Goal: Task Accomplishment & Management: Manage account settings

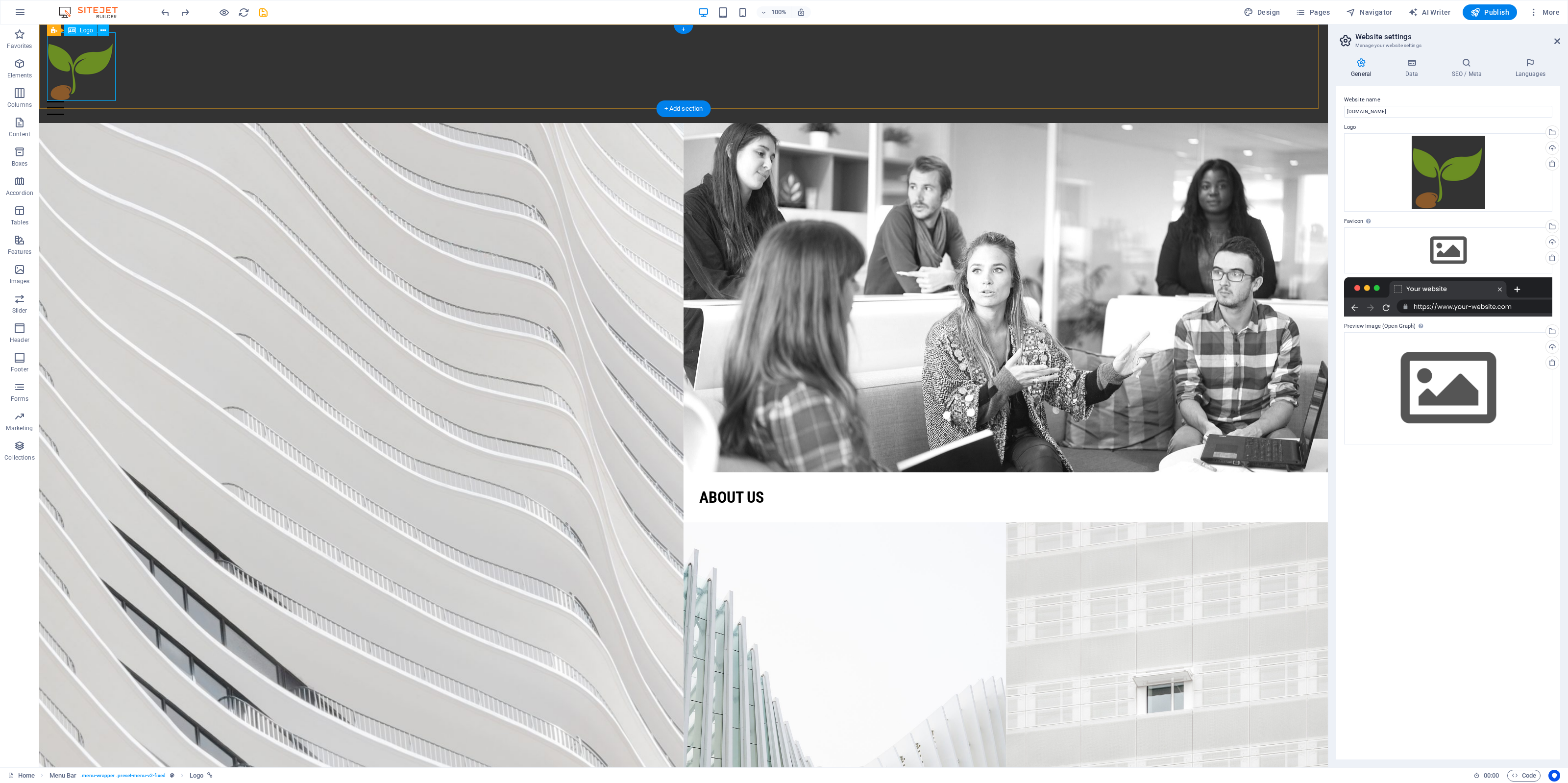
click at [66, 62] on div at bounding box center [683, 66] width 1273 height 69
select select "px"
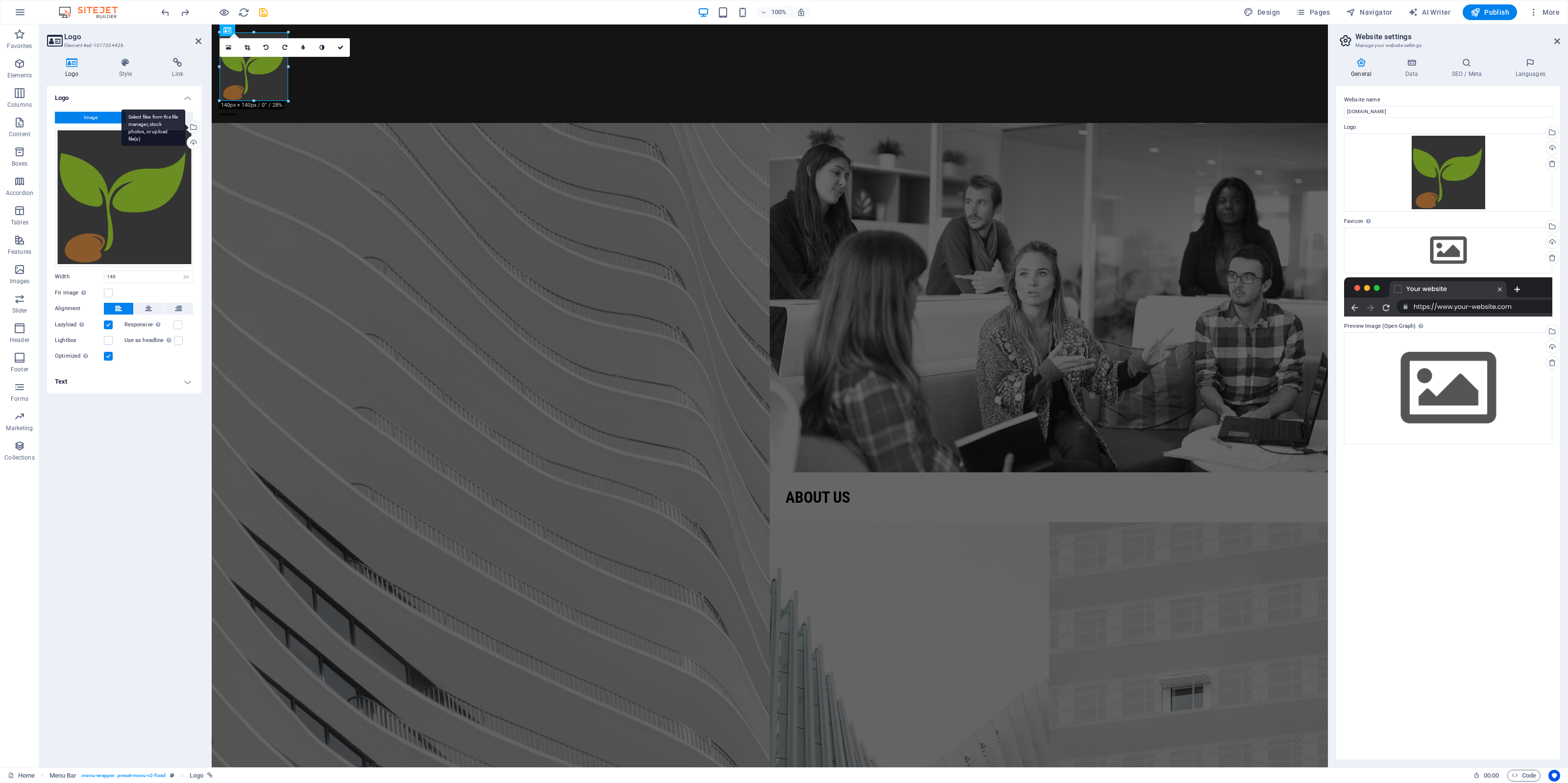
click at [192, 123] on div "Select files from the file manager, stock photos, or upload file(s)" at bounding box center [192, 128] width 15 height 15
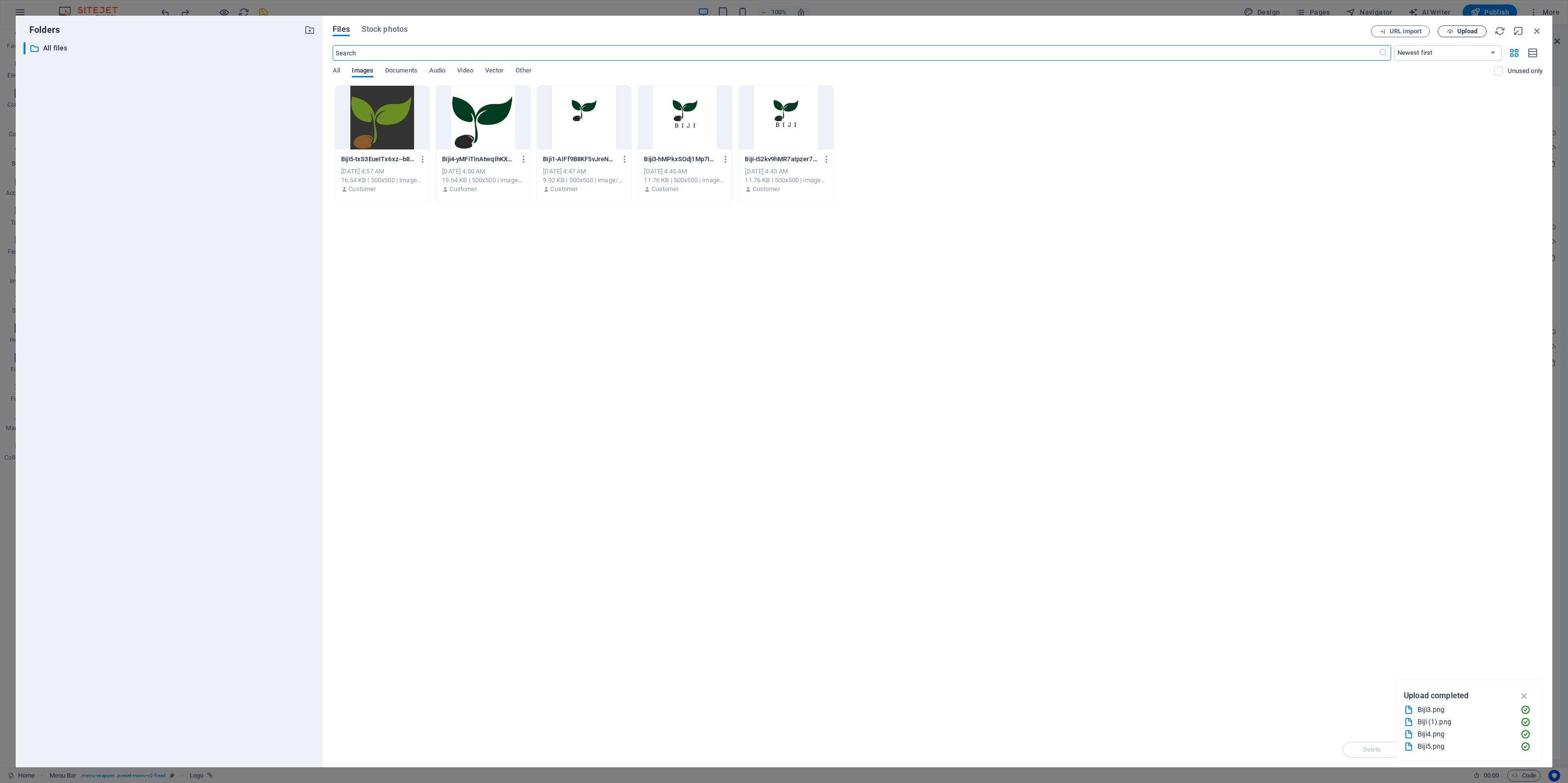
click at [1459, 32] on span "Upload" at bounding box center [1467, 32] width 20 height 6
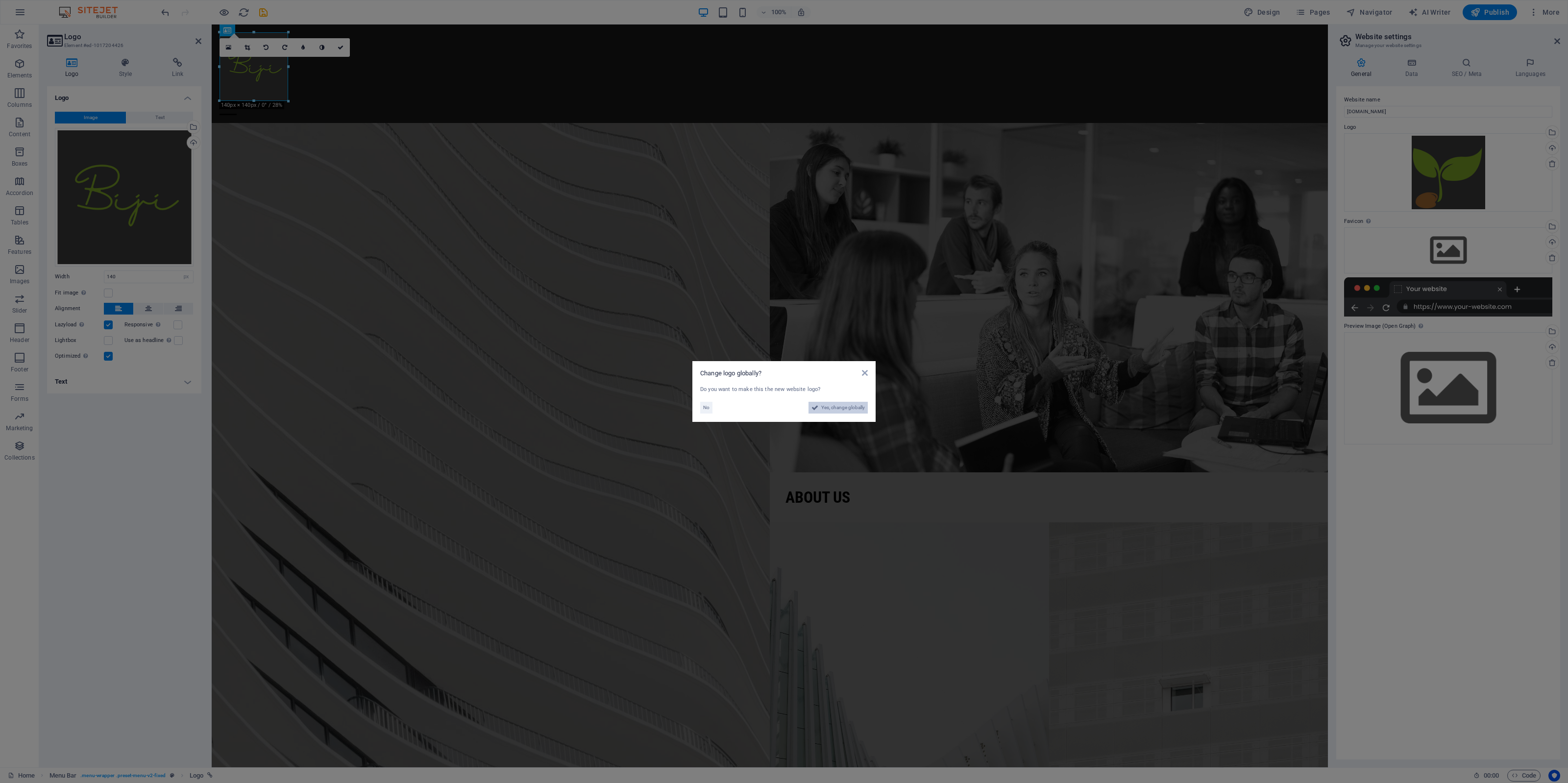
click at [829, 410] on span "Yes, change globally" at bounding box center [843, 407] width 44 height 12
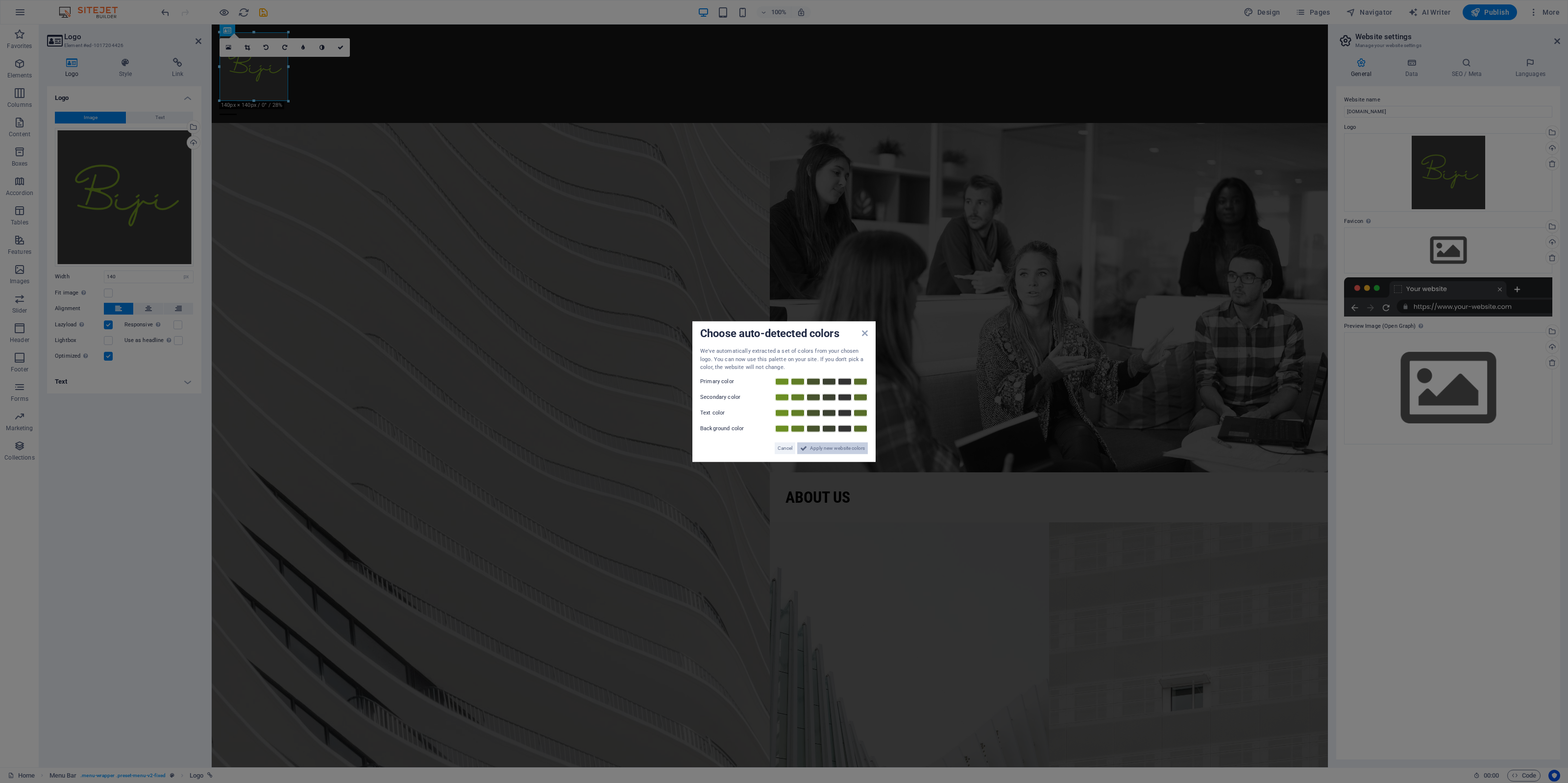
click at [836, 450] on span "Apply new website colors" at bounding box center [838, 448] width 55 height 12
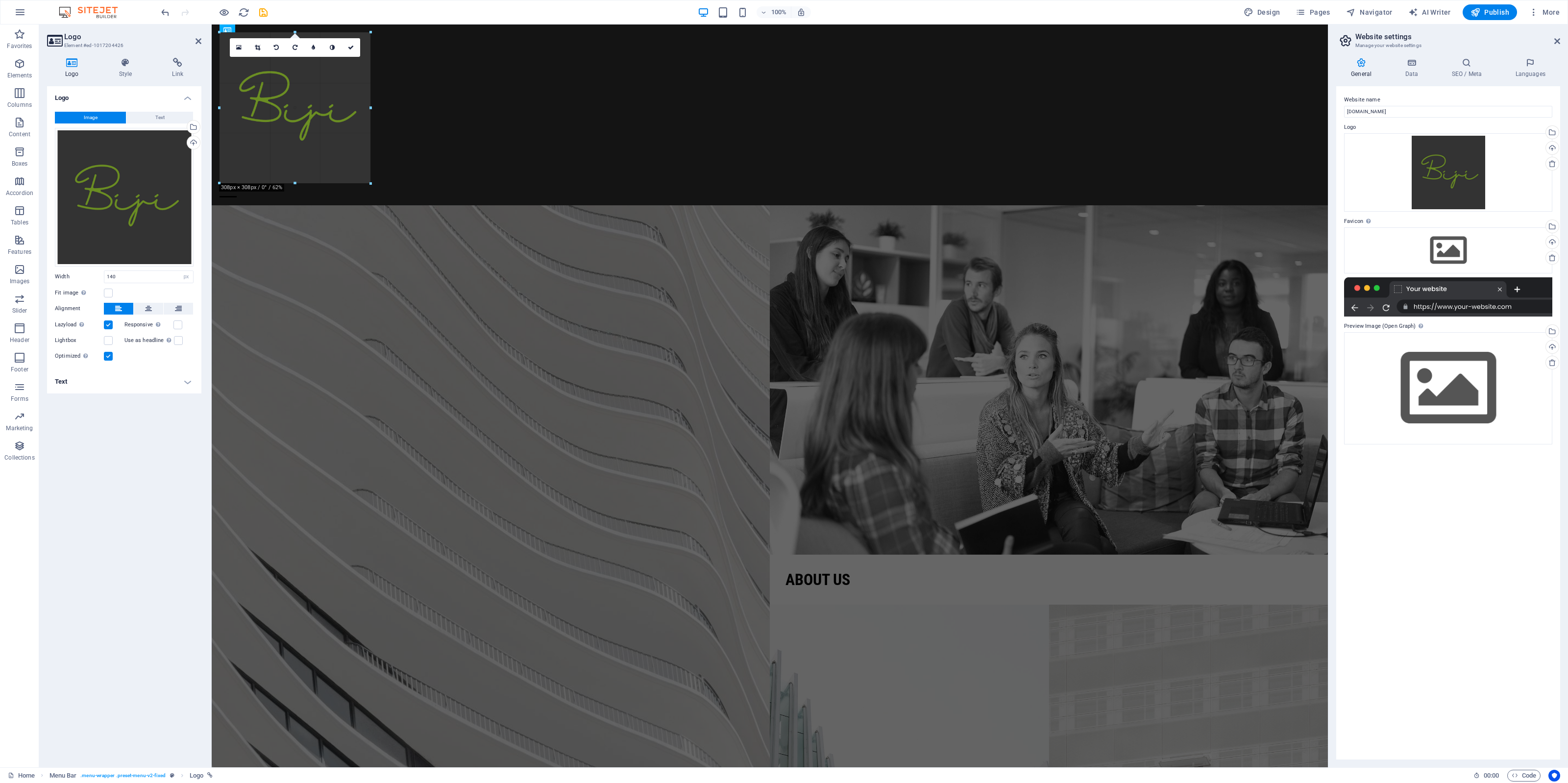
drag, startPoint x: 287, startPoint y: 101, endPoint x: 369, endPoint y: 160, distance: 101.0
drag, startPoint x: 580, startPoint y: 207, endPoint x: 293, endPoint y: 91, distance: 309.6
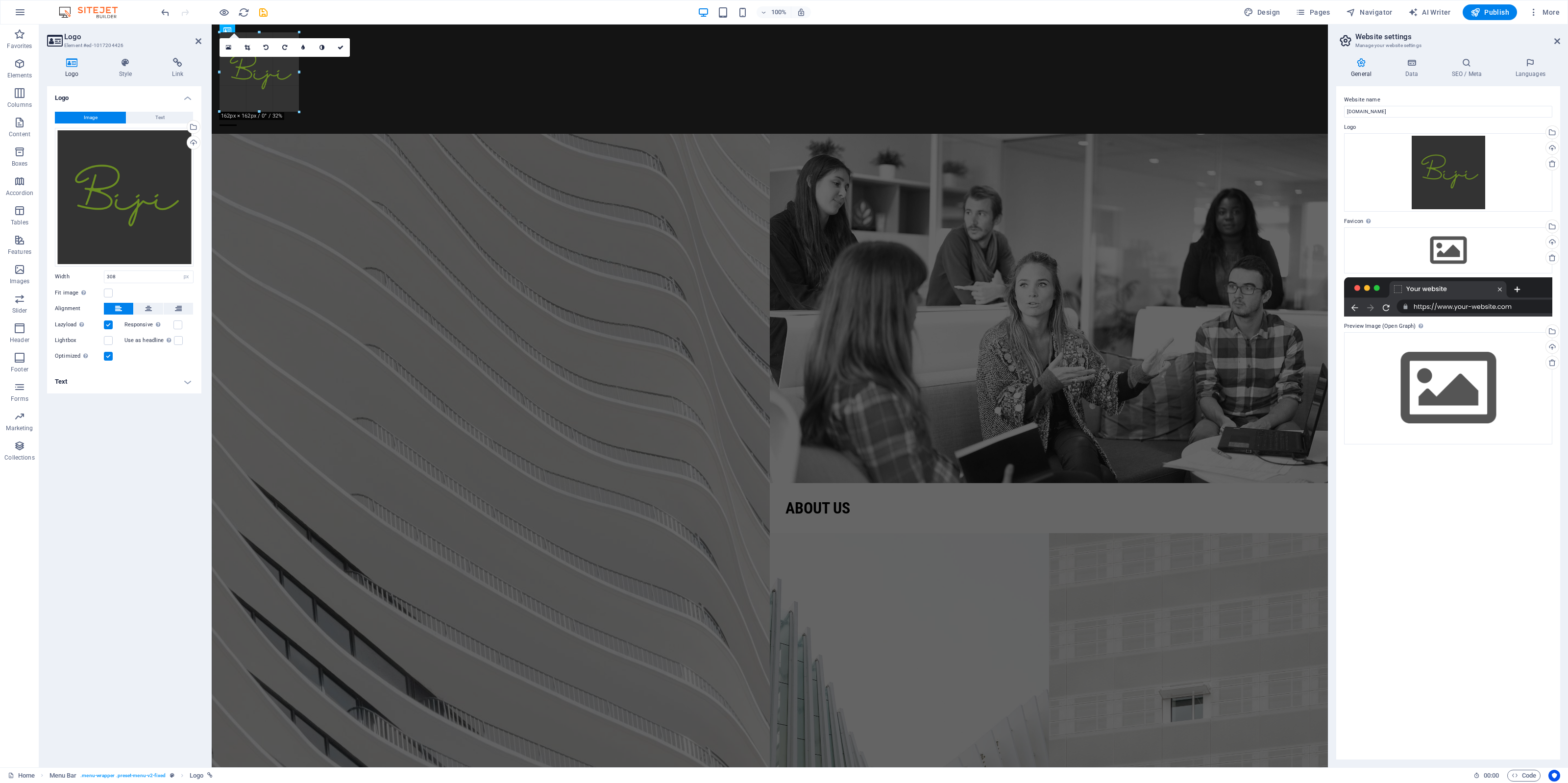
drag, startPoint x: 369, startPoint y: 182, endPoint x: 296, endPoint y: 104, distance: 106.8
click at [427, 84] on div "Menu Home About us Projects Contact" at bounding box center [770, 79] width 1116 height 110
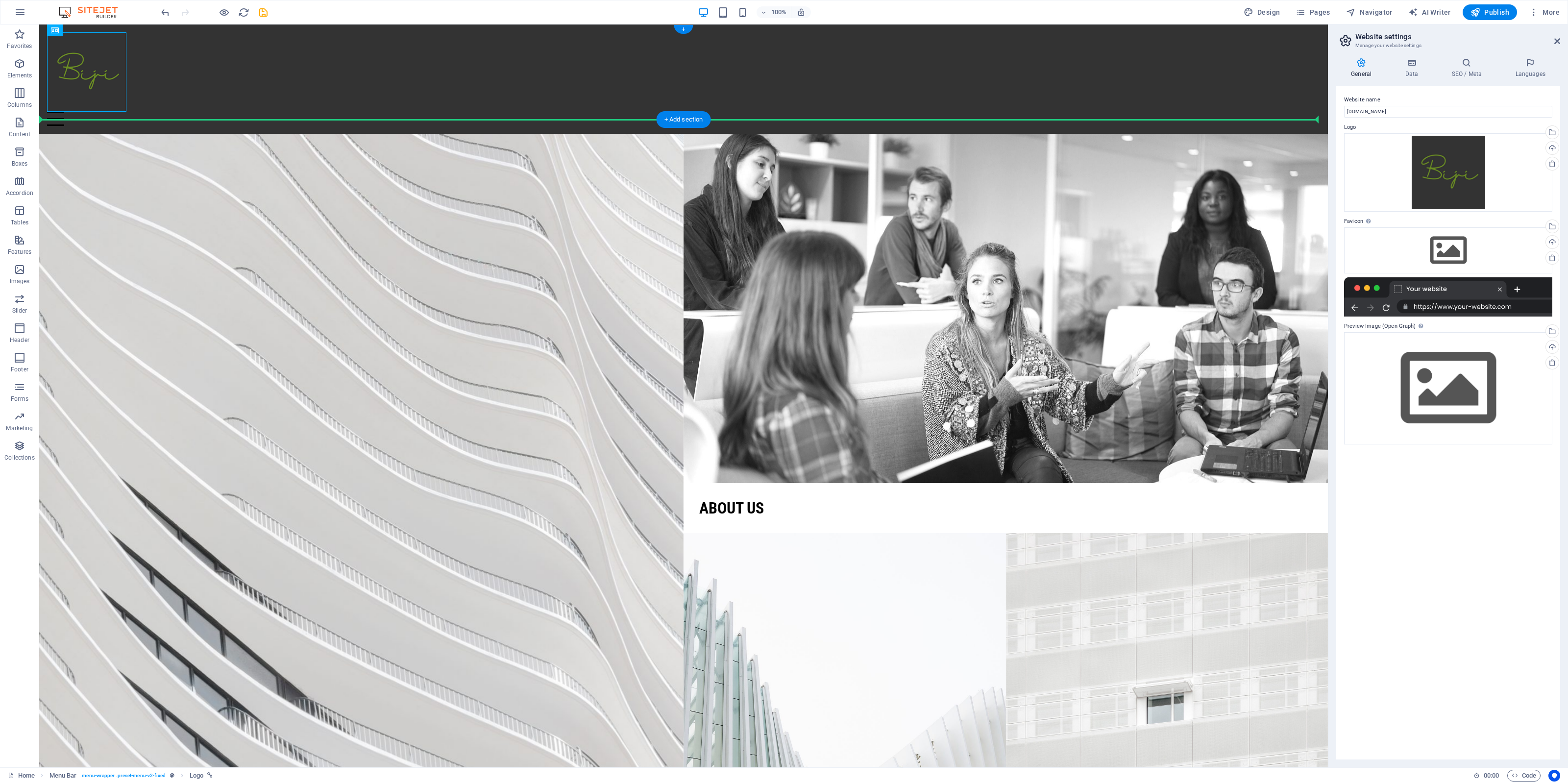
drag, startPoint x: 86, startPoint y: 79, endPoint x: 713, endPoint y: 79, distance: 627.0
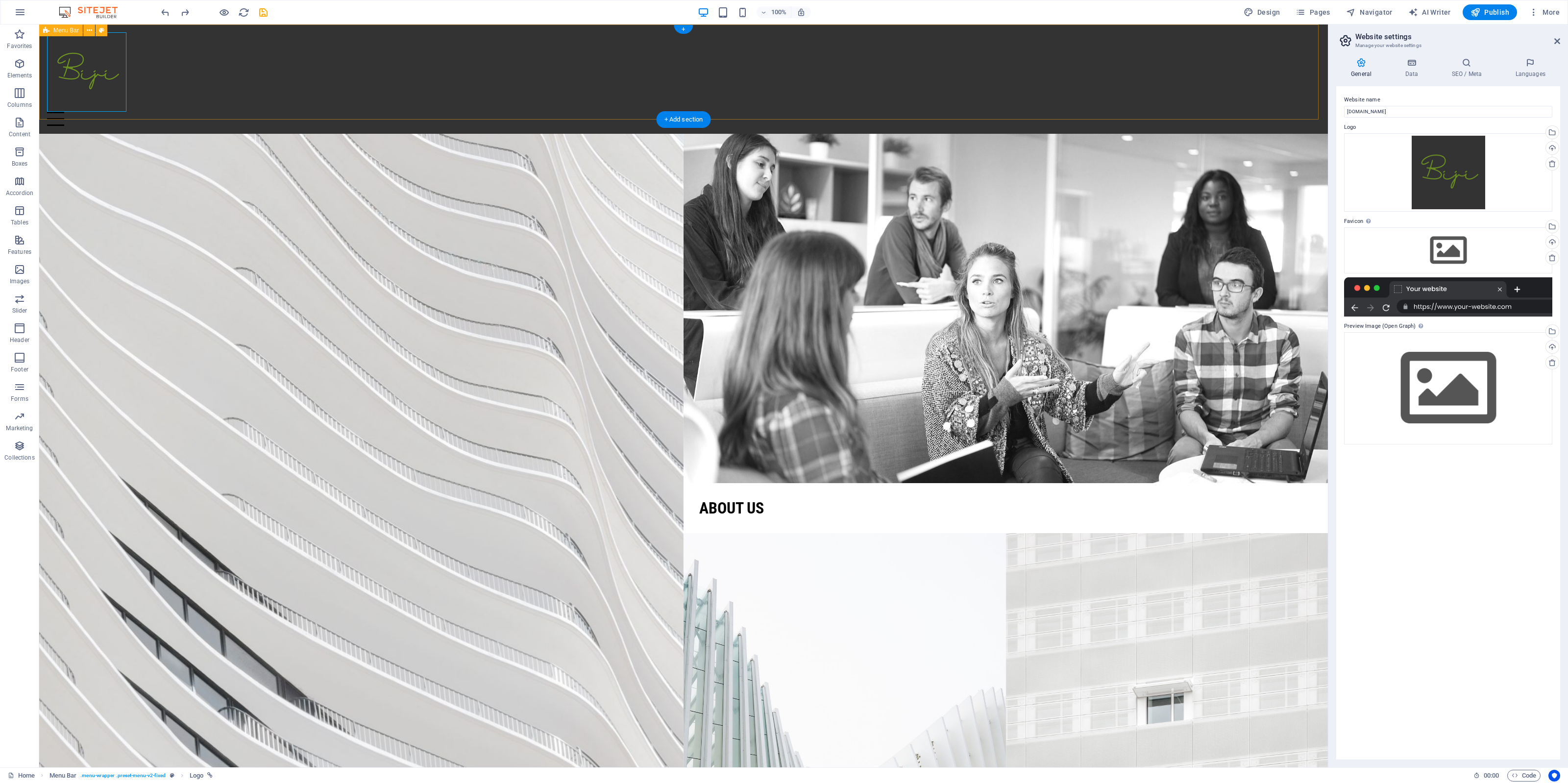
click at [393, 30] on div "Menu Home About us Projects Contact" at bounding box center [683, 79] width 1289 height 110
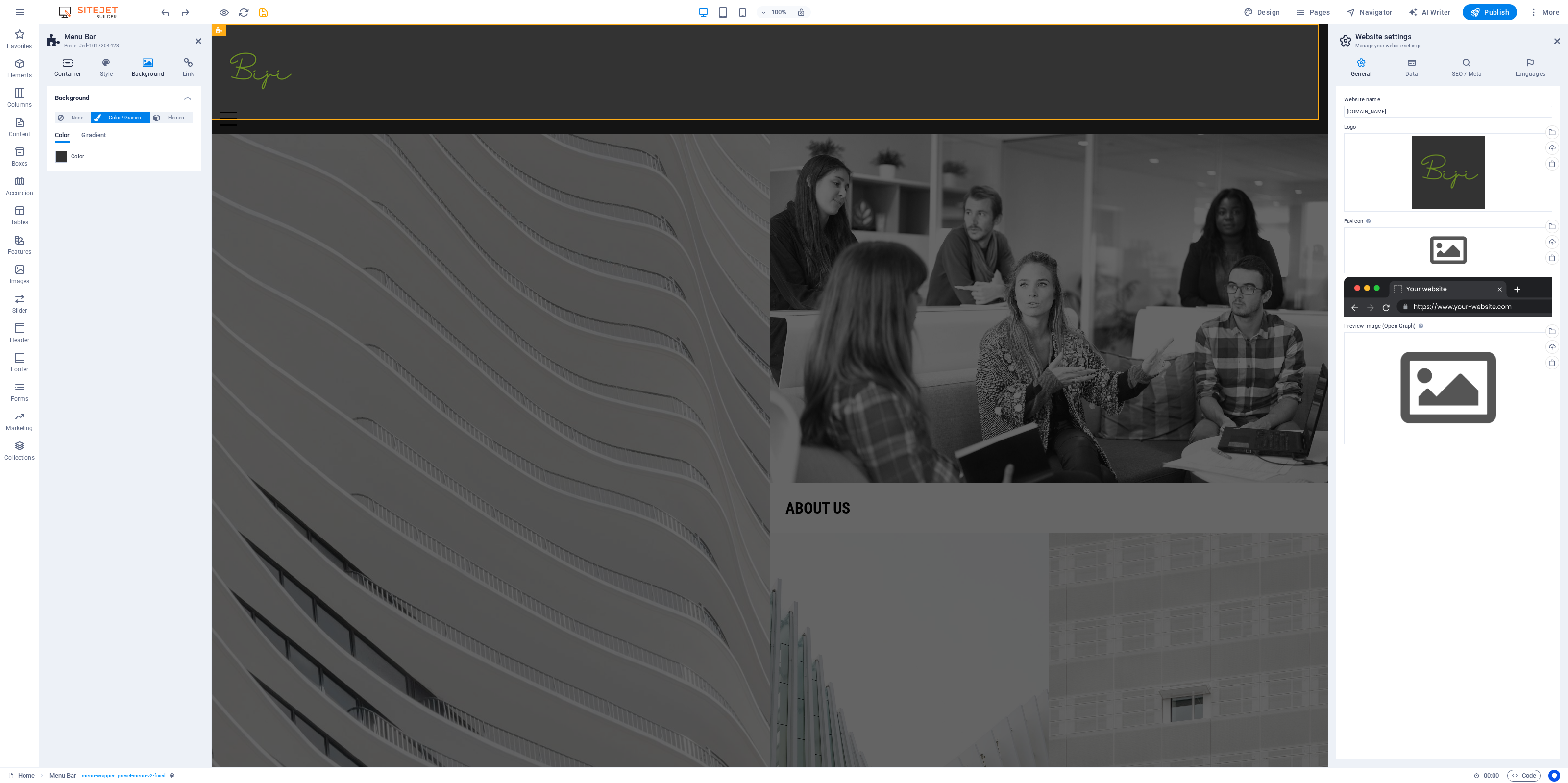
click at [66, 69] on h4 "Container" at bounding box center [69, 68] width 46 height 21
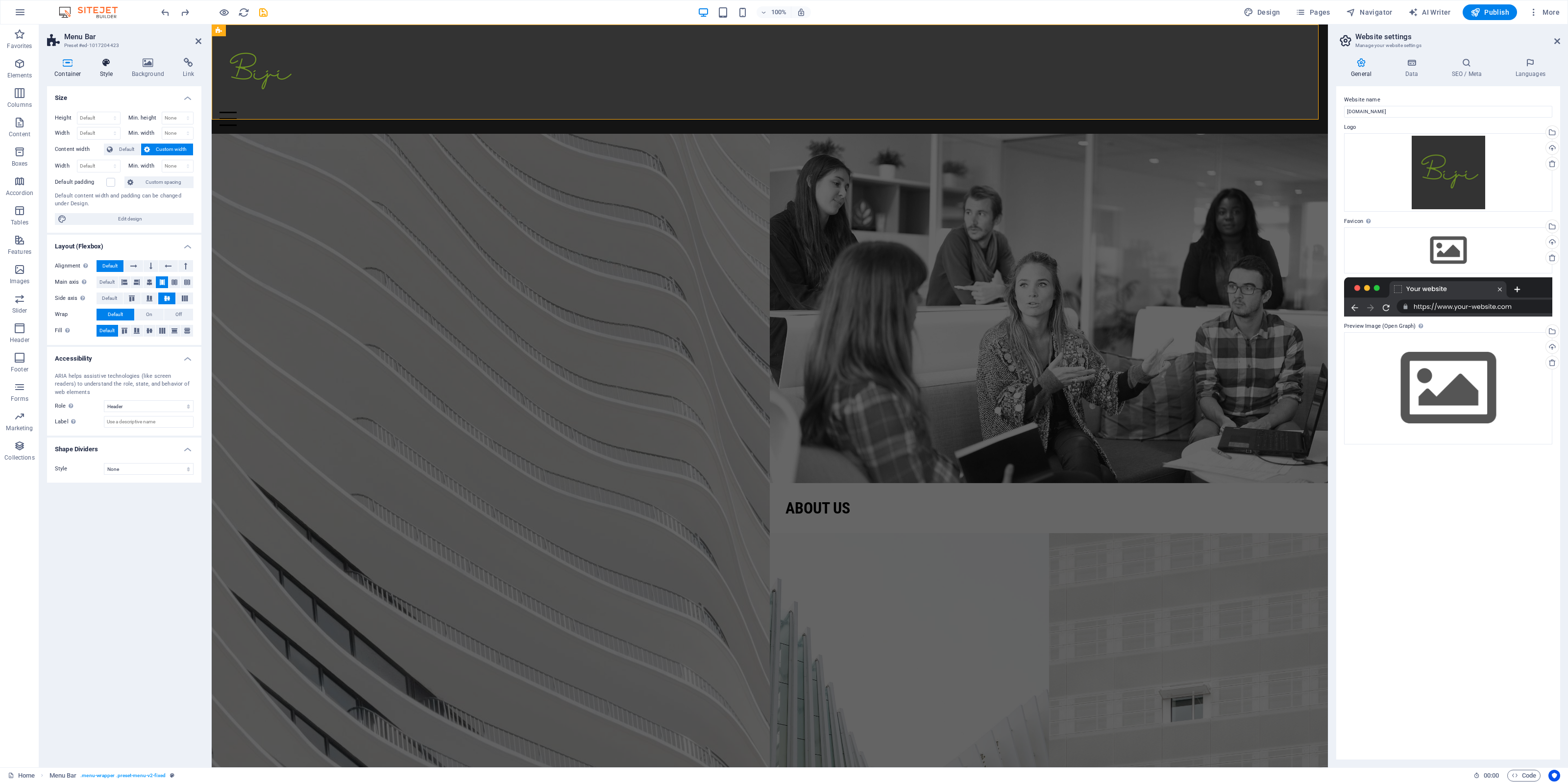
click at [97, 64] on icon at bounding box center [107, 63] width 28 height 10
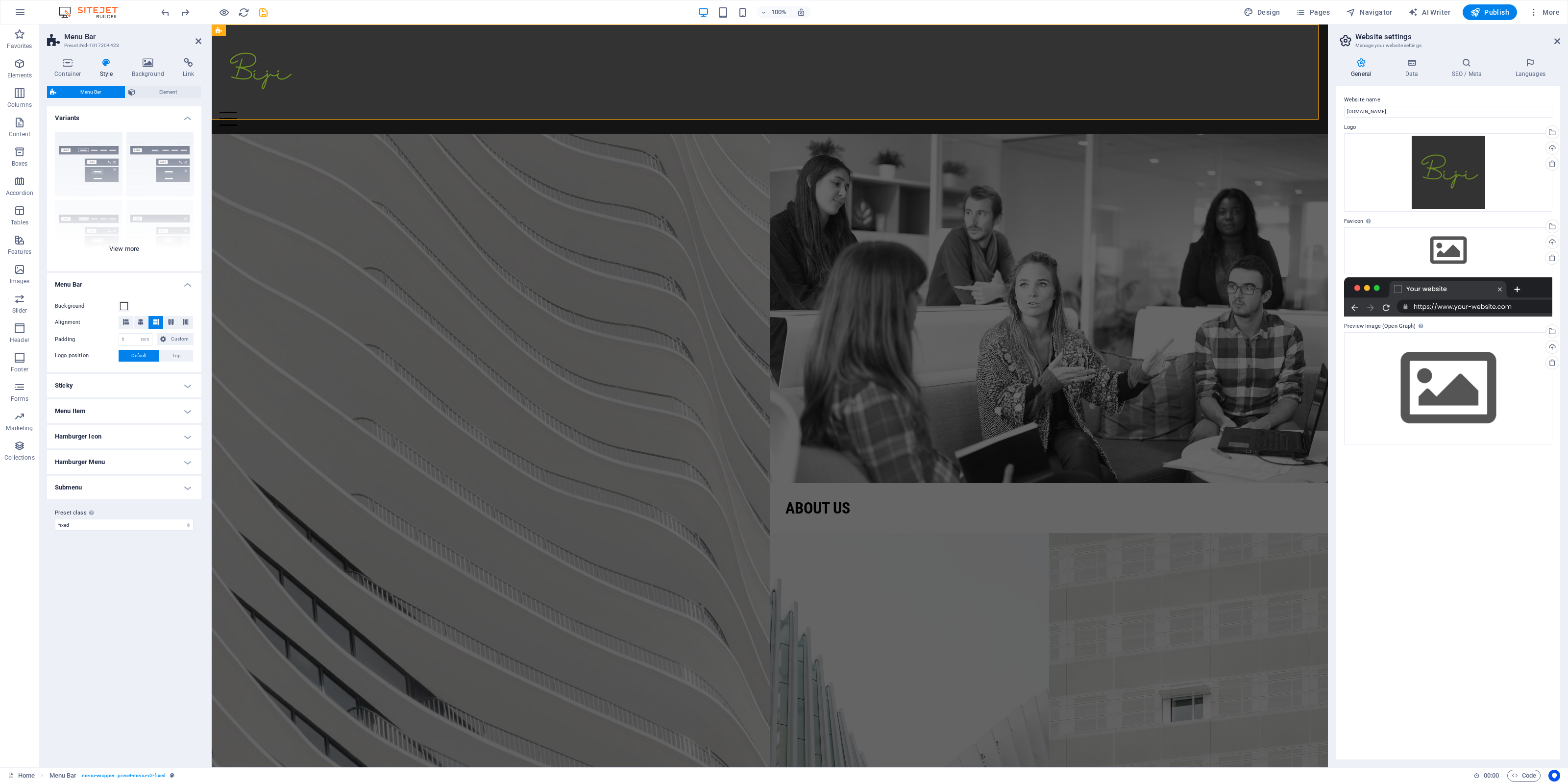
click at [116, 250] on div "Border Centered Default Fixed Loki Trigger Wide XXL" at bounding box center [124, 198] width 155 height 147
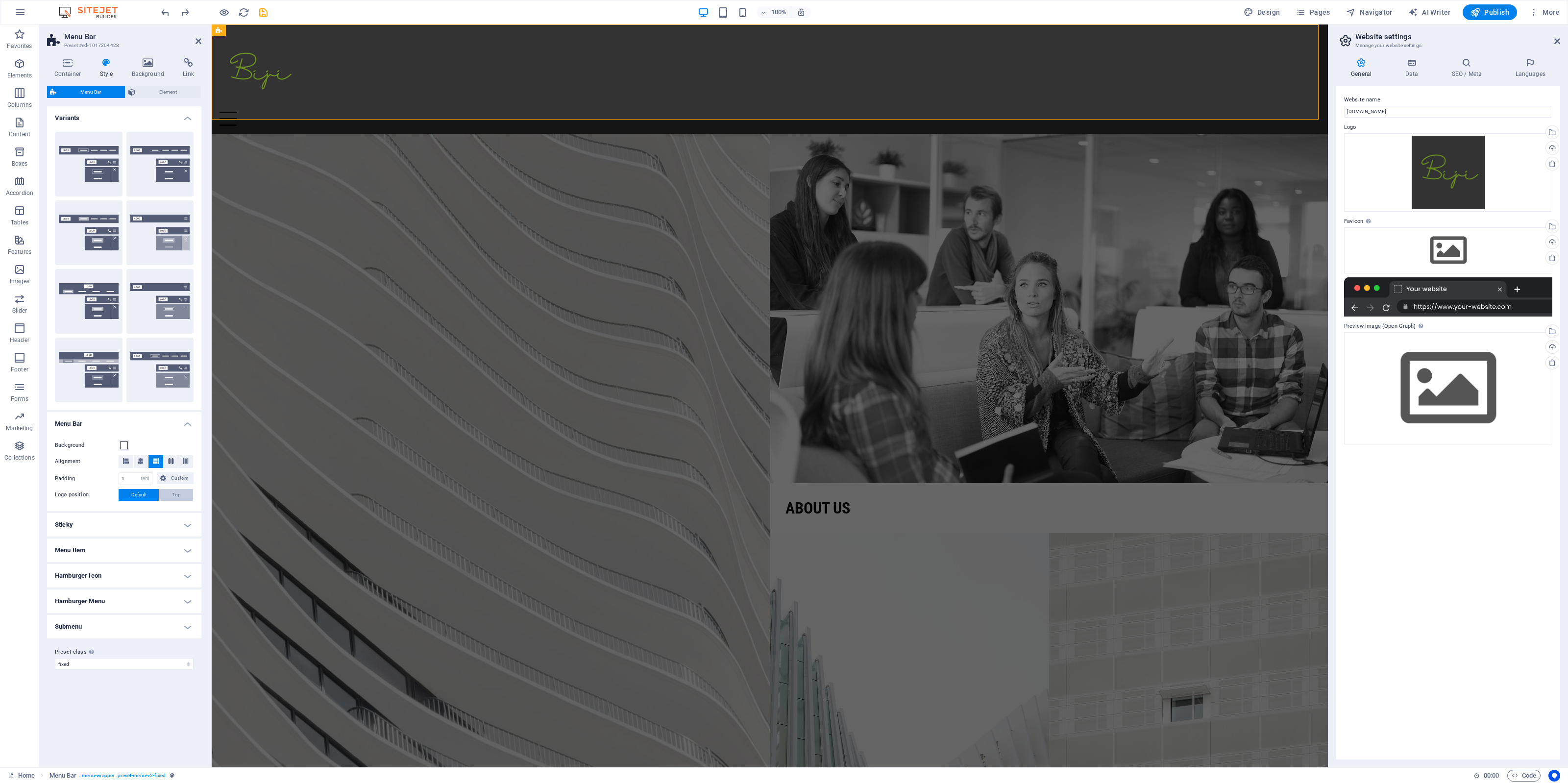
click at [184, 499] on button "Top" at bounding box center [177, 494] width 34 height 12
click at [145, 496] on span "Default" at bounding box center [139, 494] width 15 height 12
click at [182, 549] on h4 "Menu Item" at bounding box center [124, 550] width 155 height 24
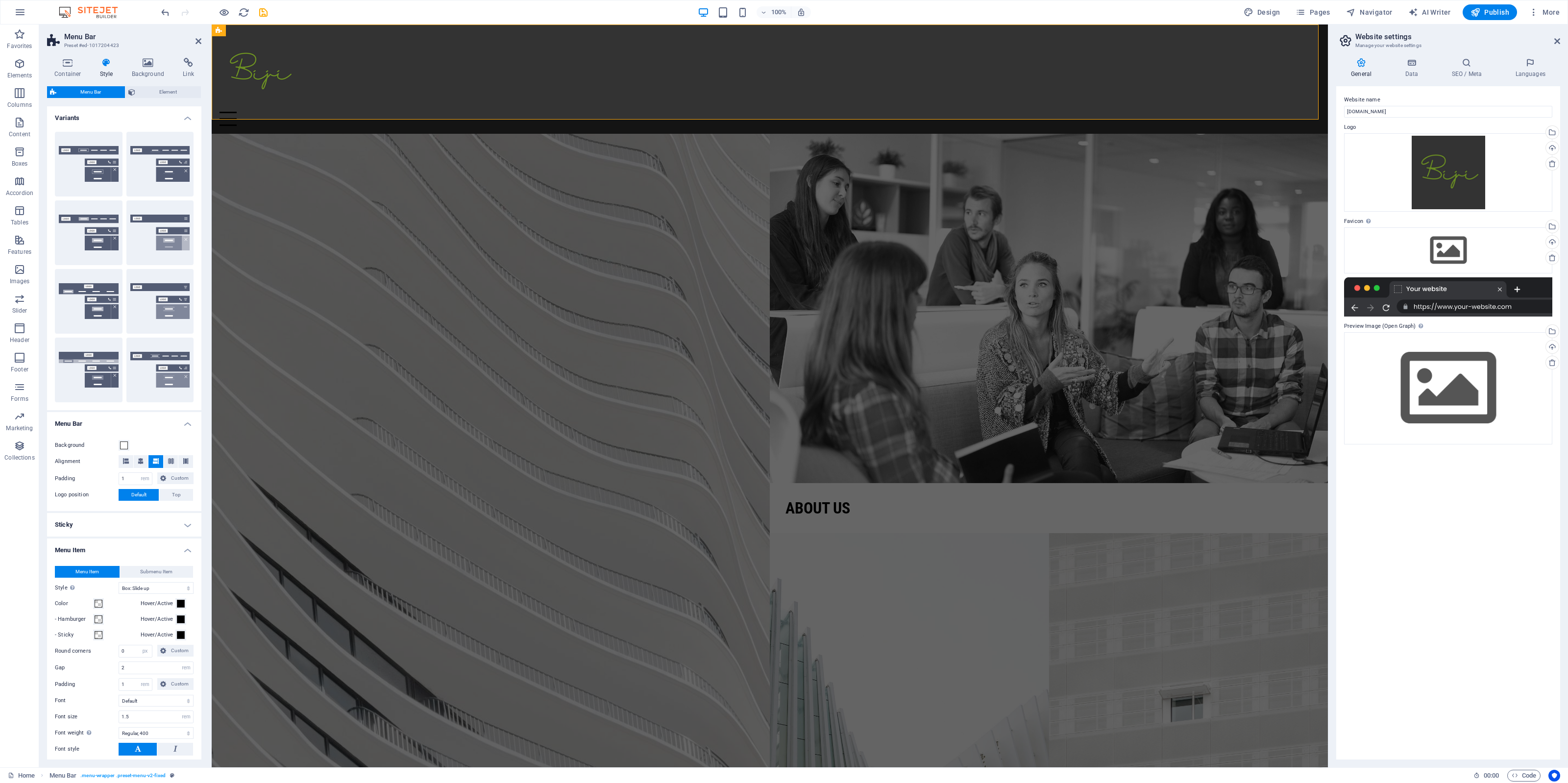
click at [174, 525] on h4 "Sticky" at bounding box center [124, 525] width 155 height 24
click at [67, 67] on icon at bounding box center [68, 63] width 41 height 10
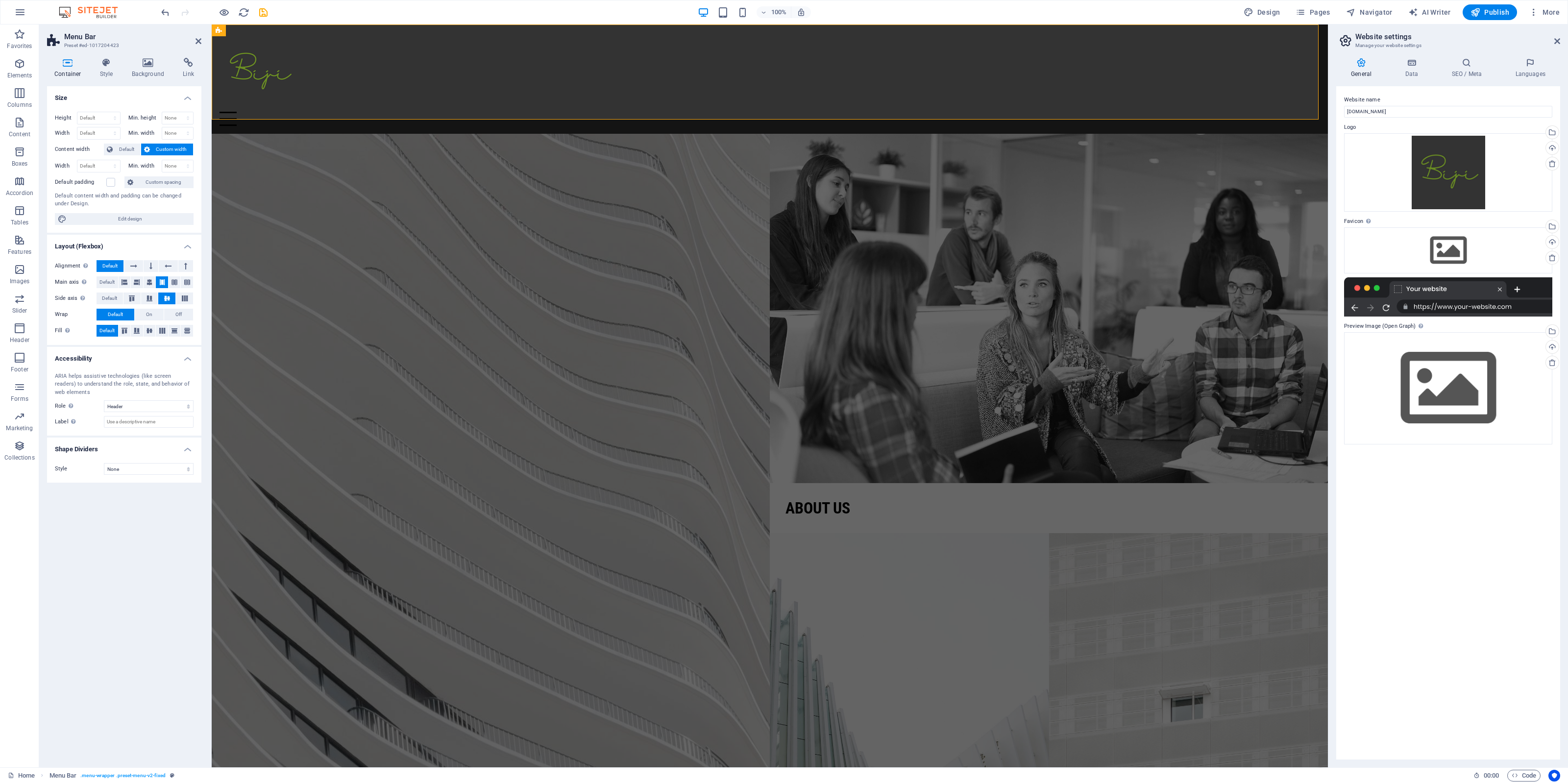
click at [87, 65] on h4 "Container" at bounding box center [69, 68] width 46 height 21
click at [102, 64] on icon at bounding box center [107, 63] width 28 height 10
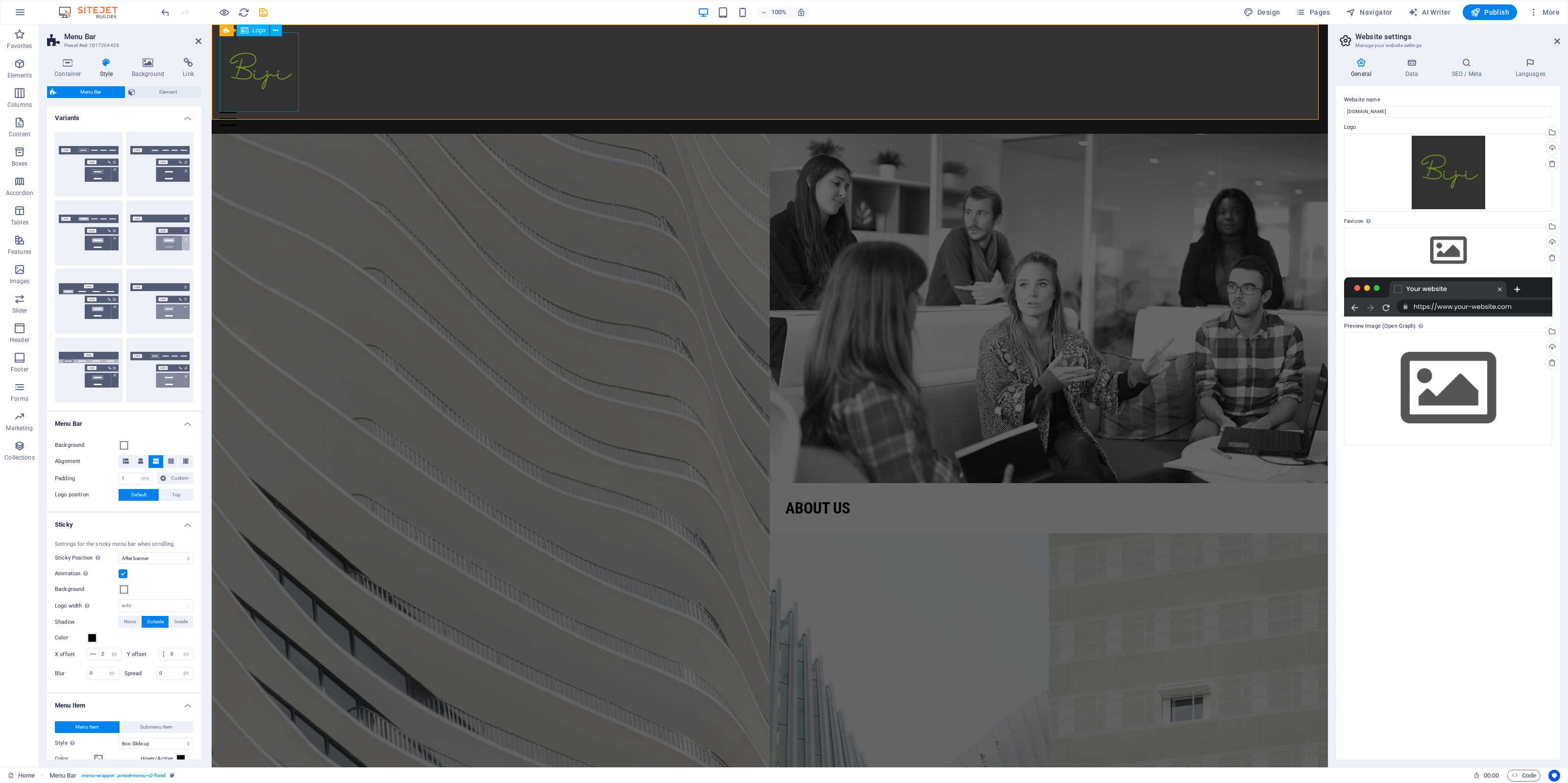
click at [253, 74] on div at bounding box center [770, 72] width 1101 height 79
select select "px"
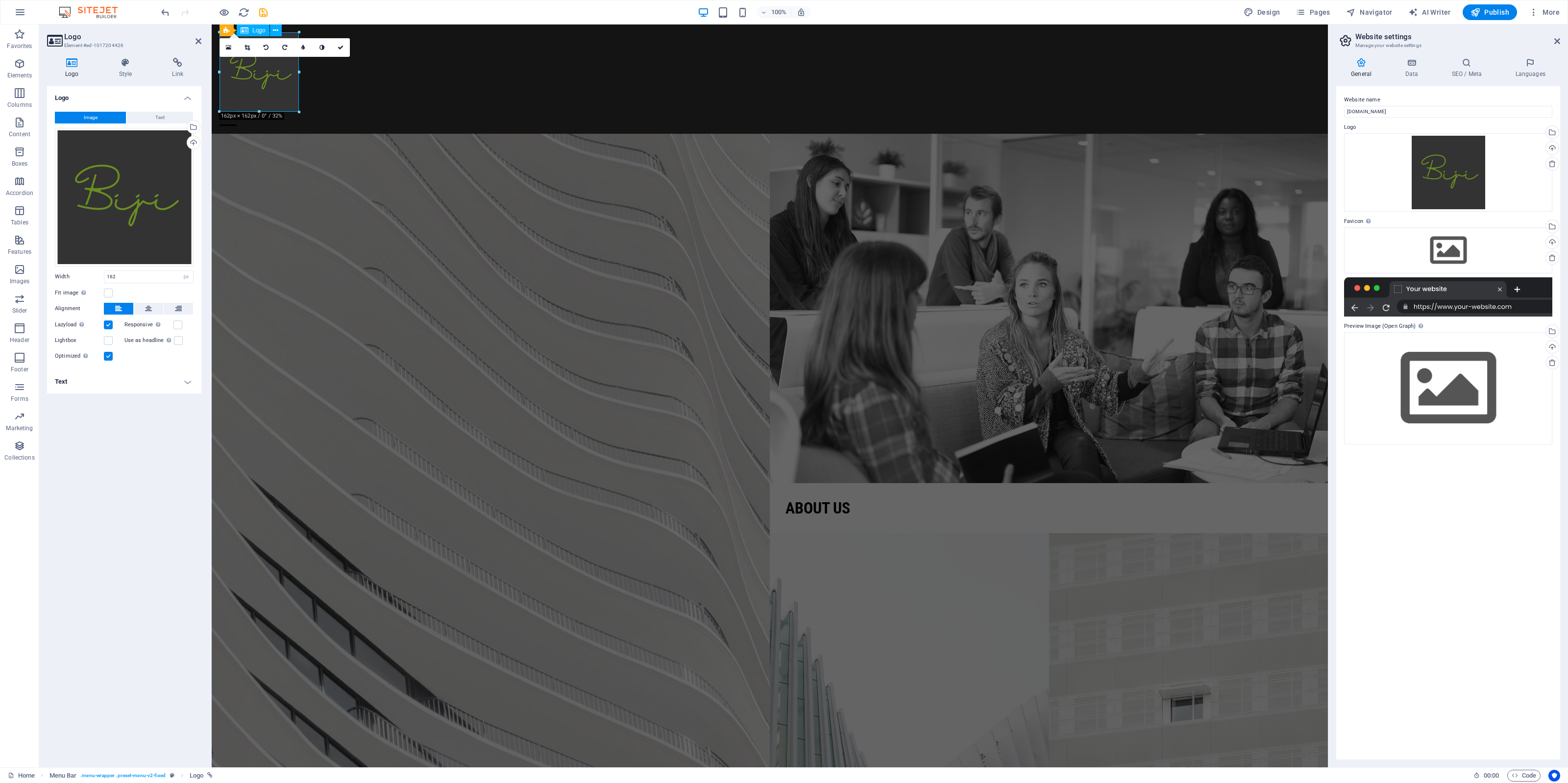
click at [253, 74] on div at bounding box center [770, 72] width 1101 height 79
click at [185, 126] on div "Select files from the file manager, stock photos, or upload file(s)" at bounding box center [153, 128] width 64 height 37
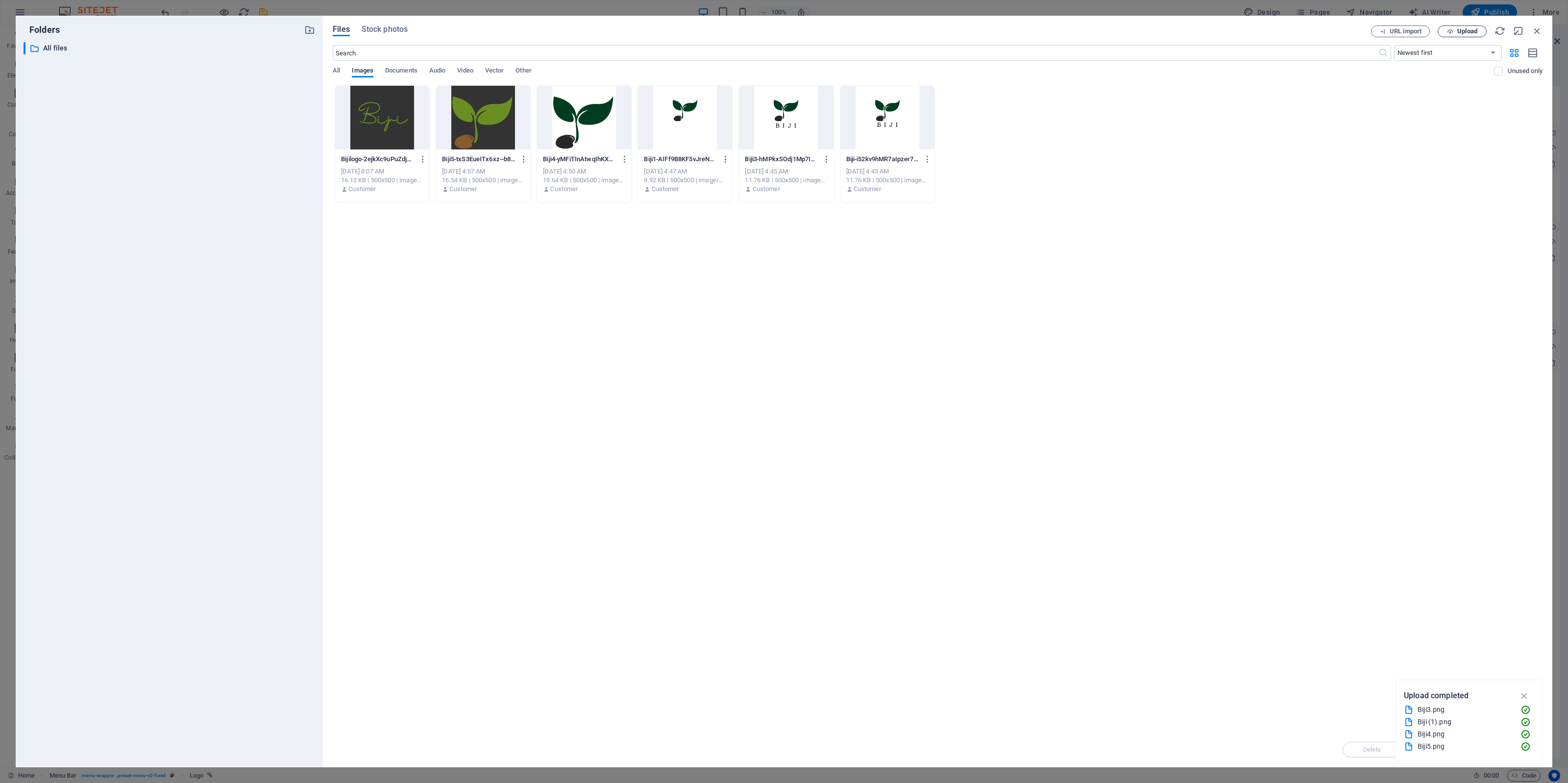
click at [1457, 29] on span "Upload" at bounding box center [1467, 32] width 20 height 6
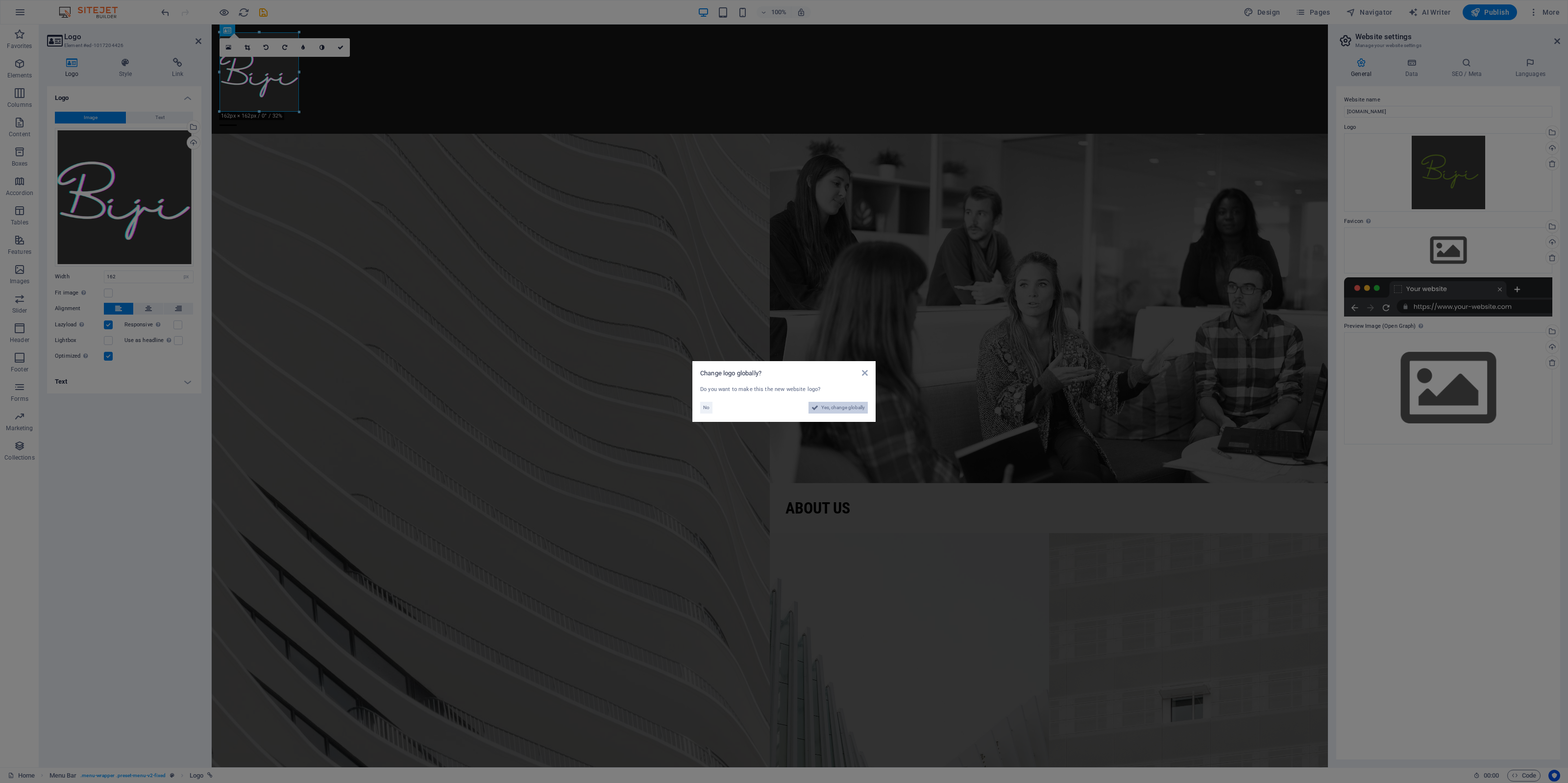
click at [824, 407] on span "Yes, change globally" at bounding box center [843, 407] width 44 height 12
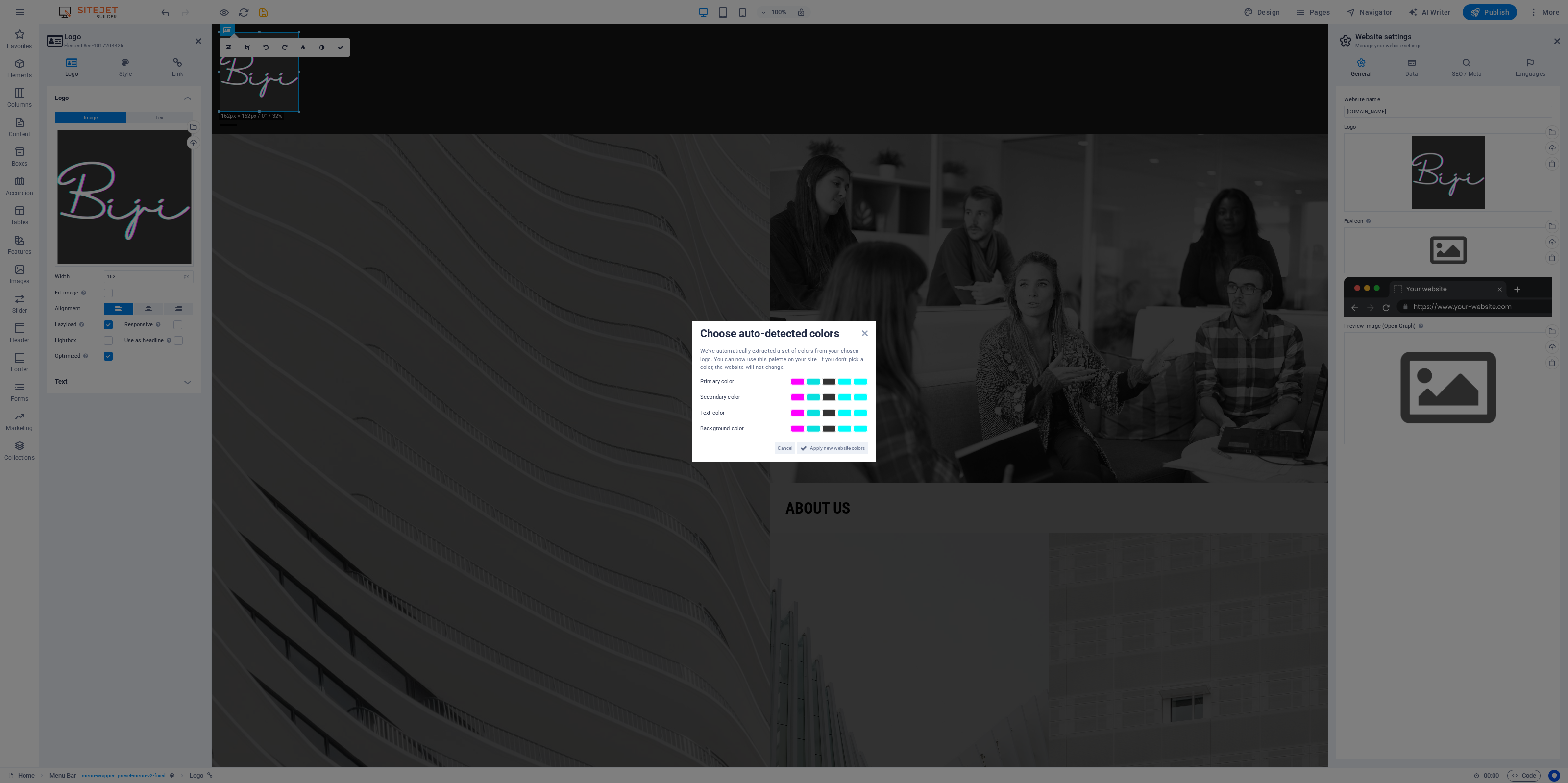
drag, startPoint x: 300, startPoint y: 71, endPoint x: 149, endPoint y: 45, distance: 153.2
click at [360, 69] on body "[DOMAIN_NAME] Home Favorites Elements Columns Content Boxes Accordion Tables Fe…" at bounding box center [784, 392] width 1568 height 783
click at [866, 335] on icon at bounding box center [865, 333] width 6 height 8
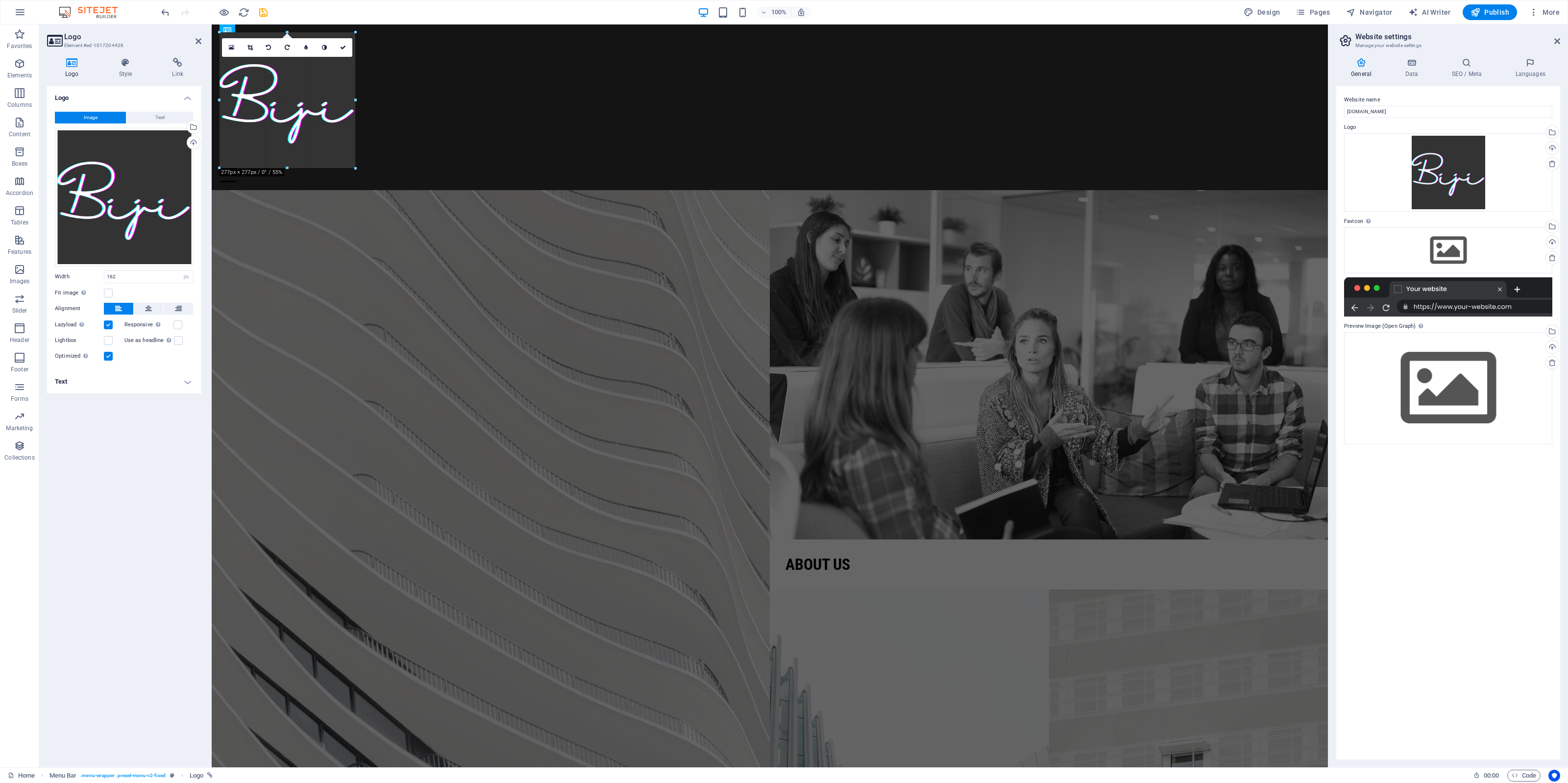
drag, startPoint x: 298, startPoint y: 72, endPoint x: 355, endPoint y: 77, distance: 57.2
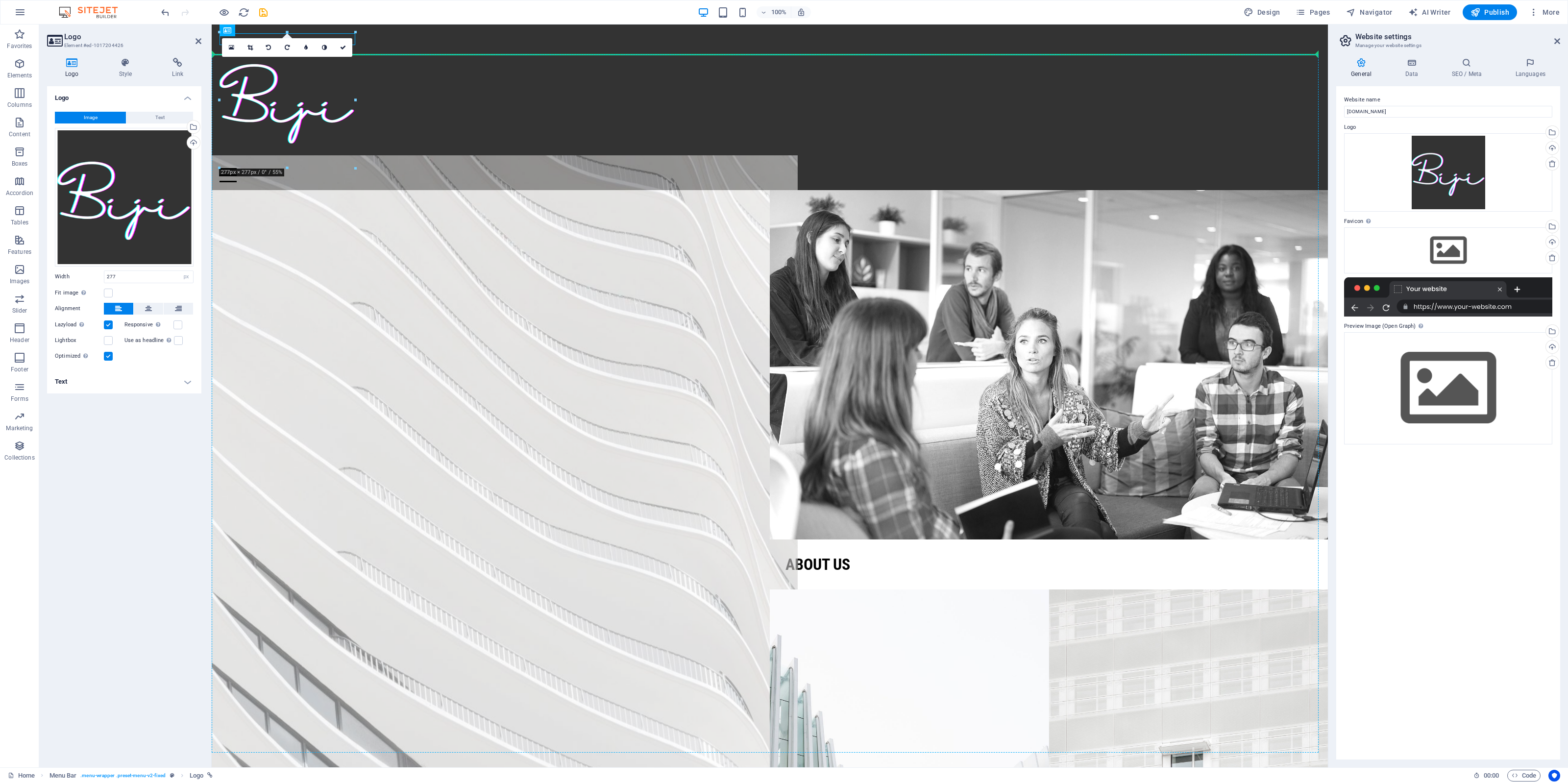
drag, startPoint x: 278, startPoint y: 86, endPoint x: 256, endPoint y: 137, distance: 55.5
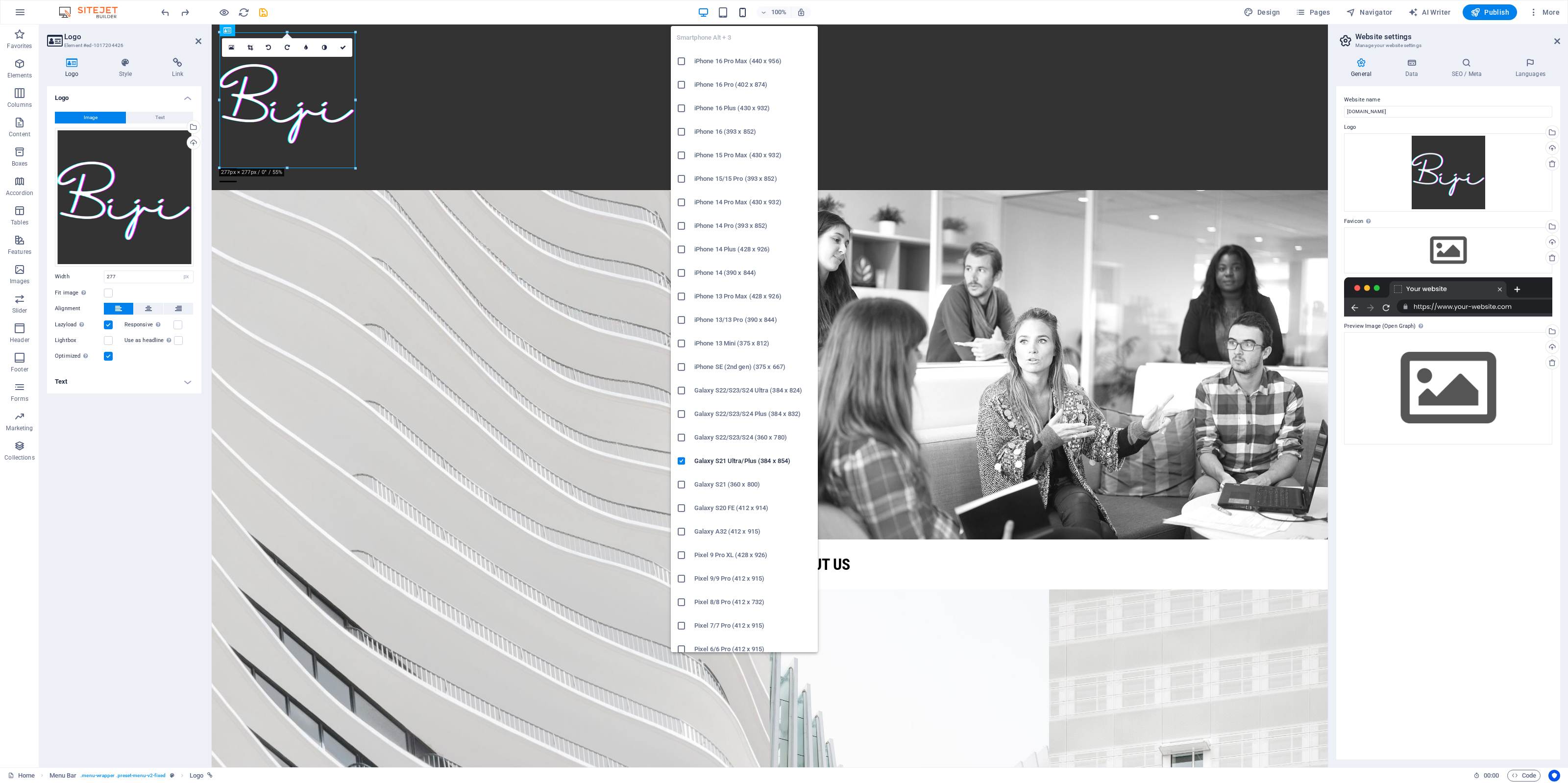
click at [745, 14] on icon "button" at bounding box center [743, 12] width 12 height 12
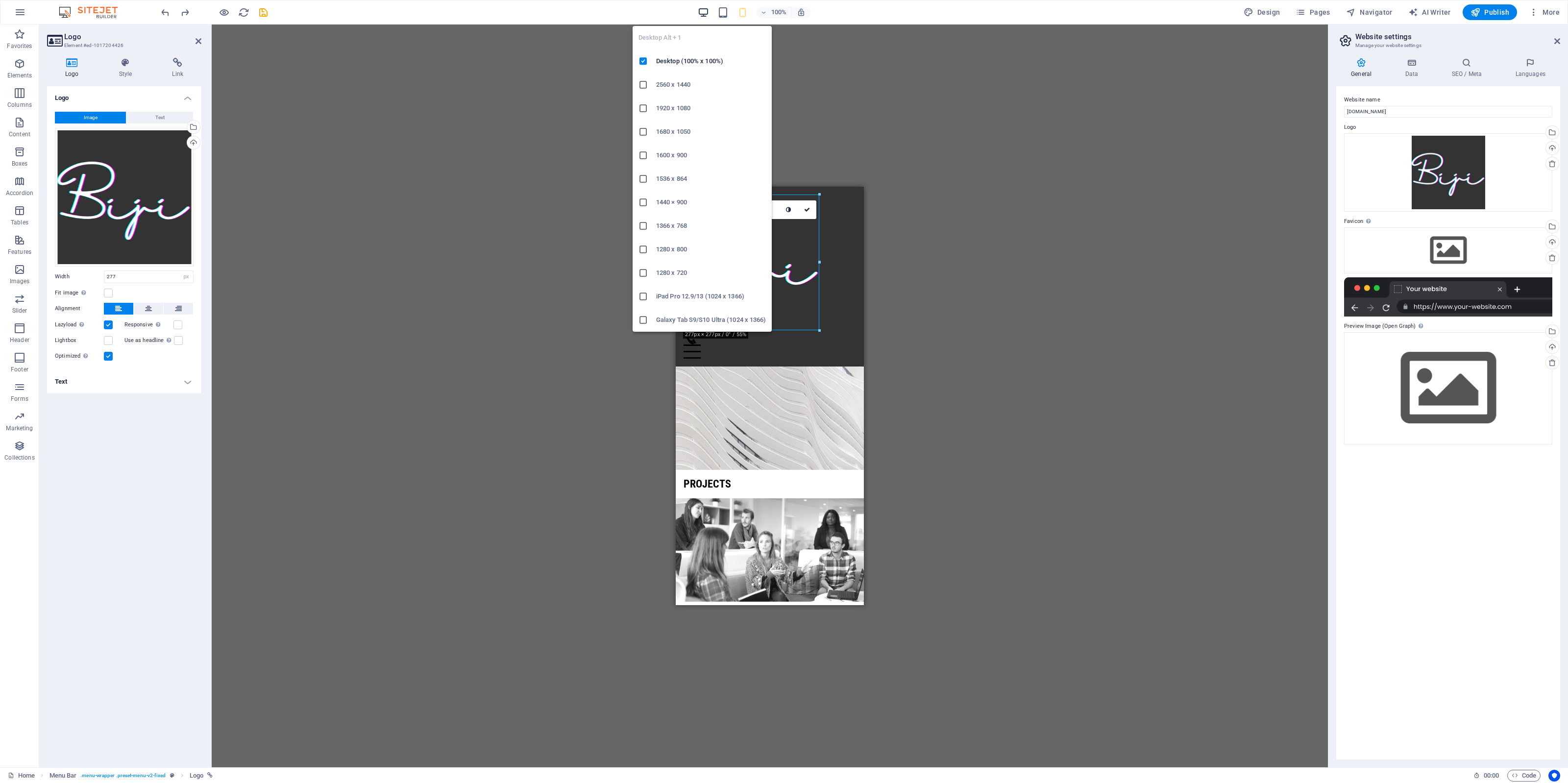
click at [704, 15] on icon "button" at bounding box center [703, 12] width 12 height 12
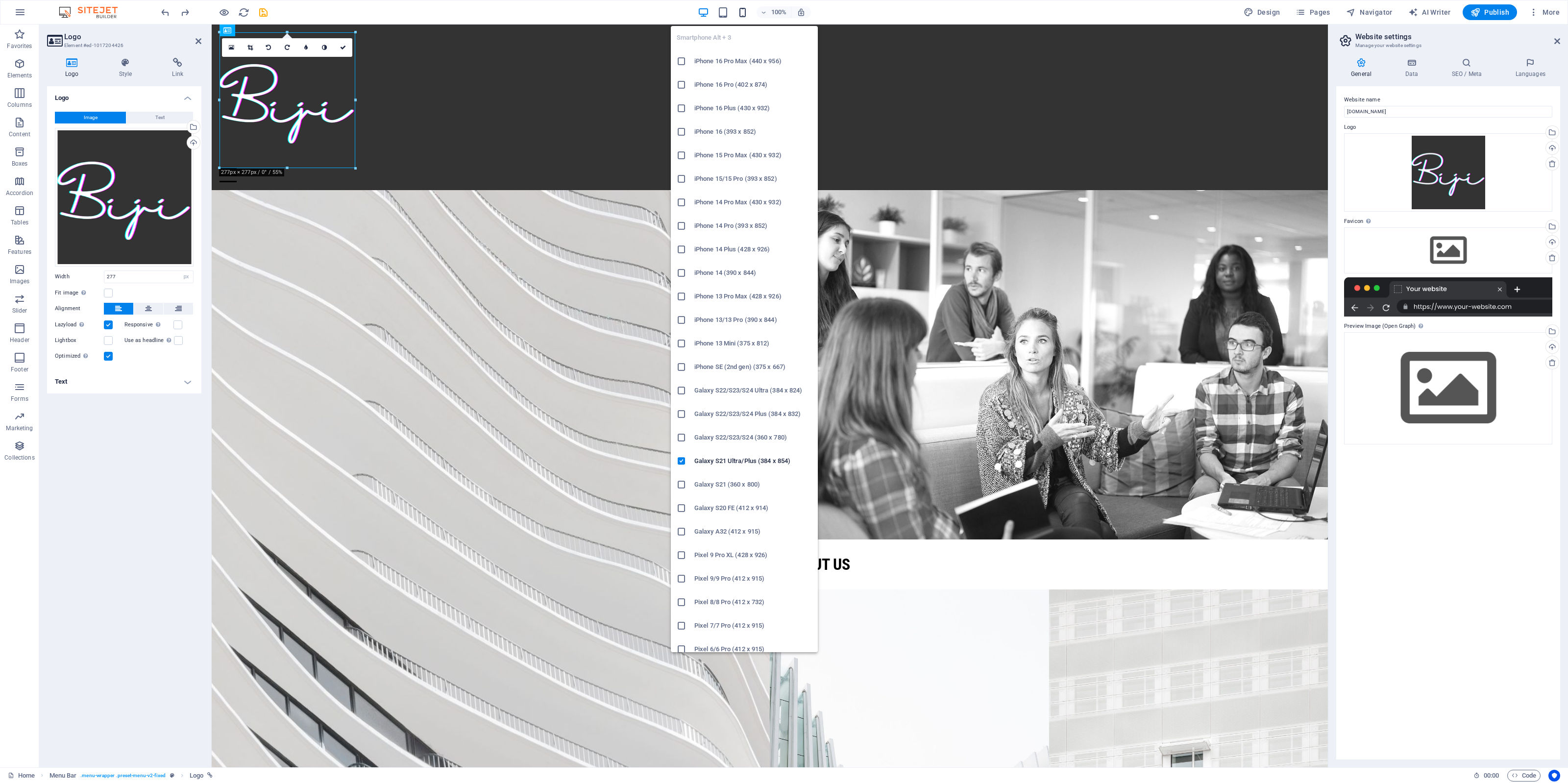
click at [743, 15] on icon "button" at bounding box center [743, 12] width 12 height 12
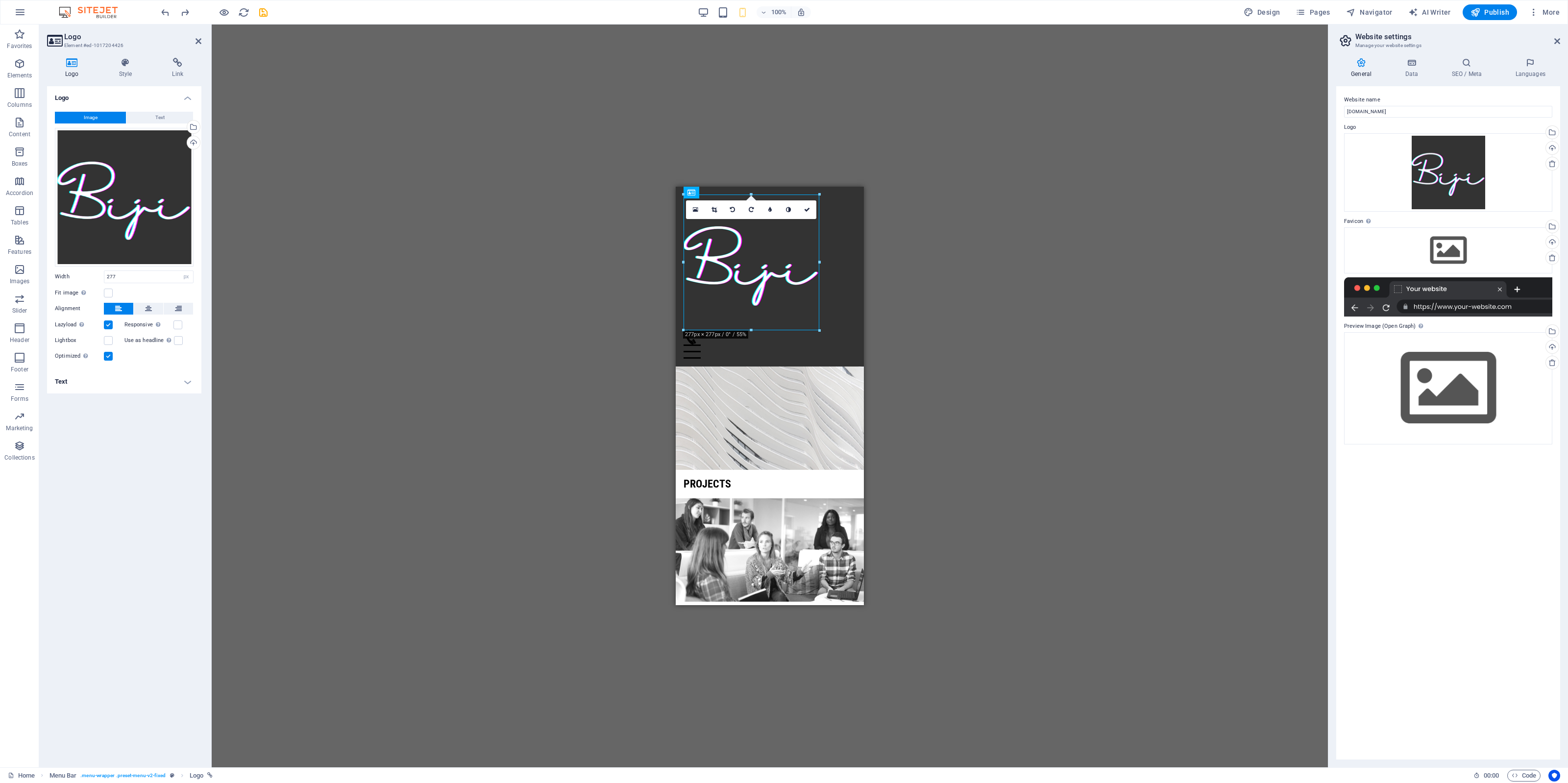
click at [582, 188] on div "H2 Banner Grid Container Container Menu Bar Container Menu Bar Logo Preset Cont…" at bounding box center [770, 396] width 1116 height 743
drag, startPoint x: 862, startPoint y: 253, endPoint x: 1542, endPoint y: 406, distance: 697.0
click at [703, 15] on icon "button" at bounding box center [703, 12] width 12 height 12
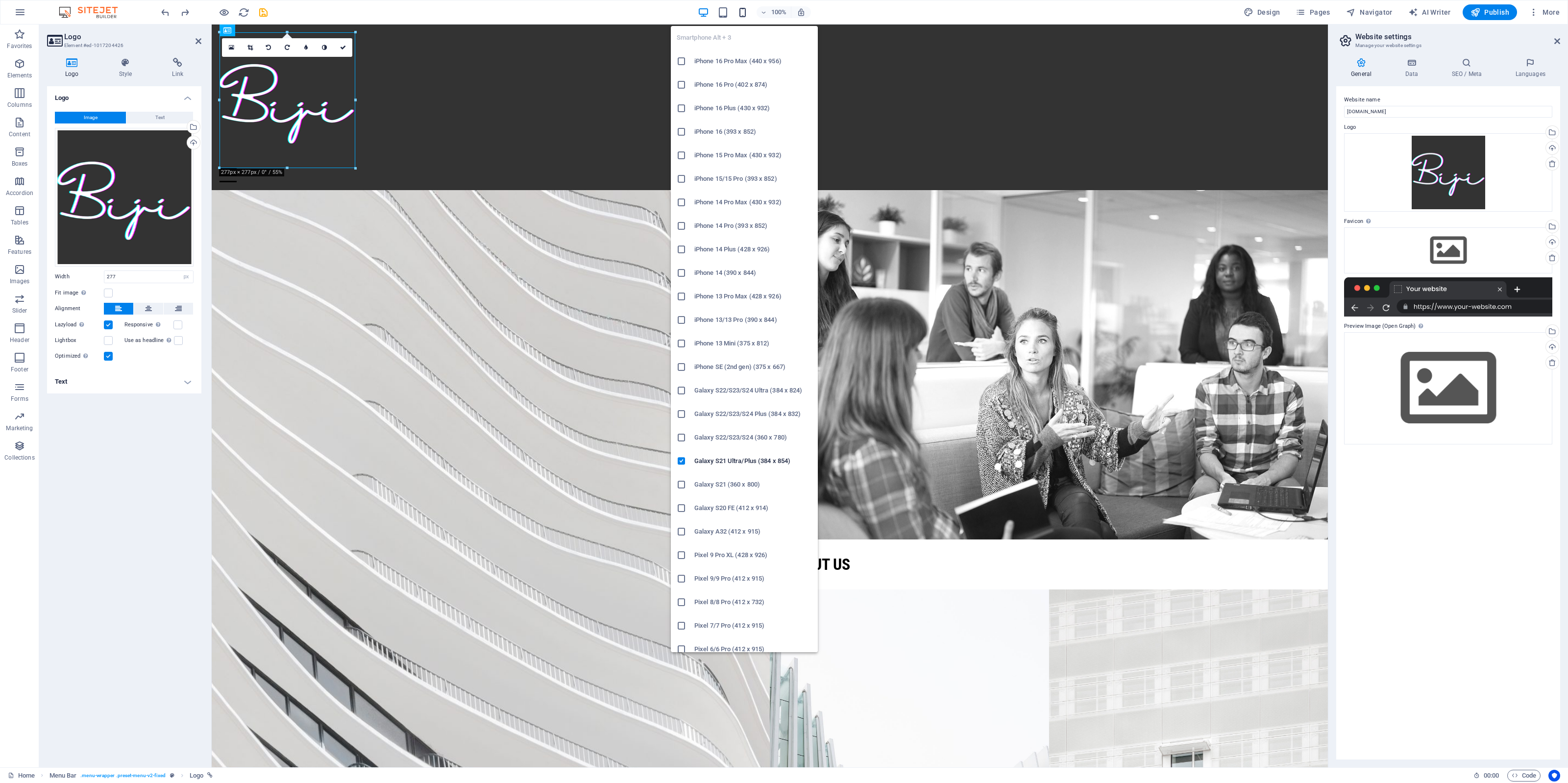
click at [745, 15] on icon "button" at bounding box center [743, 12] width 12 height 12
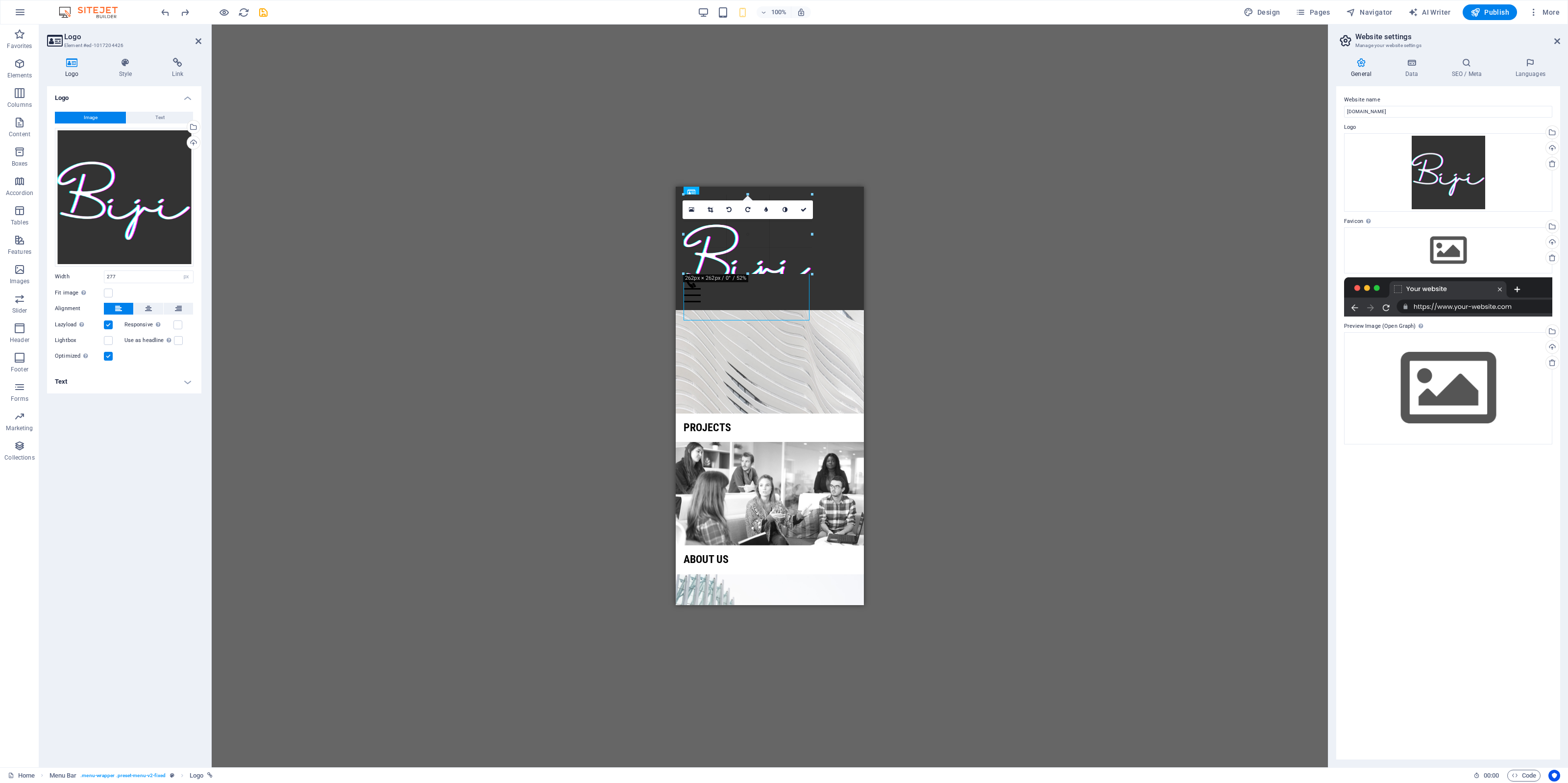
drag, startPoint x: 819, startPoint y: 330, endPoint x: 763, endPoint y: 258, distance: 91.2
click at [1026, 290] on div "H2 Banner Grid Container Container Menu Bar Container Logo Preset Container Pre…" at bounding box center [770, 396] width 1116 height 743
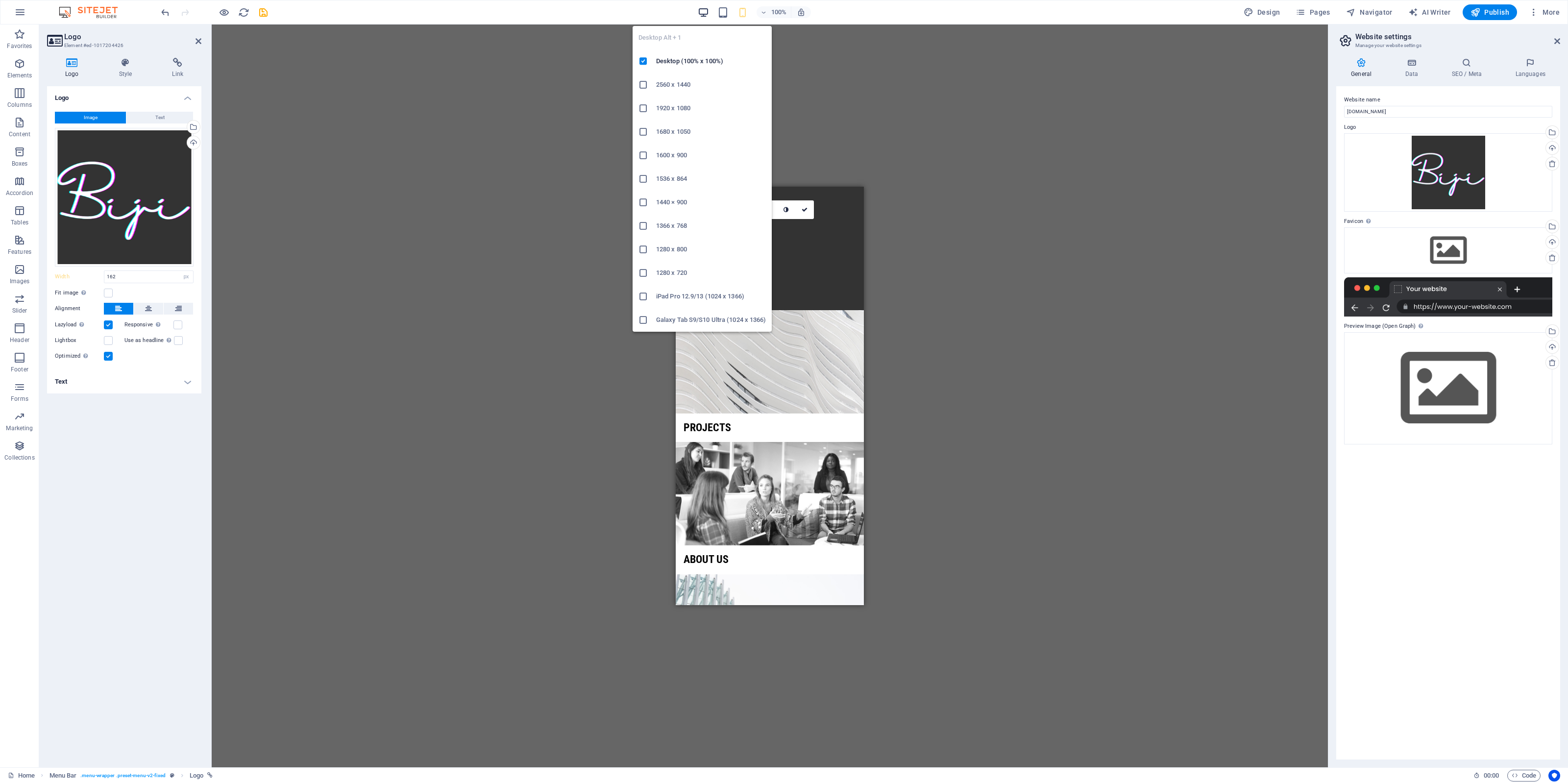
click at [705, 13] on icon "button" at bounding box center [703, 12] width 12 height 12
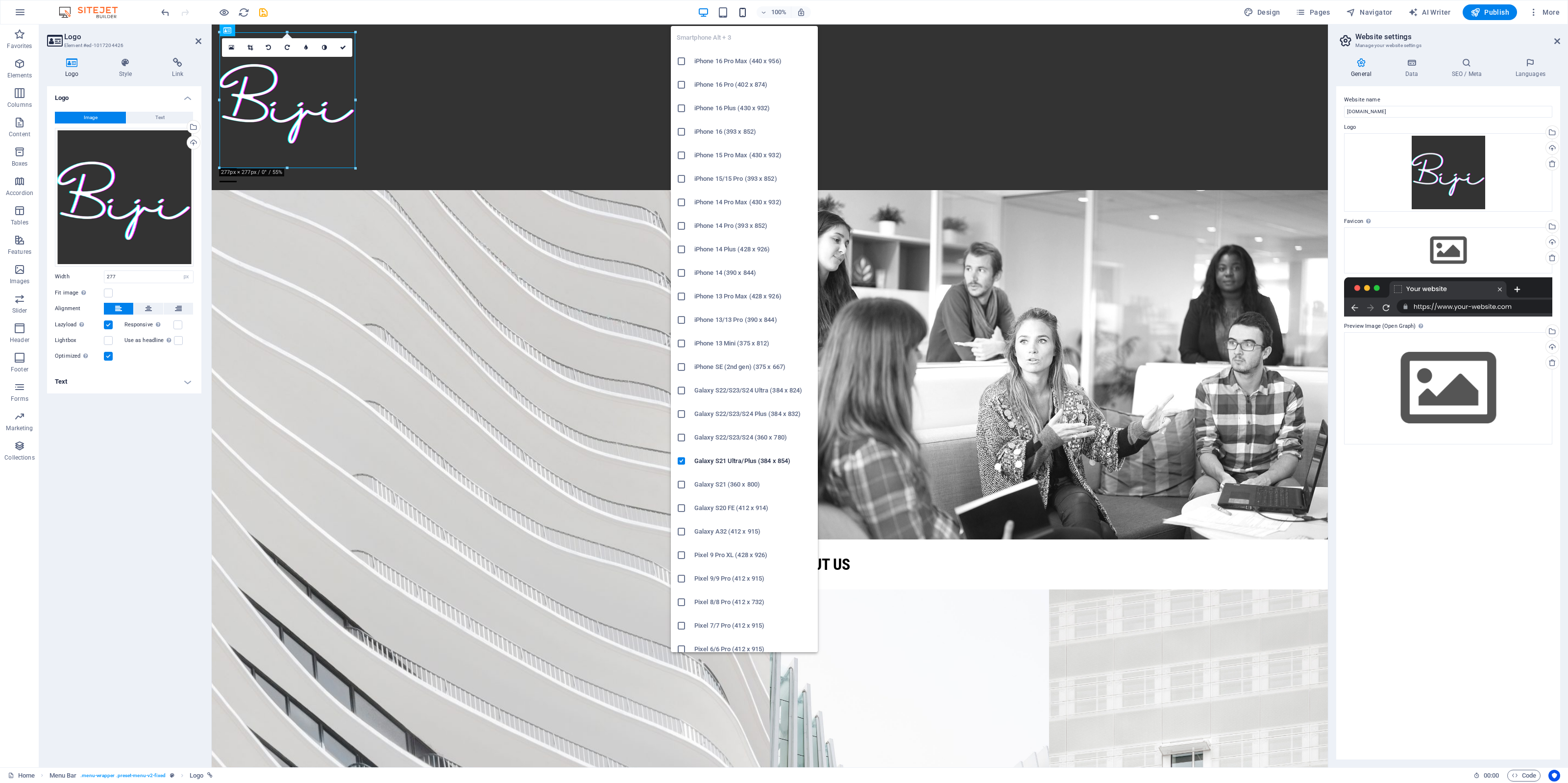
click at [743, 11] on icon "button" at bounding box center [743, 12] width 12 height 12
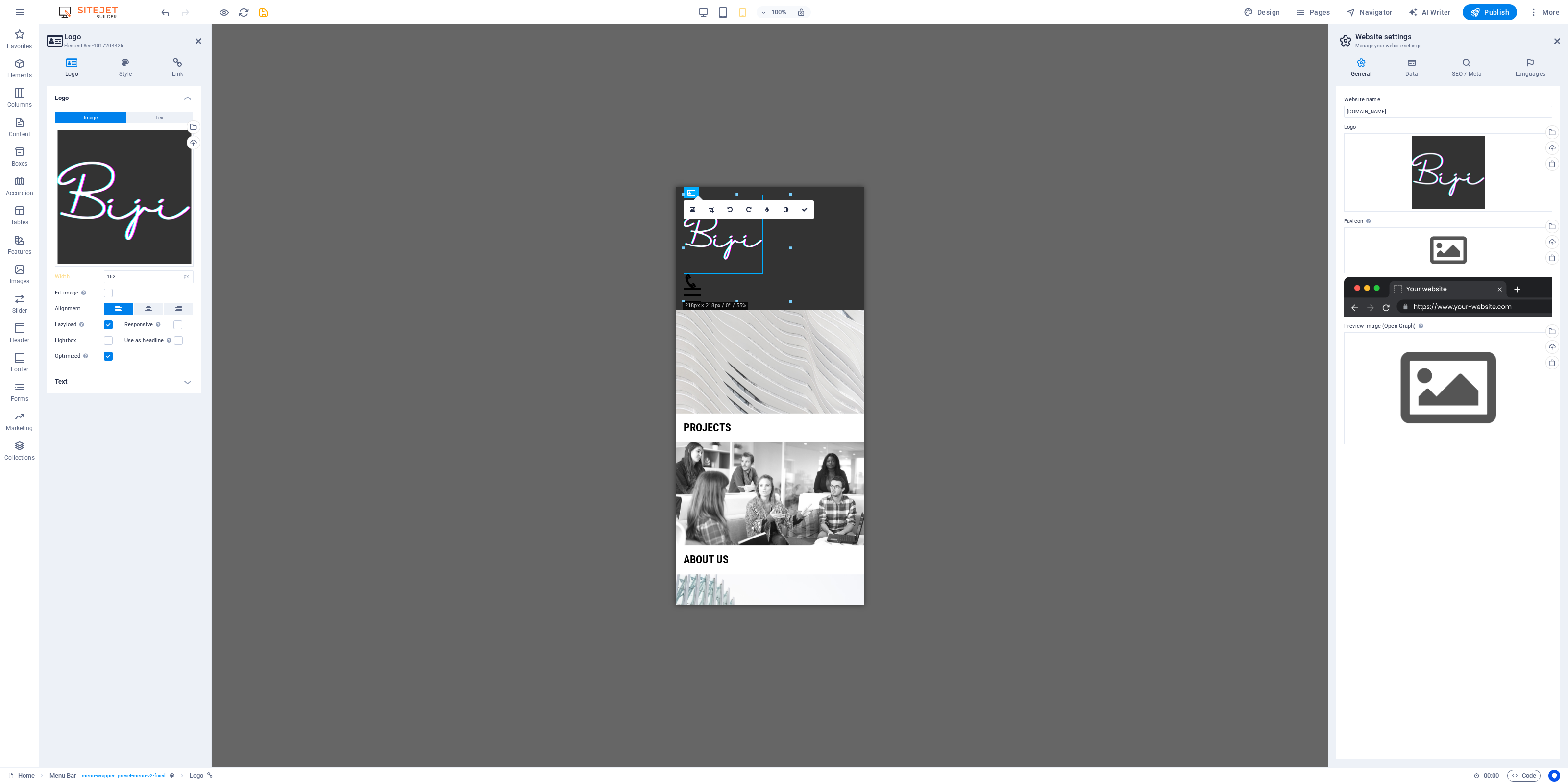
click at [1018, 155] on div "H2 Banner Grid Container Container Menu Bar Container Logo Preset Container Pre…" at bounding box center [770, 396] width 1116 height 743
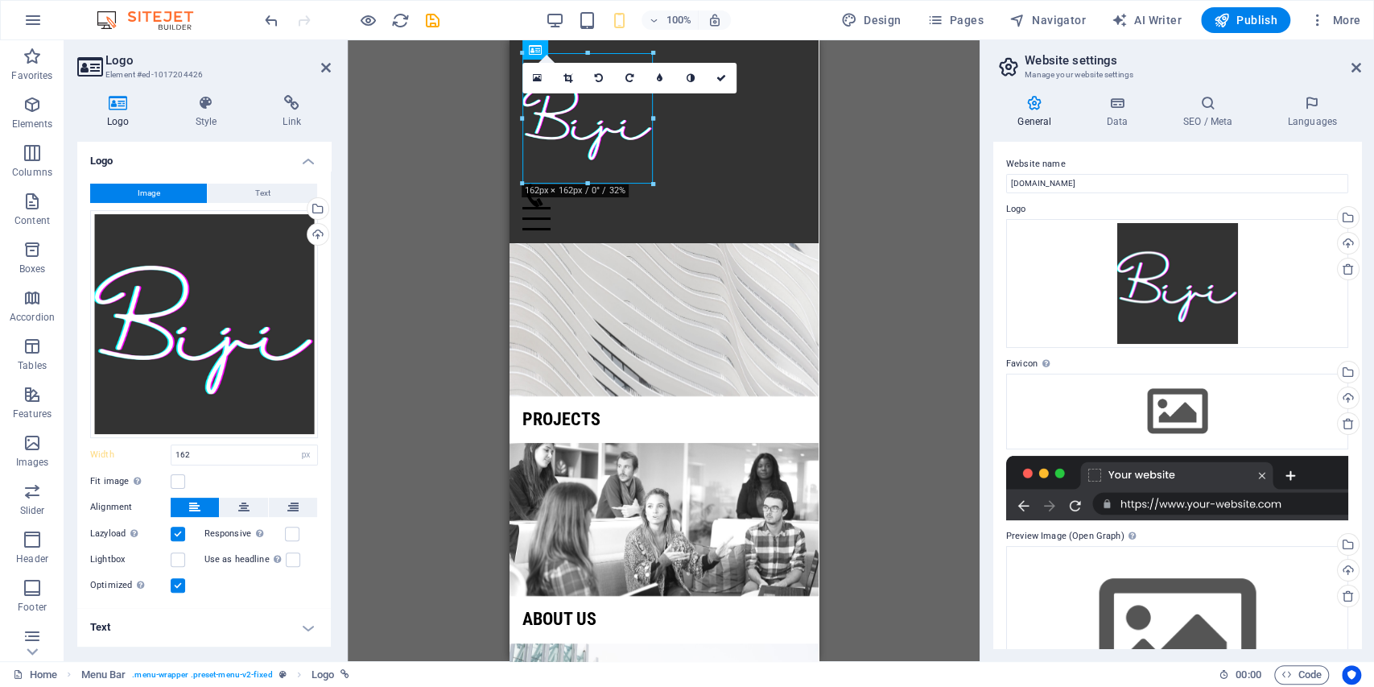
drag, startPoint x: 2461, startPoint y: 0, endPoint x: 906, endPoint y: 132, distance: 1560.9
click at [906, 132] on div "H2 Banner Grid Container Container Menu Bar Container Menu Bar Logo Preset Cont…" at bounding box center [664, 350] width 632 height 621
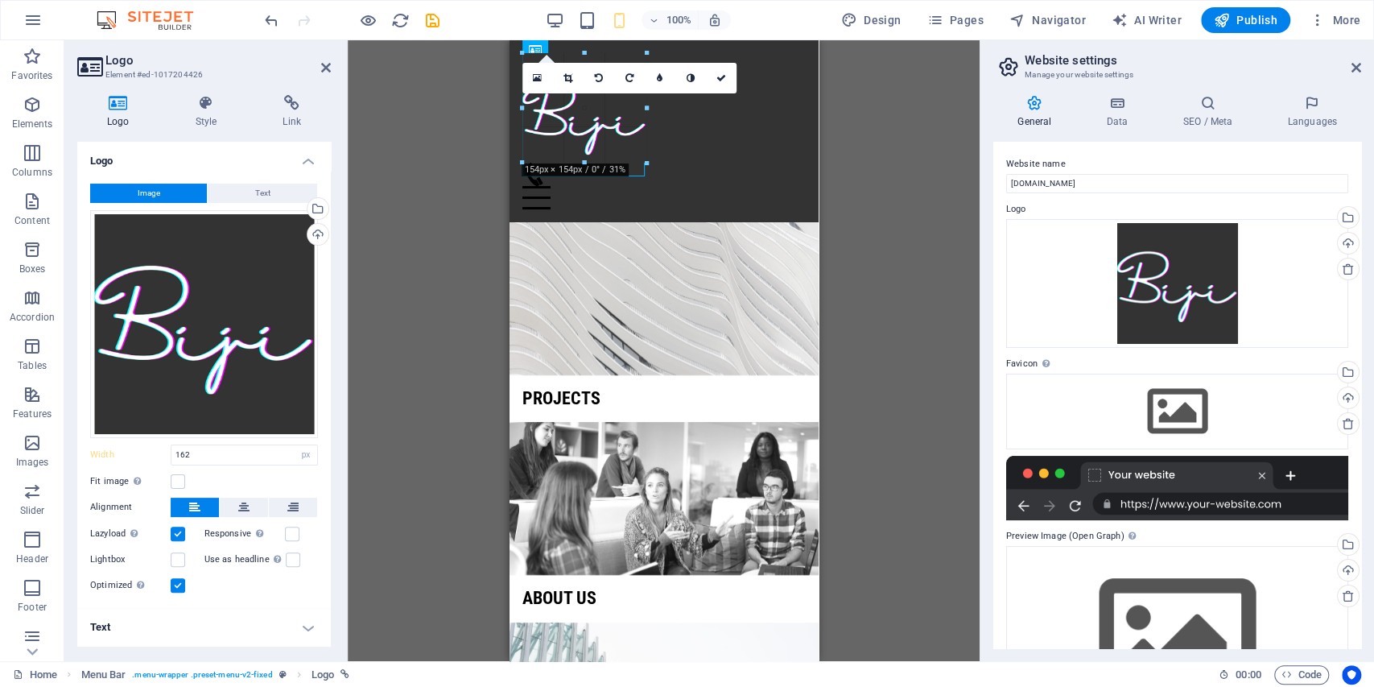
drag, startPoint x: 654, startPoint y: 184, endPoint x: 634, endPoint y: 148, distance: 40.7
click at [842, 175] on div "H2 Banner Grid Container Container Menu Bar Container Logo Preset Container Pre…" at bounding box center [664, 350] width 632 height 621
click at [326, 68] on icon at bounding box center [326, 67] width 10 height 13
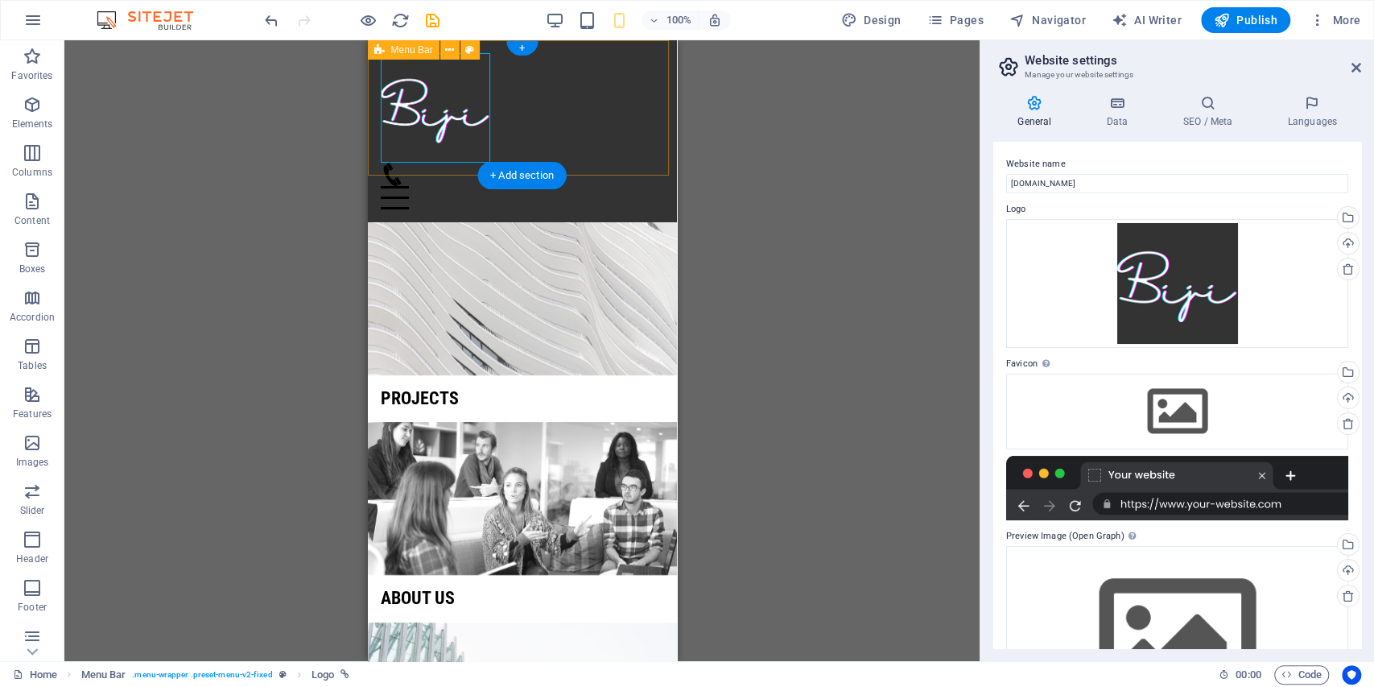
click at [582, 68] on div "Menu Home About us Projects Contact" at bounding box center [521, 131] width 309 height 182
select select "rem"
select select "sticky_banner"
select select "px"
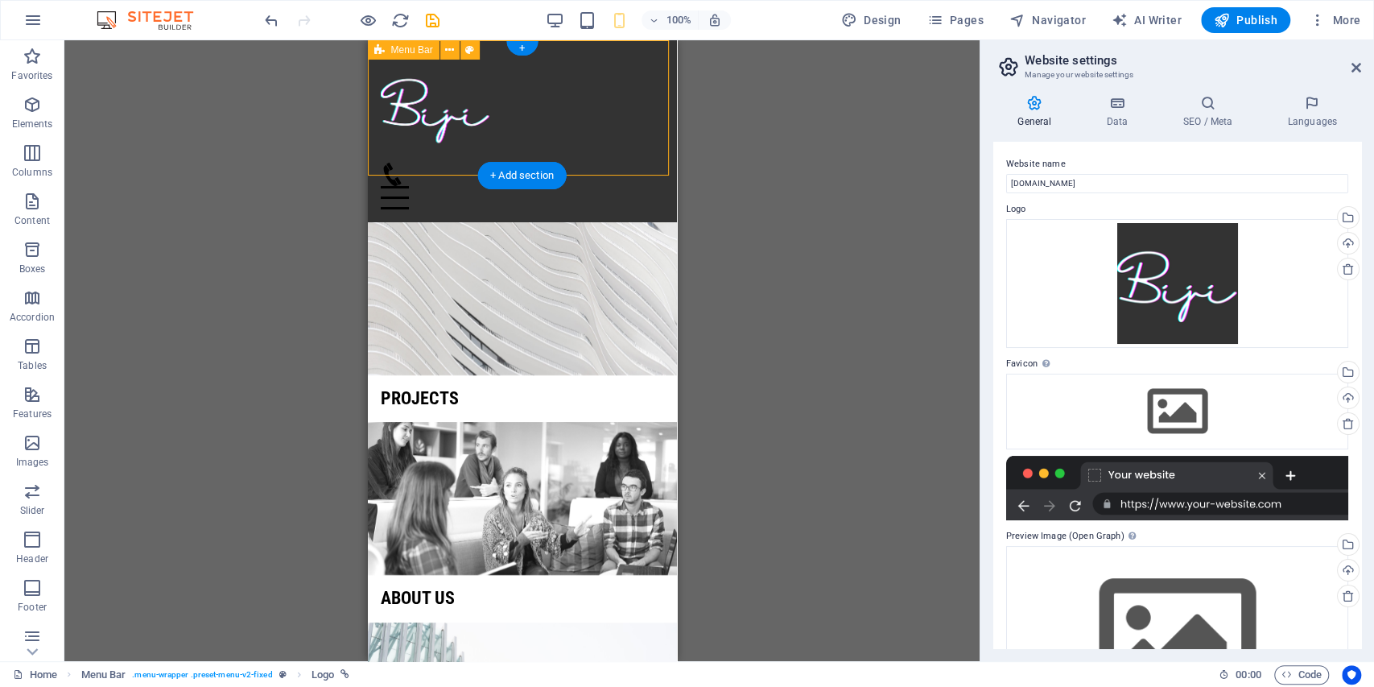
select select "px"
select select "hover_box_bottom"
select select "px"
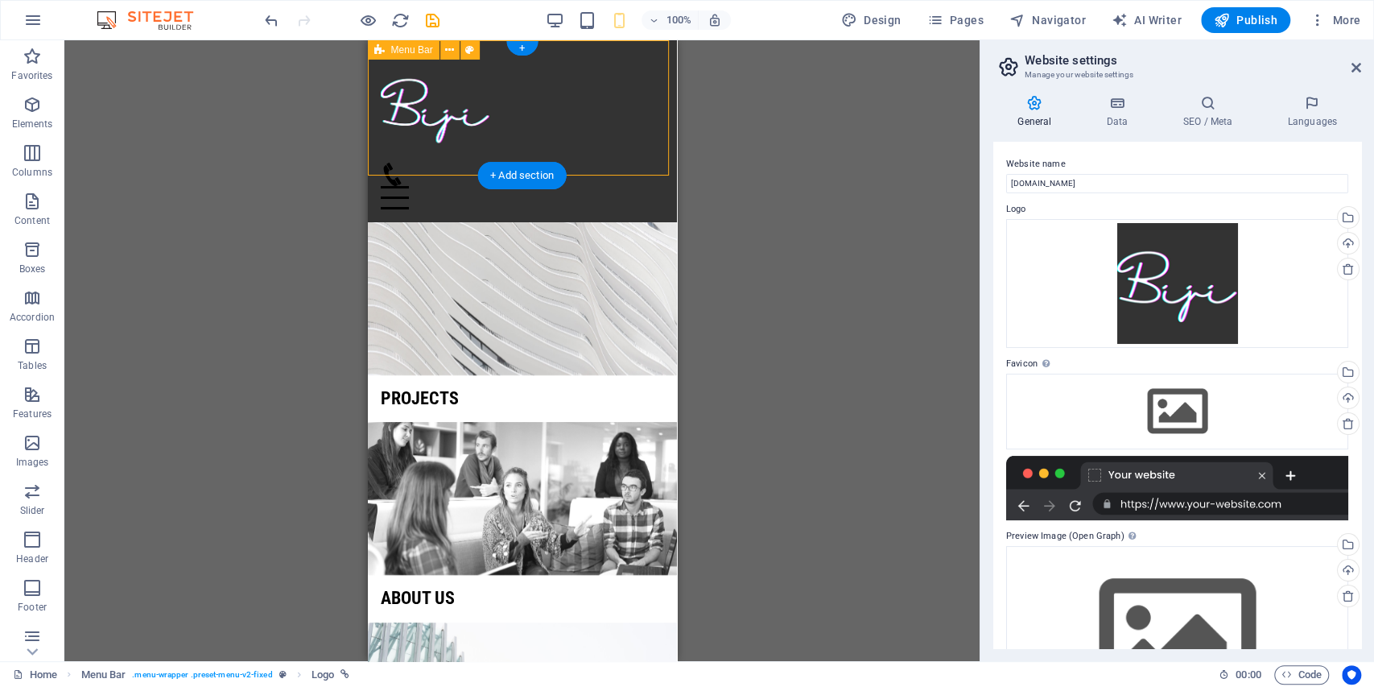
select select "rem"
select select "400"
select select "px"
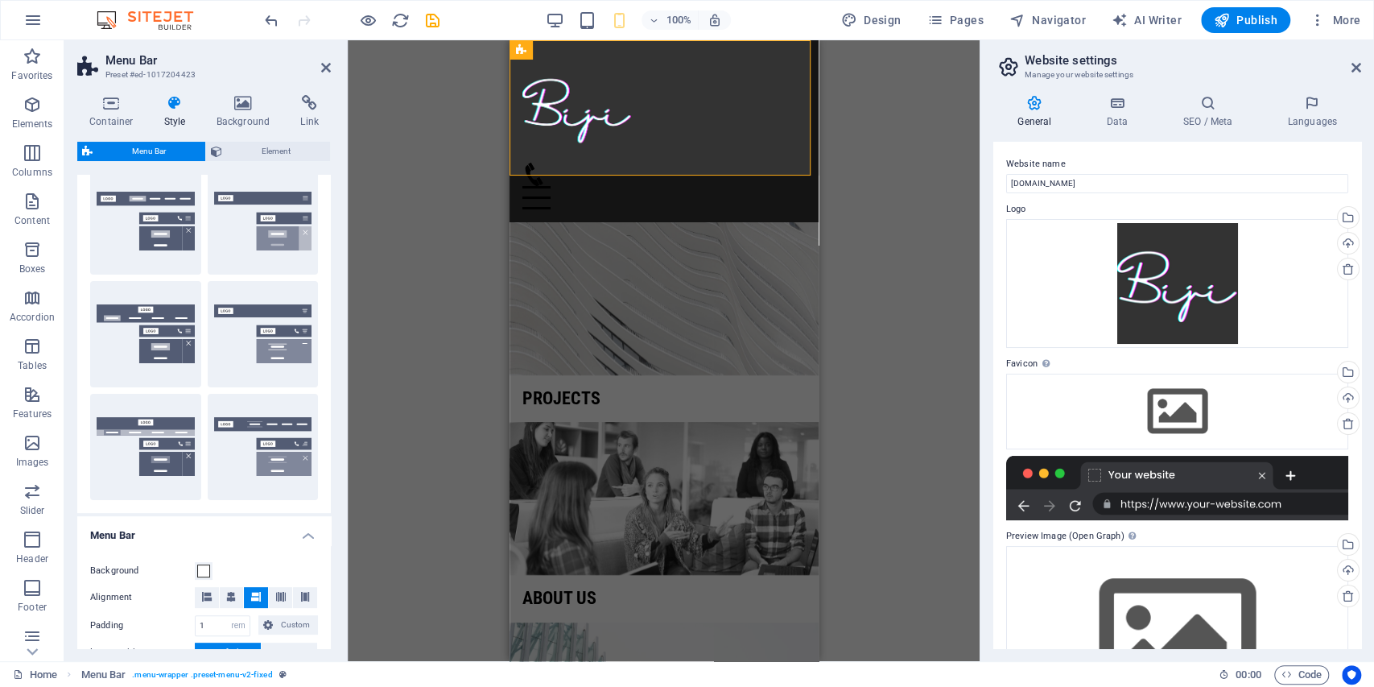
scroll to position [268, 0]
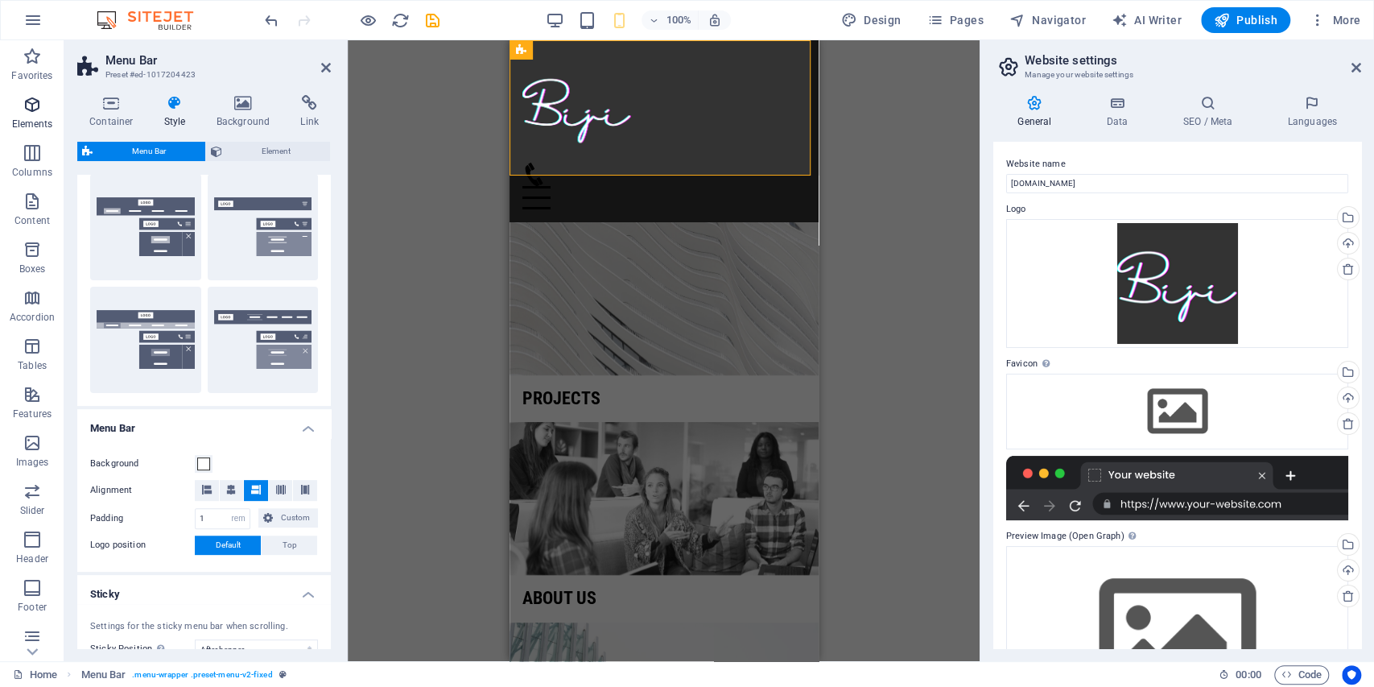
click at [27, 123] on p "Elements" at bounding box center [32, 124] width 41 height 13
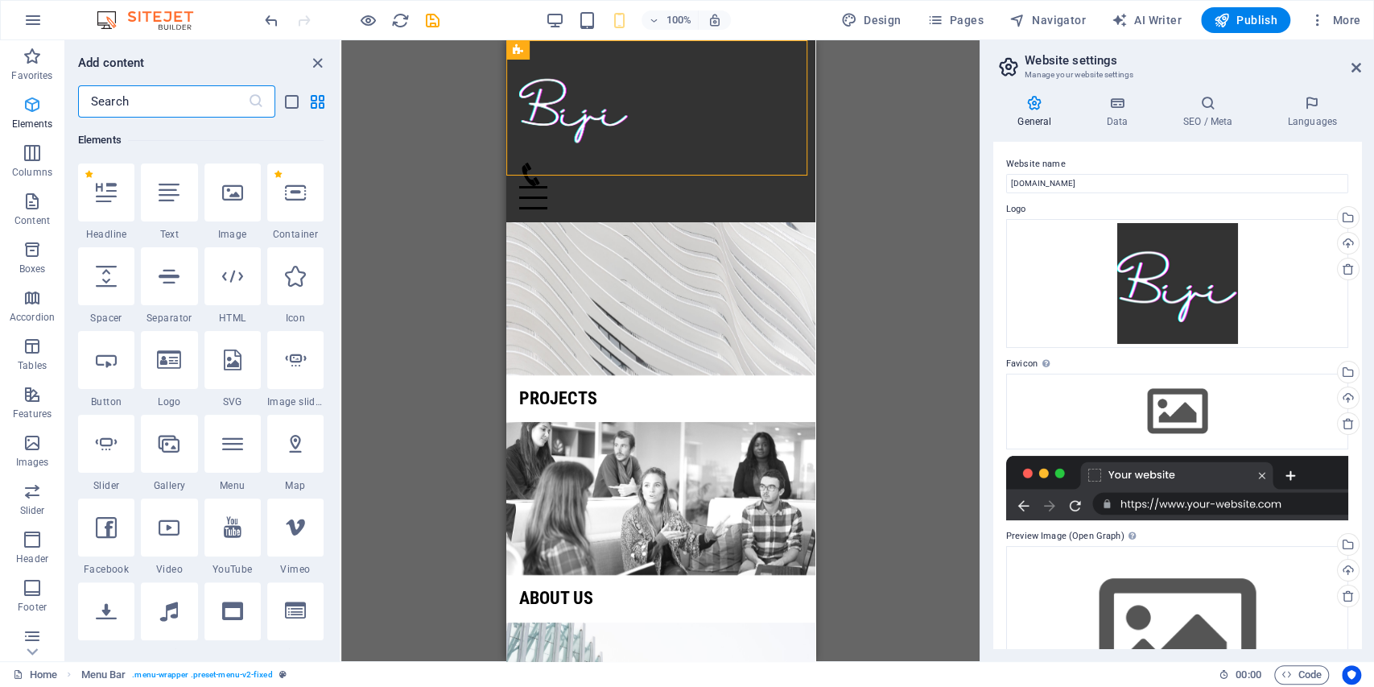
scroll to position [171, 0]
click at [745, 163] on figure at bounding box center [653, 174] width 270 height 23
click at [739, 85] on button at bounding box center [732, 86] width 19 height 19
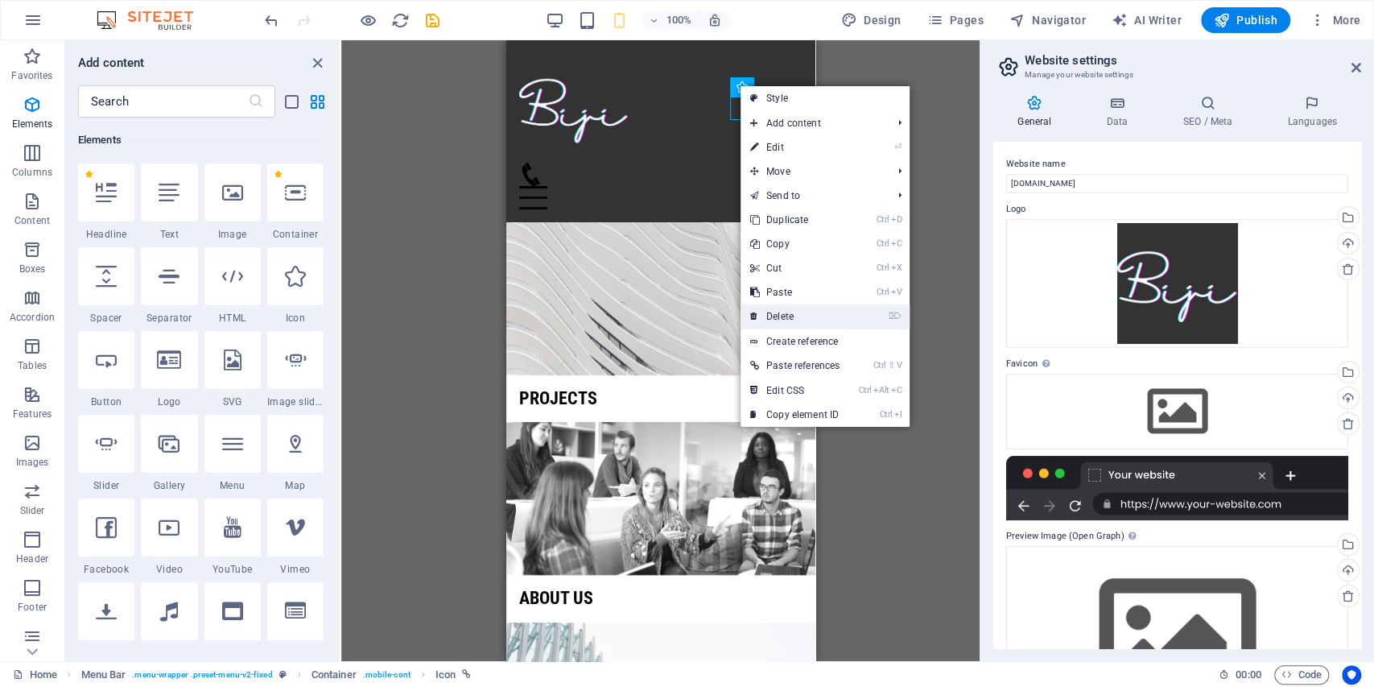
click at [809, 312] on link "⌦ Delete" at bounding box center [795, 316] width 109 height 24
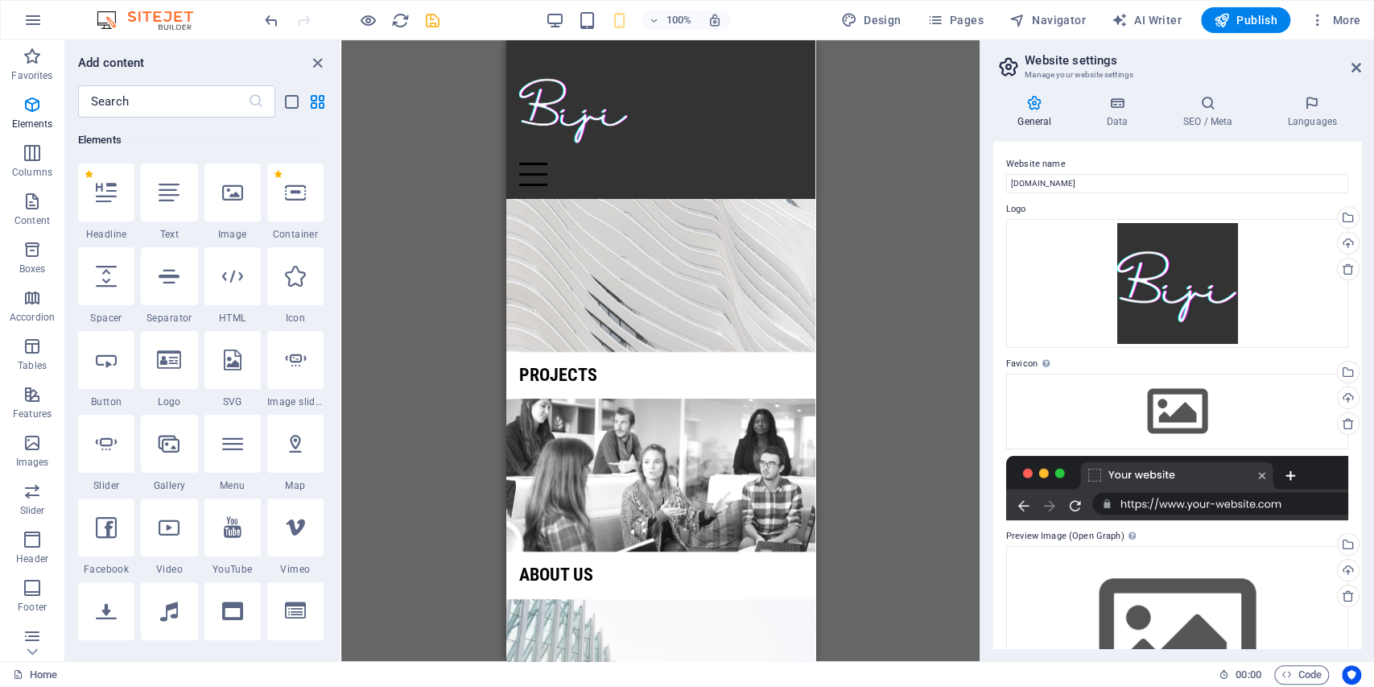
click at [439, 23] on icon "save" at bounding box center [432, 20] width 19 height 19
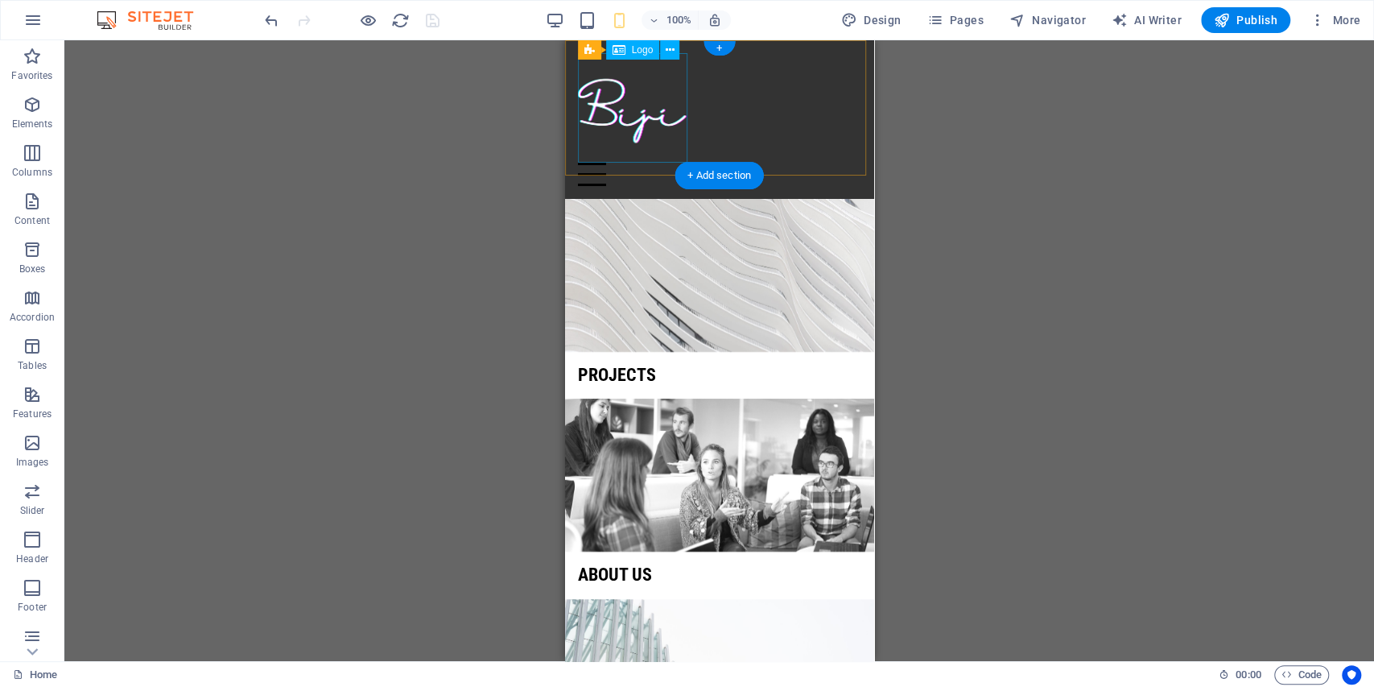
click at [637, 118] on div at bounding box center [718, 107] width 283 height 109
click at [637, 109] on div at bounding box center [718, 107] width 283 height 109
select select "px"
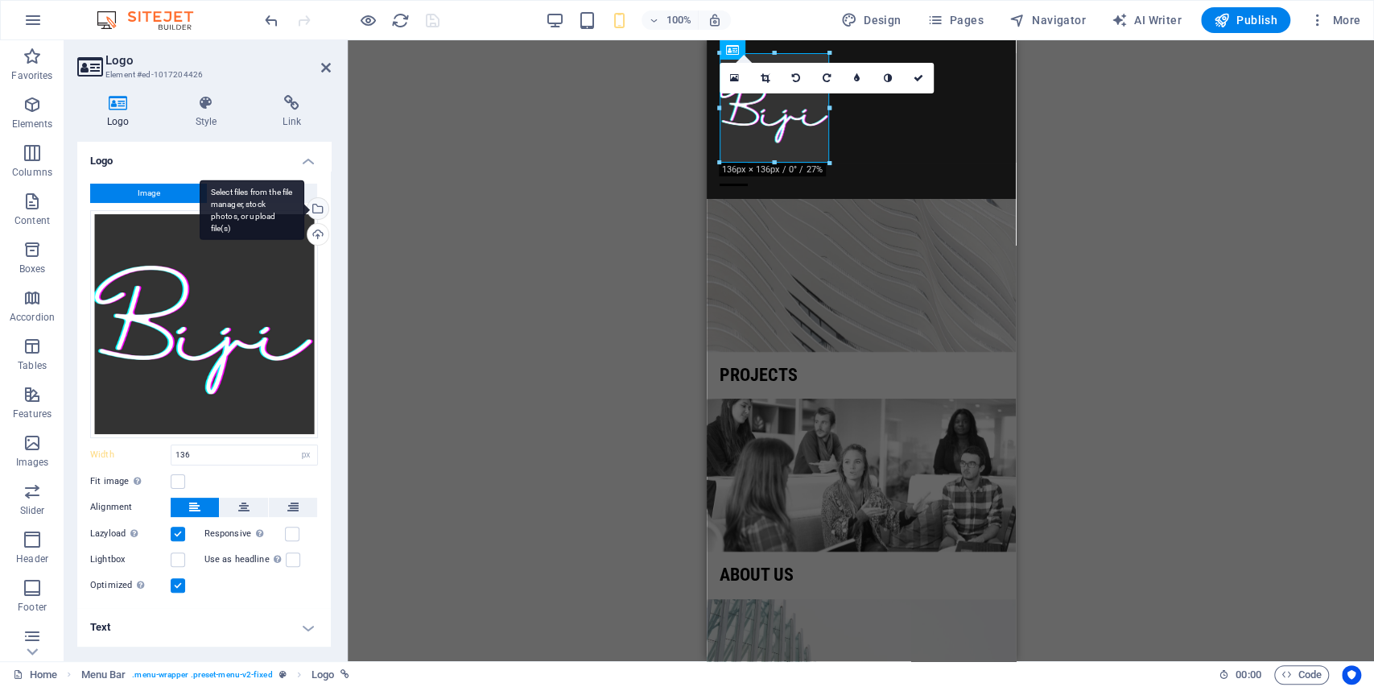
click at [304, 206] on div "Select files from the file manager, stock photos, or upload file(s)" at bounding box center [252, 210] width 105 height 60
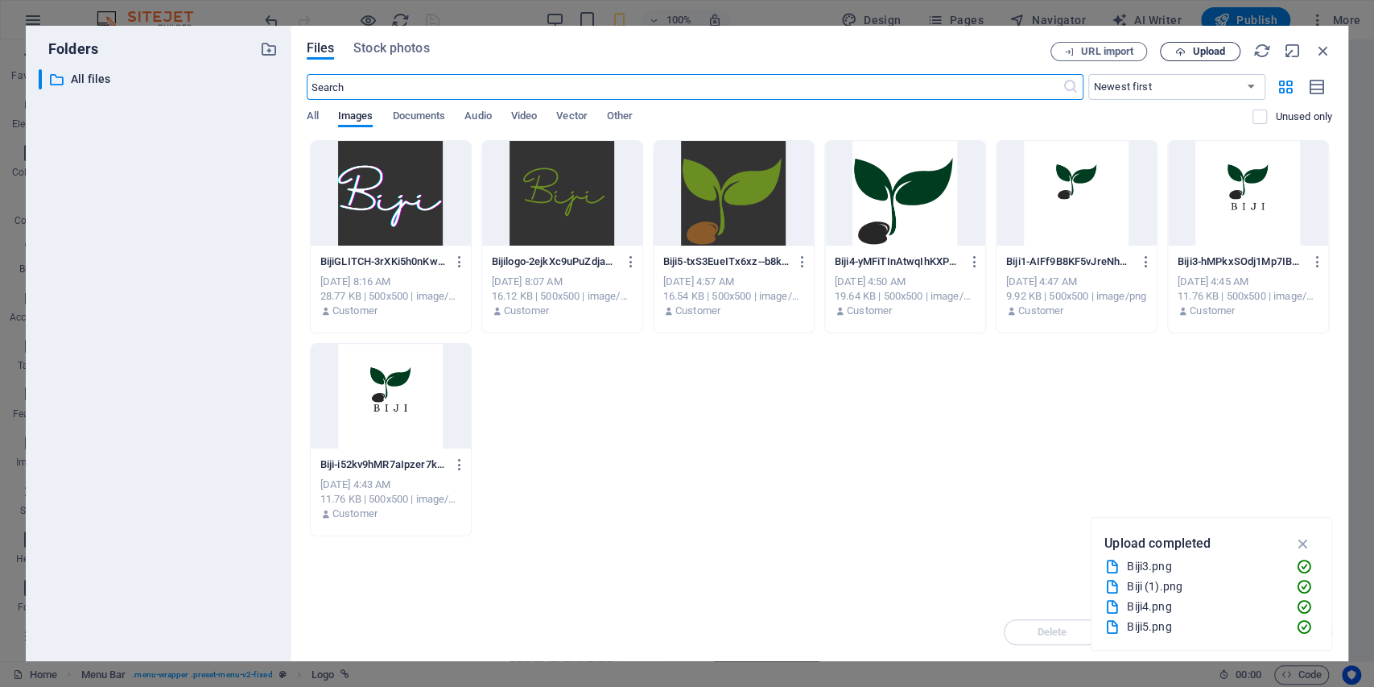
click at [1185, 47] on icon "button" at bounding box center [1180, 52] width 10 height 10
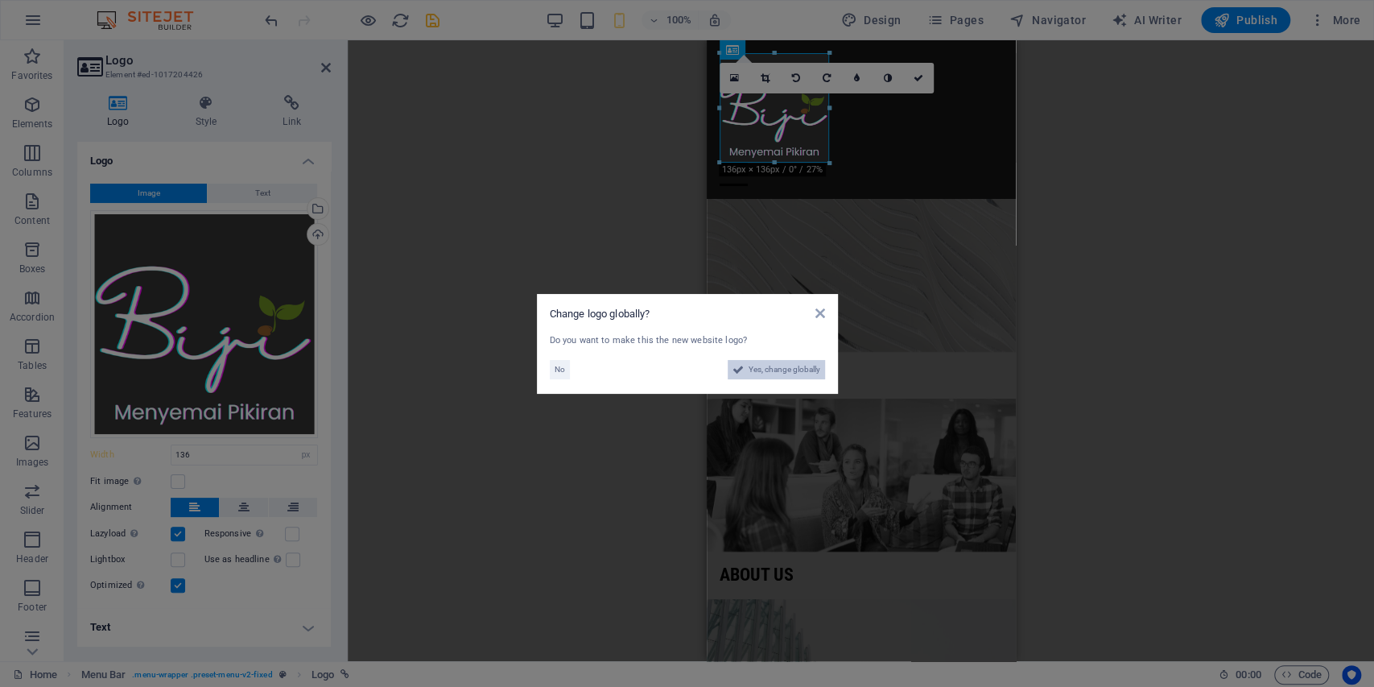
click at [763, 365] on span "Yes, change globally" at bounding box center [785, 369] width 72 height 19
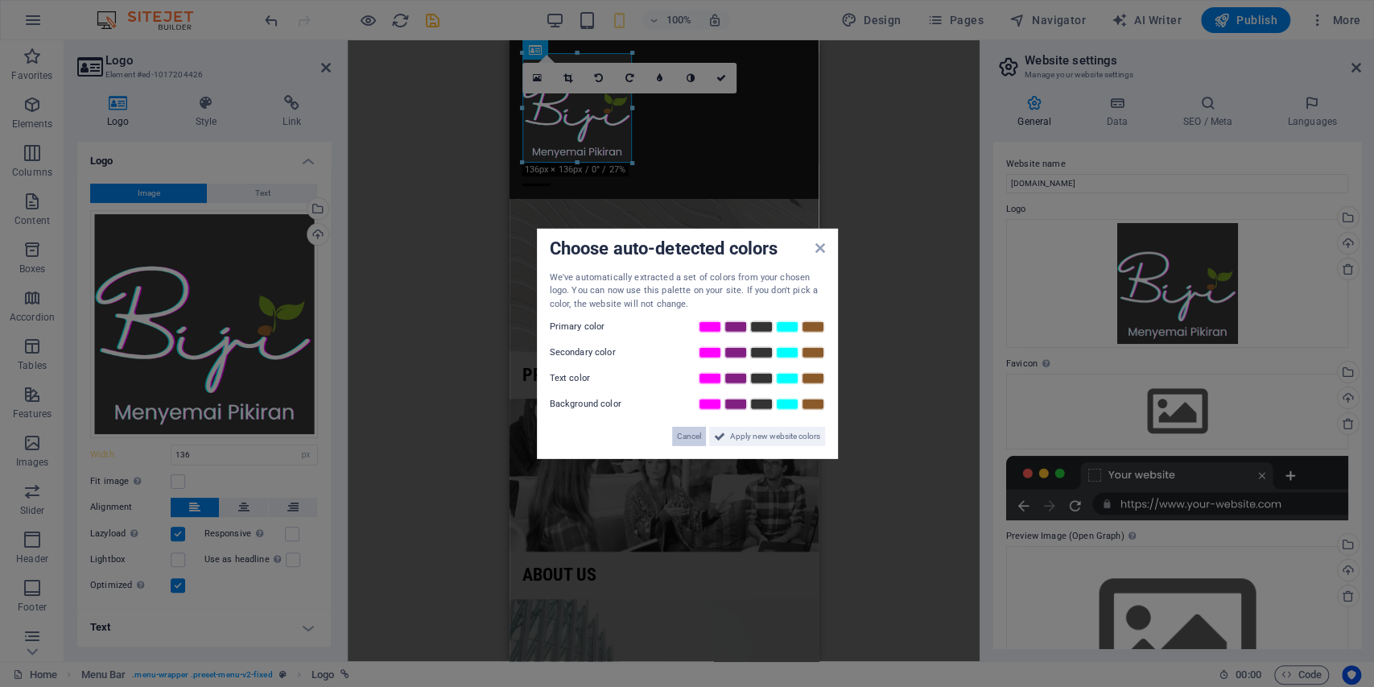
click at [699, 444] on button "Cancel" at bounding box center [689, 436] width 34 height 19
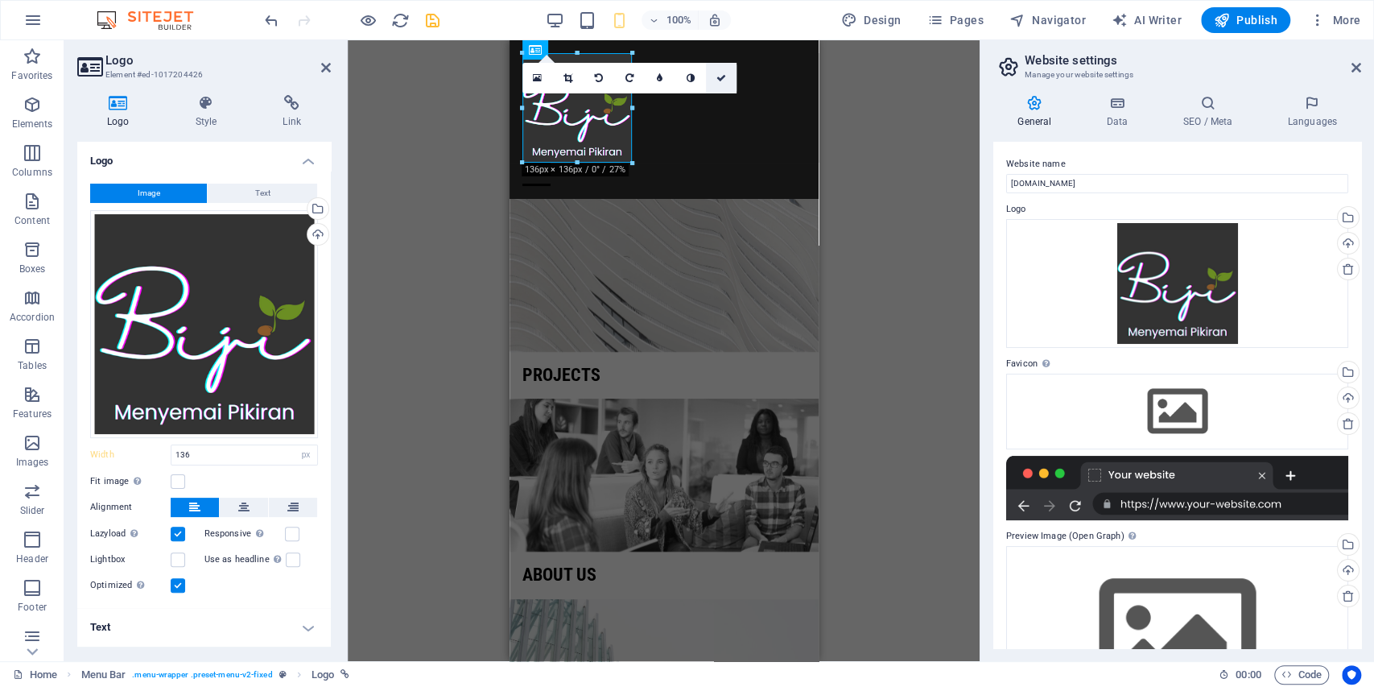
click at [720, 81] on icon at bounding box center [721, 78] width 10 height 10
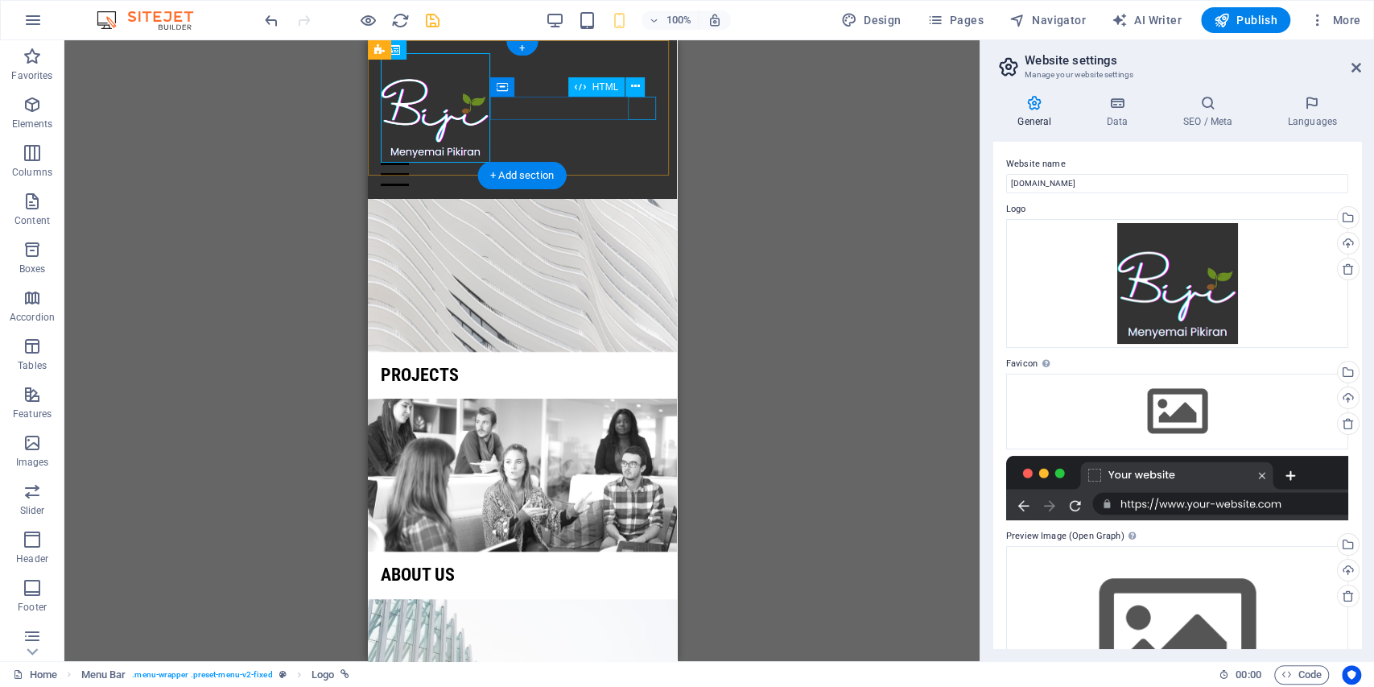
click at [638, 163] on div "Menu" at bounding box center [521, 174] width 283 height 23
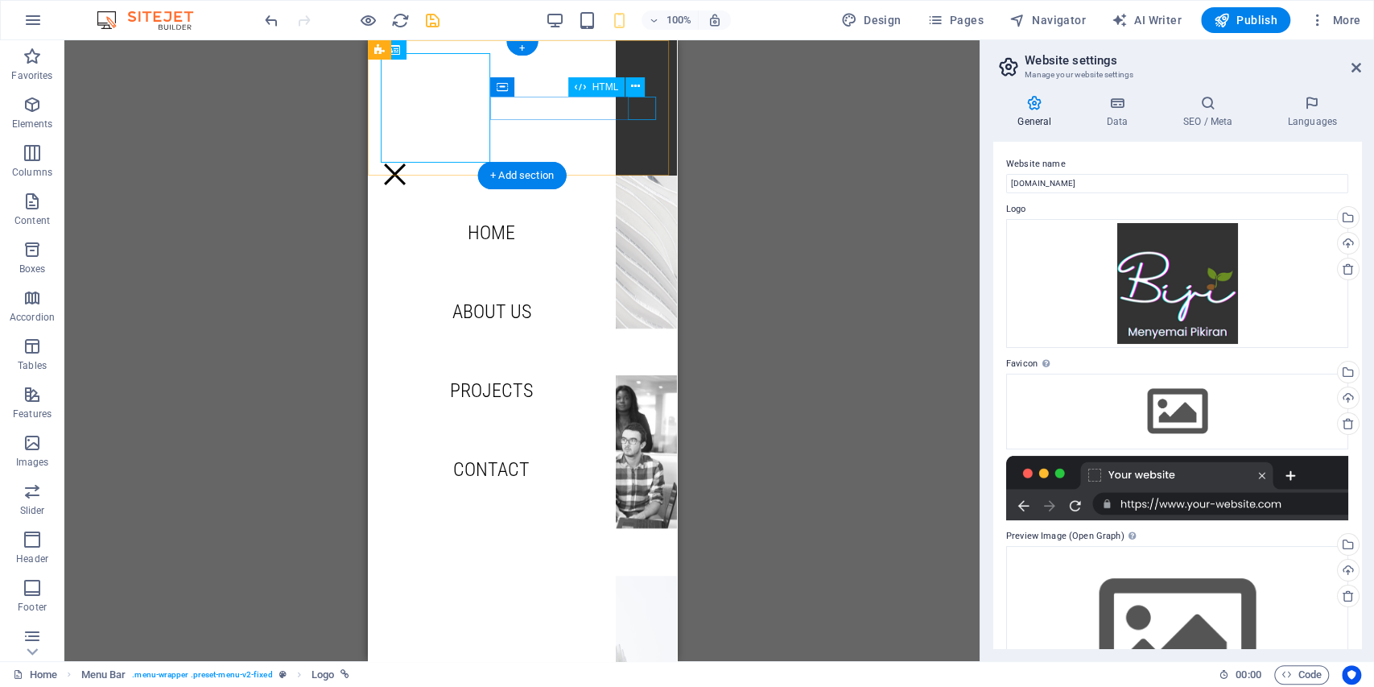
click at [408, 163] on div "Menu" at bounding box center [394, 174] width 28 height 23
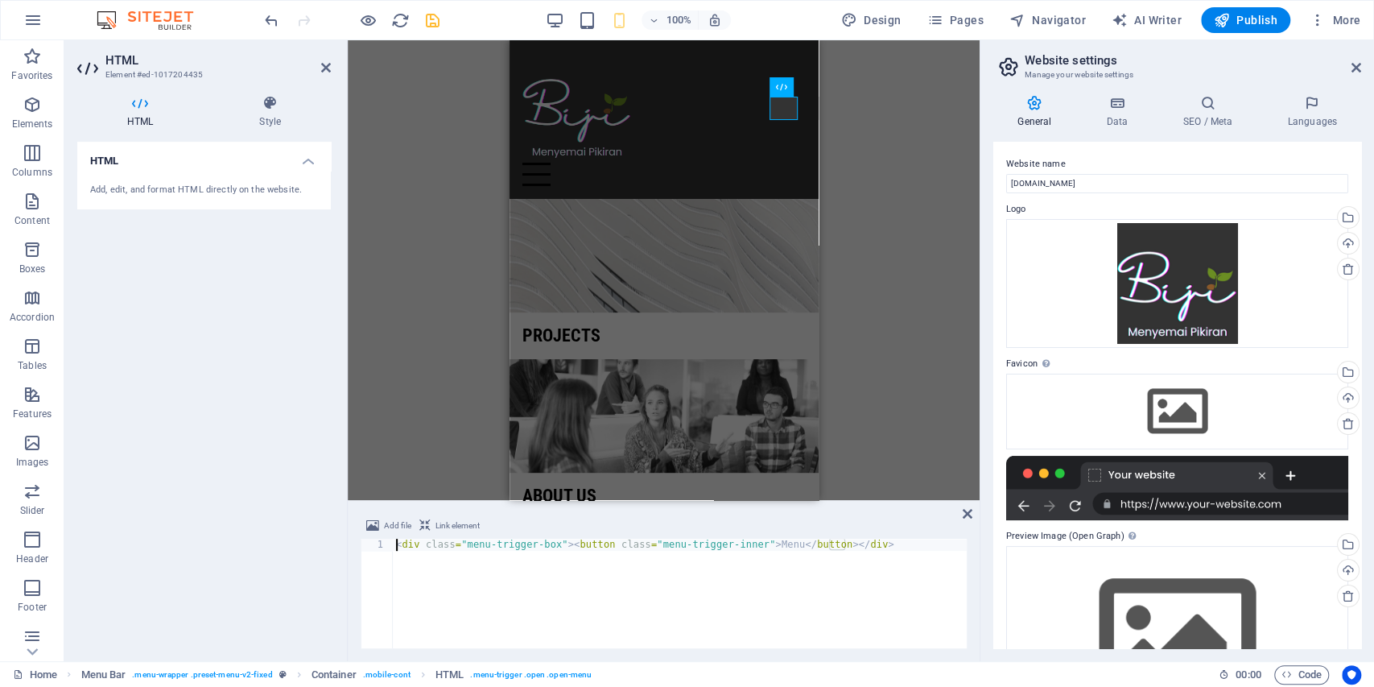
click at [862, 126] on div "H2 Banner Grid Container Container Menu Bar Container Logo Preset Container Pre…" at bounding box center [664, 270] width 632 height 460
click at [268, 94] on div "HTML Style HTML Add, edit, and format HTML directly on the website. Menu Bar El…" at bounding box center [203, 371] width 279 height 579
click at [270, 108] on icon at bounding box center [270, 103] width 122 height 16
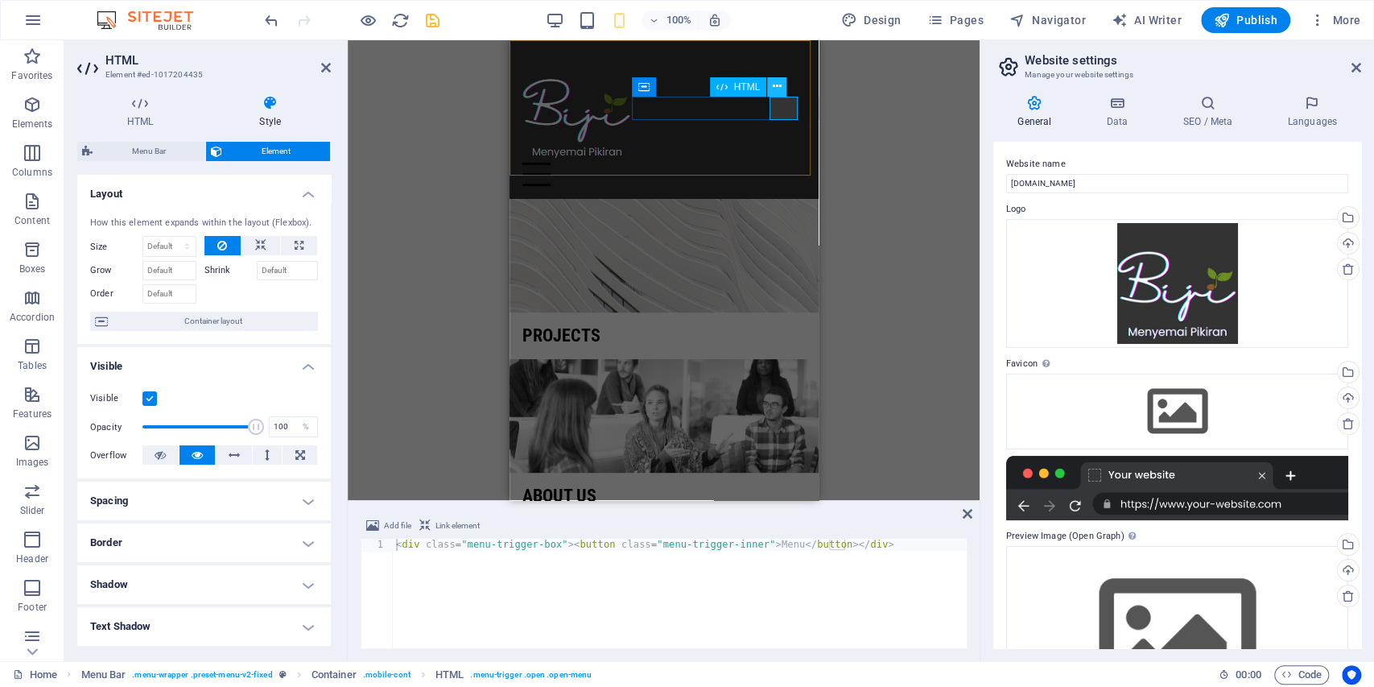
click at [781, 90] on icon at bounding box center [777, 86] width 9 height 17
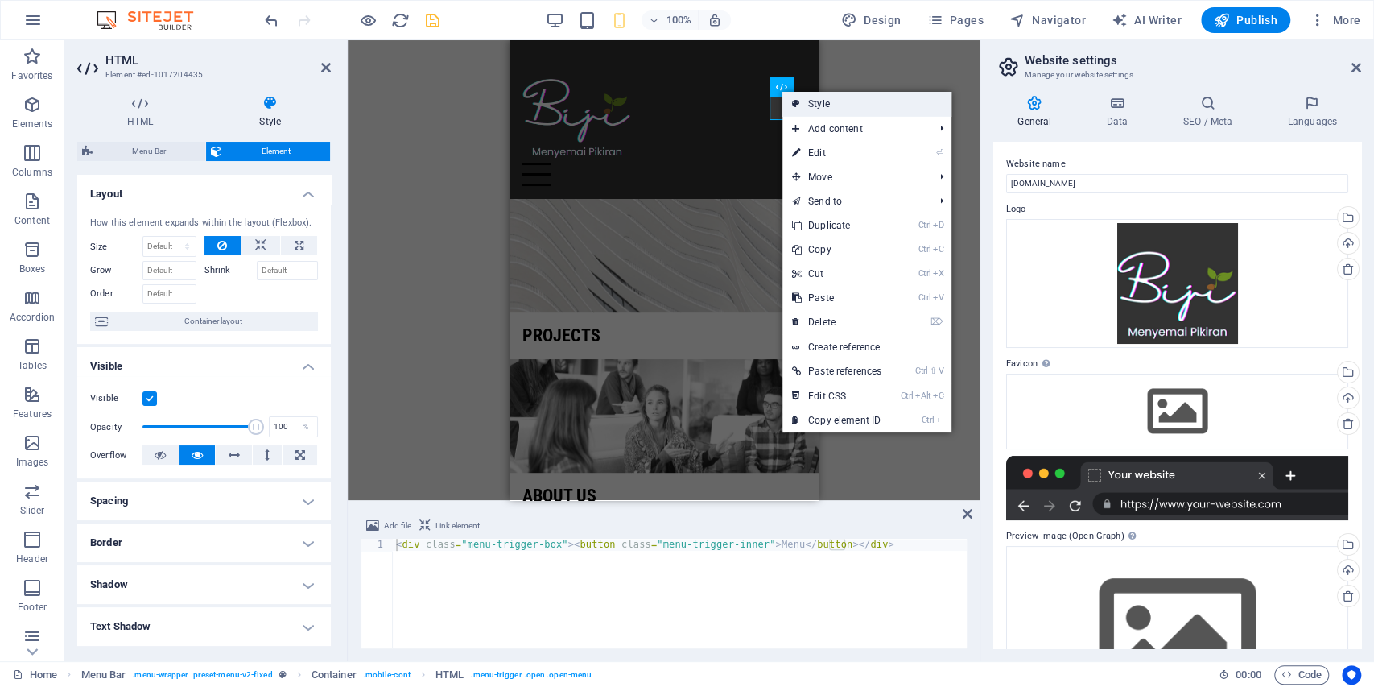
click at [819, 101] on link "Style" at bounding box center [866, 104] width 169 height 24
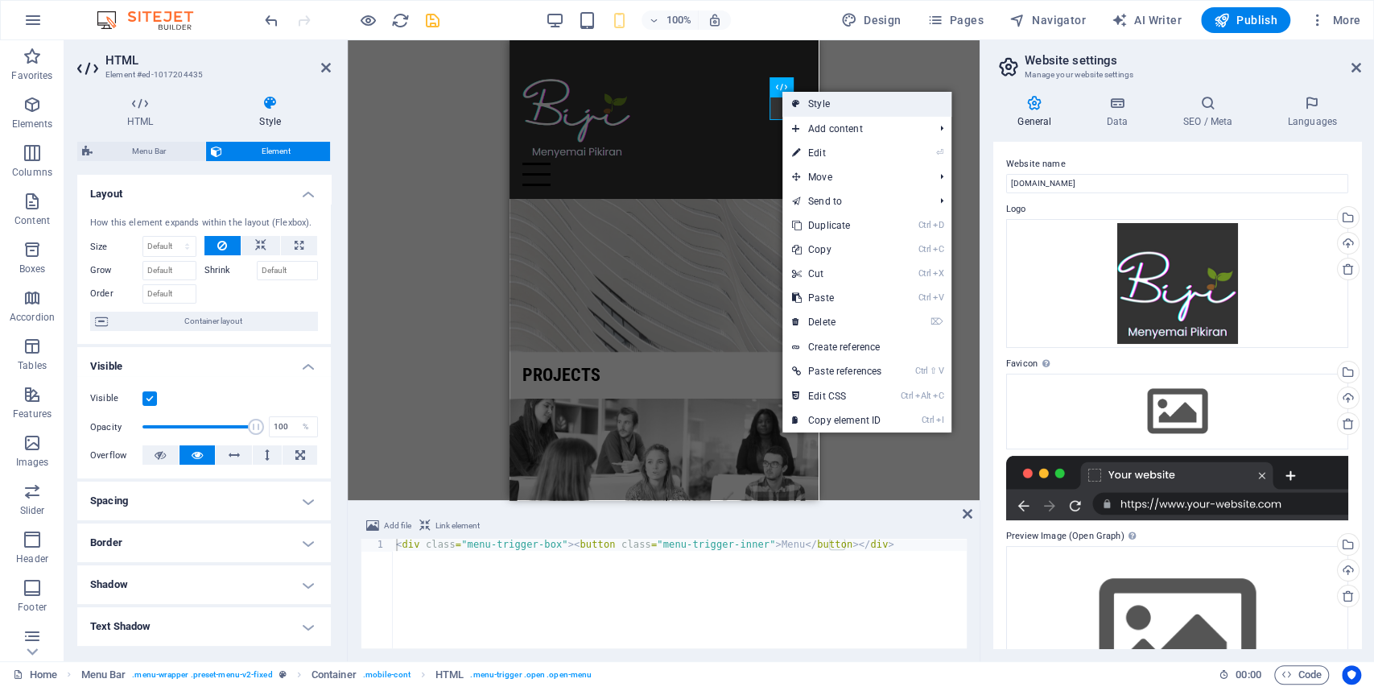
select select "rem"
select select "sticky_banner"
select select "px"
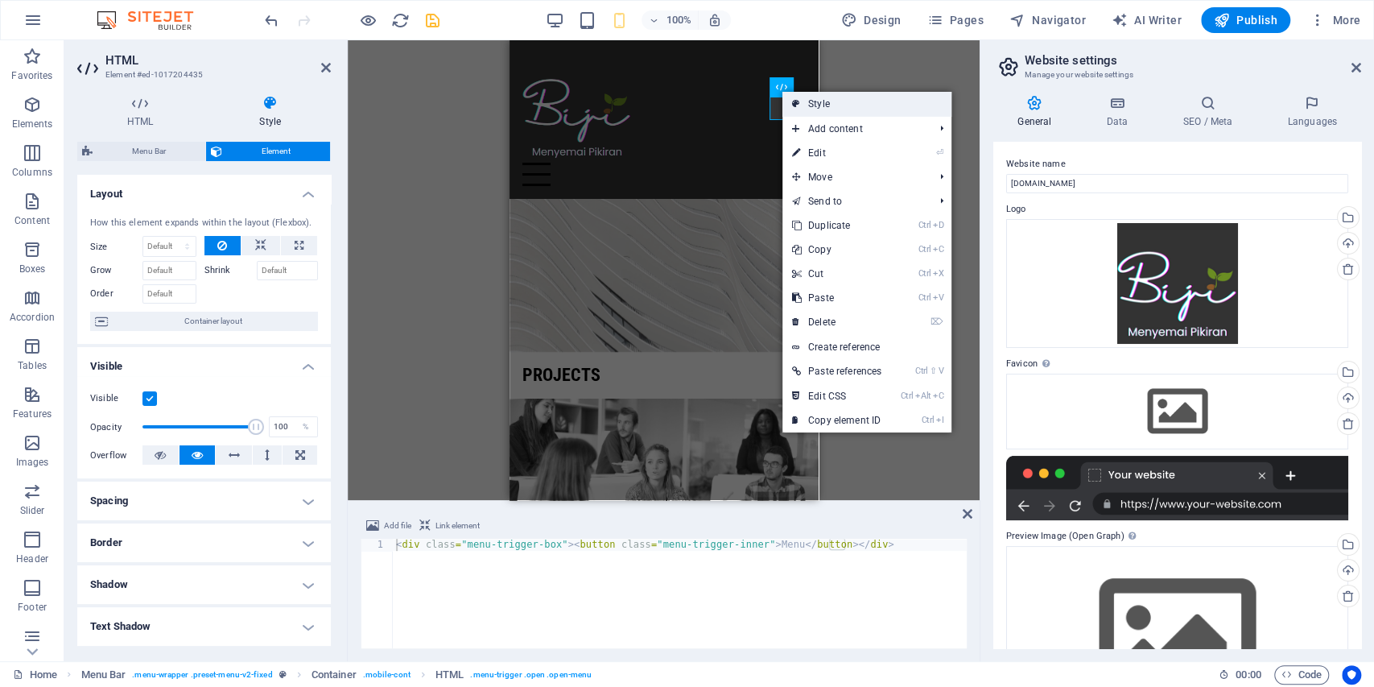
select select "px"
select select "hover_box_bottom"
select select "px"
select select "rem"
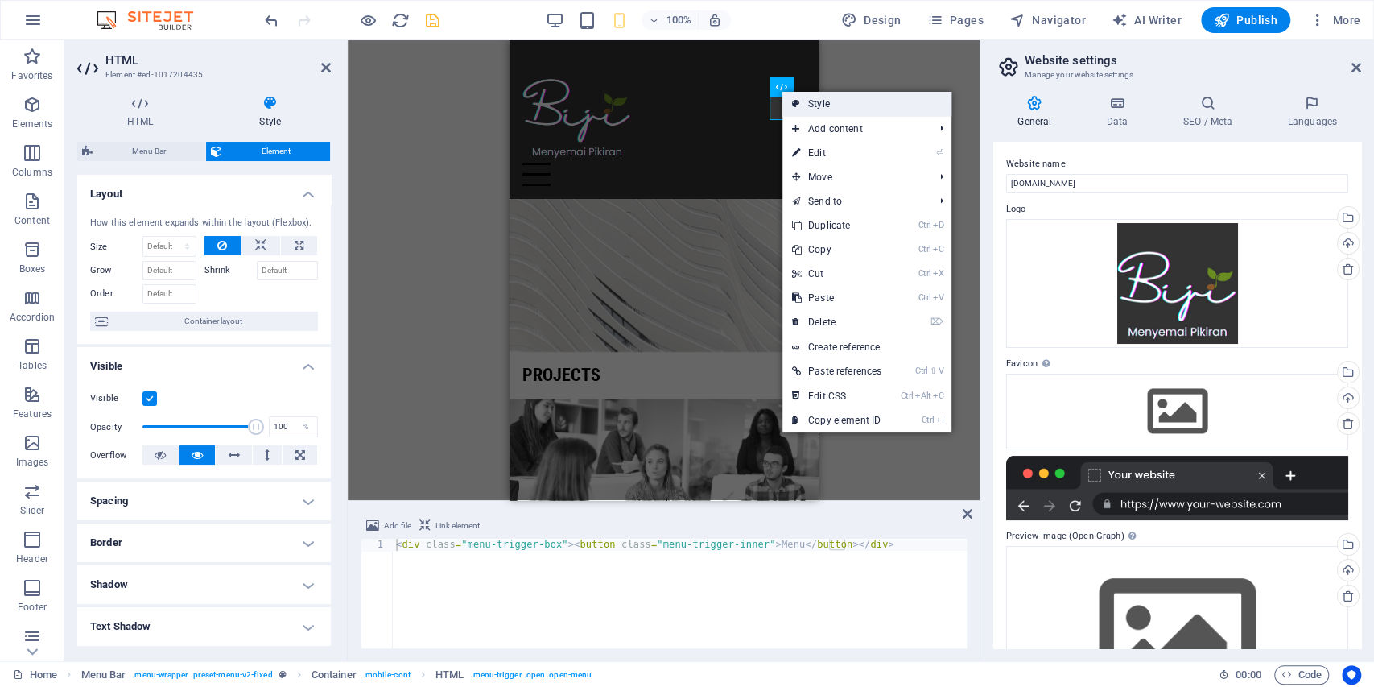
select select "rem"
select select "400"
select select "px"
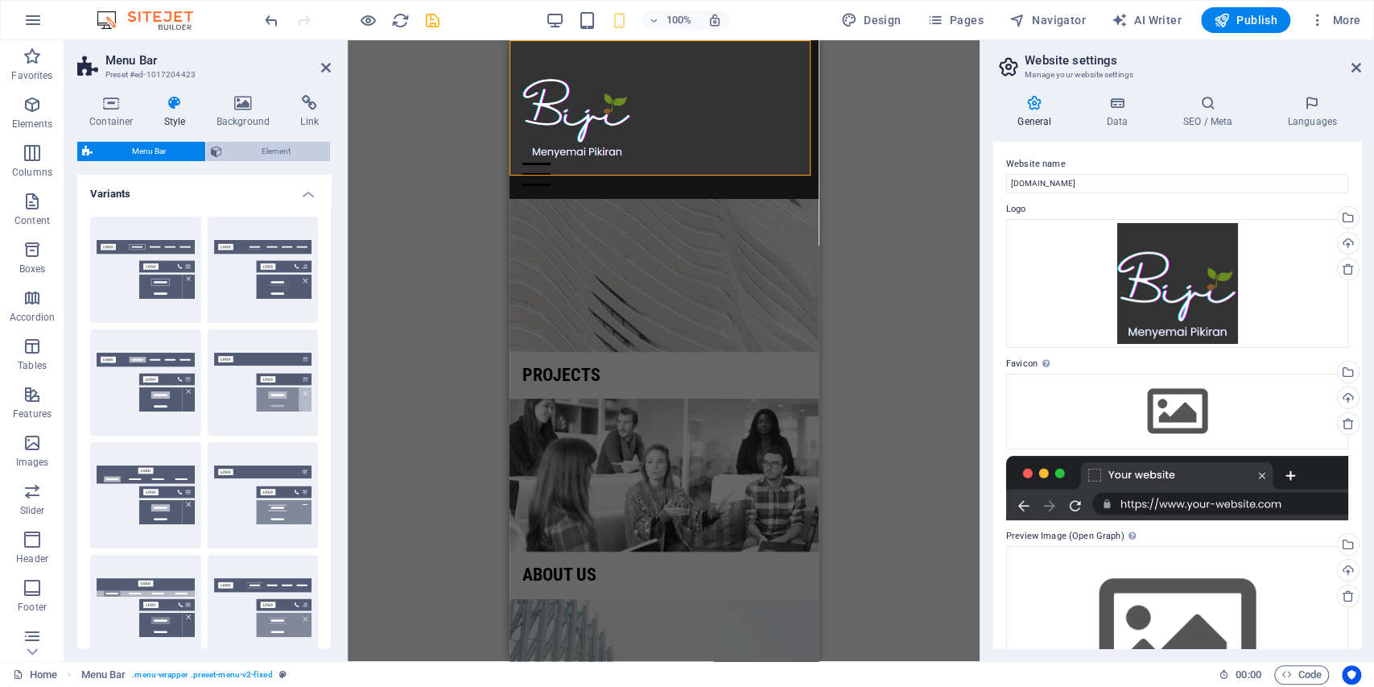
click at [221, 147] on icon at bounding box center [216, 151] width 11 height 19
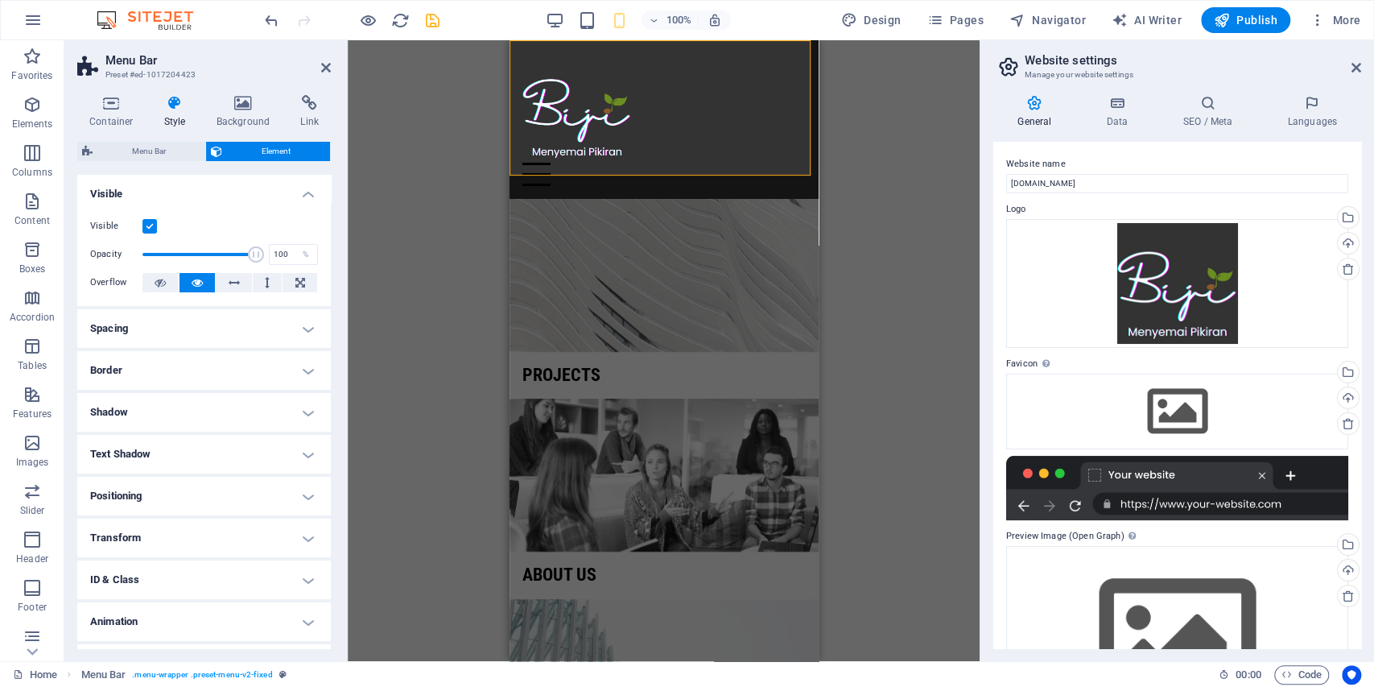
scroll to position [34, 0]
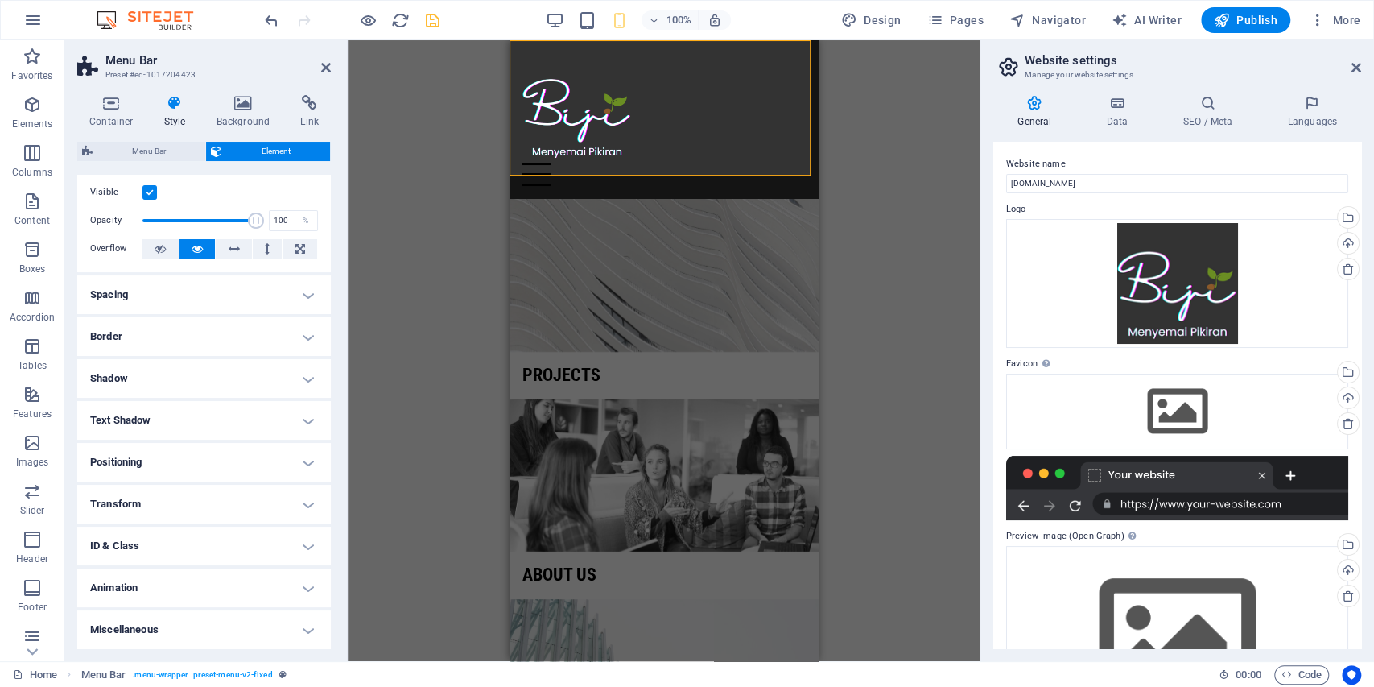
click at [846, 203] on div "Drag here to replace the existing content. Press “Ctrl” if you want to create a…" at bounding box center [664, 350] width 632 height 621
click at [424, 24] on icon "save" at bounding box center [432, 20] width 19 height 19
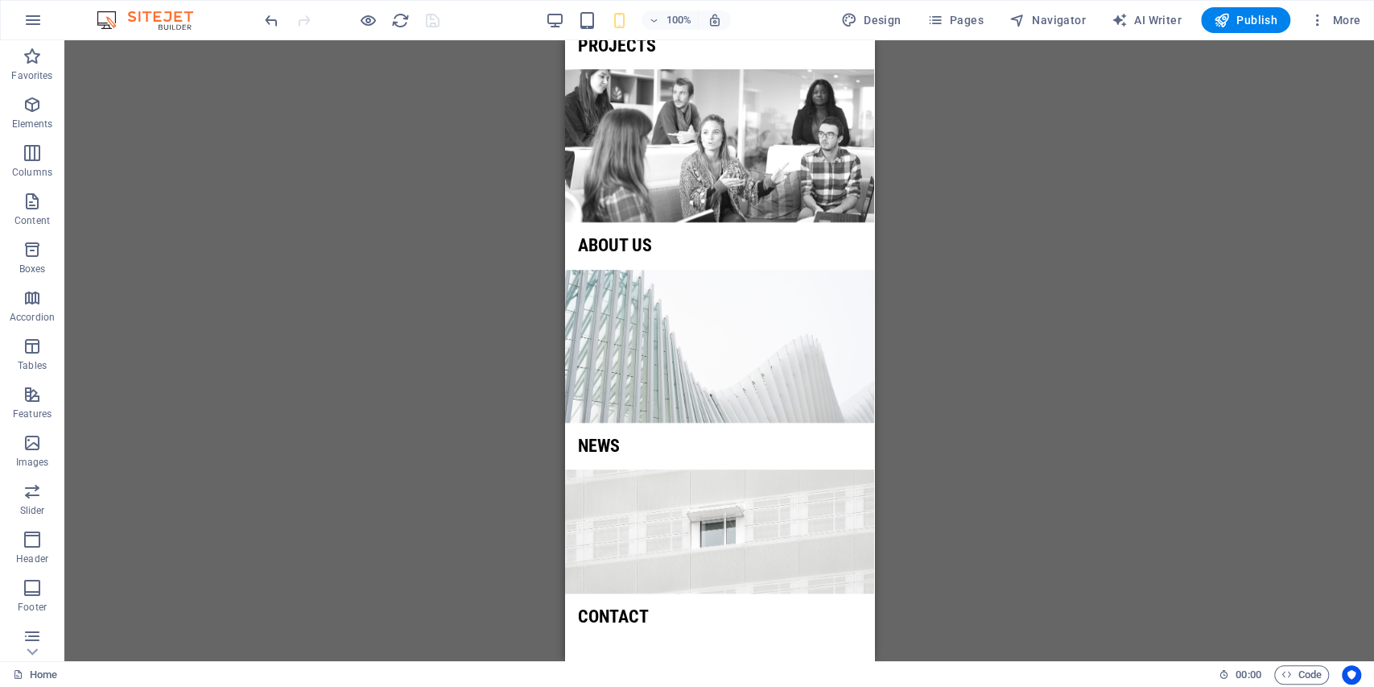
scroll to position [0, 0]
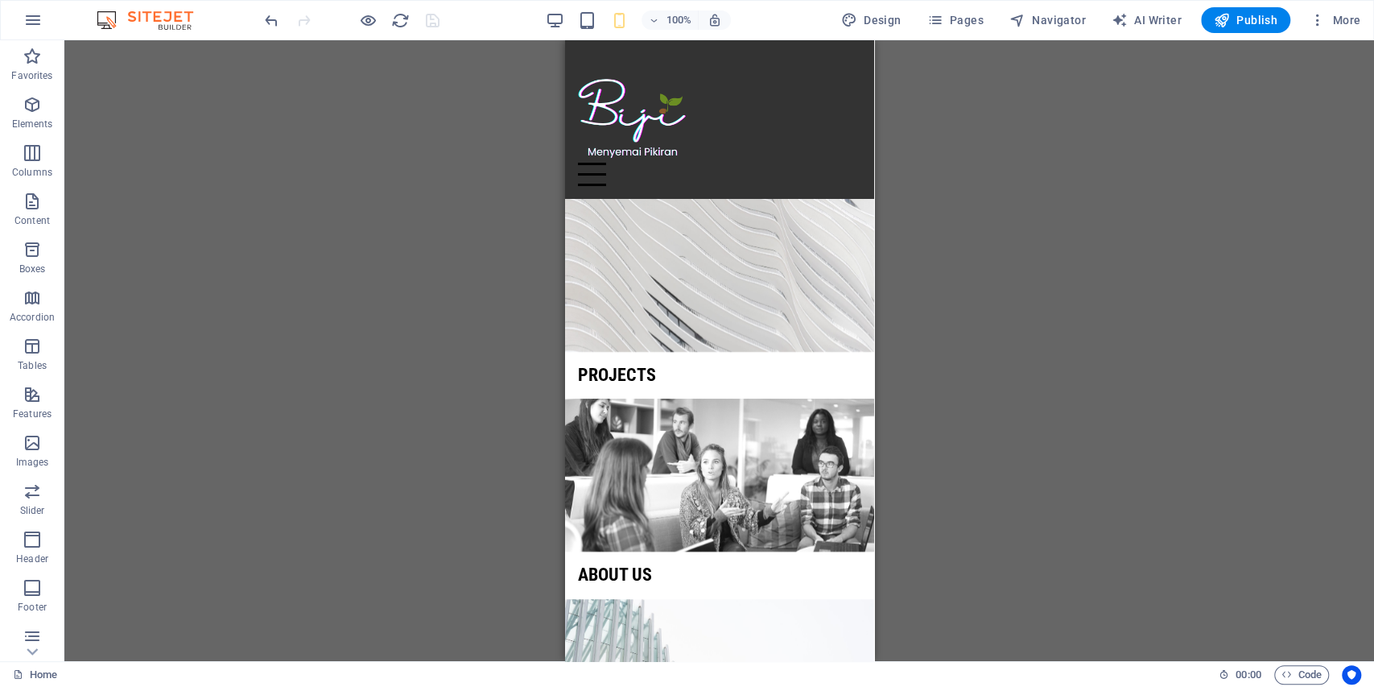
drag, startPoint x: 870, startPoint y: 124, endPoint x: 1462, endPoint y: 95, distance: 592.4
click at [843, 163] on div "Menu" at bounding box center [718, 174] width 283 height 23
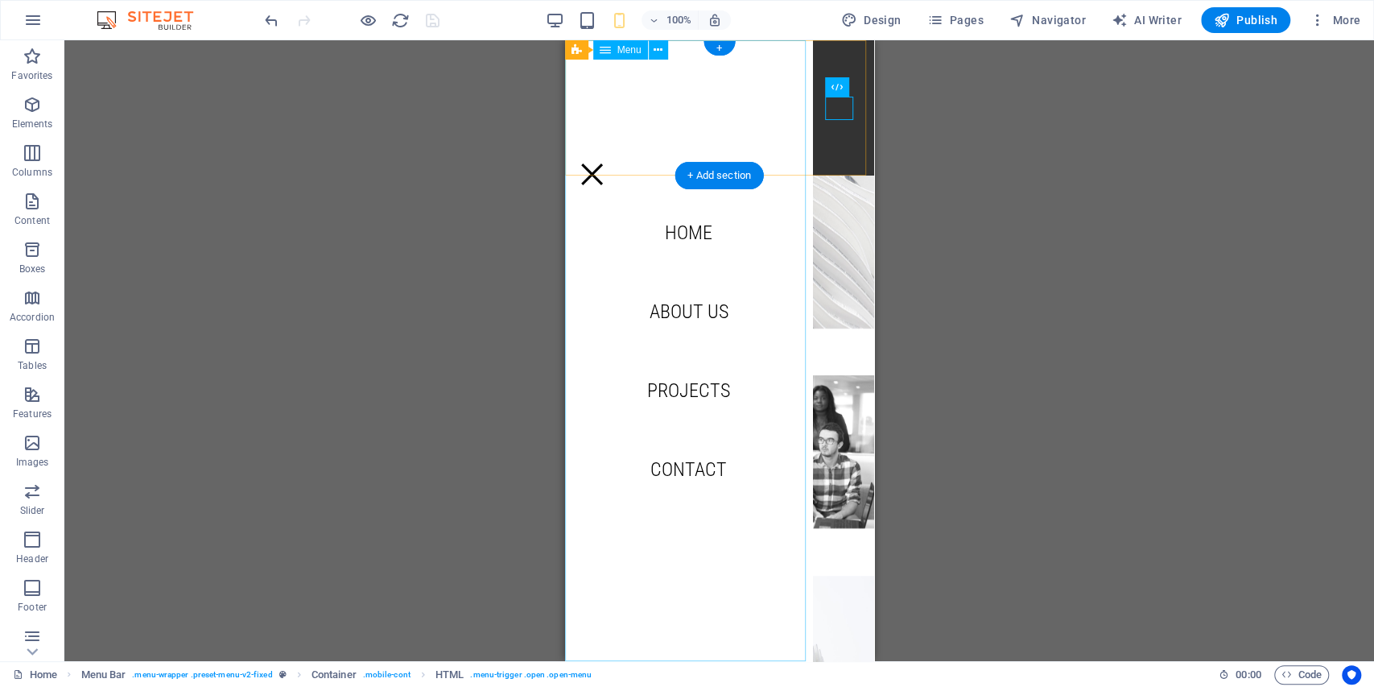
click at [691, 235] on nav "Home About us Projects Contact" at bounding box center [687, 350] width 247 height 621
select select "1"
select select
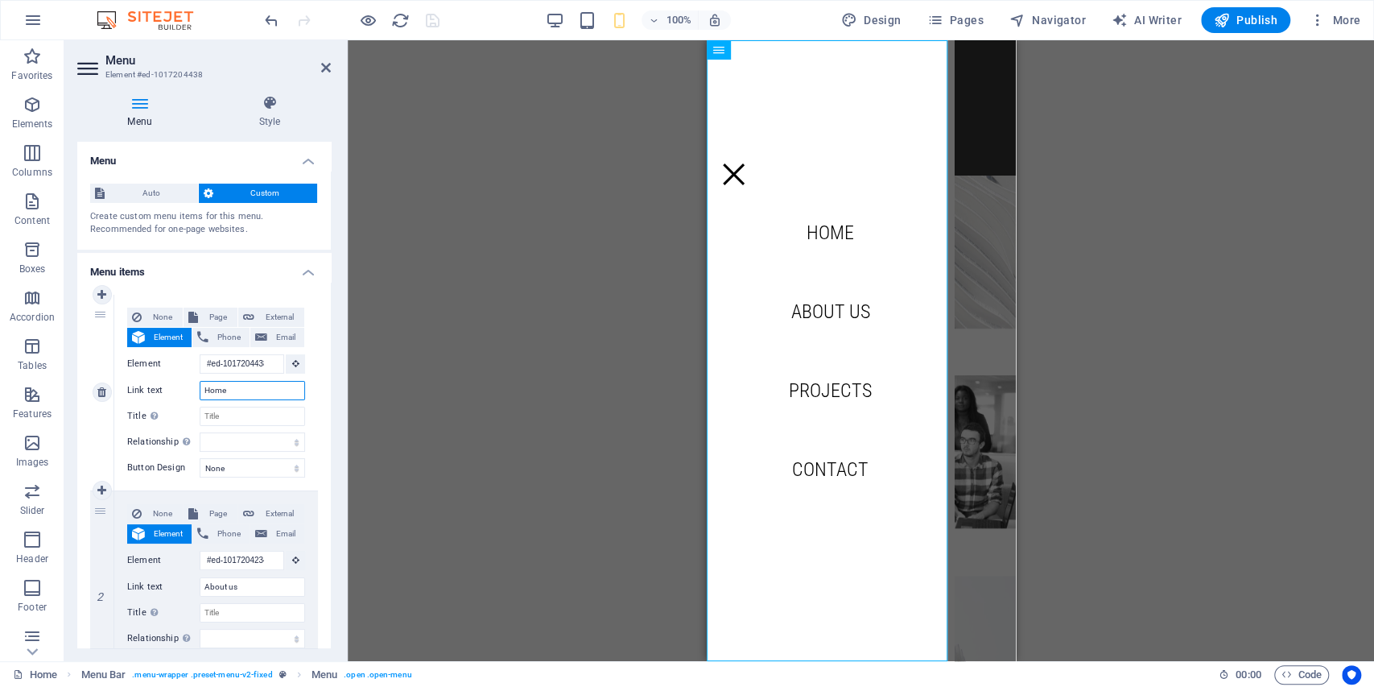
drag, startPoint x: 243, startPoint y: 387, endPoint x: 130, endPoint y: 375, distance: 113.3
click at [130, 375] on div "None Page External Element Phone Email Page Home Projects Legal Notice Privacy …" at bounding box center [216, 380] width 178 height 144
type input "Cerita"
select select
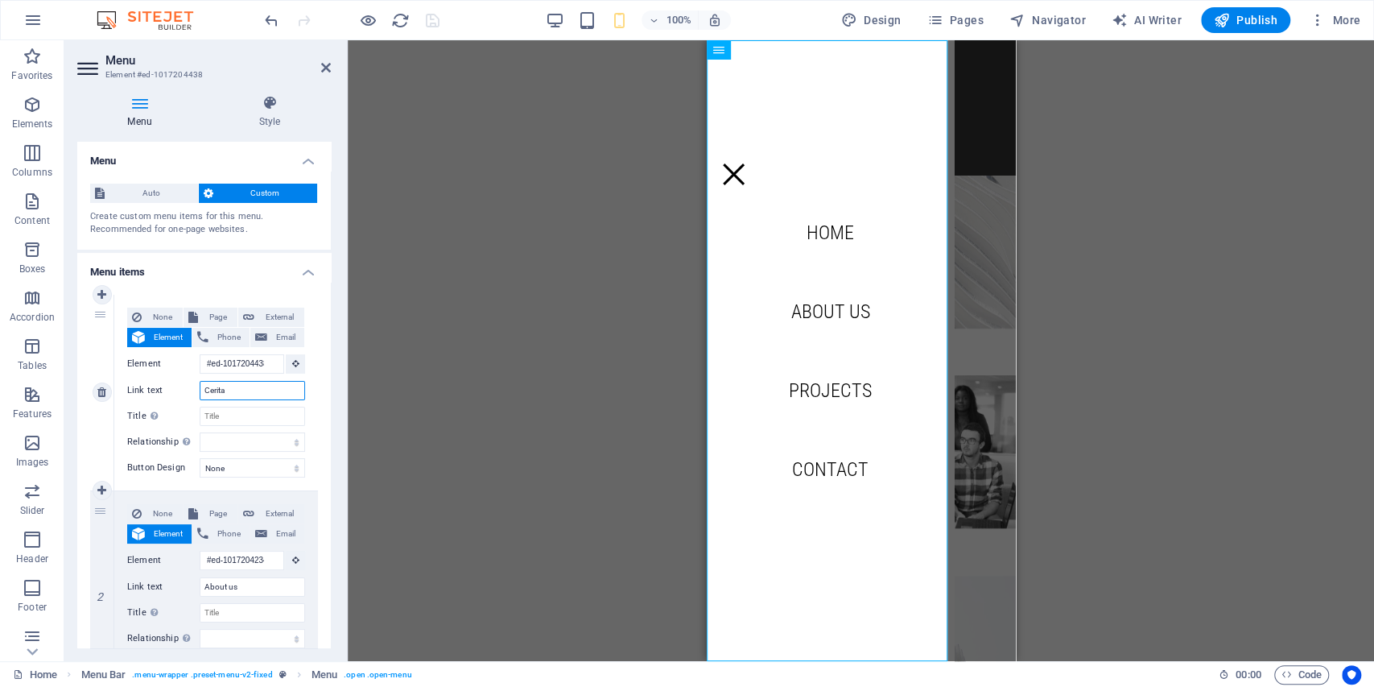
select select
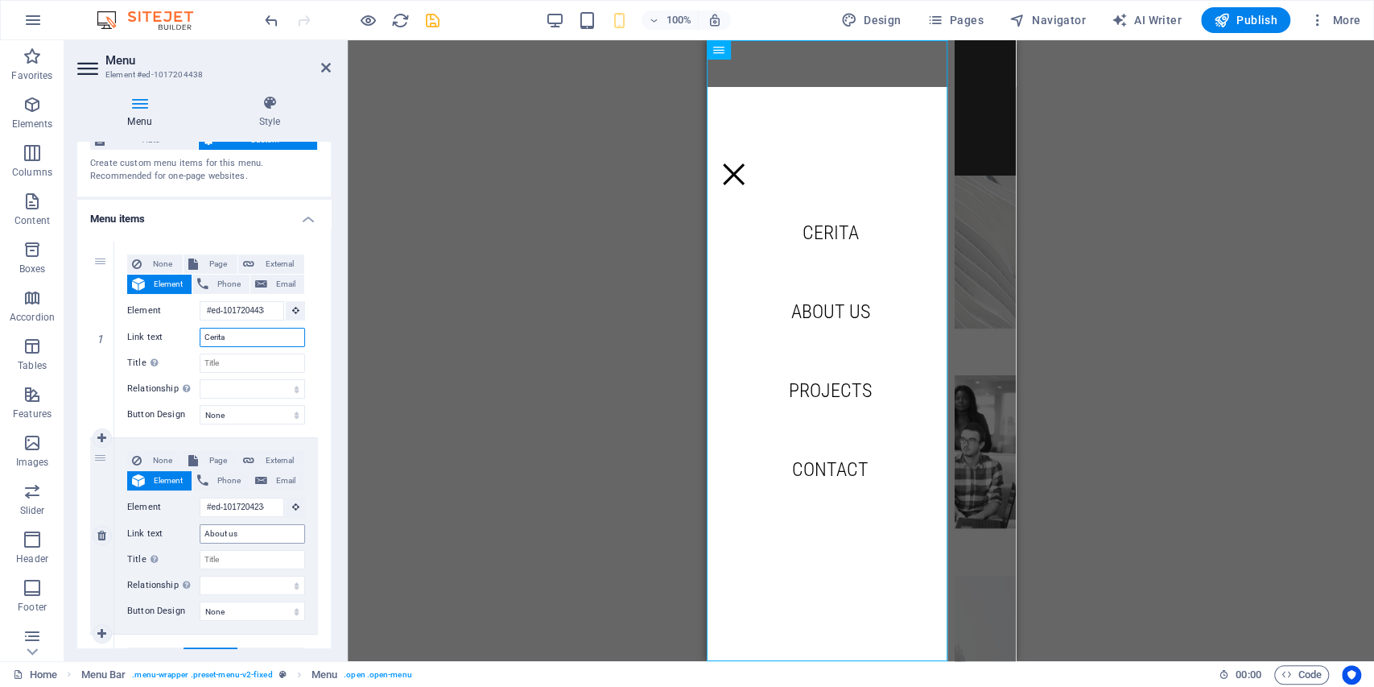
type input "Cerita"
drag, startPoint x: 252, startPoint y: 535, endPoint x: 199, endPoint y: 528, distance: 53.6
click at [199, 528] on div "Link text About us" at bounding box center [216, 533] width 178 height 19
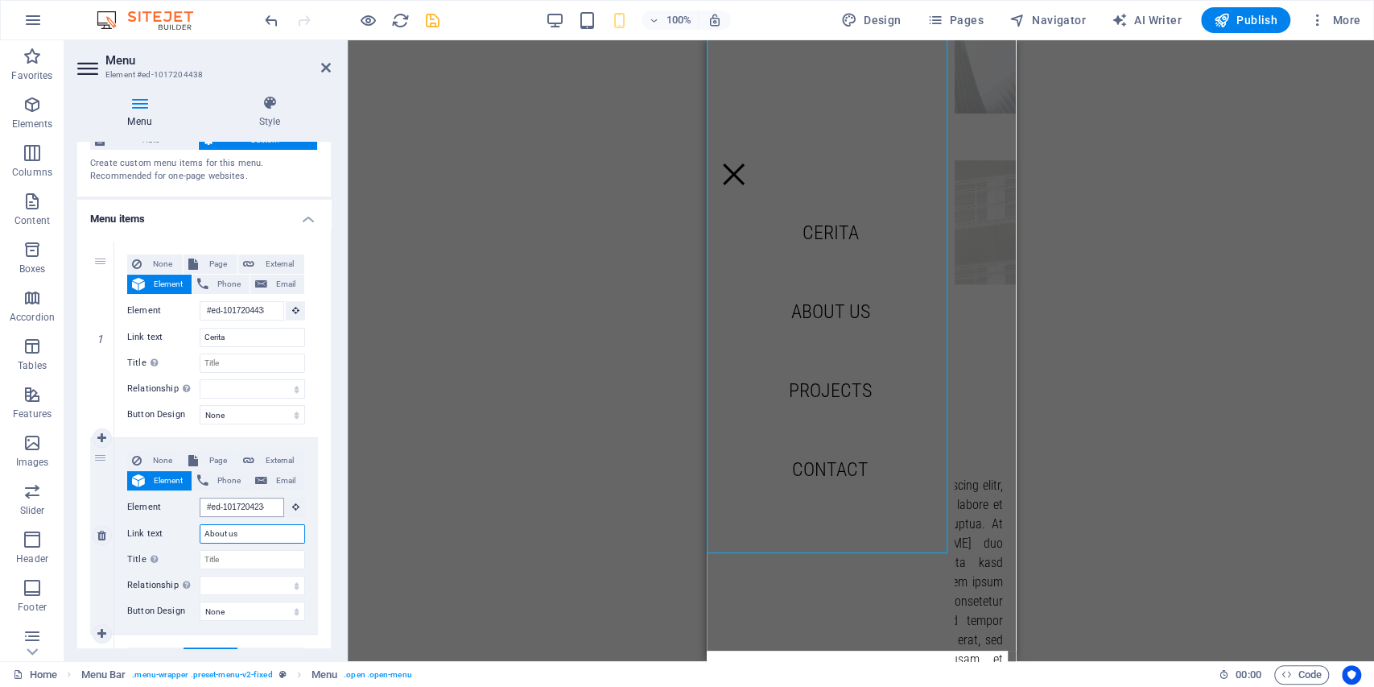
scroll to position [708, 0]
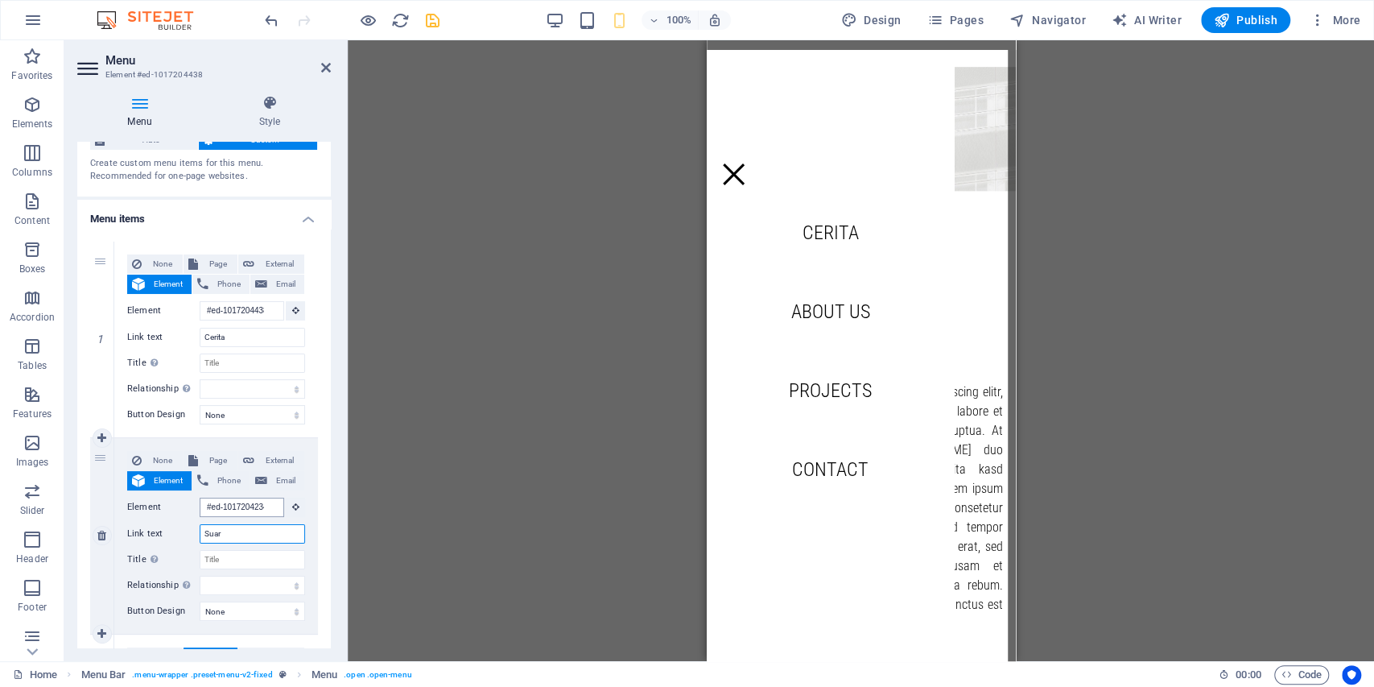
type input "Suara"
select select
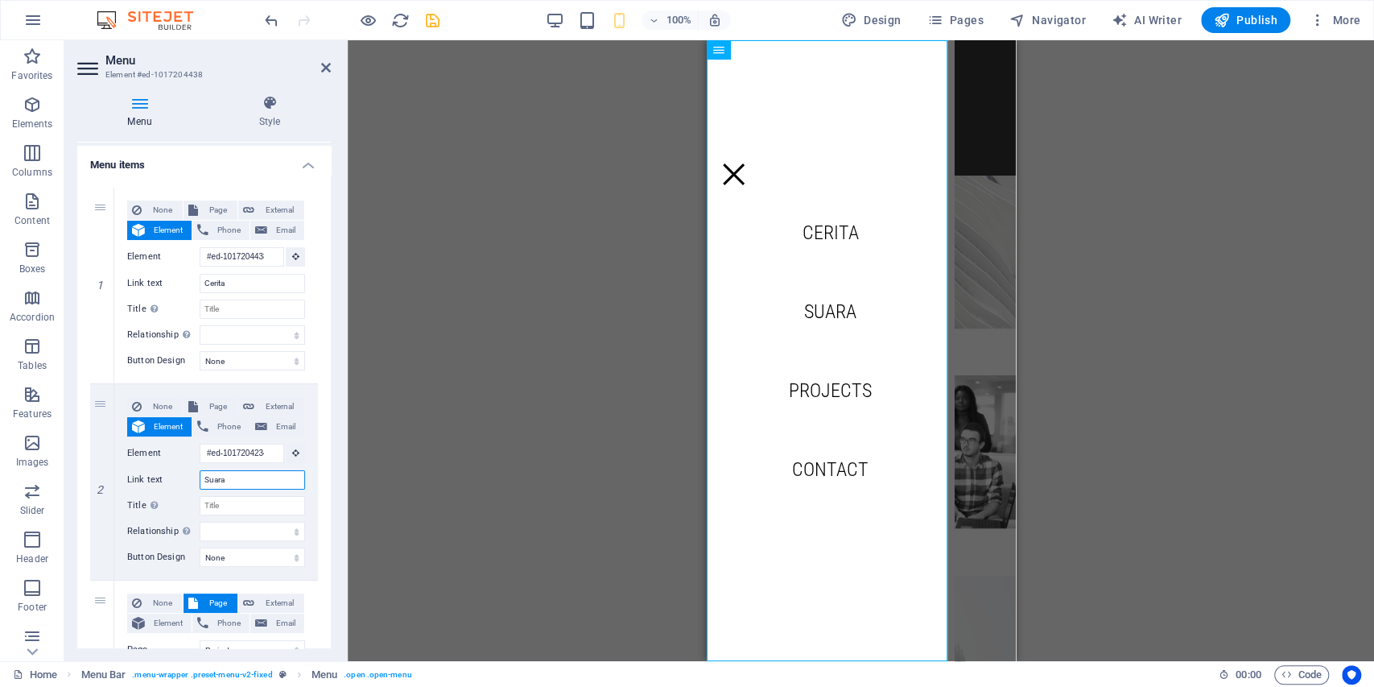
scroll to position [161, 0]
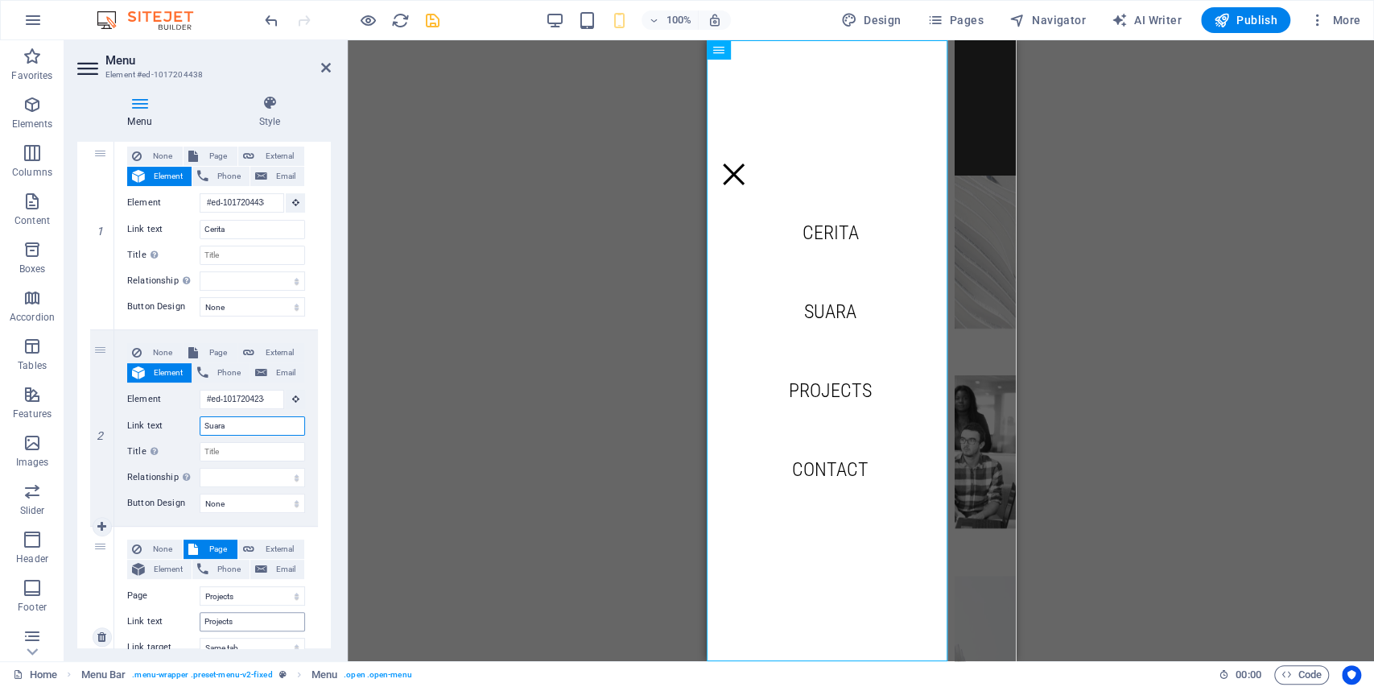
type input "Suara"
drag, startPoint x: 243, startPoint y: 618, endPoint x: 182, endPoint y: 611, distance: 61.6
click at [182, 612] on div "Link text Projects" at bounding box center [216, 621] width 178 height 19
type input "Pembaruan"
select select
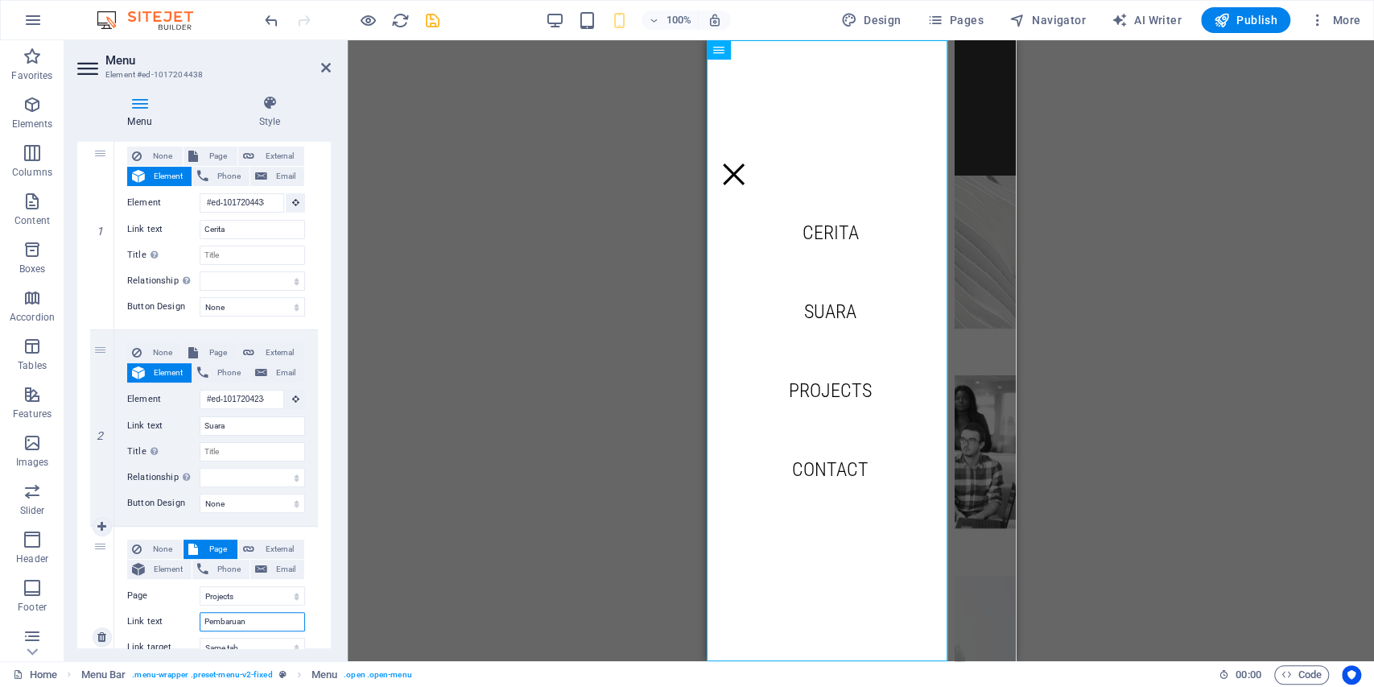
select select
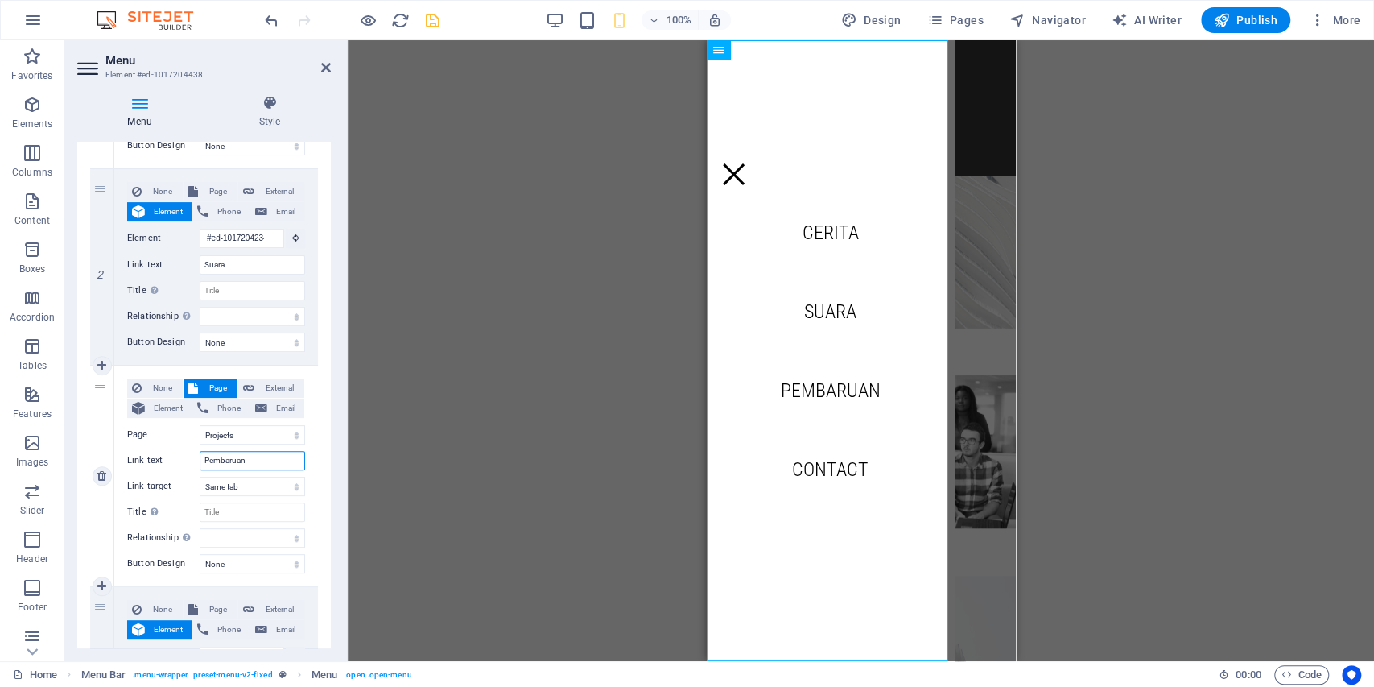
scroll to position [483, 0]
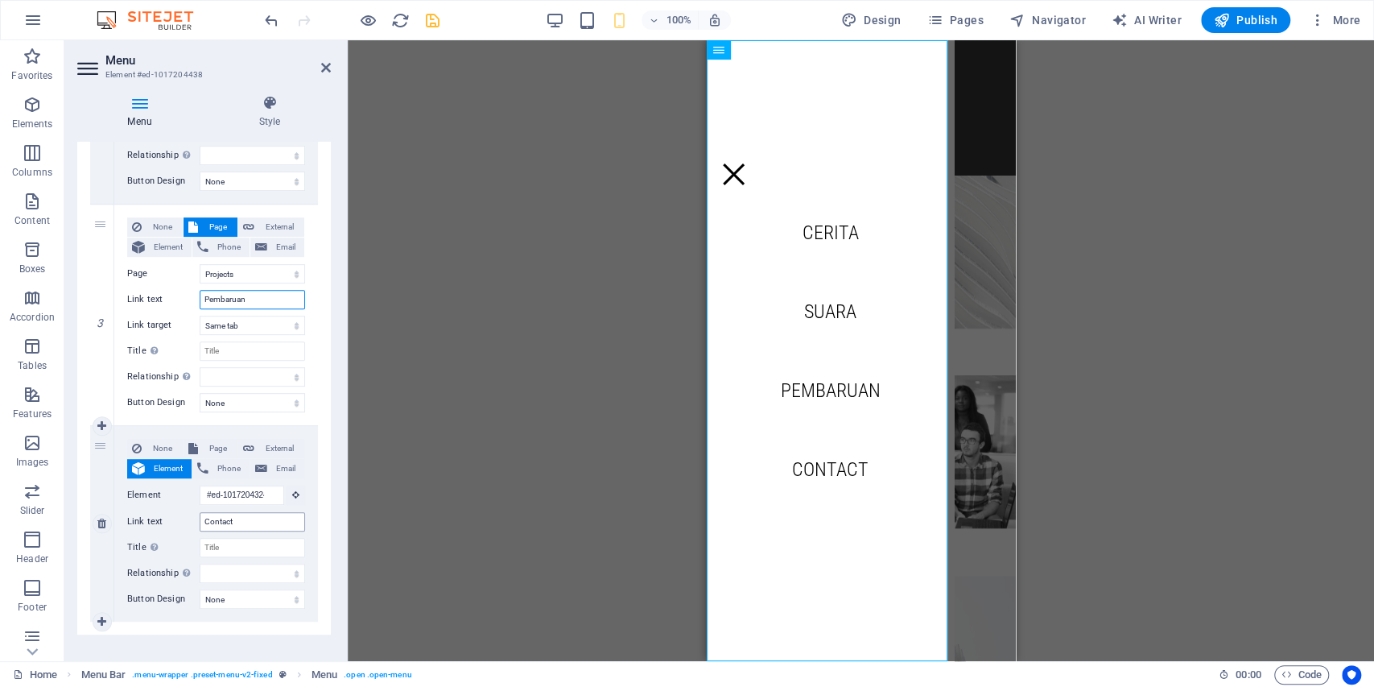
type input "Pembaruan"
drag, startPoint x: 254, startPoint y: 522, endPoint x: 154, endPoint y: 510, distance: 101.3
click at [154, 512] on div "Link text Contact" at bounding box center [216, 521] width 178 height 19
type input "Jela"
select select
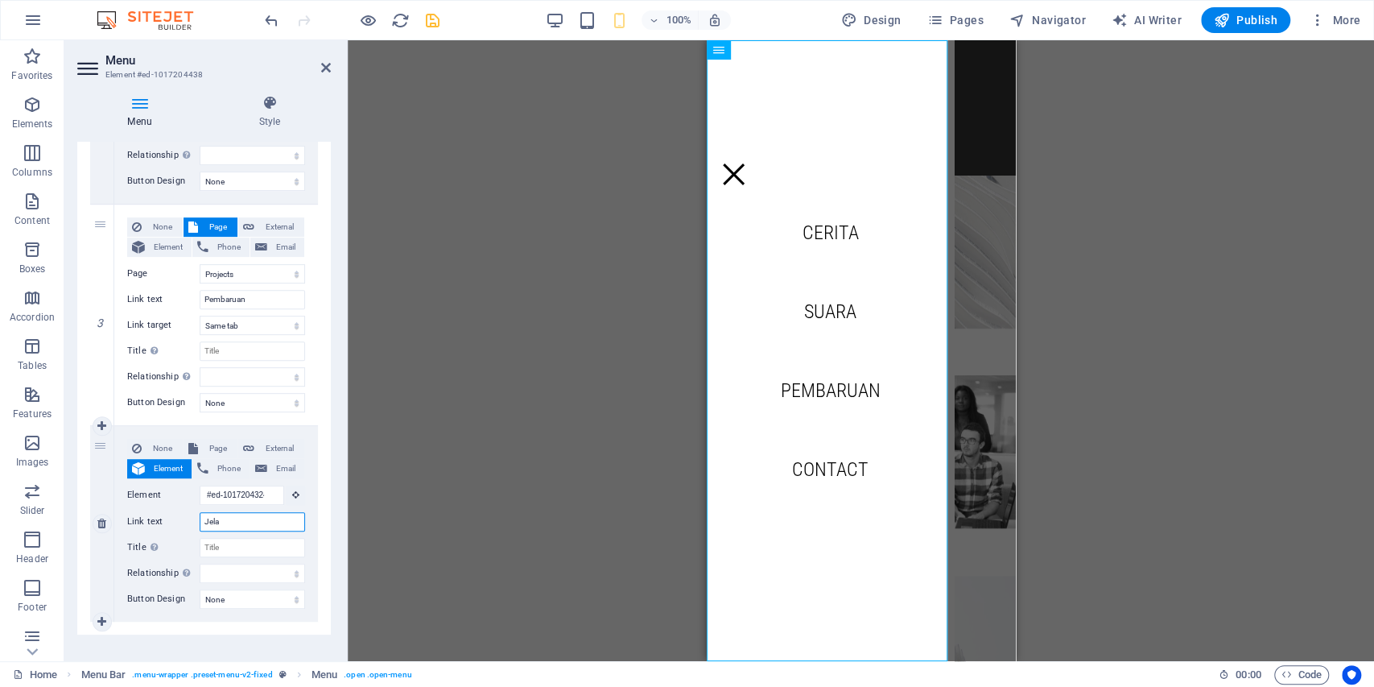
select select
type input "Jelajah"
select select
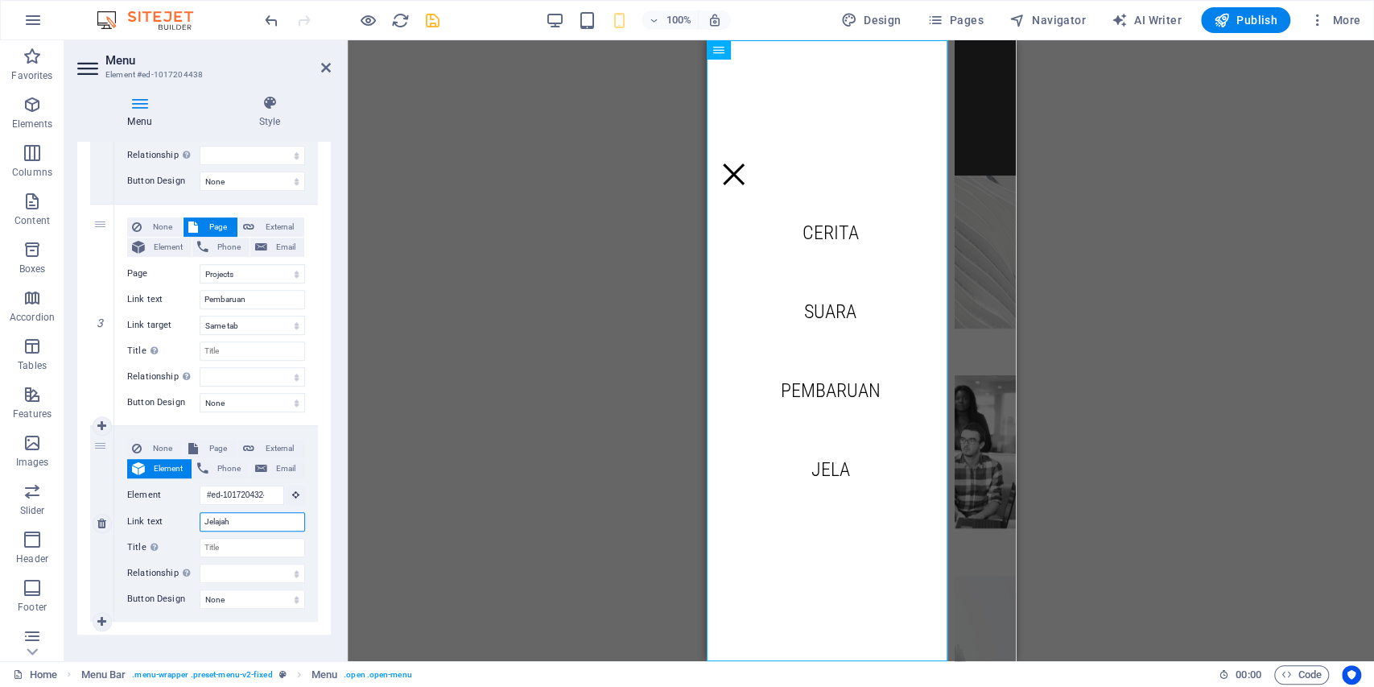
select select
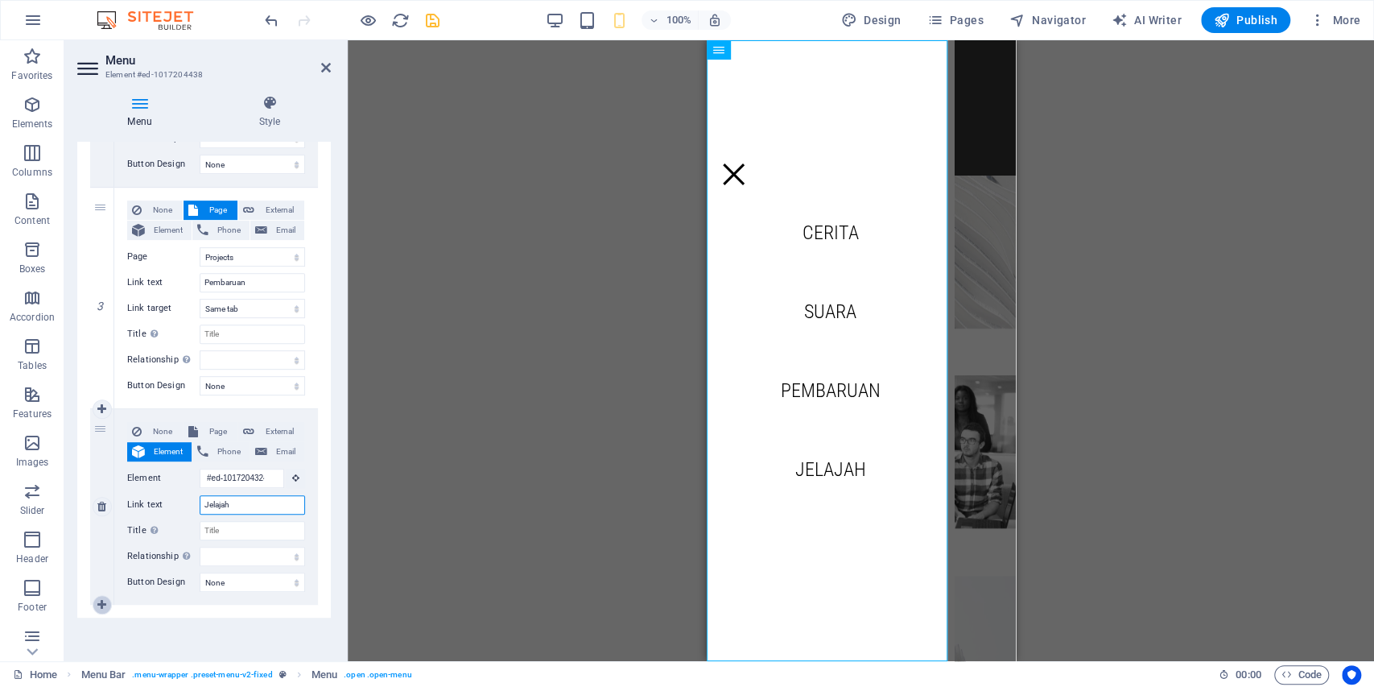
type input "Jelajah"
click at [104, 607] on icon at bounding box center [101, 604] width 9 height 11
select select
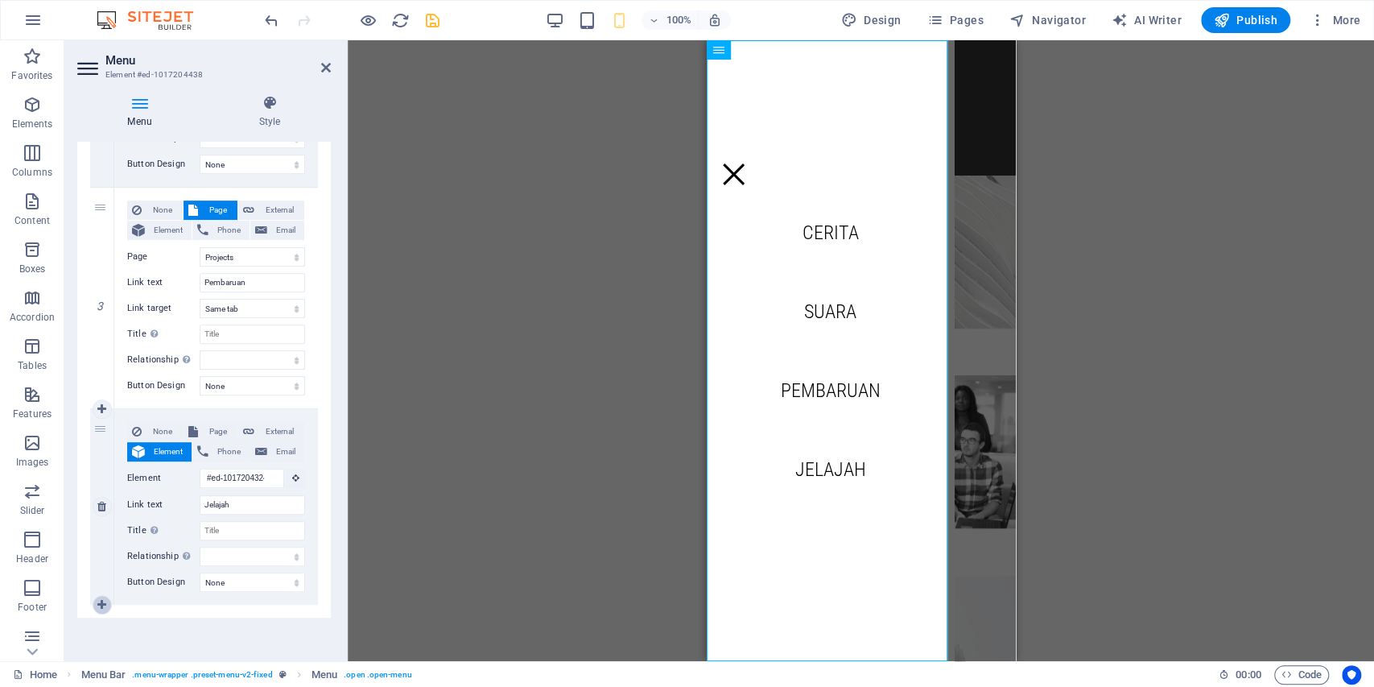
select select
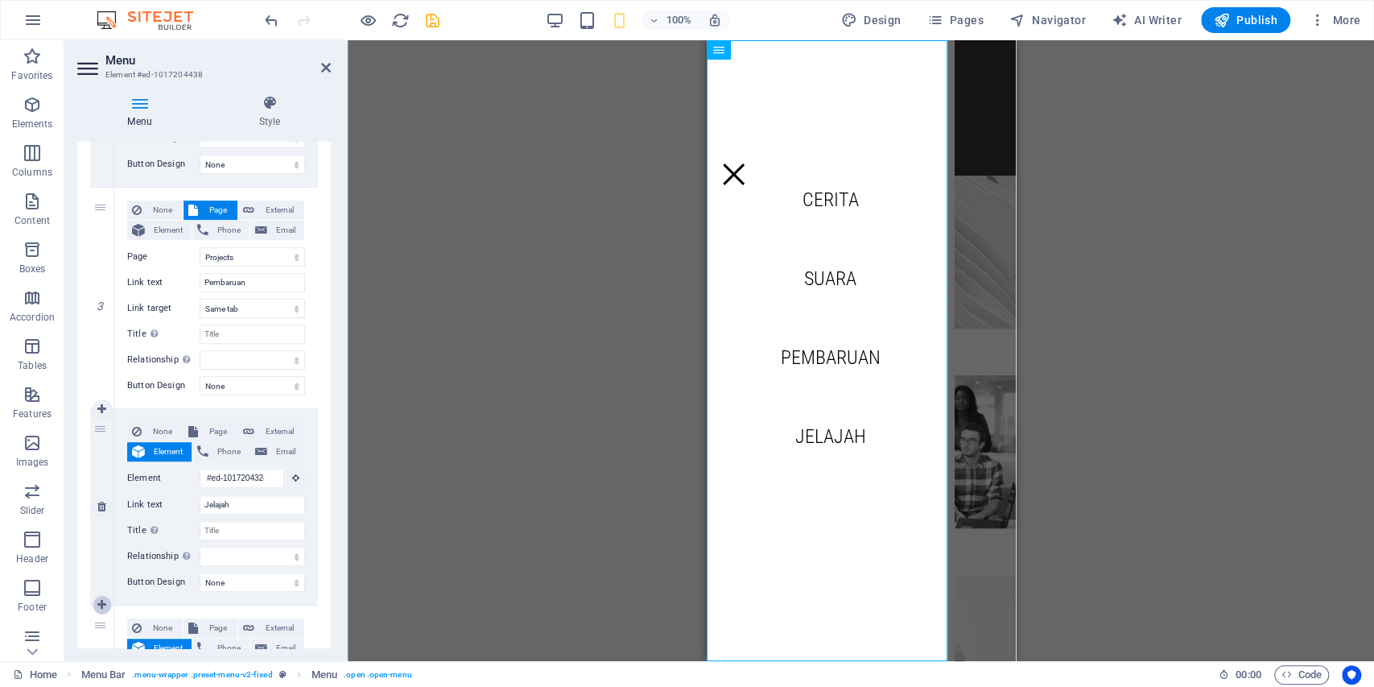
scroll to position [661, 0]
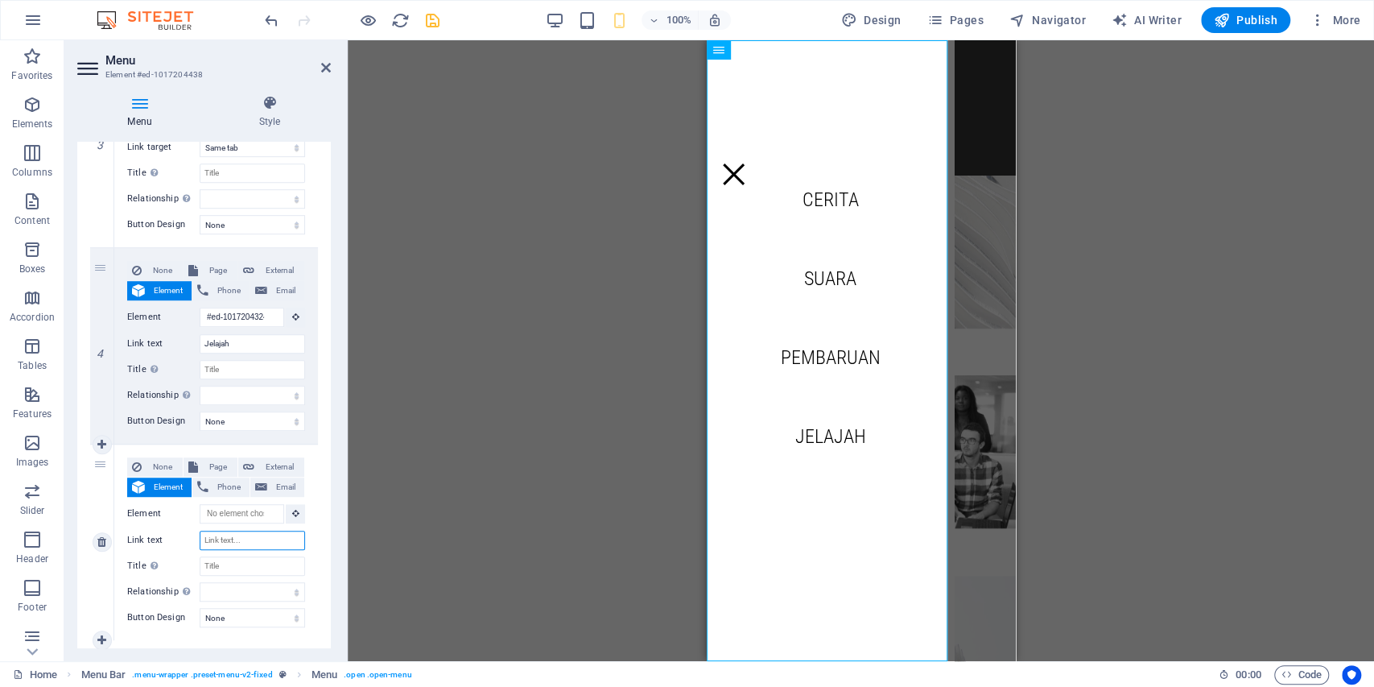
click at [238, 539] on input "Link text" at bounding box center [252, 539] width 105 height 19
type input "Kontributor"
select select
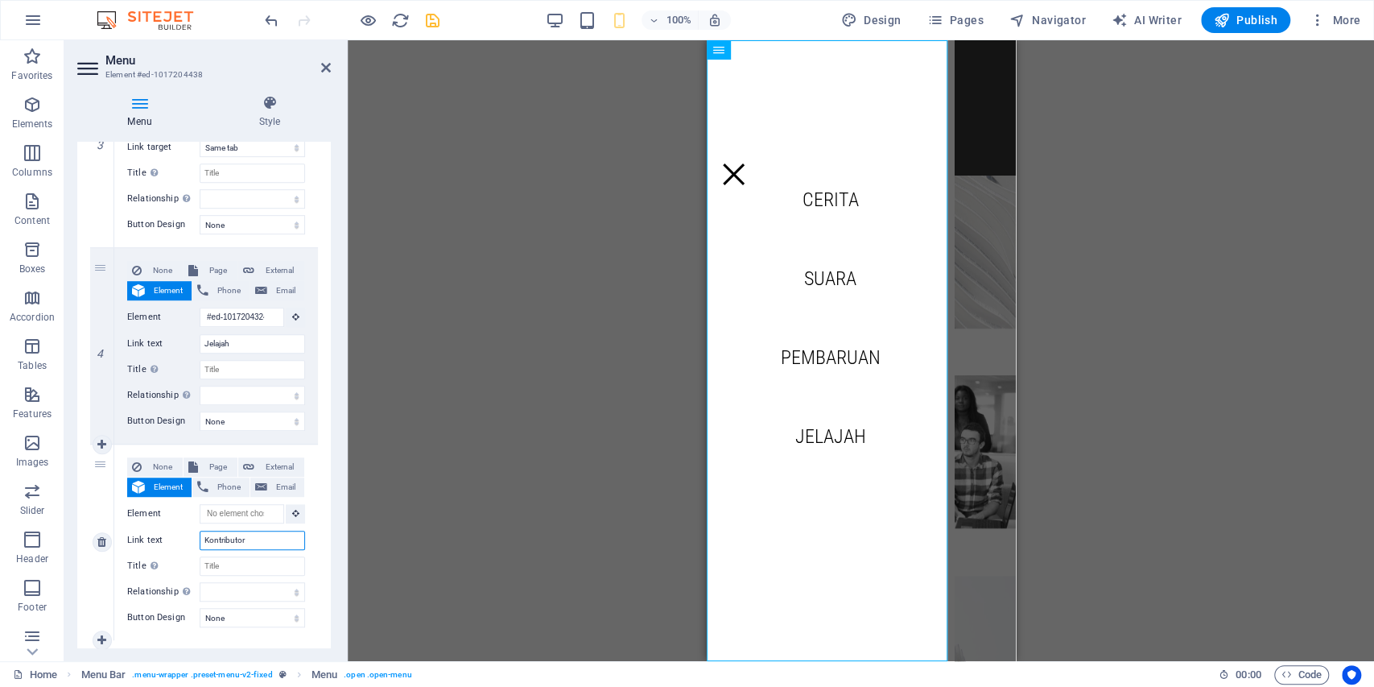
select select
type input "Kontributor"
click at [105, 634] on icon at bounding box center [101, 639] width 9 height 11
select select
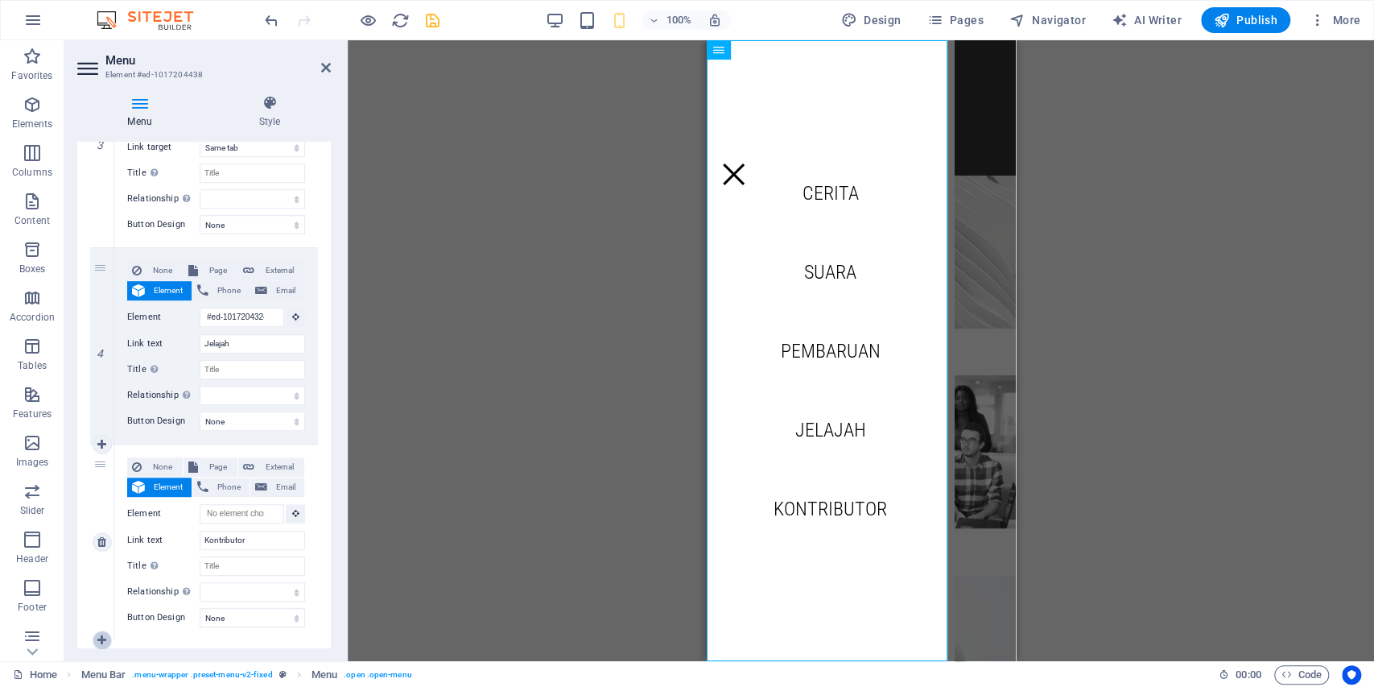
select select
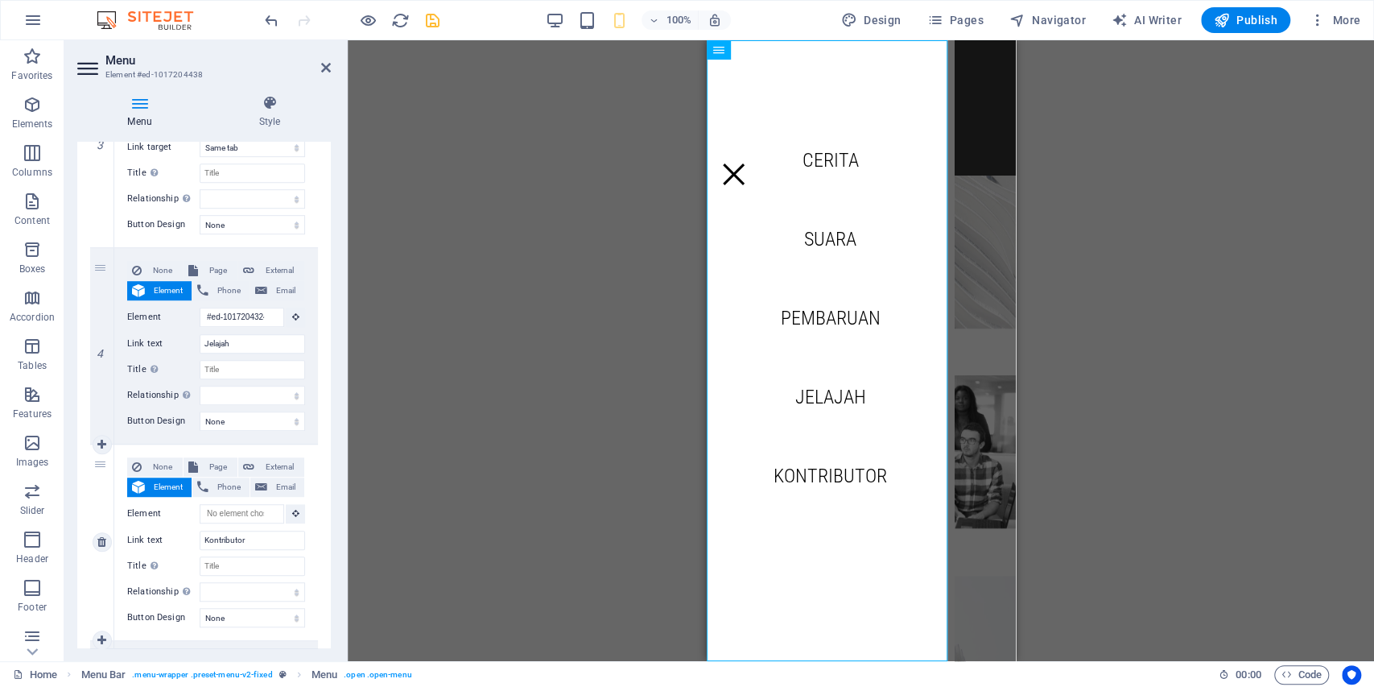
scroll to position [822, 0]
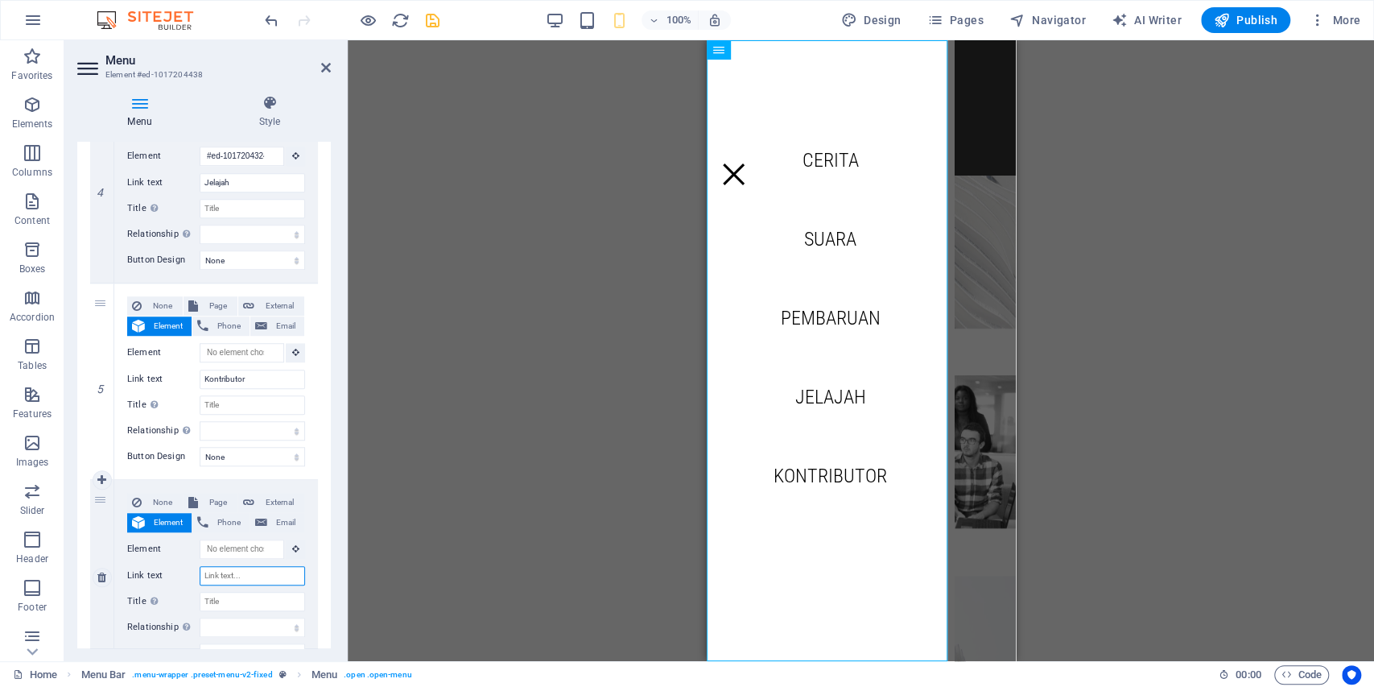
click at [243, 580] on input "Link text" at bounding box center [252, 575] width 105 height 19
type input "Hu"
select select
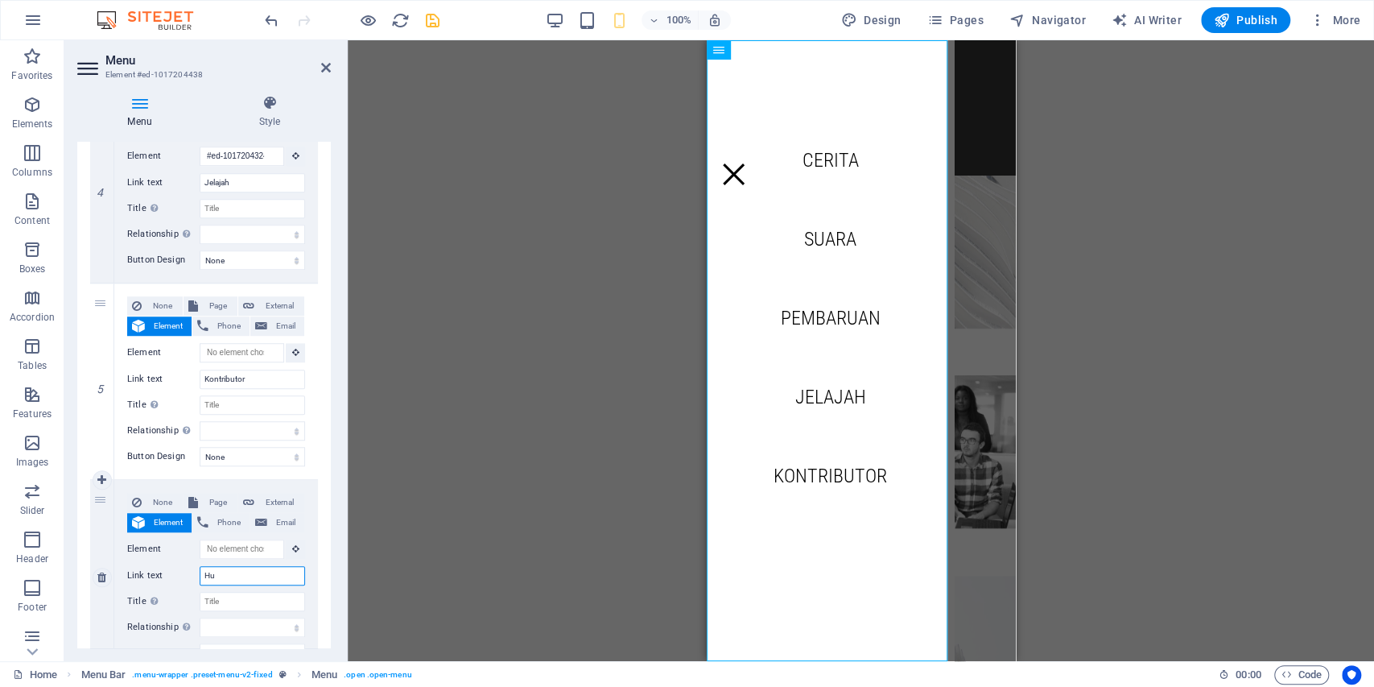
select select
type input "Hubungi"
select select
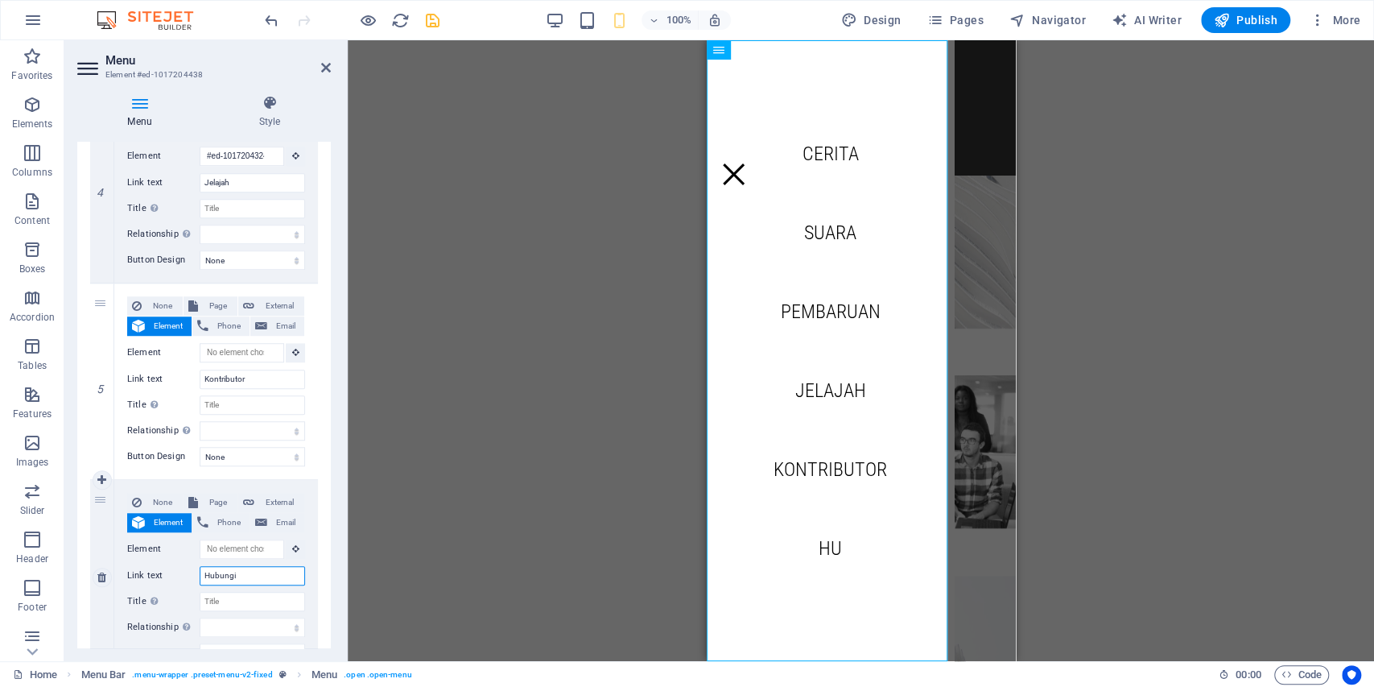
select select
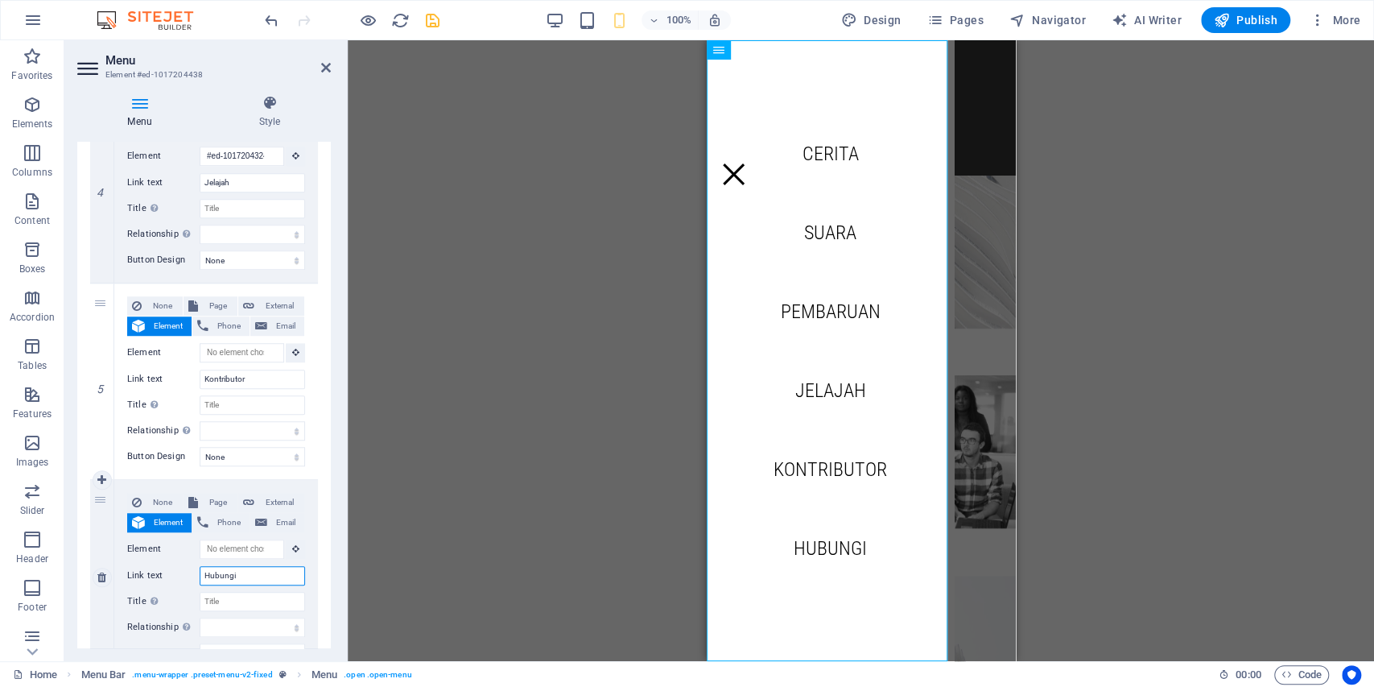
scroll to position [892, 0]
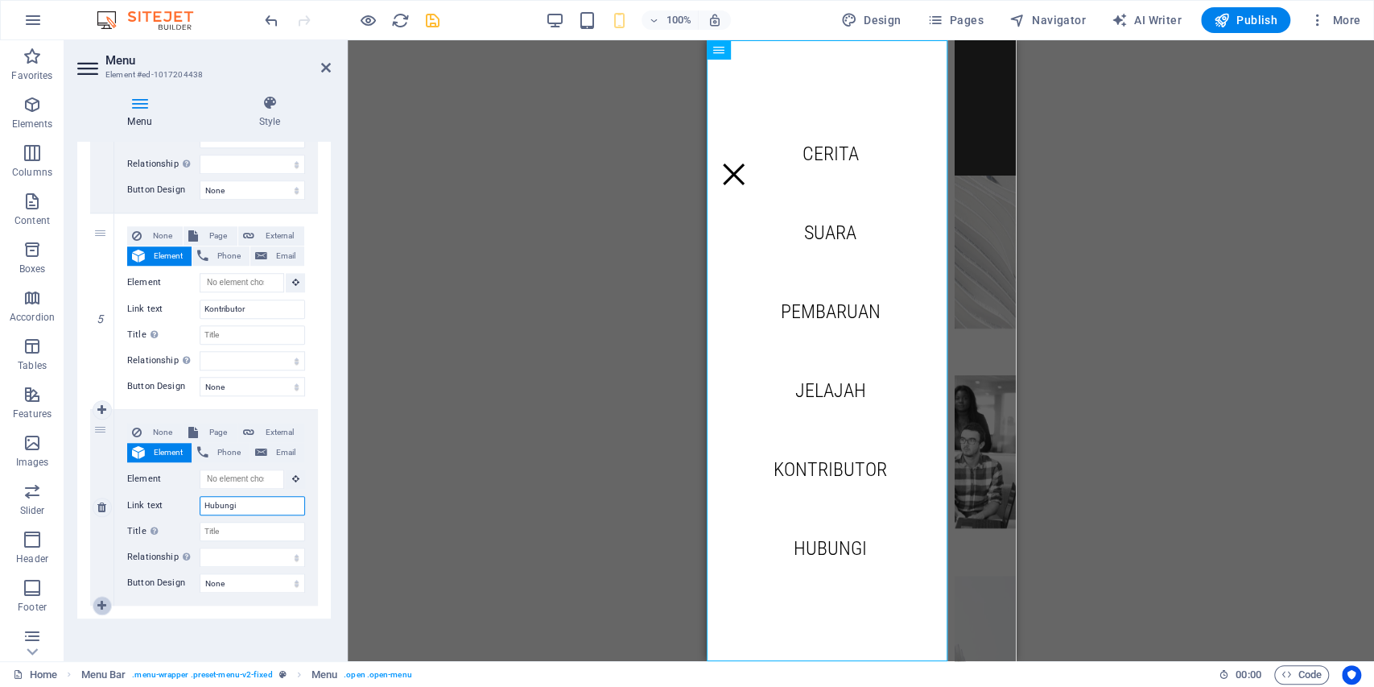
type input "Hubungi"
click at [101, 600] on icon at bounding box center [101, 605] width 9 height 11
select select
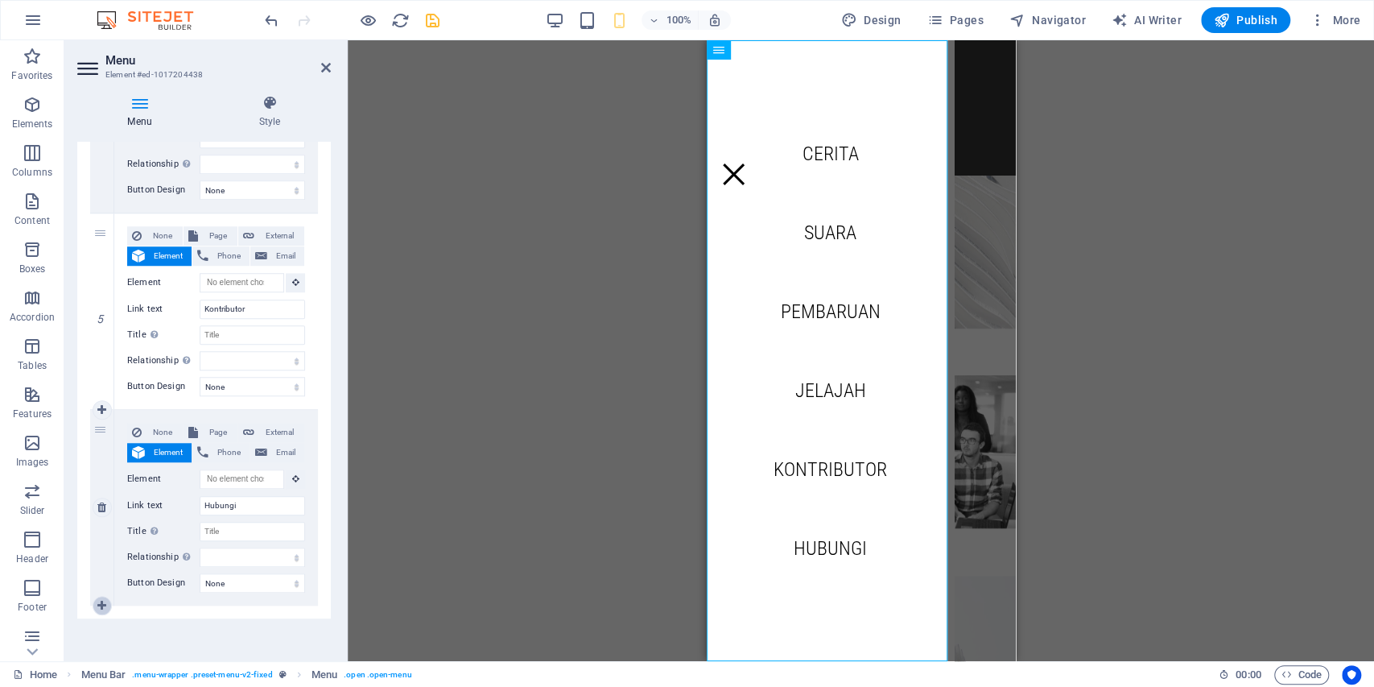
select select
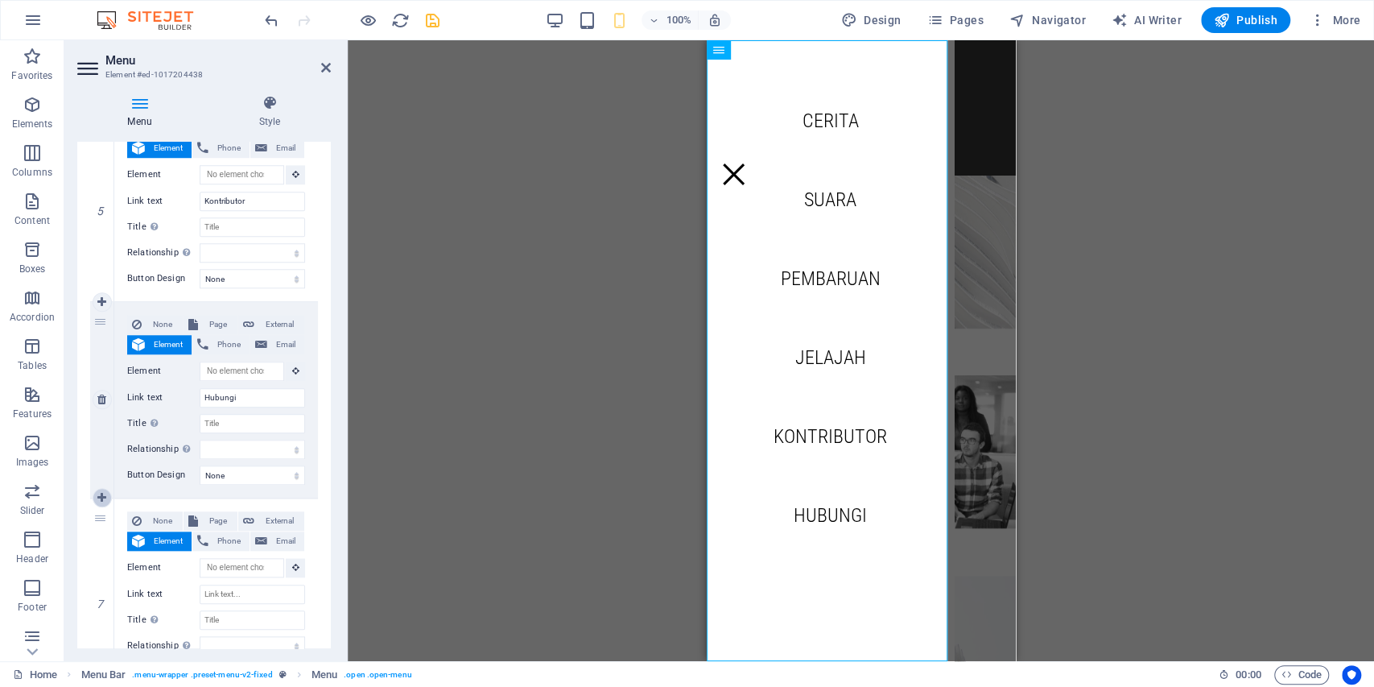
scroll to position [1053, 0]
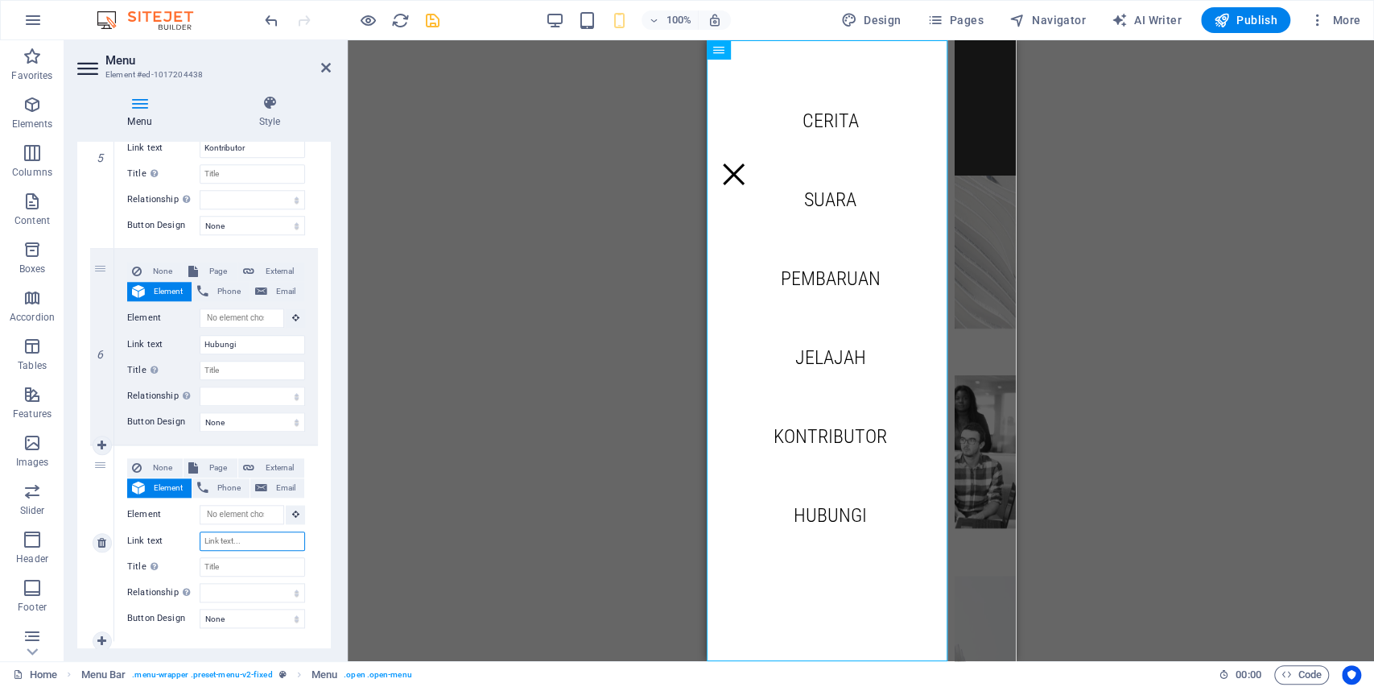
click at [237, 539] on input "Link text" at bounding box center [252, 540] width 105 height 19
type input "Berlan"
select select
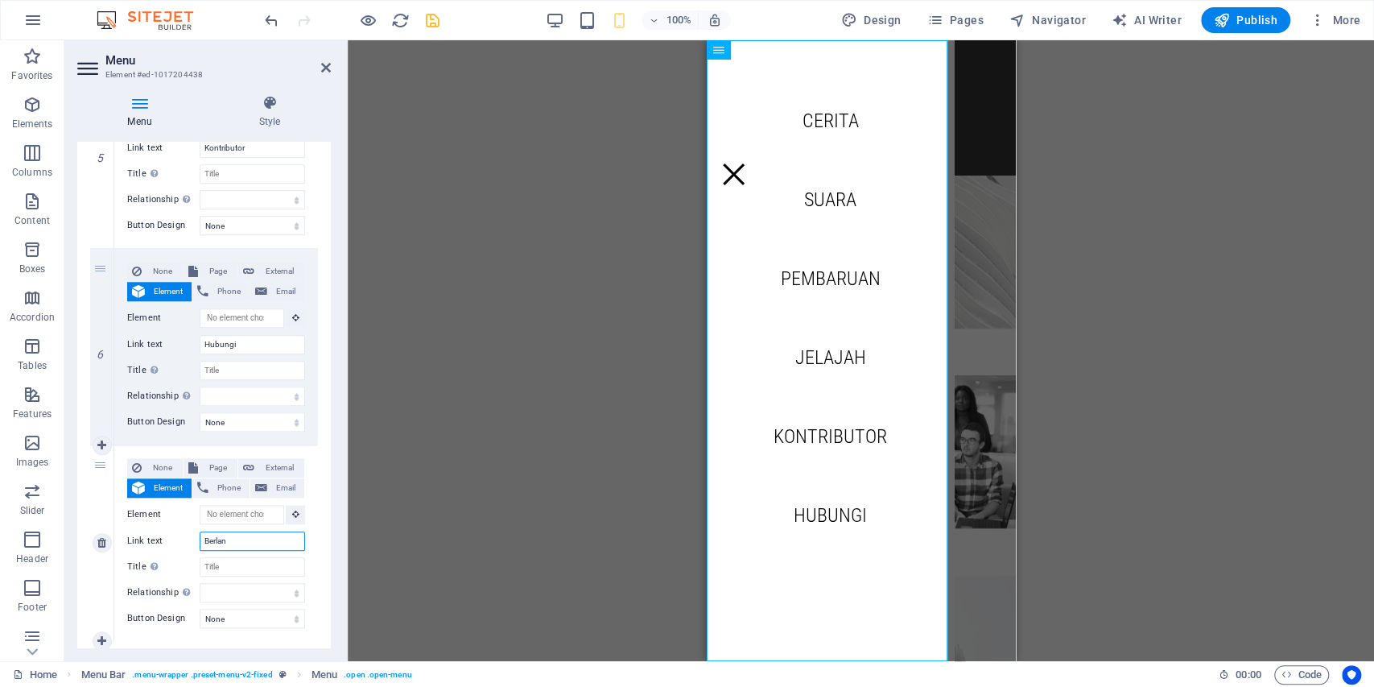
select select
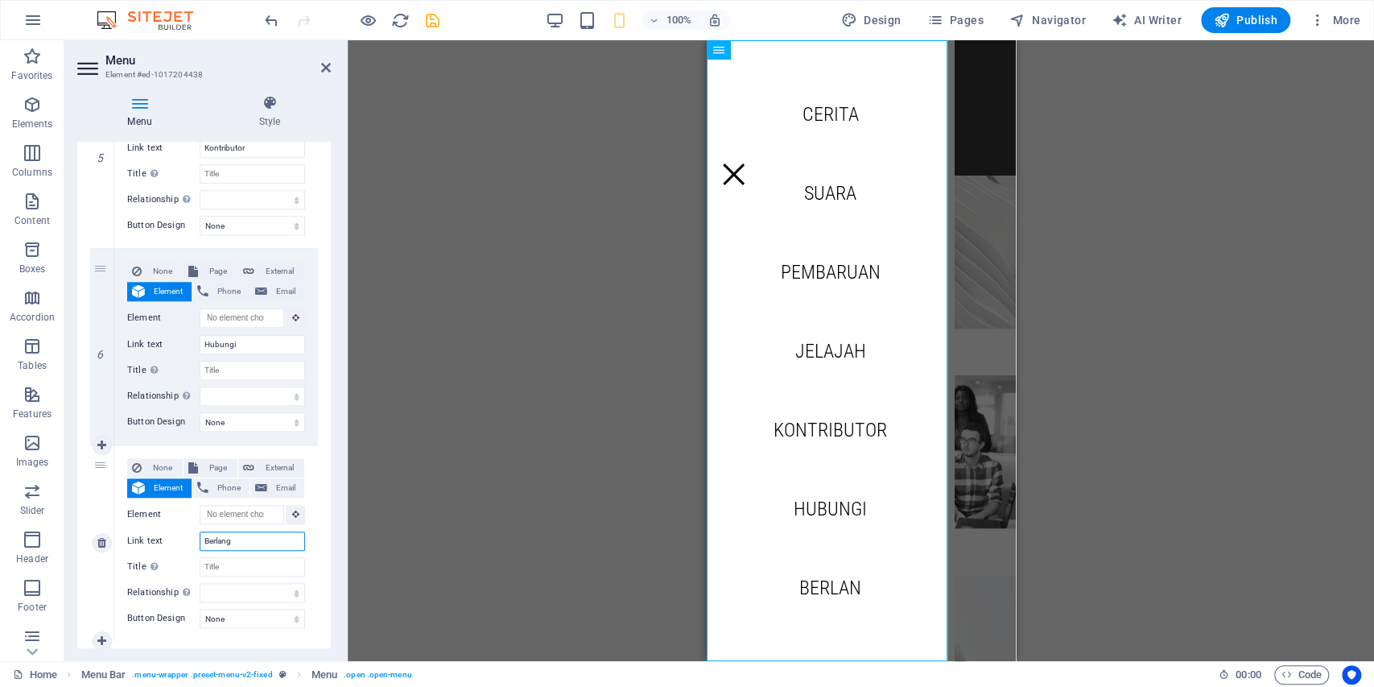
type input "Berlangg"
select select
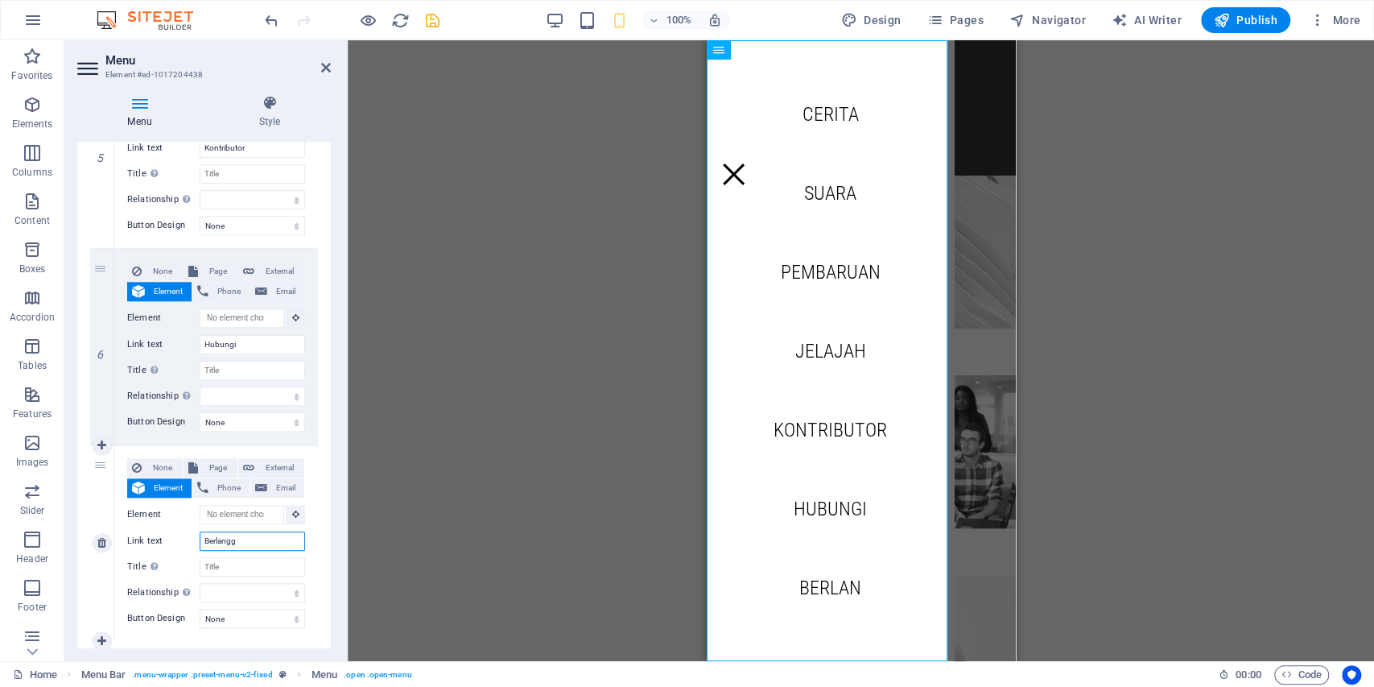
select select
type input "Berlangganan"
select select
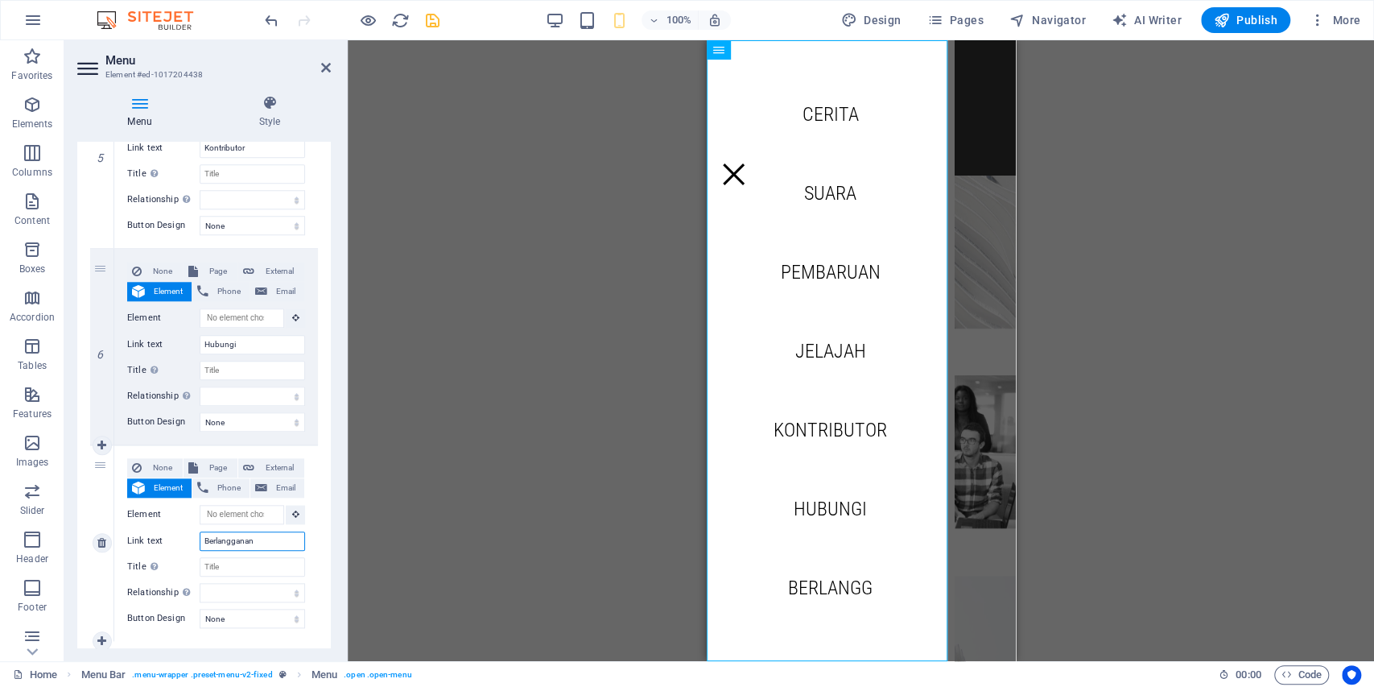
select select
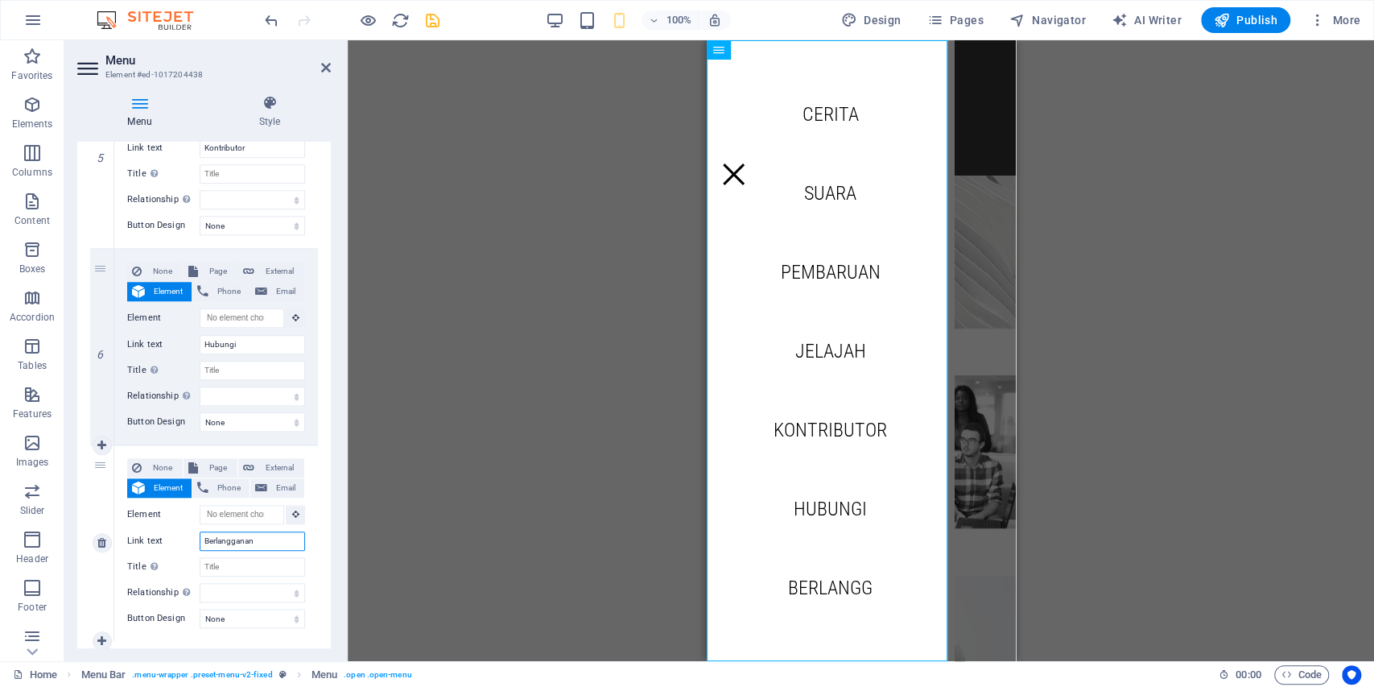
select select
type input "Berlangganan"
click at [236, 653] on div "Menu Style Menu Auto Custom Create custom menu items for this menu. Recommended…" at bounding box center [203, 371] width 279 height 579
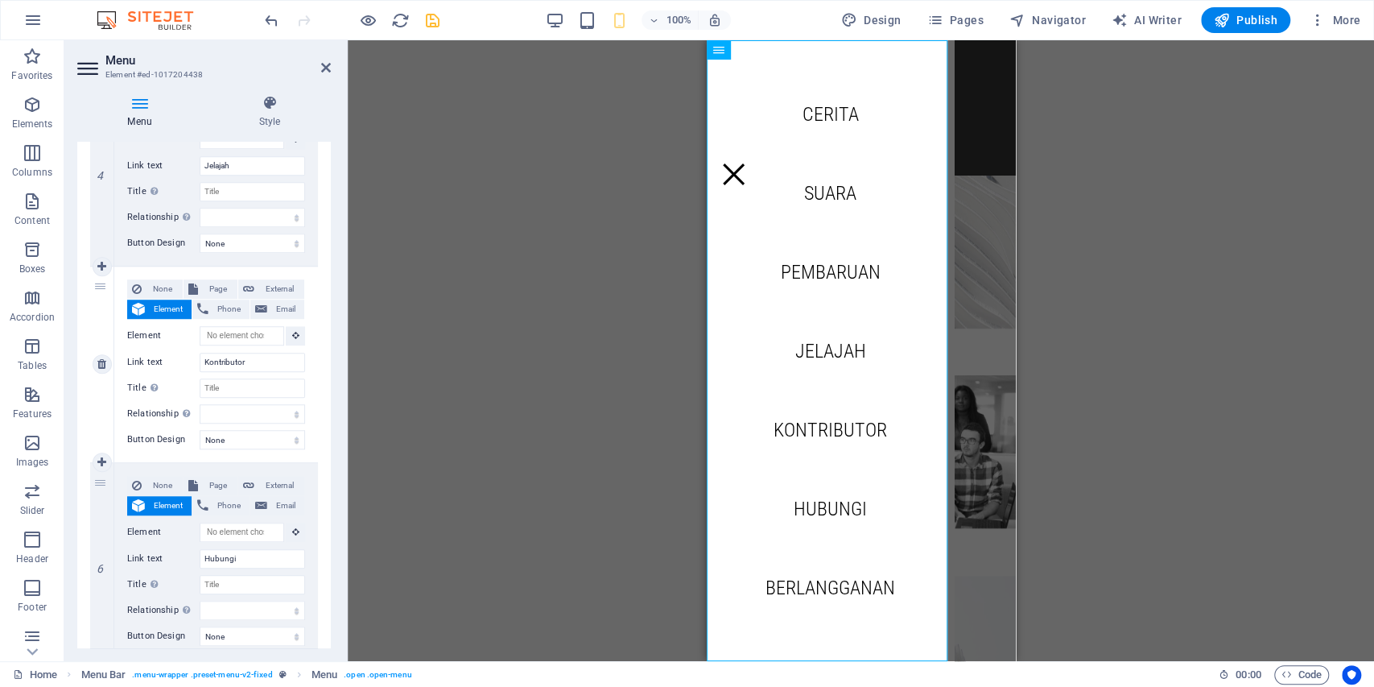
scroll to position [678, 0]
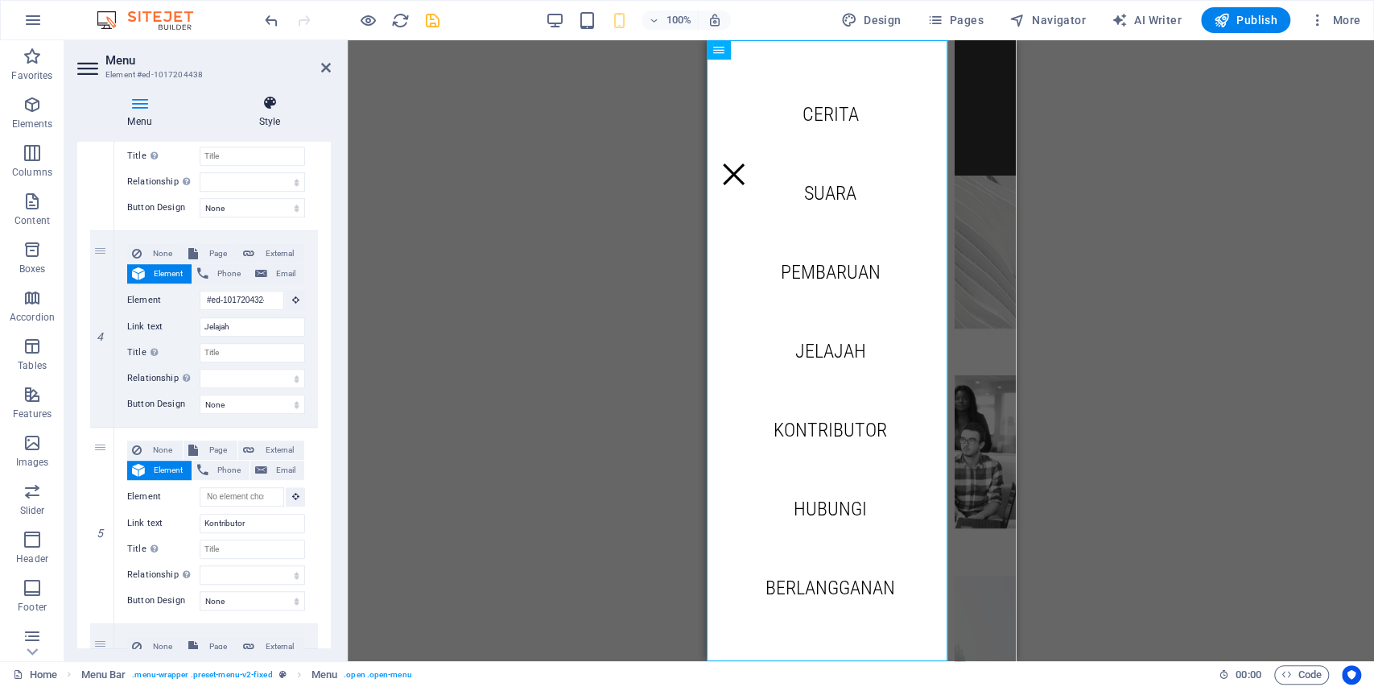
click at [272, 120] on h4 "Style" at bounding box center [269, 112] width 122 height 34
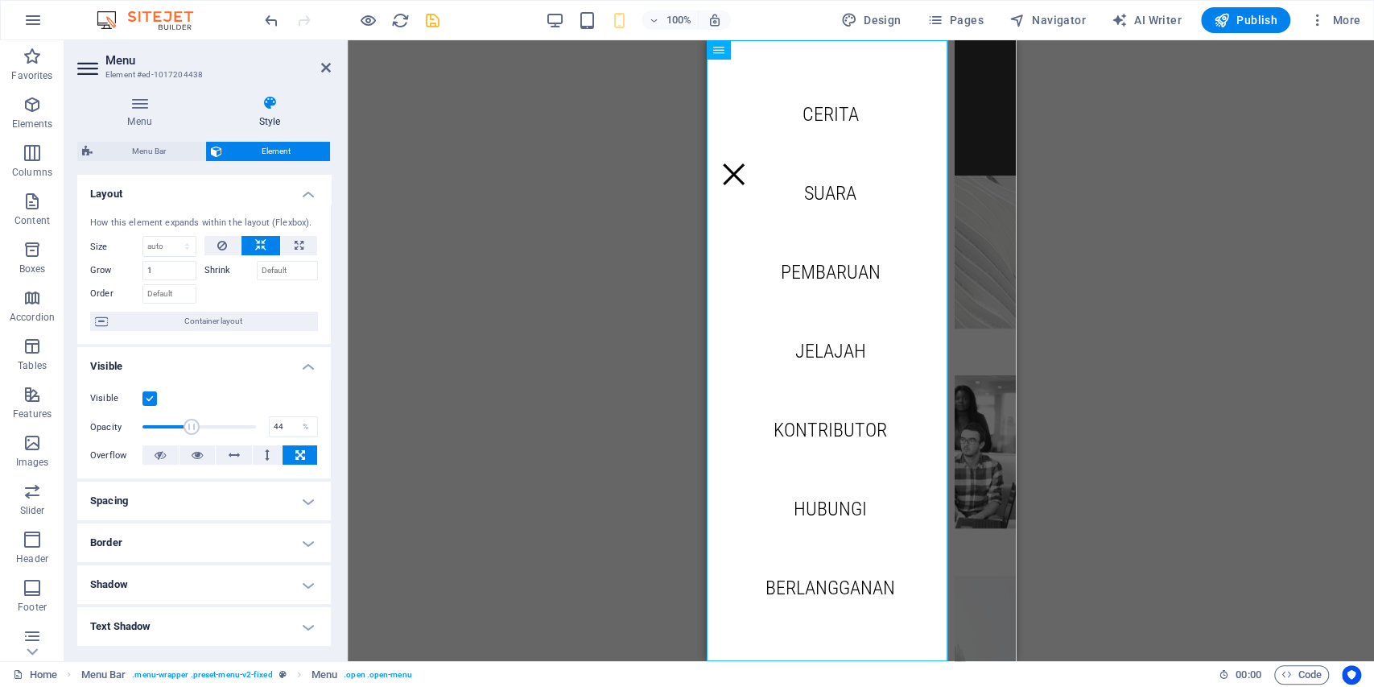
drag, startPoint x: 248, startPoint y: 429, endPoint x: 190, endPoint y: 426, distance: 58.0
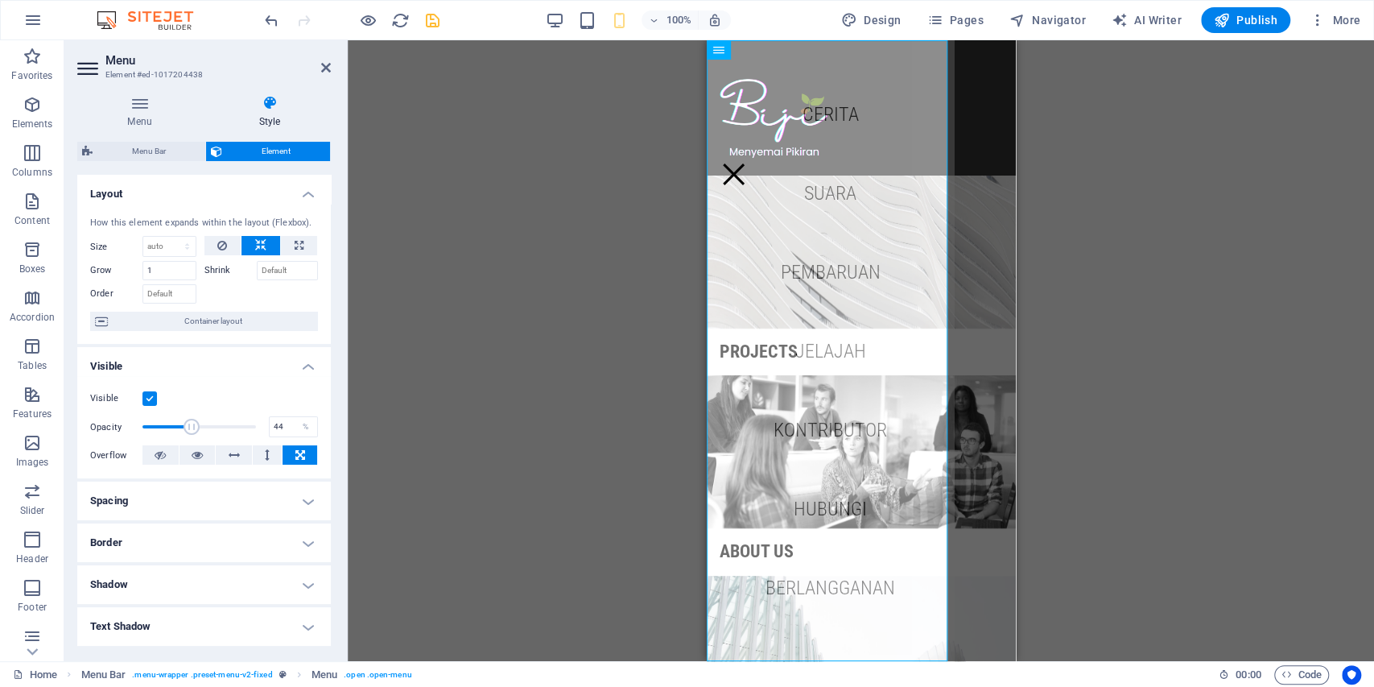
click at [190, 426] on span at bounding box center [192, 427] width 16 height 16
drag, startPoint x: 192, startPoint y: 425, endPoint x: 229, endPoint y: 427, distance: 36.3
click at [229, 427] on span at bounding box center [229, 427] width 16 height 16
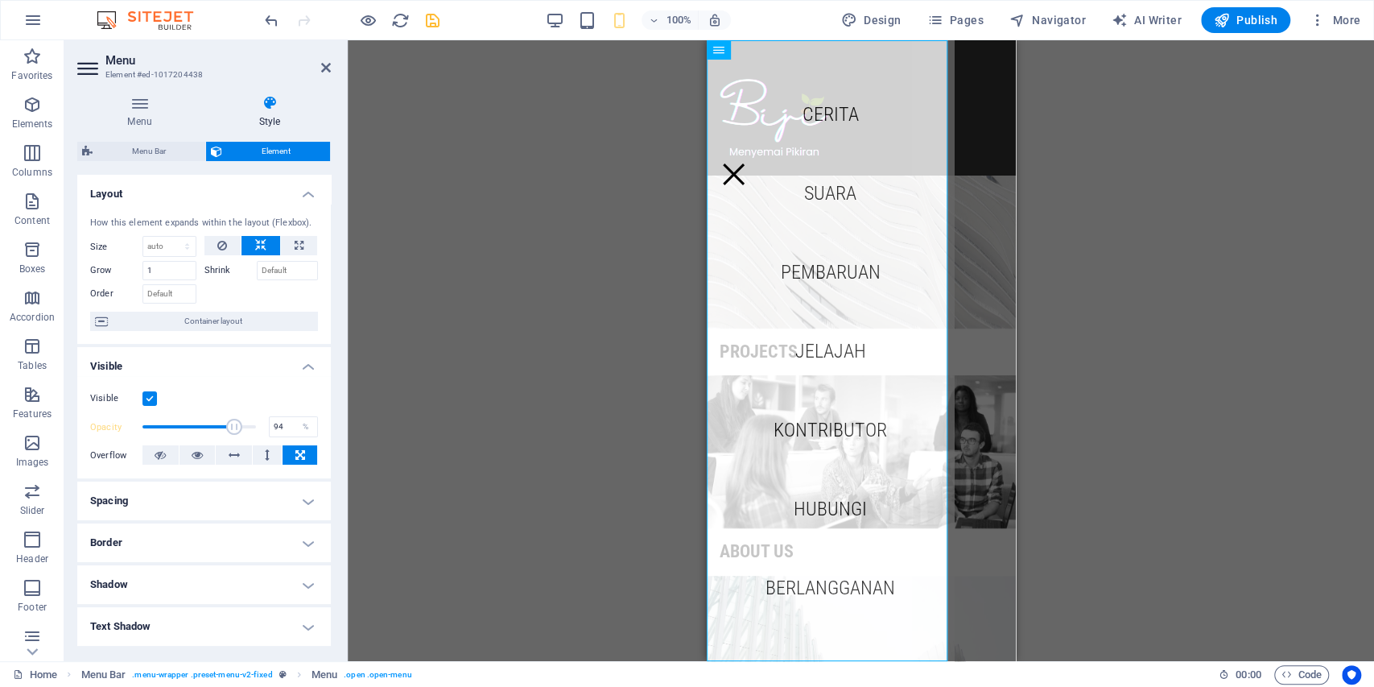
type input "100"
drag, startPoint x: 232, startPoint y: 426, endPoint x: 266, endPoint y: 426, distance: 33.8
click at [266, 426] on div "Opacity 100 %" at bounding box center [204, 427] width 228 height 24
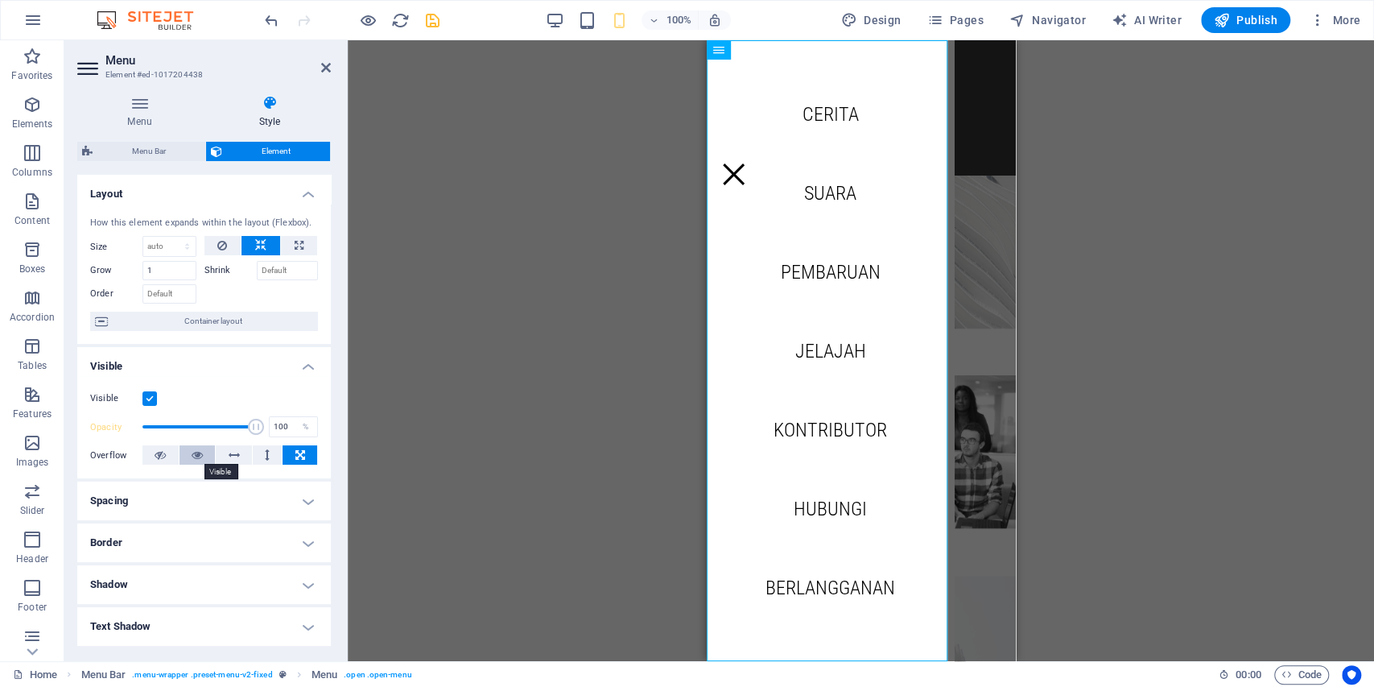
click at [195, 454] on icon at bounding box center [197, 454] width 11 height 19
click at [232, 452] on icon at bounding box center [234, 454] width 11 height 19
click at [192, 452] on icon at bounding box center [197, 454] width 11 height 19
click at [167, 454] on button at bounding box center [160, 454] width 36 height 19
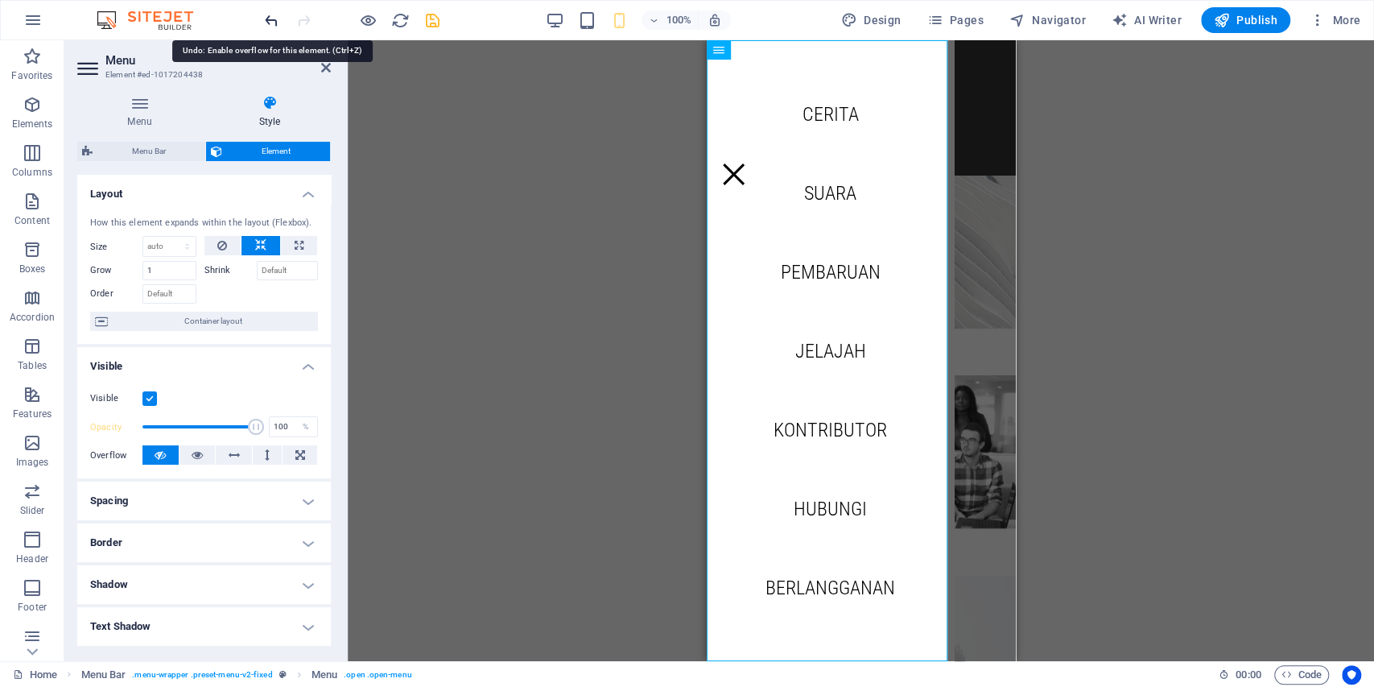
click at [262, 25] on icon "undo" at bounding box center [271, 20] width 19 height 19
click at [266, 23] on icon "undo" at bounding box center [271, 20] width 19 height 19
click at [225, 504] on h4 "Spacing" at bounding box center [204, 500] width 254 height 39
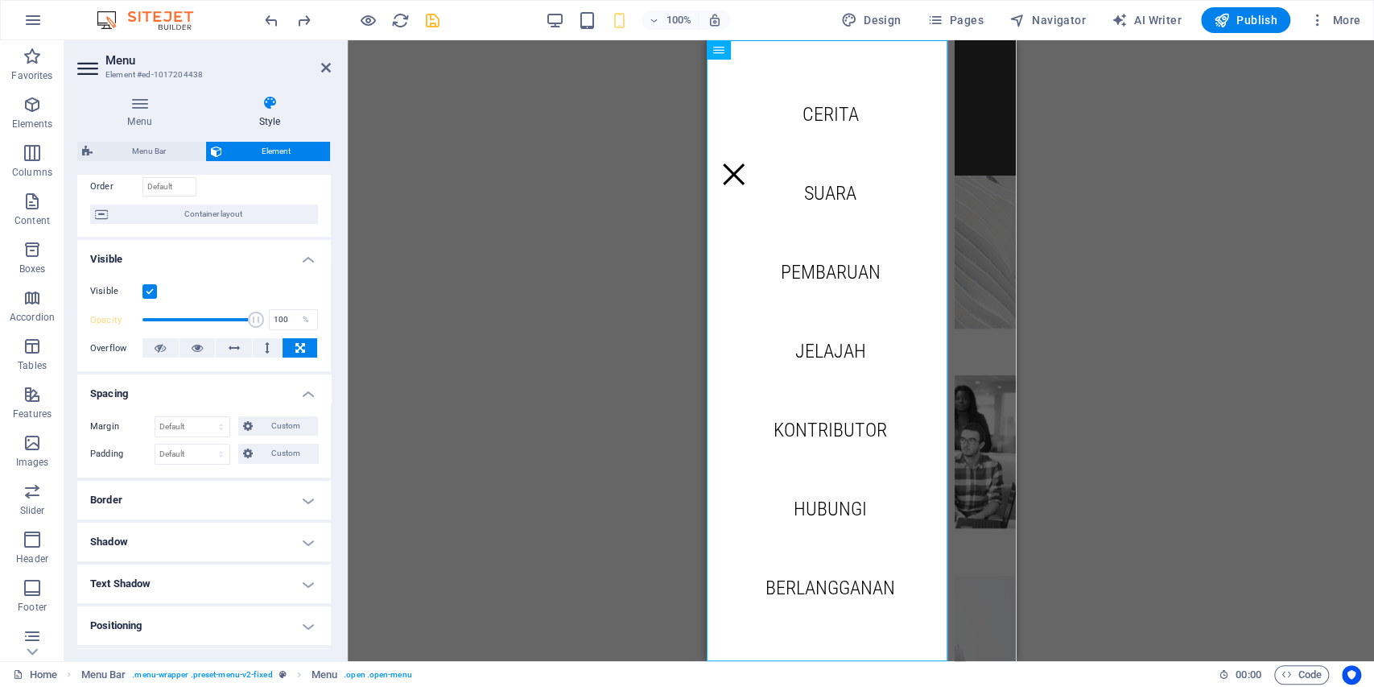
scroll to position [161, 0]
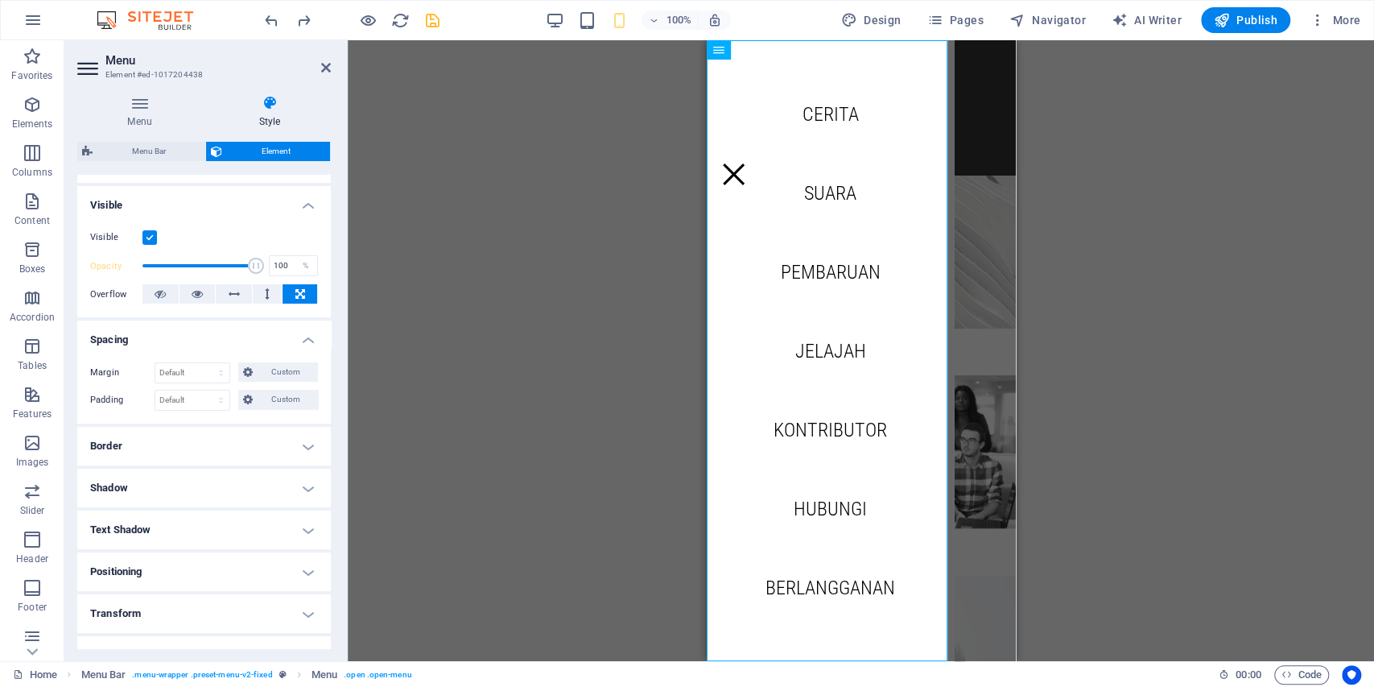
click at [248, 448] on h4 "Border" at bounding box center [204, 446] width 254 height 39
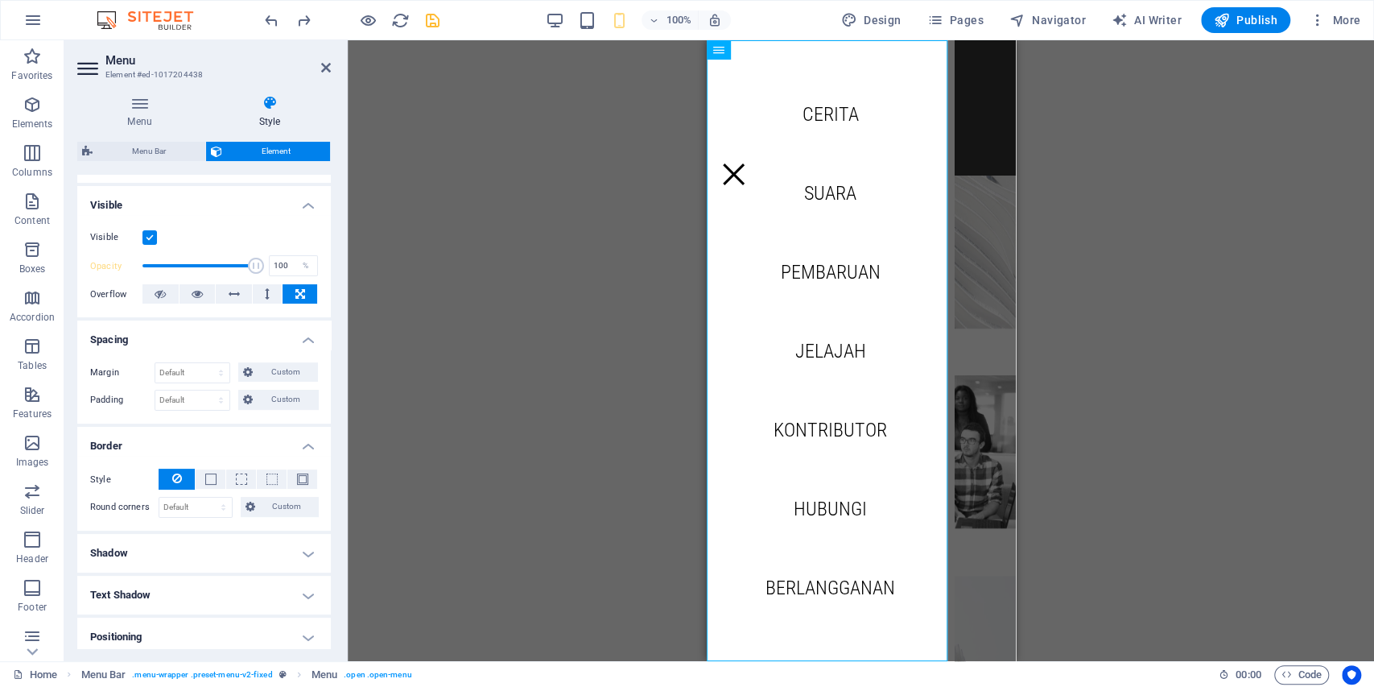
scroll to position [268, 0]
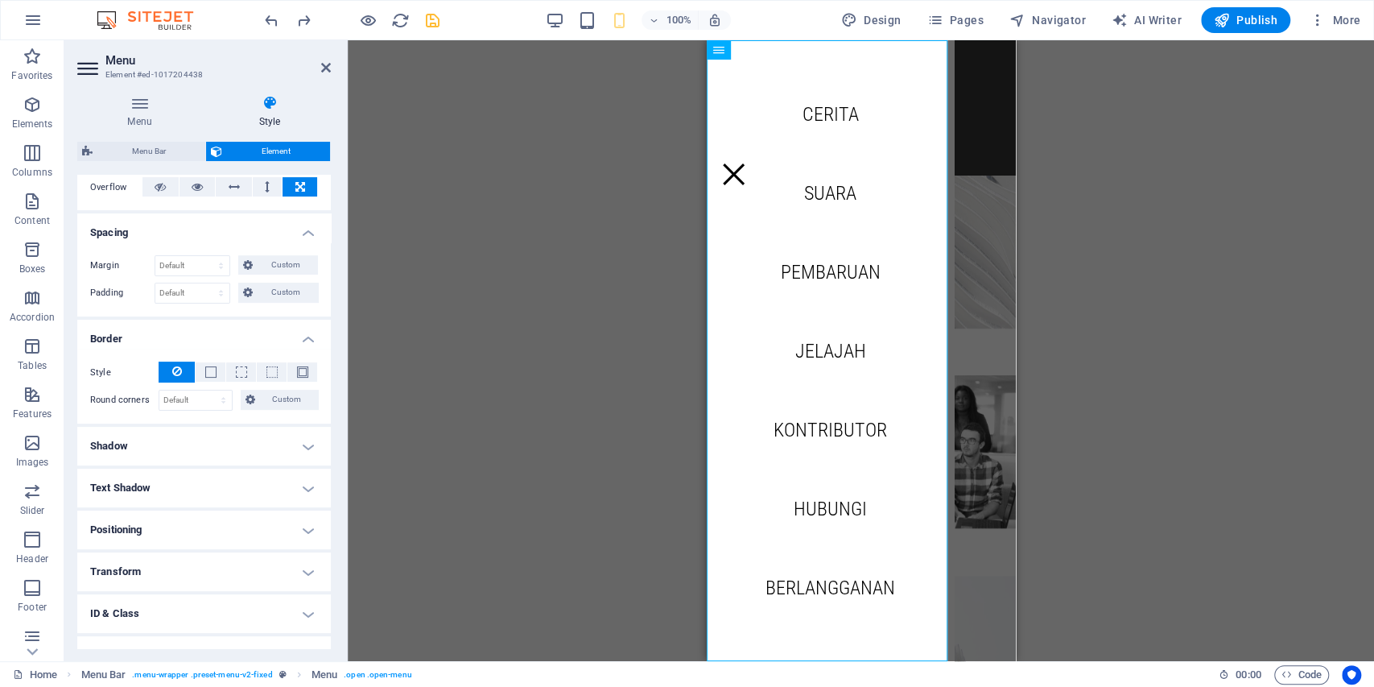
click at [248, 448] on h4 "Shadow" at bounding box center [204, 446] width 254 height 39
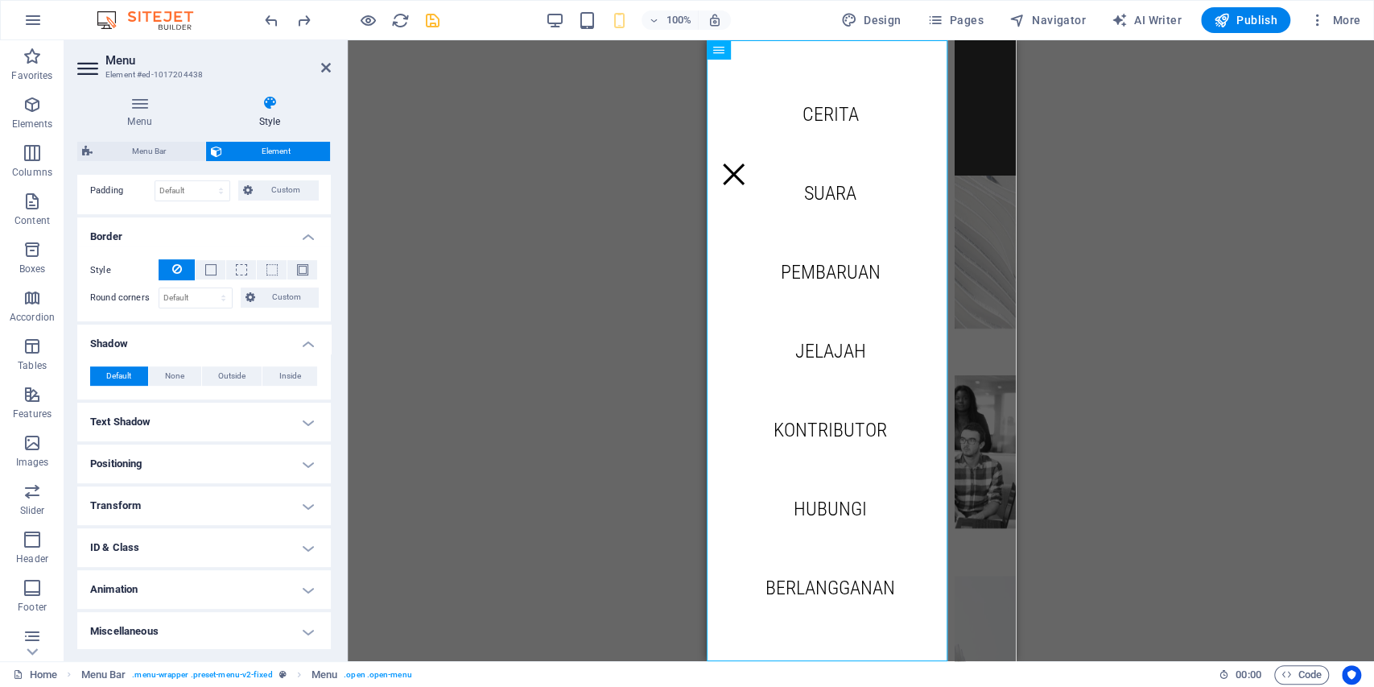
click at [254, 575] on h4 "Animation" at bounding box center [204, 589] width 254 height 39
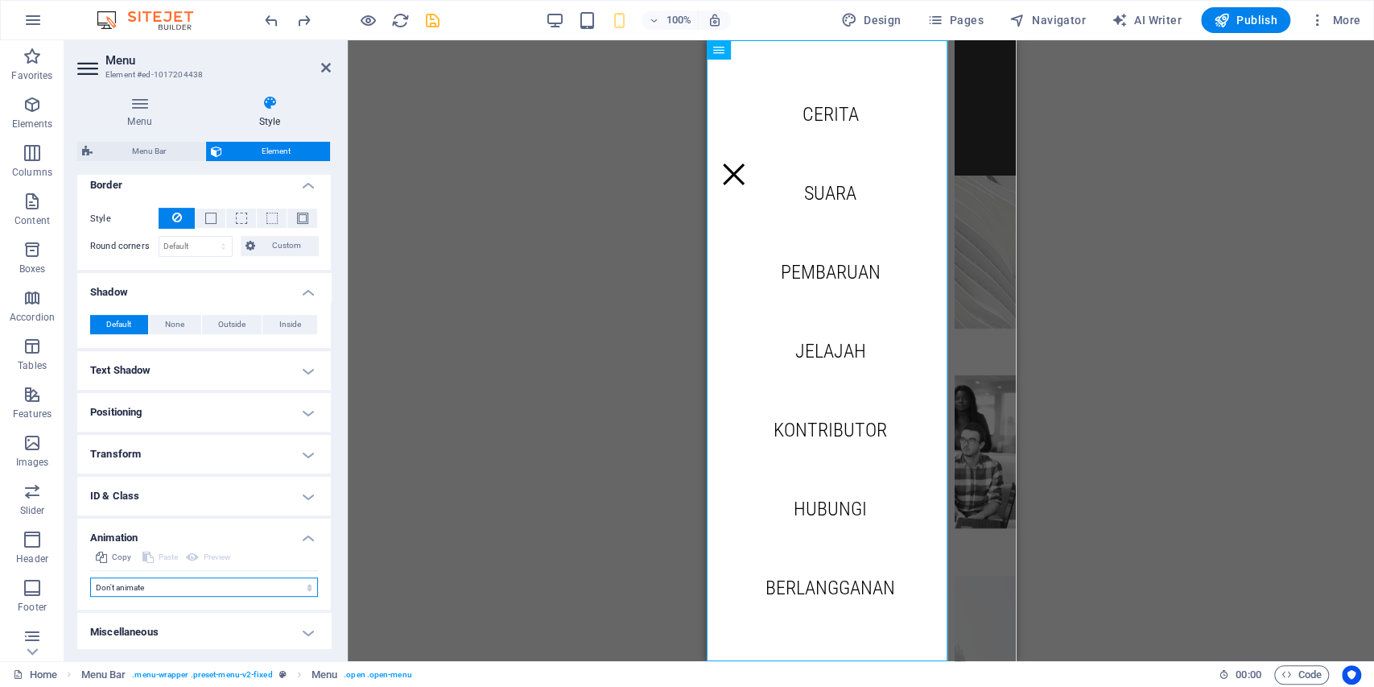
click at [246, 586] on select "Don't animate Show / Hide Slide up/down Zoom in/out Slide left to right Slide r…" at bounding box center [204, 586] width 228 height 19
select select "pulse"
click at [90, 577] on select "Don't animate Show / Hide Slide up/down Zoom in/out Slide left to right Slide r…" at bounding box center [204, 586] width 228 height 19
select select "scroll"
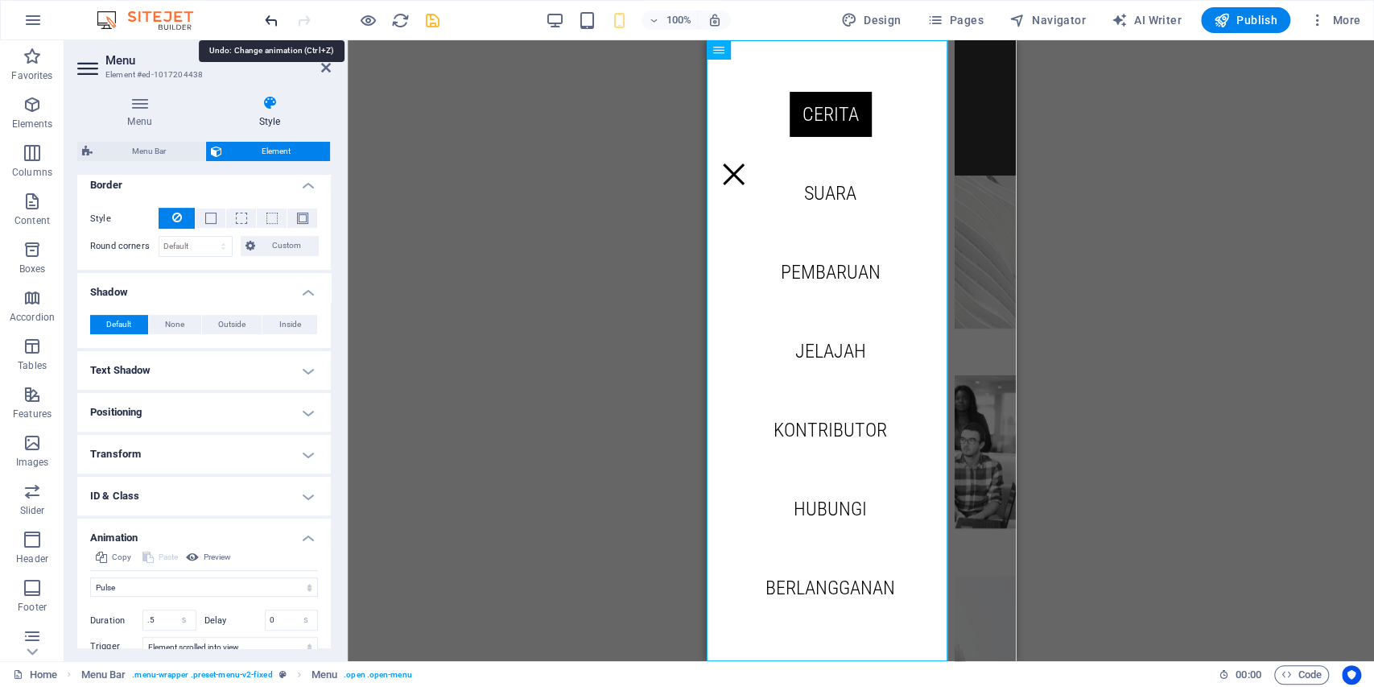
click at [274, 13] on icon "undo" at bounding box center [271, 20] width 19 height 19
select select "none"
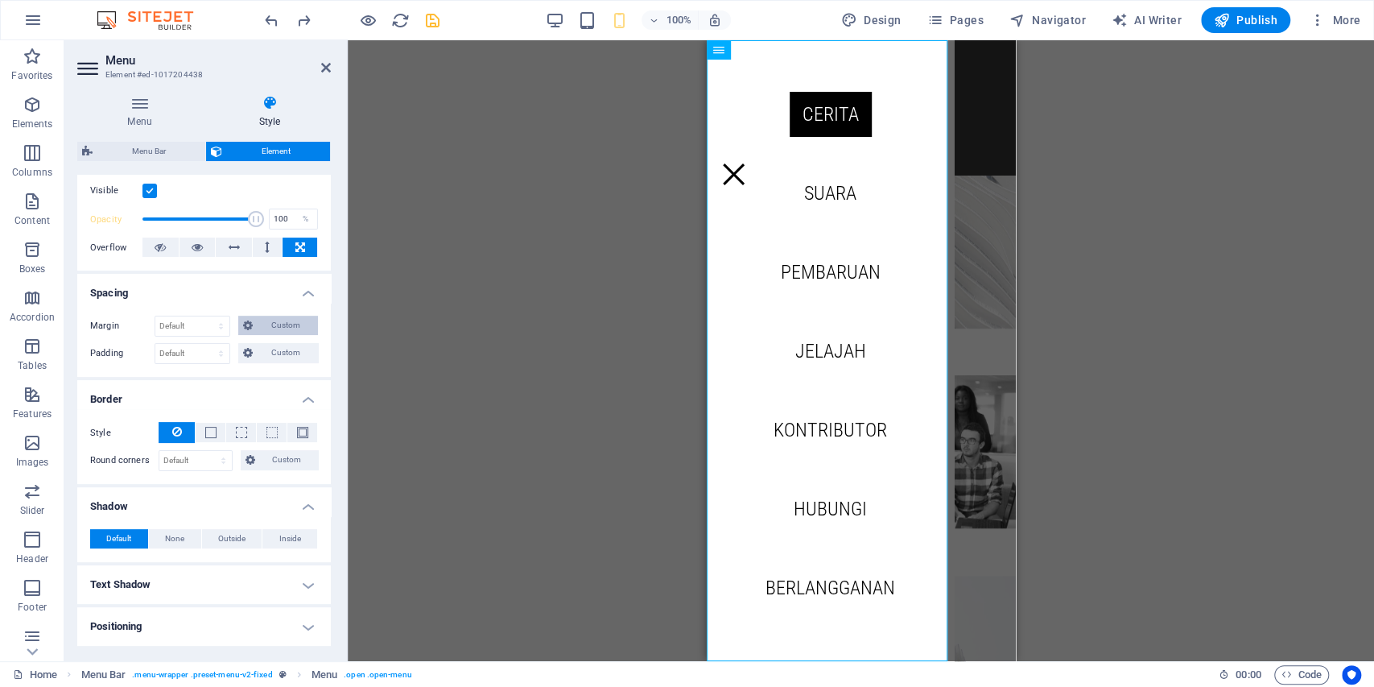
scroll to position [0, 0]
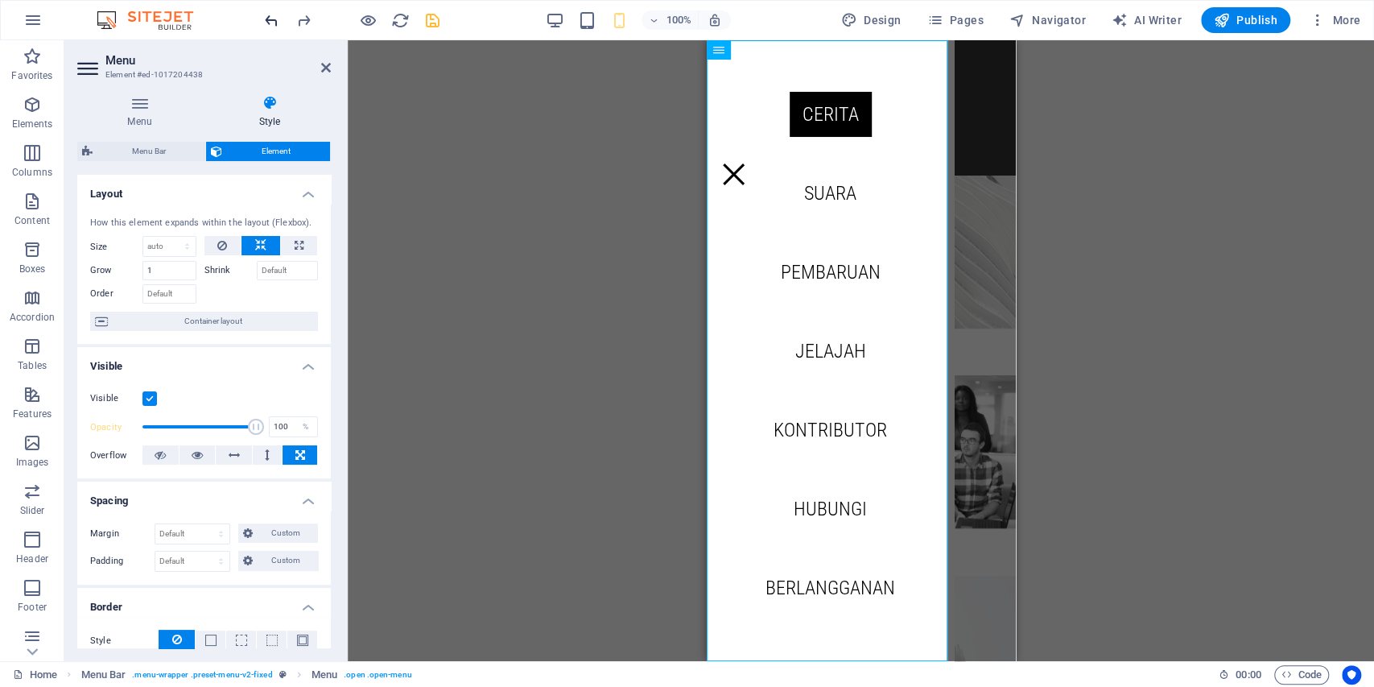
click at [275, 18] on icon "undo" at bounding box center [271, 20] width 19 height 19
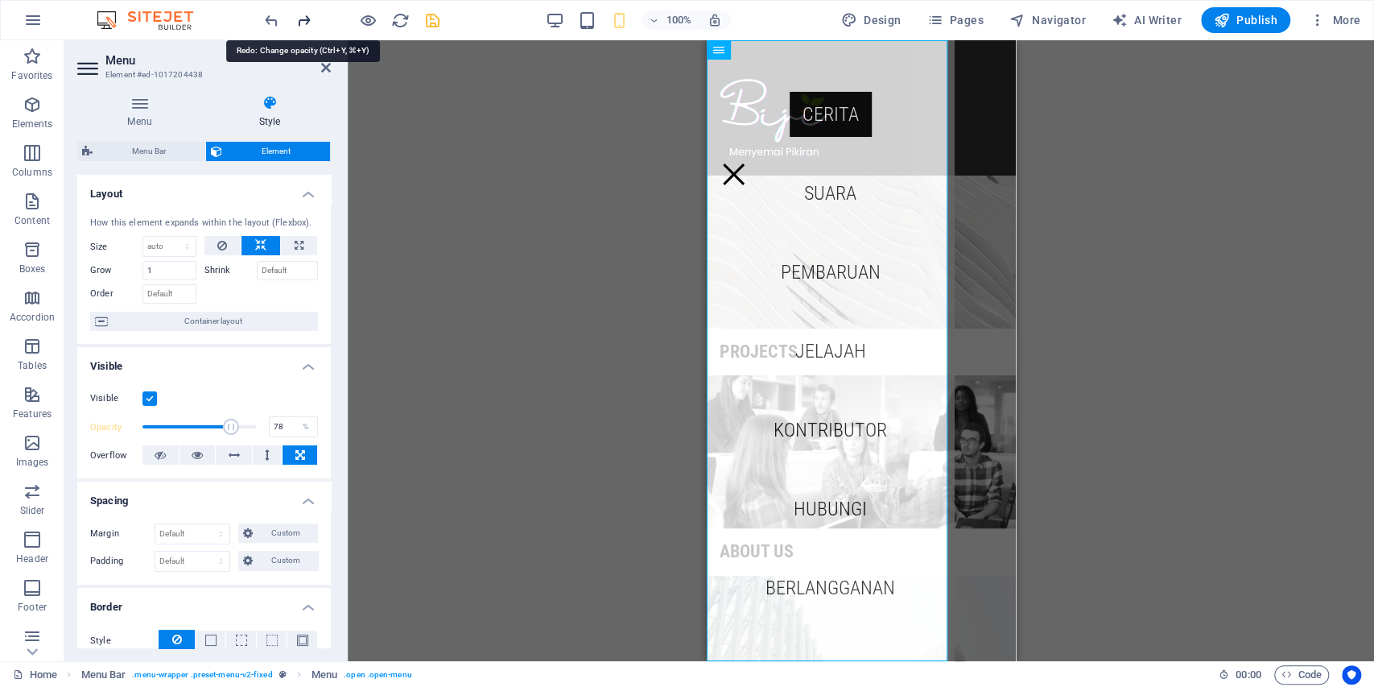
click at [299, 20] on icon "redo" at bounding box center [304, 20] width 19 height 19
type input "100"
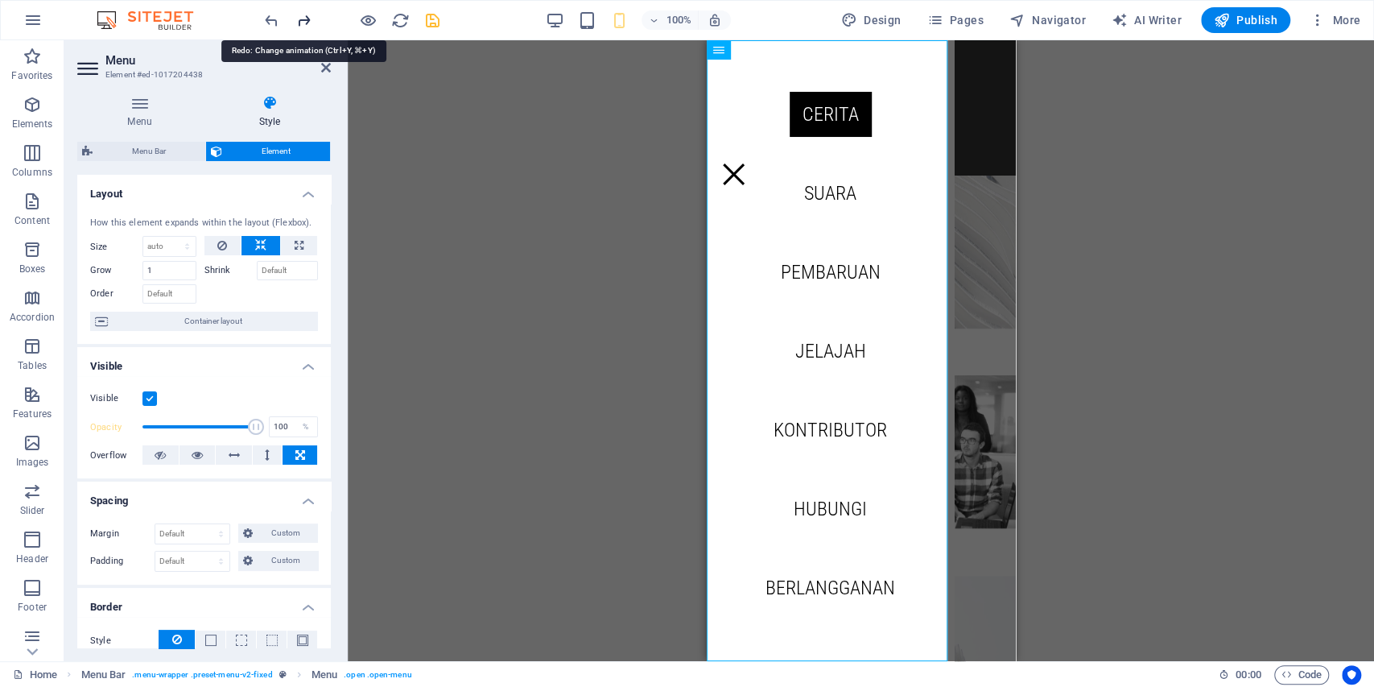
click at [299, 20] on icon "redo" at bounding box center [304, 20] width 19 height 19
select select "pulse"
select select "scroll"
click at [299, 20] on div at bounding box center [352, 20] width 180 height 26
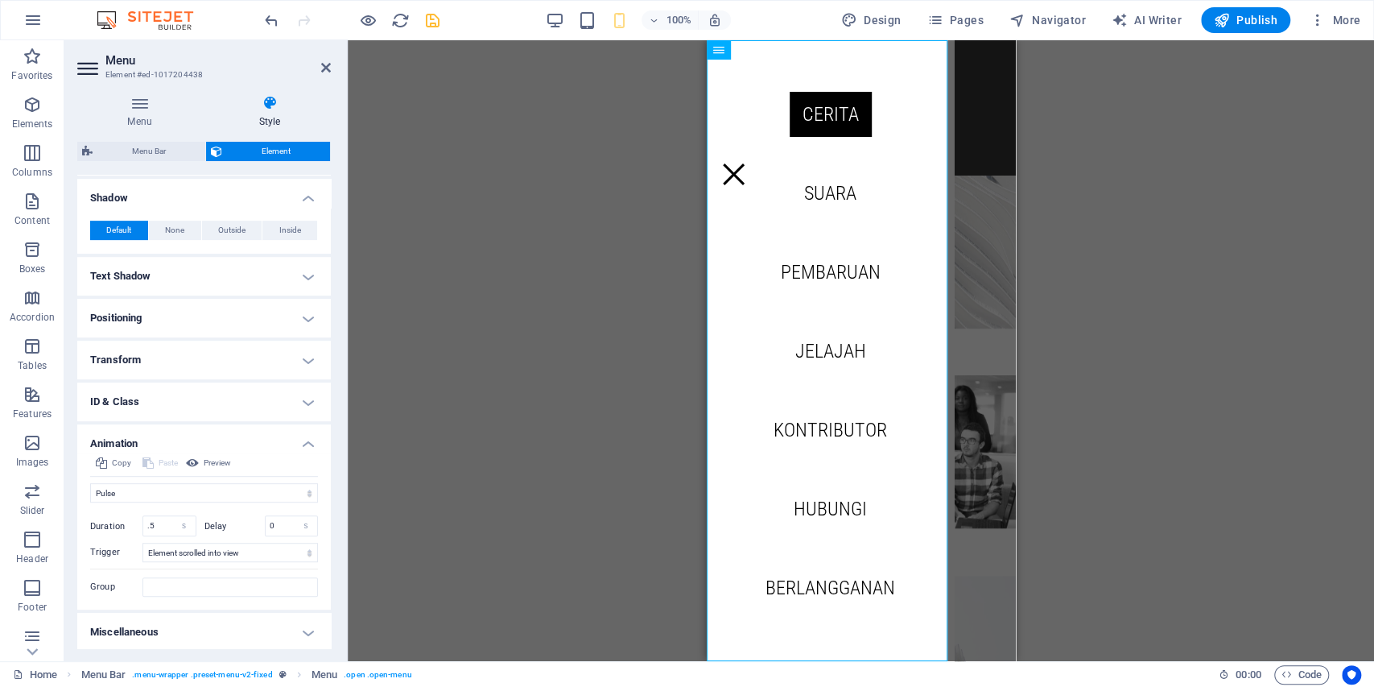
scroll to position [462, 0]
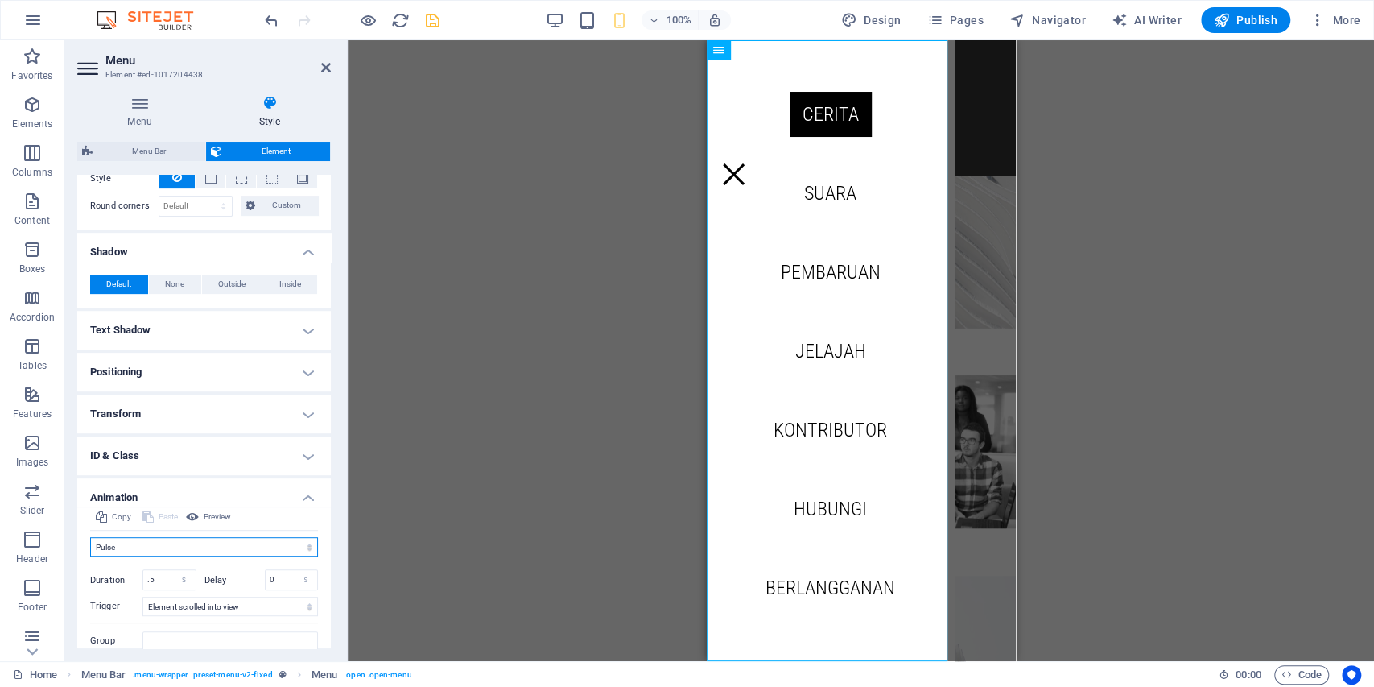
click at [174, 539] on select "Don't animate Show / Hide Slide up/down Zoom in/out Slide left to right Slide r…" at bounding box center [204, 546] width 228 height 19
select select "none"
click at [90, 556] on select "Don't animate Show / Hide Slide up/down Zoom in/out Slide left to right Slide r…" at bounding box center [204, 546] width 228 height 19
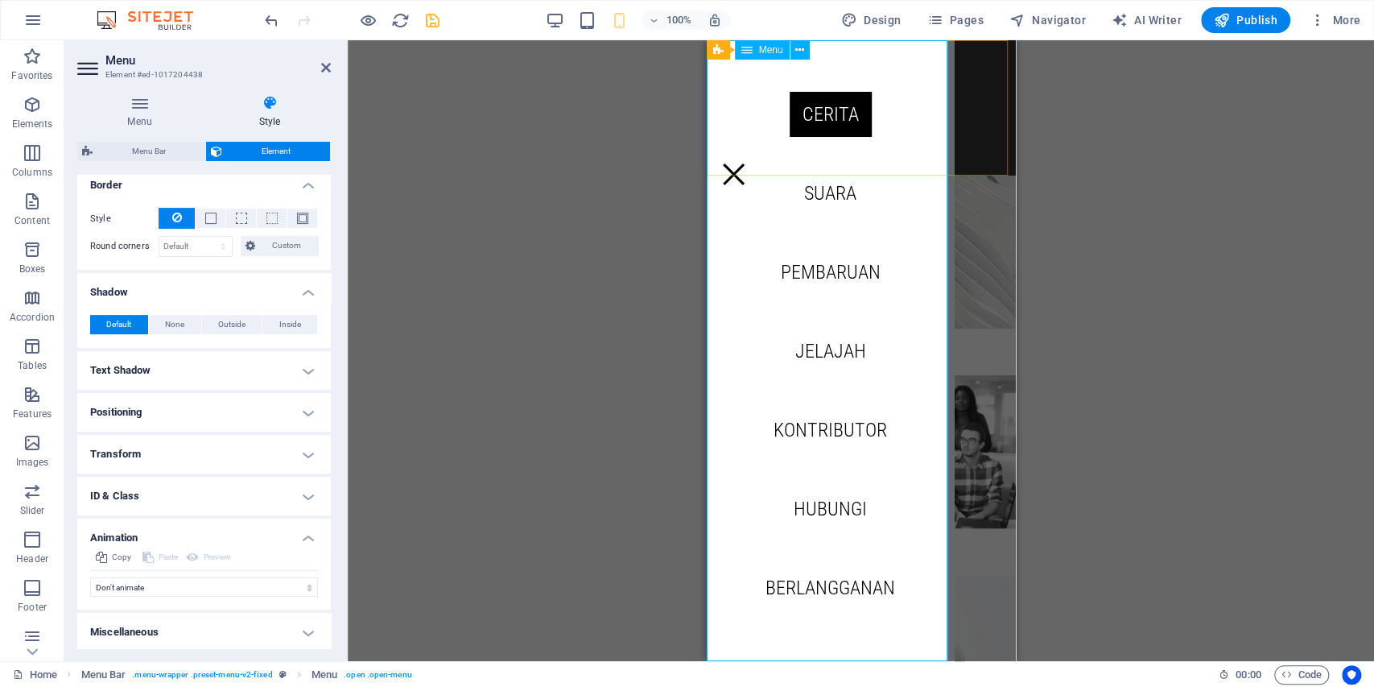
click at [793, 128] on nav "Cerita Suara Pembaruan Jelajah Kontributor Hubungi Berlangganan" at bounding box center [829, 350] width 247 height 621
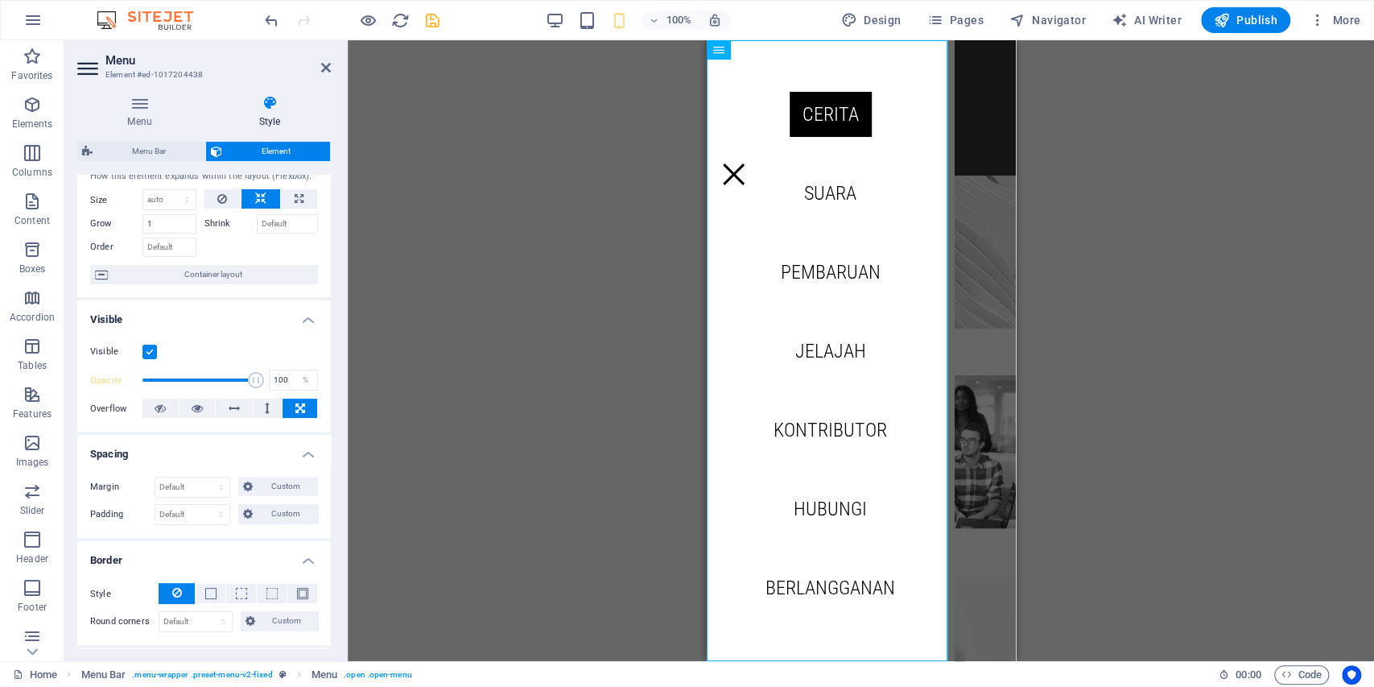
scroll to position [0, 0]
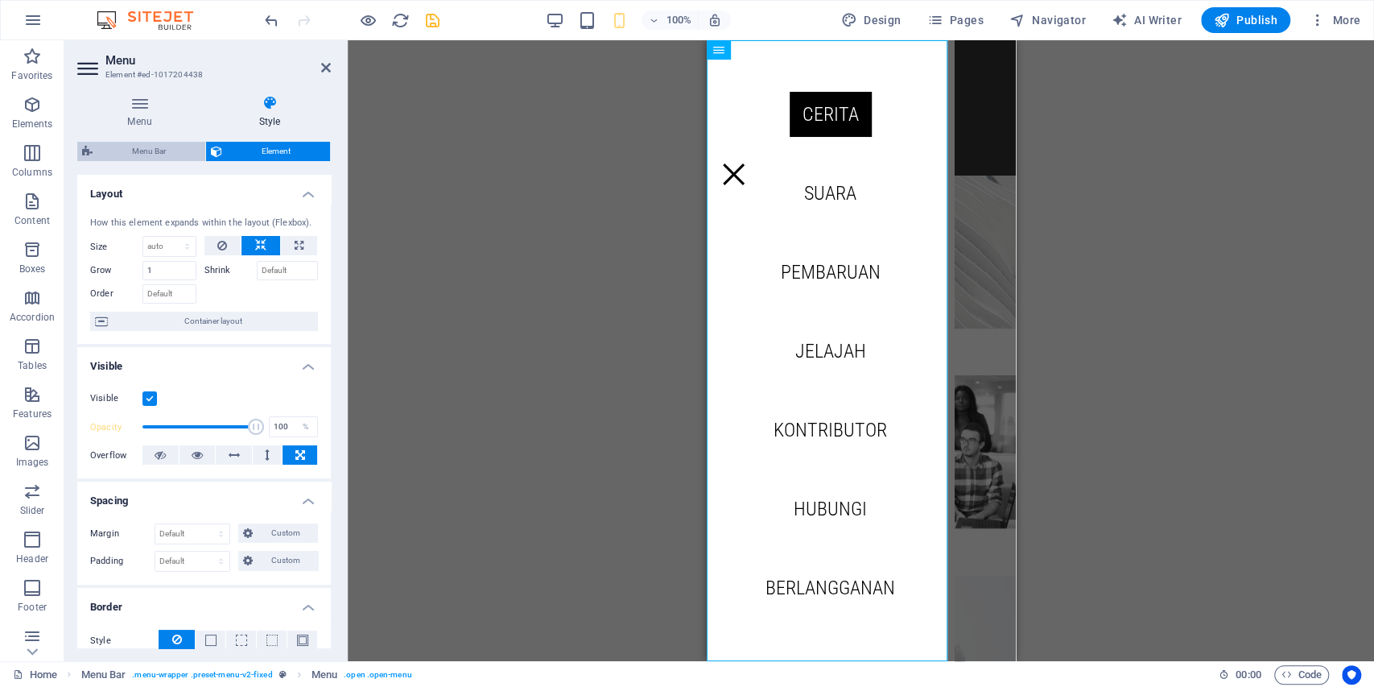
click at [176, 144] on span "Menu Bar" at bounding box center [148, 151] width 103 height 19
select select "rem"
select select "sticky_banner"
select select "px"
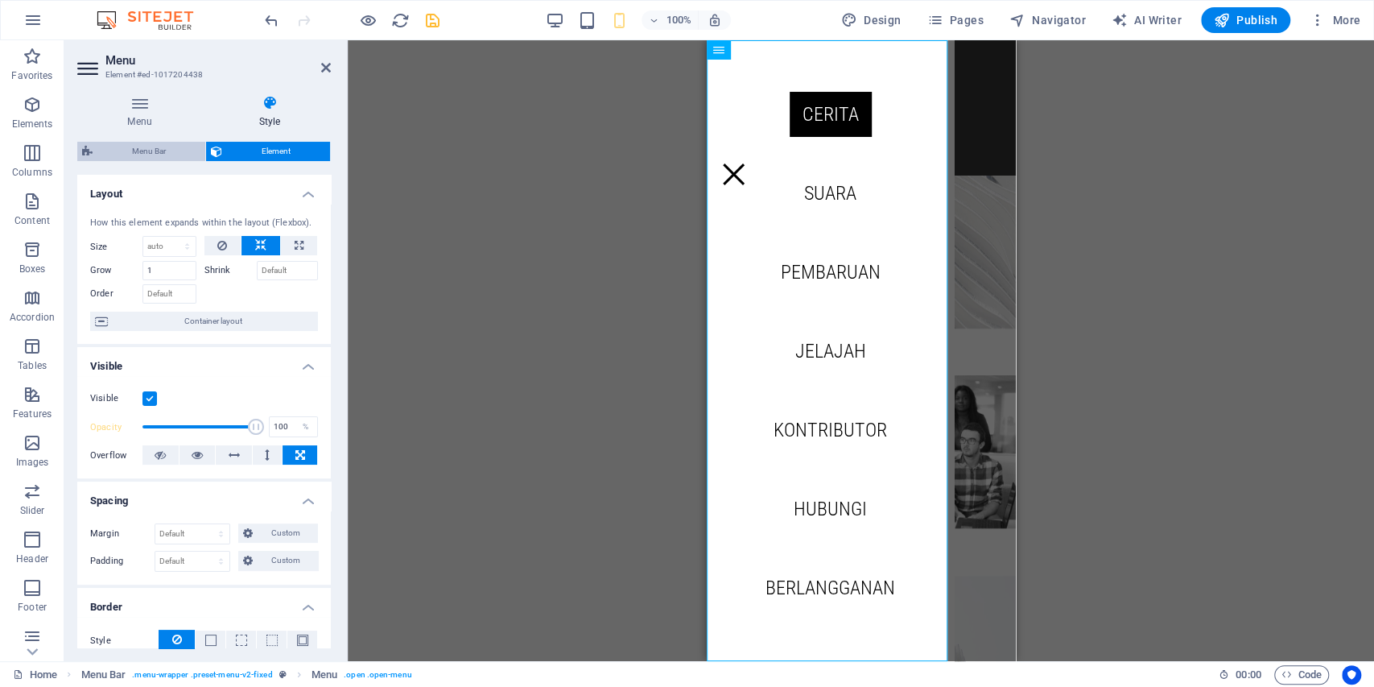
select select "px"
select select "hover_box_bottom"
select select "px"
select select "rem"
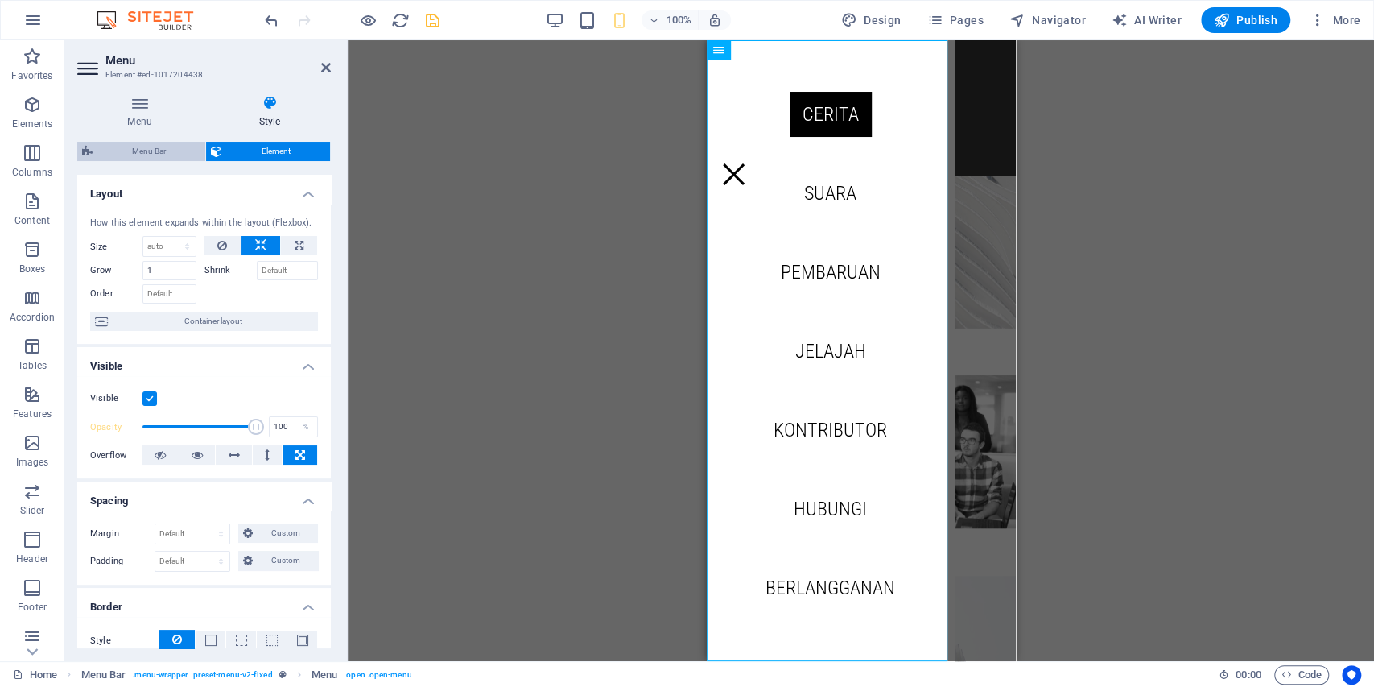
select select "rem"
select select "400"
select select "px"
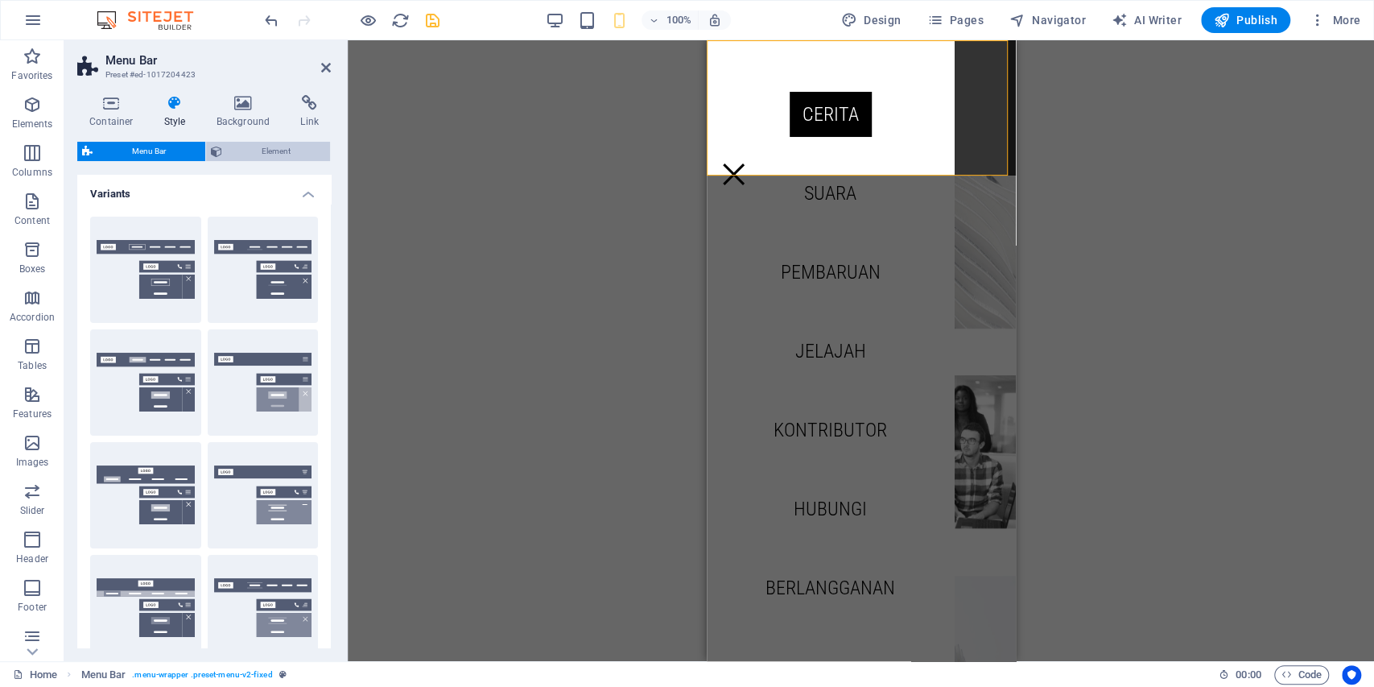
click at [299, 156] on span "Element" at bounding box center [276, 151] width 98 height 19
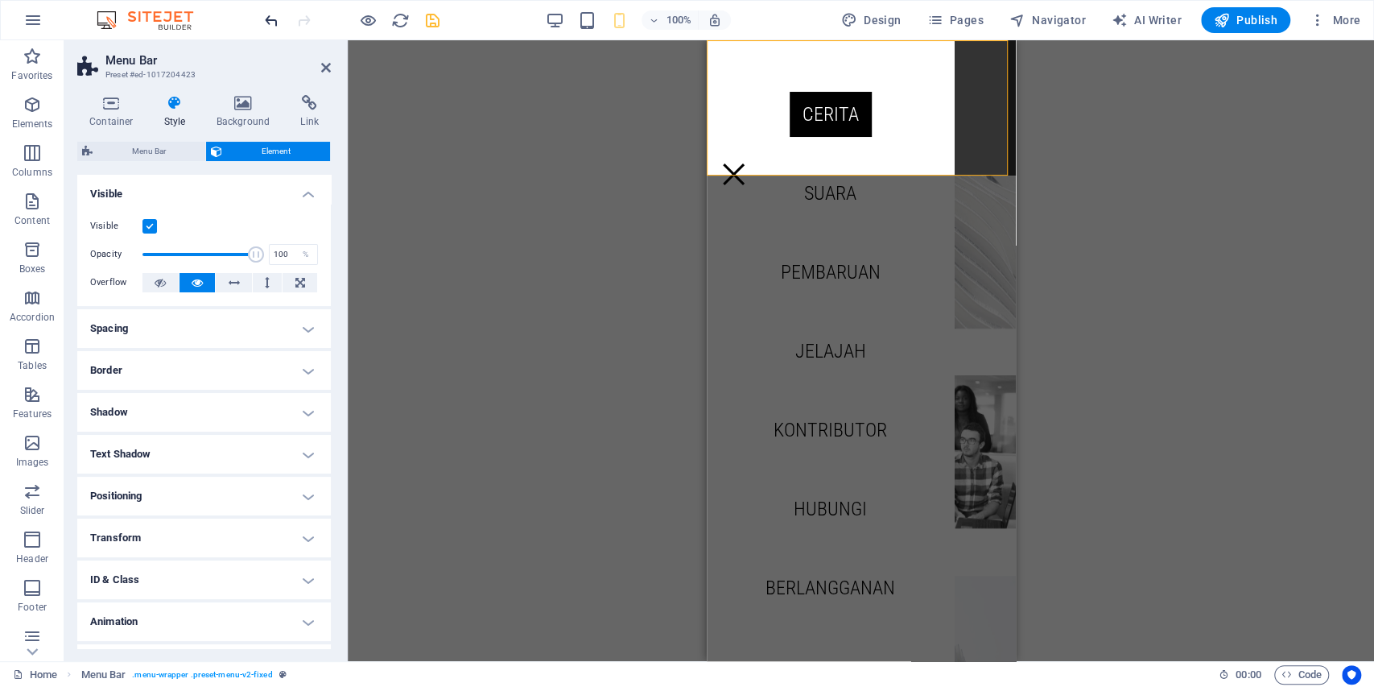
click at [276, 23] on icon "undo" at bounding box center [271, 20] width 19 height 19
click at [275, 23] on icon "undo" at bounding box center [271, 20] width 19 height 19
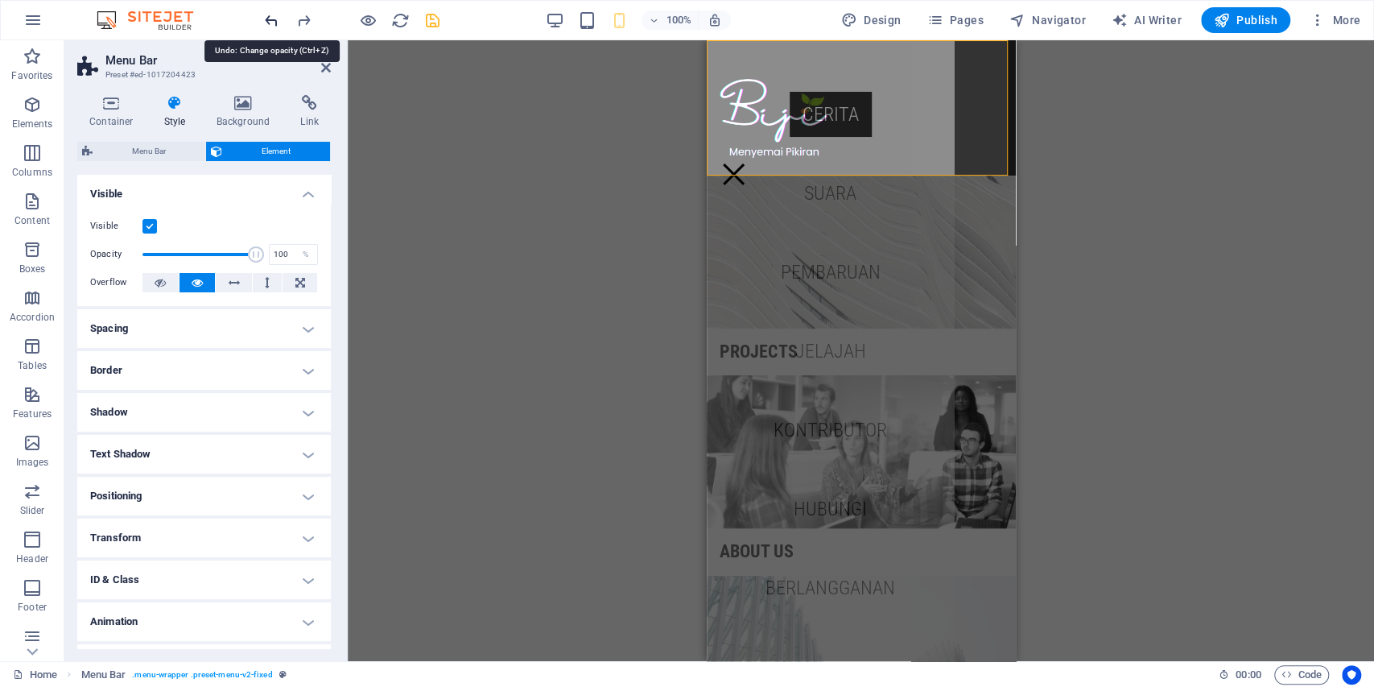
click at [275, 23] on icon "undo" at bounding box center [271, 20] width 19 height 19
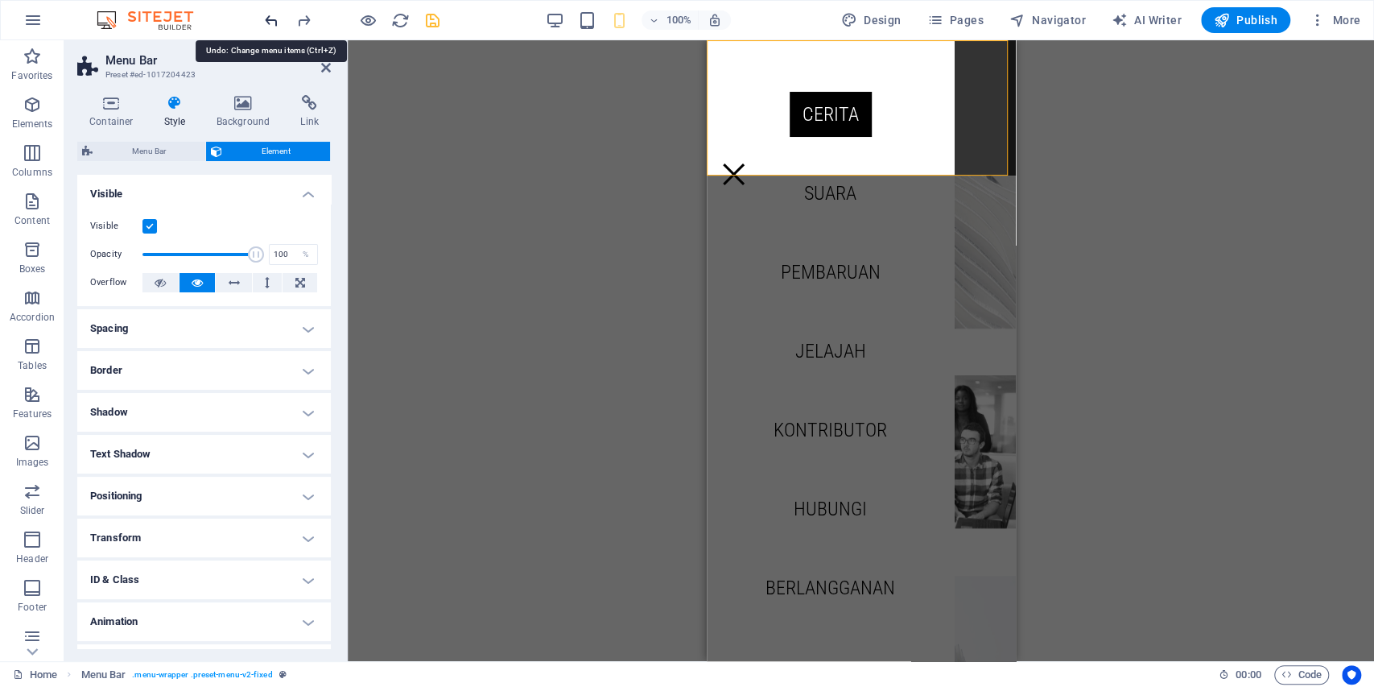
click at [275, 23] on icon "undo" at bounding box center [271, 20] width 19 height 19
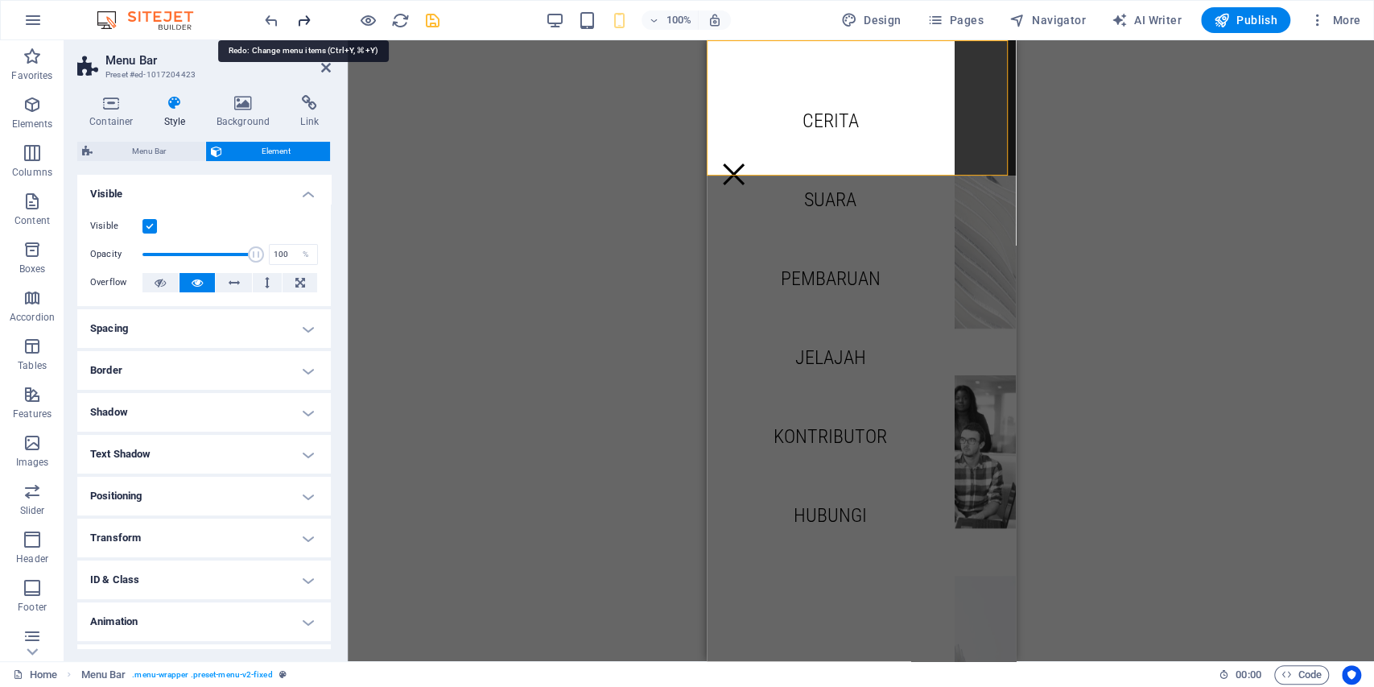
click at [308, 18] on icon "redo" at bounding box center [304, 20] width 19 height 19
click at [482, 193] on div "Drag here to replace the existing content. Press “Ctrl” if you want to create a…" at bounding box center [861, 350] width 1026 height 621
click at [331, 69] on aside "Menu Bar Preset #ed-1017204423 Container Style Background Link Size Height Defa…" at bounding box center [205, 350] width 283 height 621
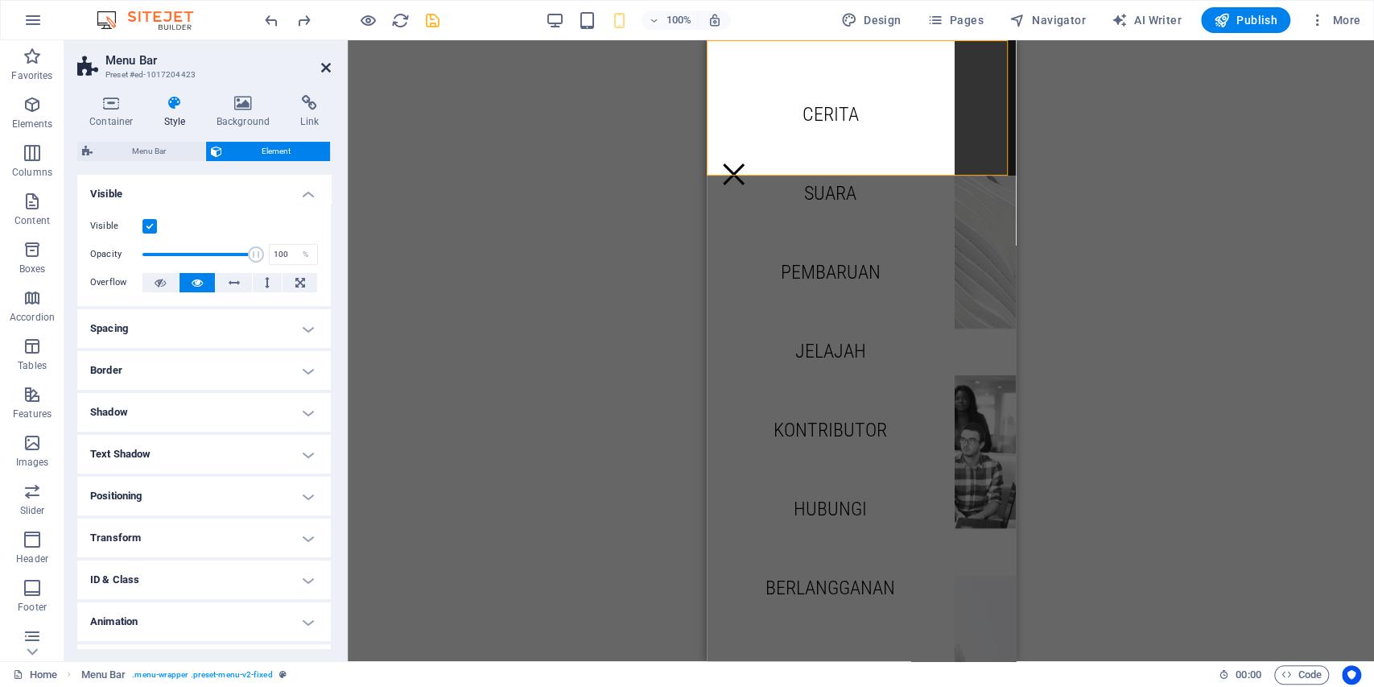
click at [327, 70] on icon at bounding box center [326, 67] width 10 height 13
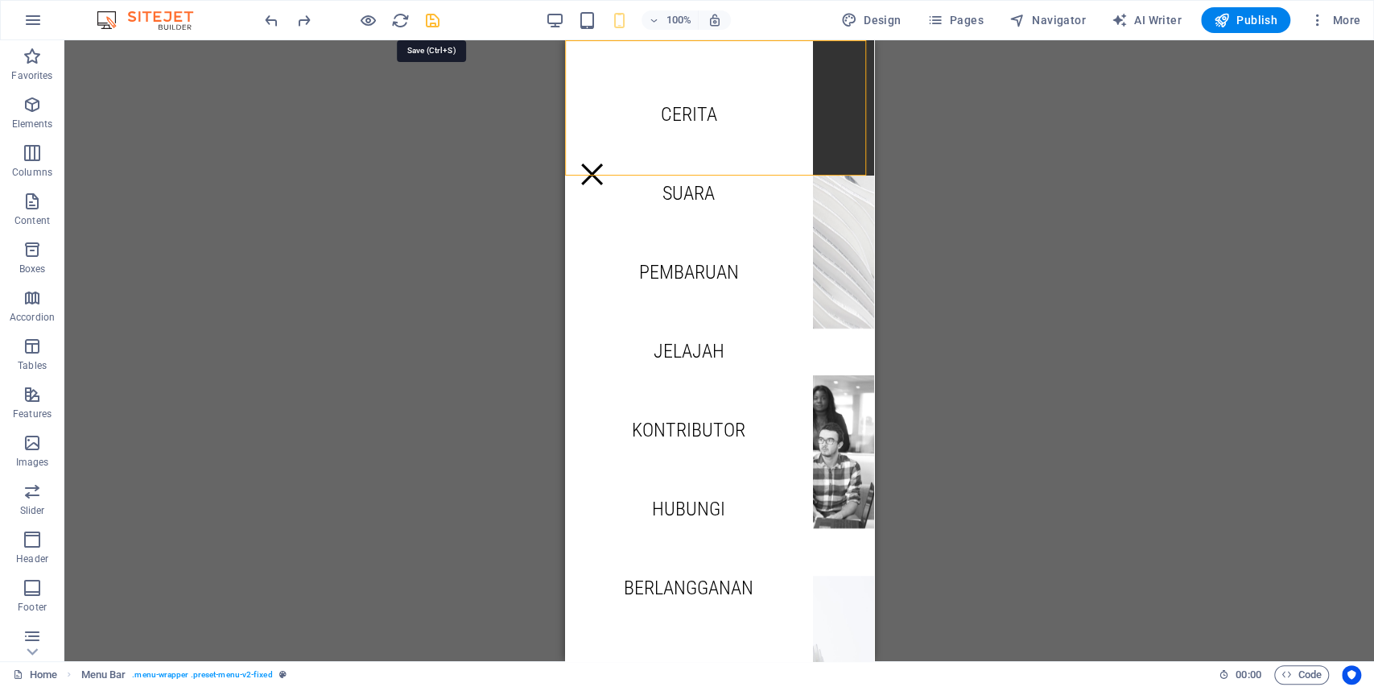
click at [431, 18] on icon "save" at bounding box center [432, 20] width 19 height 19
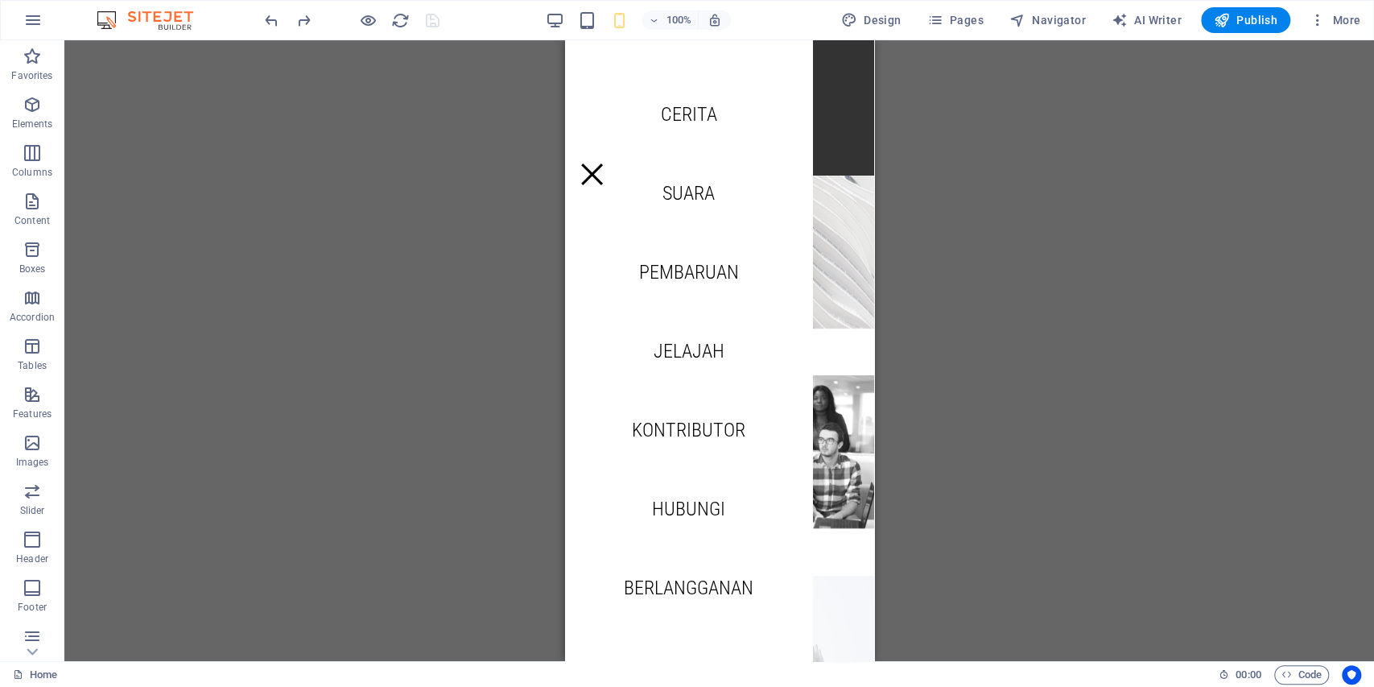
click at [914, 95] on div "Drag here to replace the existing content. Press “Ctrl” if you want to create a…" at bounding box center [719, 350] width 1310 height 621
click at [584, 113] on nav "Cerita Suara Pembaruan Jelajah Kontributor Hubungi Berlangganan" at bounding box center [687, 350] width 247 height 621
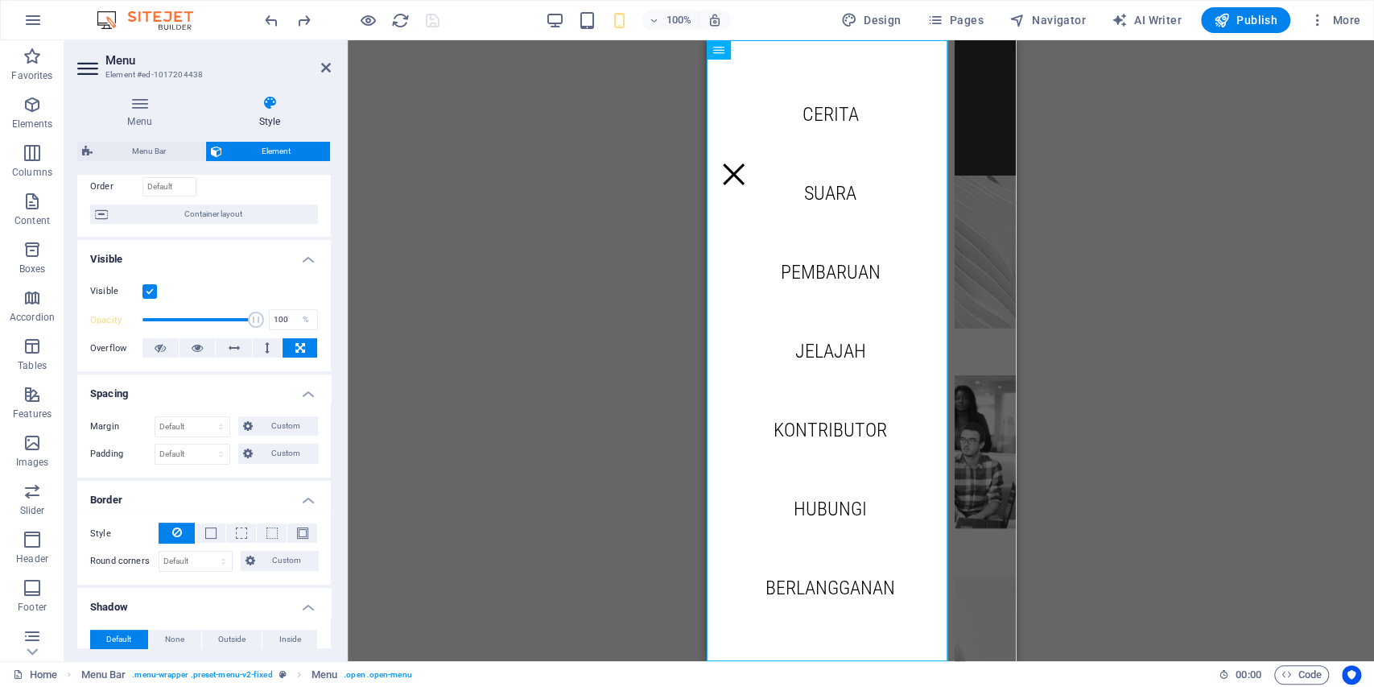
scroll to position [53, 0]
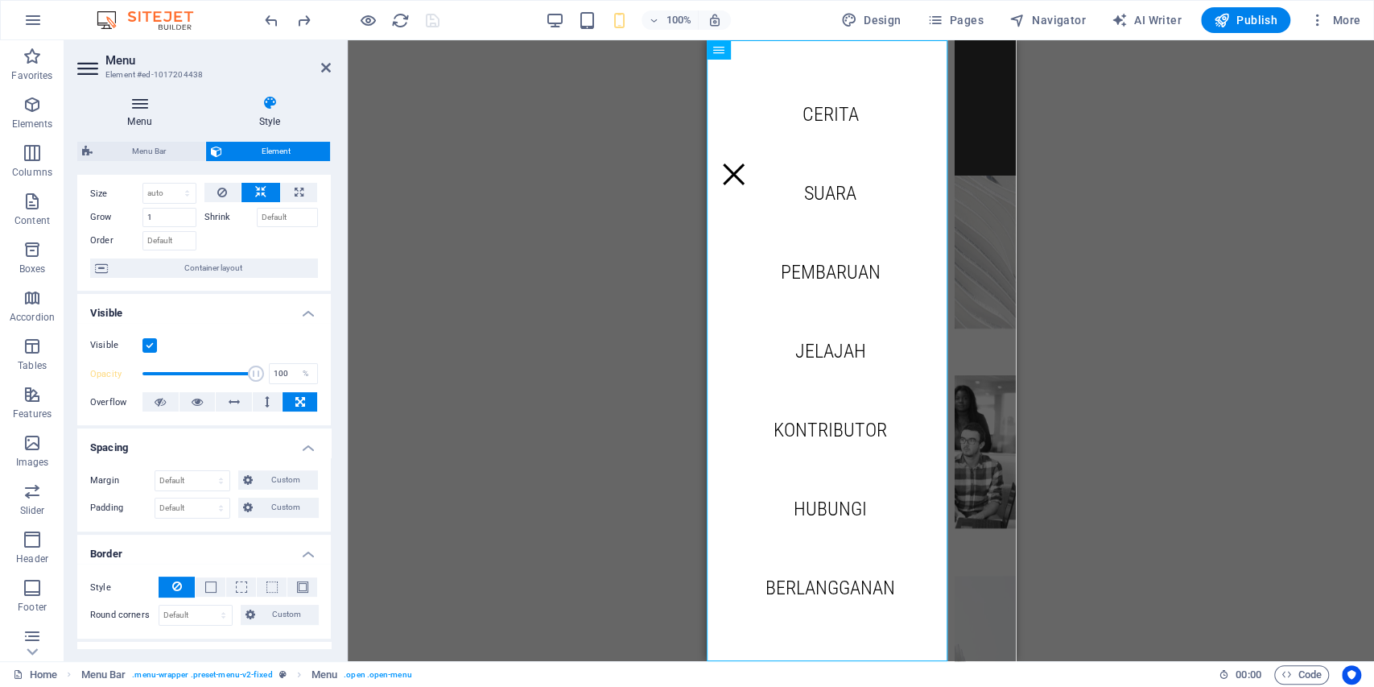
click at [150, 116] on h4 "Menu" at bounding box center [142, 112] width 131 height 34
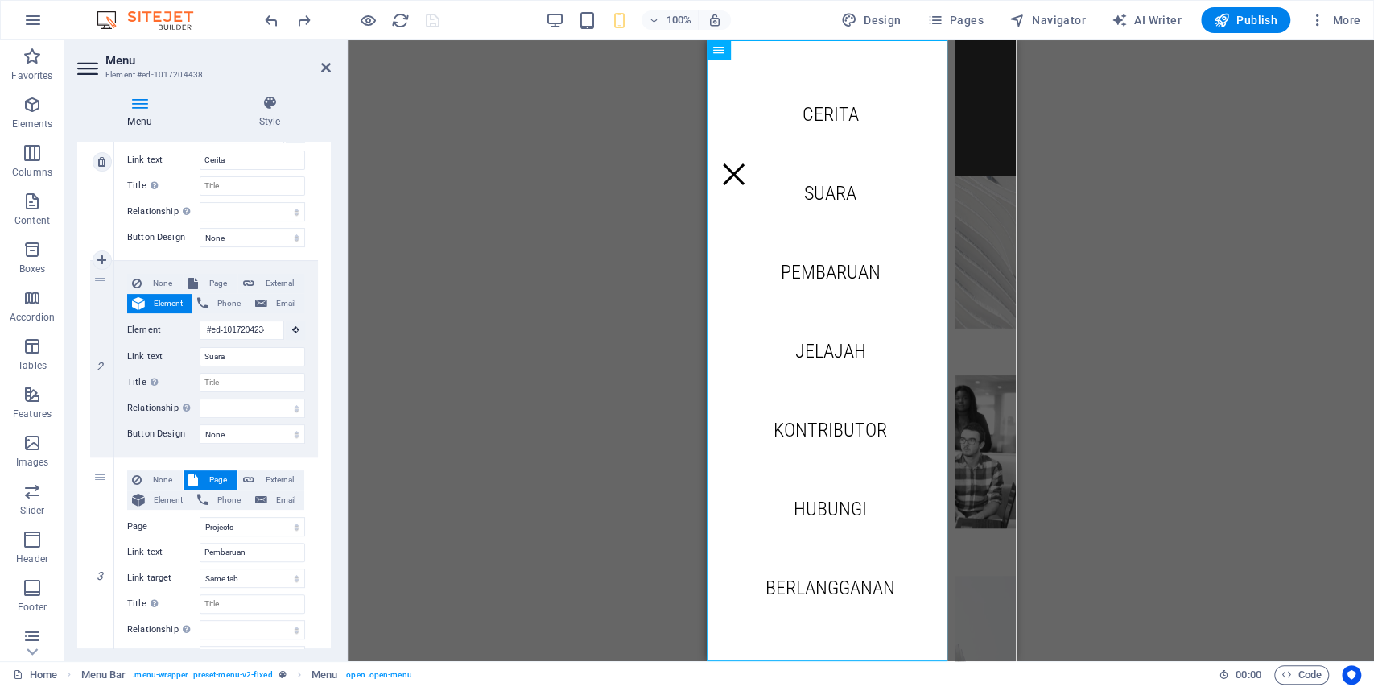
scroll to position [0, 0]
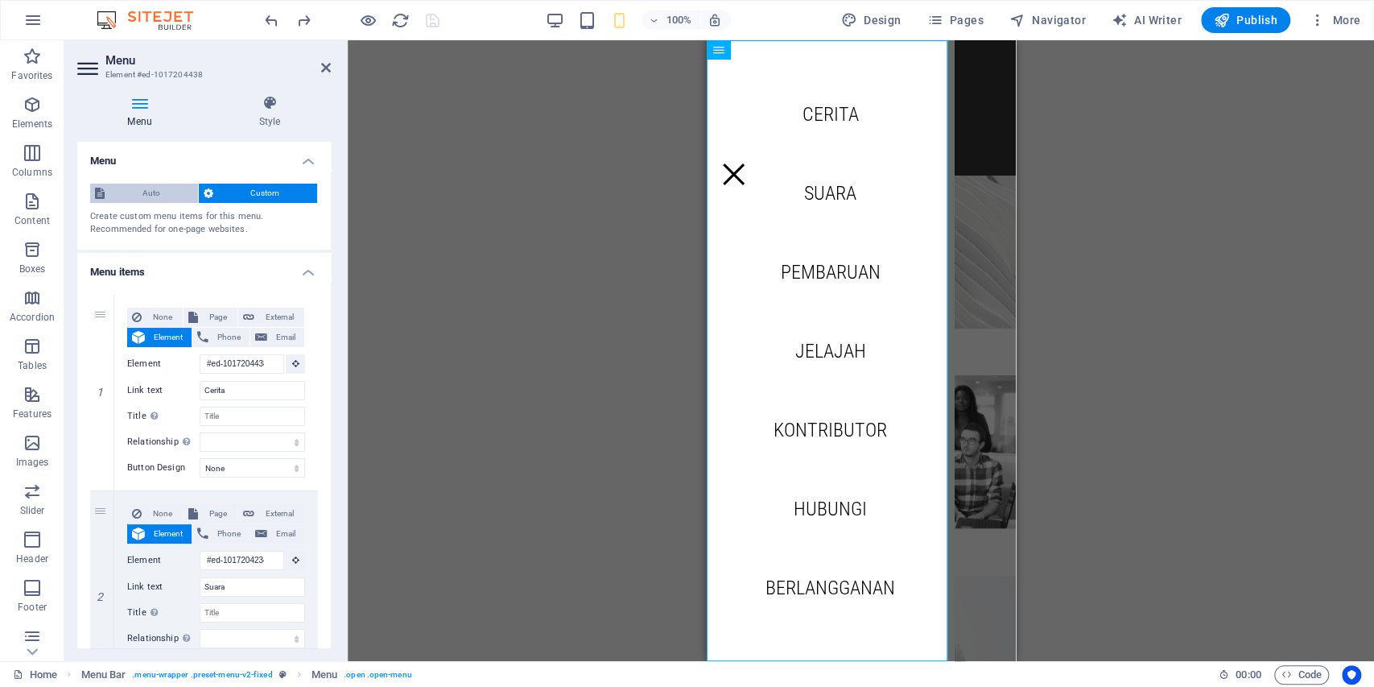
click at [152, 191] on span "Auto" at bounding box center [151, 193] width 84 height 19
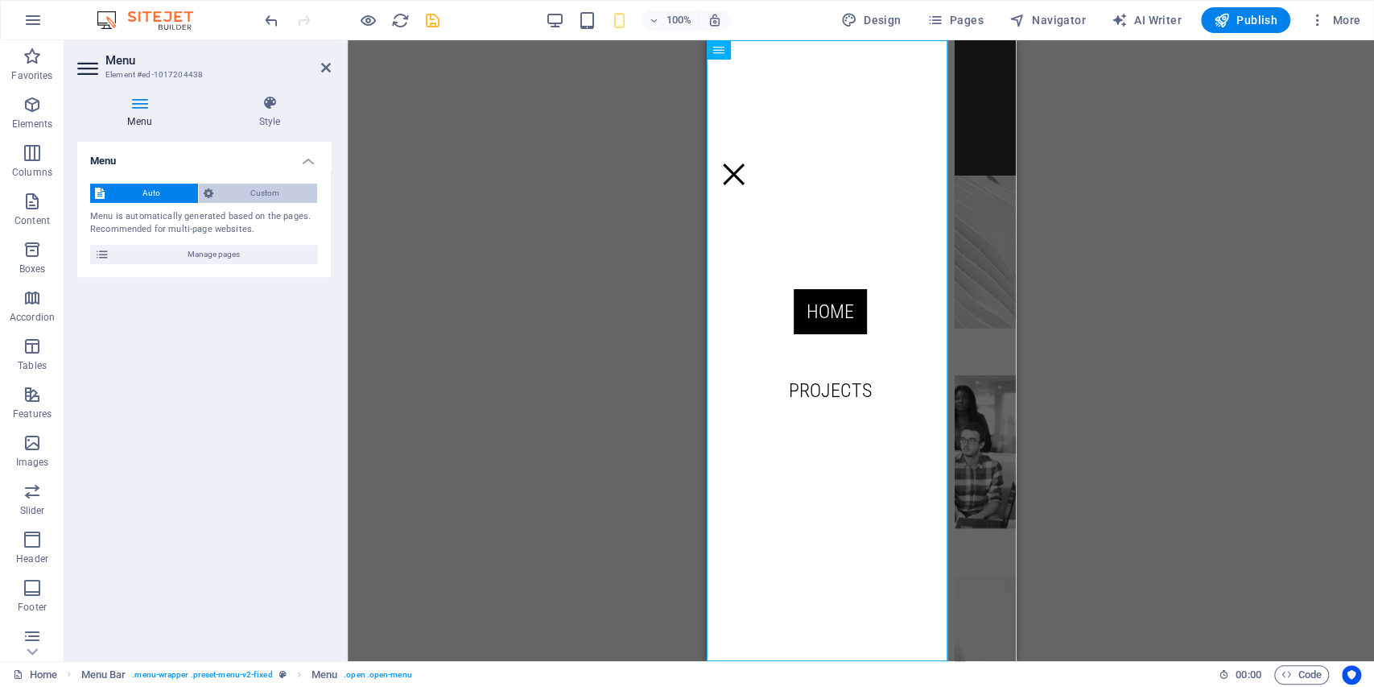
click at [248, 192] on span "Custom" at bounding box center [265, 193] width 95 height 19
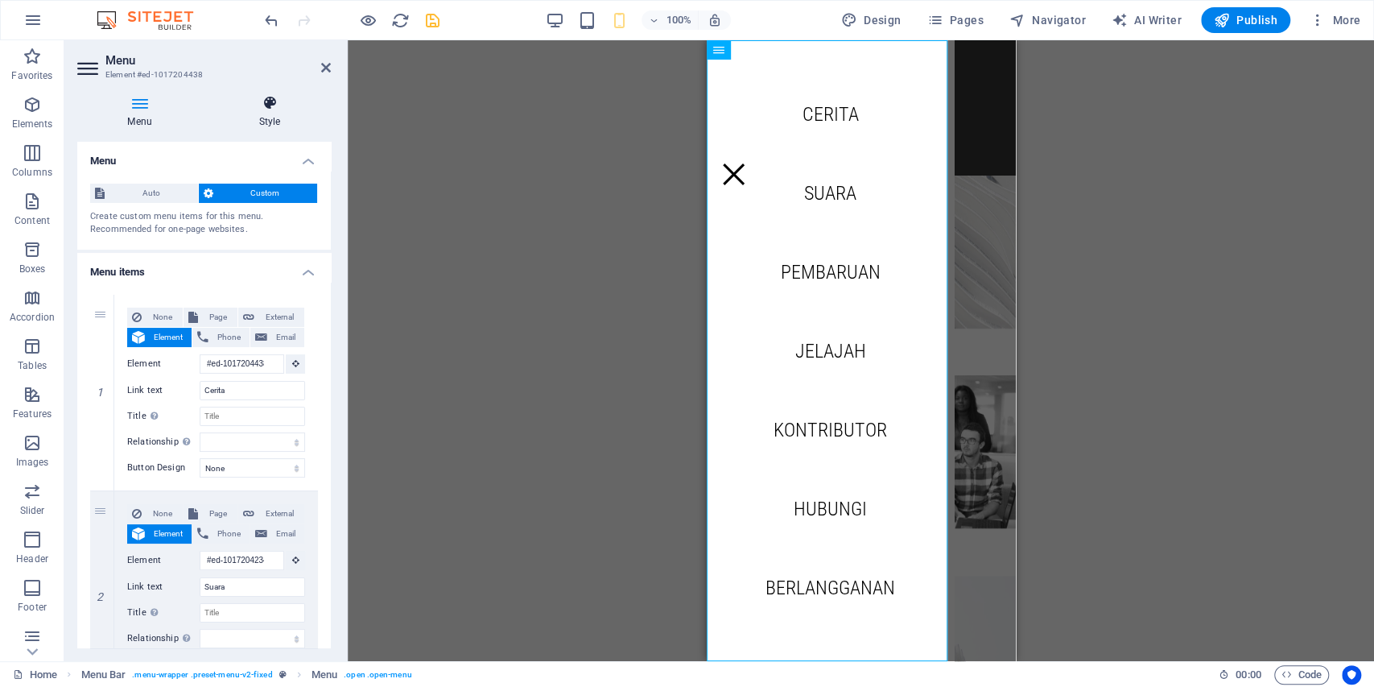
click at [253, 114] on h4 "Style" at bounding box center [269, 112] width 122 height 34
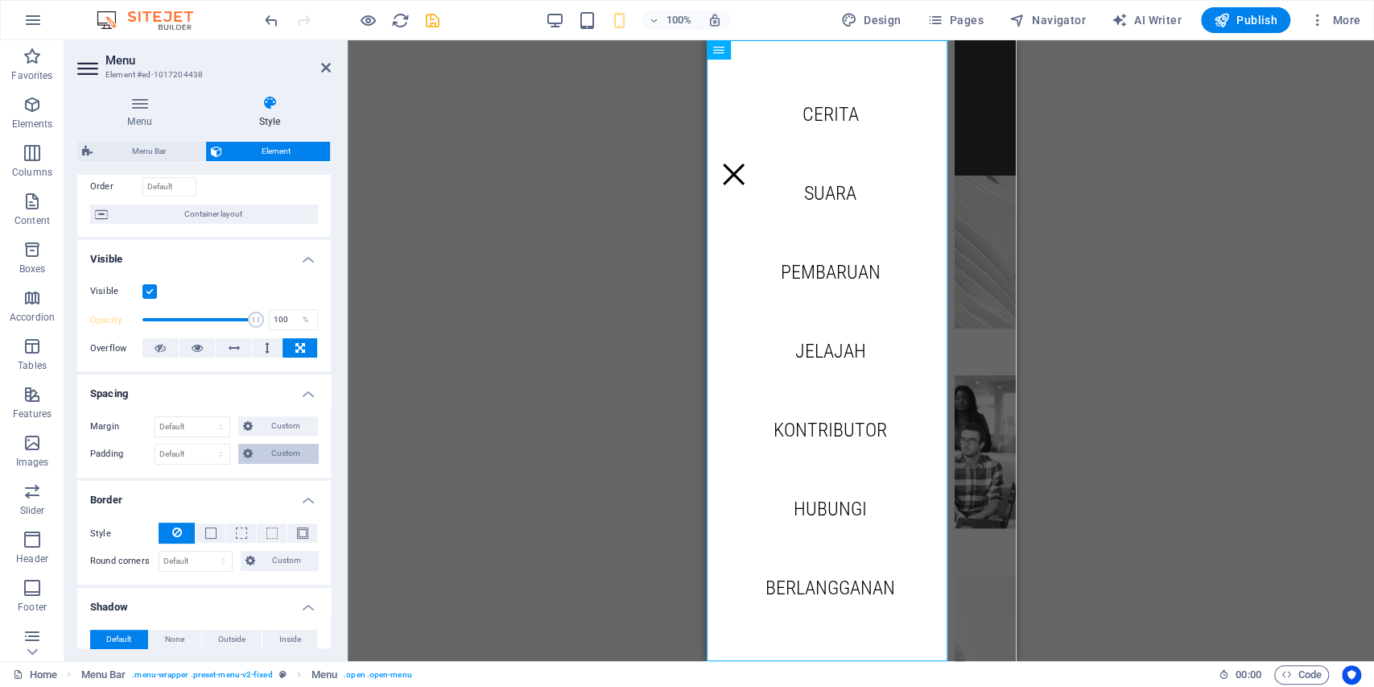
scroll to position [322, 0]
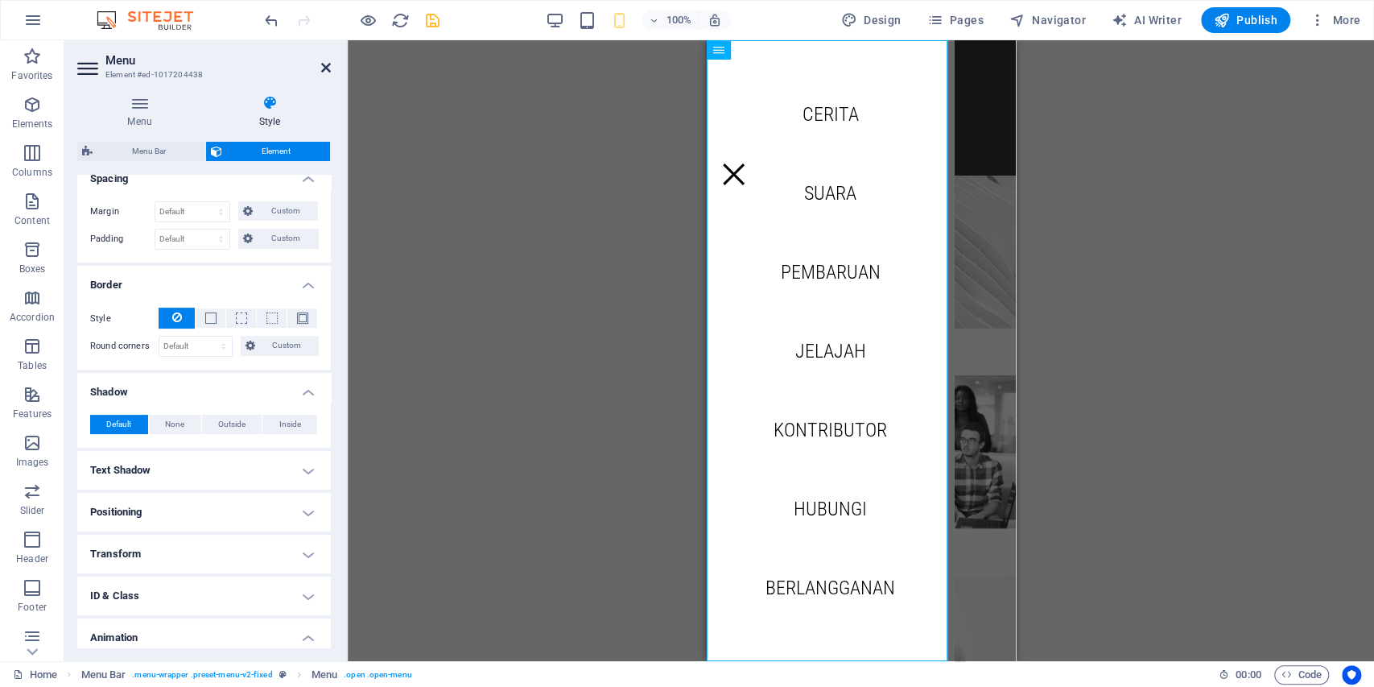
click at [328, 73] on icon at bounding box center [326, 67] width 10 height 13
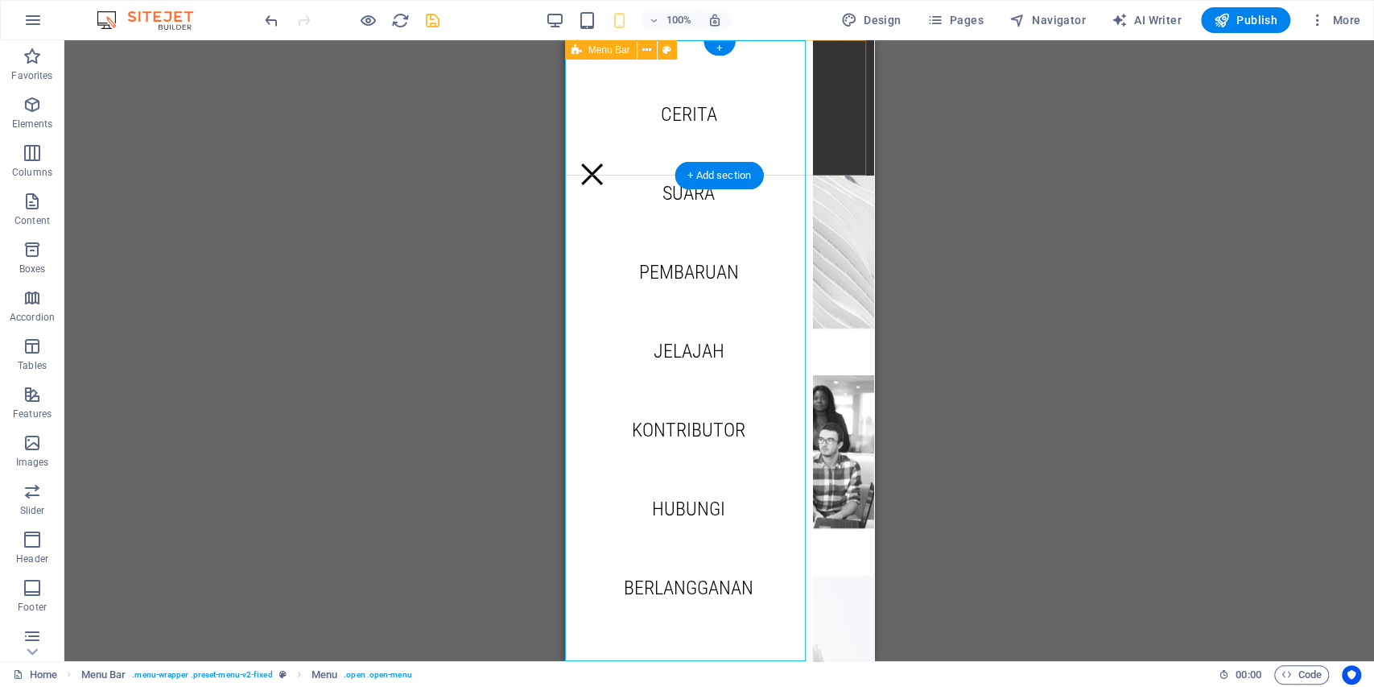
click at [839, 140] on div "Menu Cerita Suara Pembaruan Jelajah Kontributor Hubungi Berlangganan" at bounding box center [718, 107] width 309 height 135
click at [631, 53] on span "Menu" at bounding box center [629, 50] width 24 height 10
click at [605, 51] on icon at bounding box center [605, 49] width 11 height 19
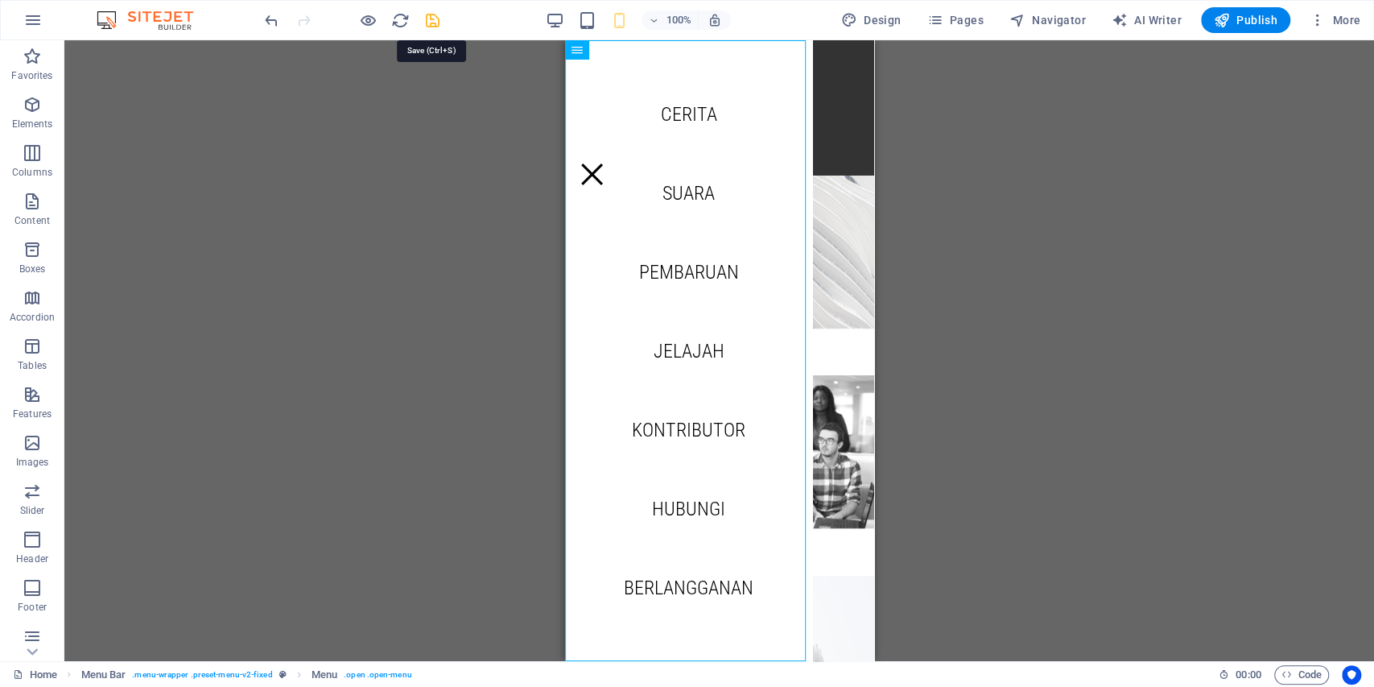
click at [435, 27] on icon "save" at bounding box center [432, 20] width 19 height 19
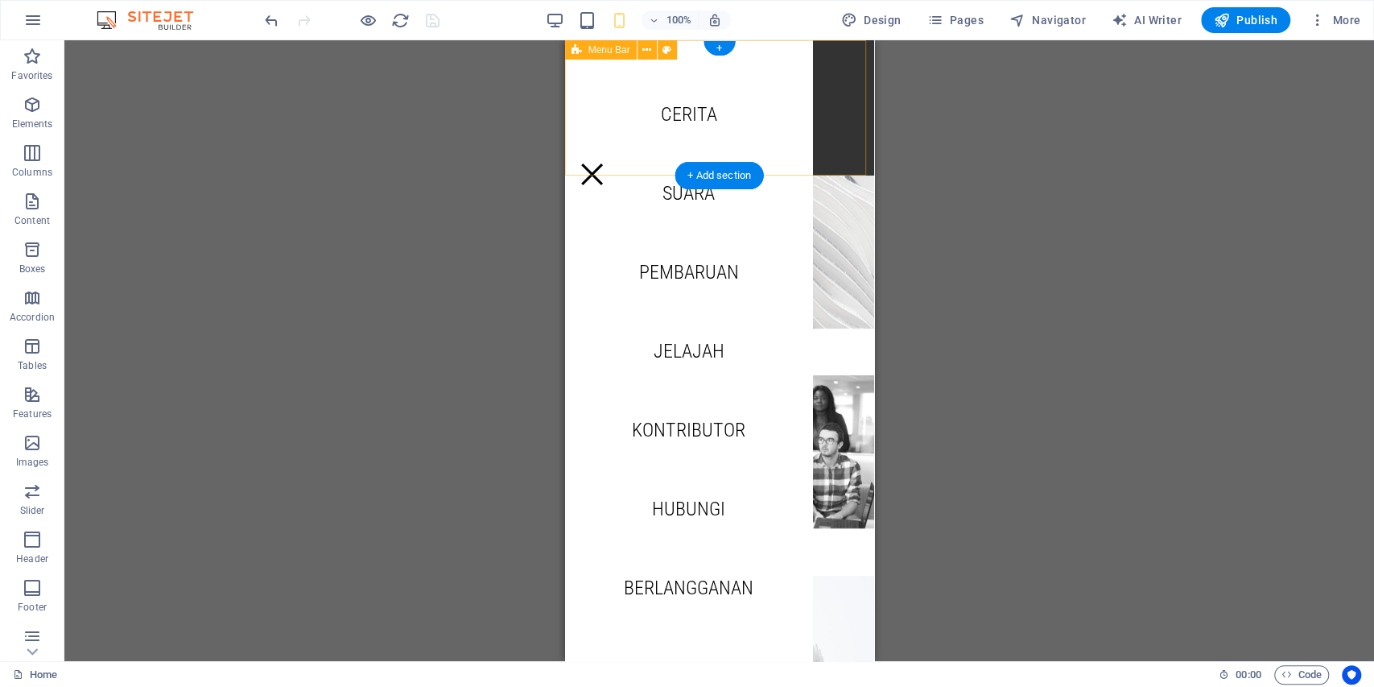
click at [824, 145] on div "Menu Cerita Suara Pembaruan Jelajah Kontributor Hubungi Berlangganan" at bounding box center [718, 107] width 309 height 135
select select "rem"
select select "sticky_banner"
select select "px"
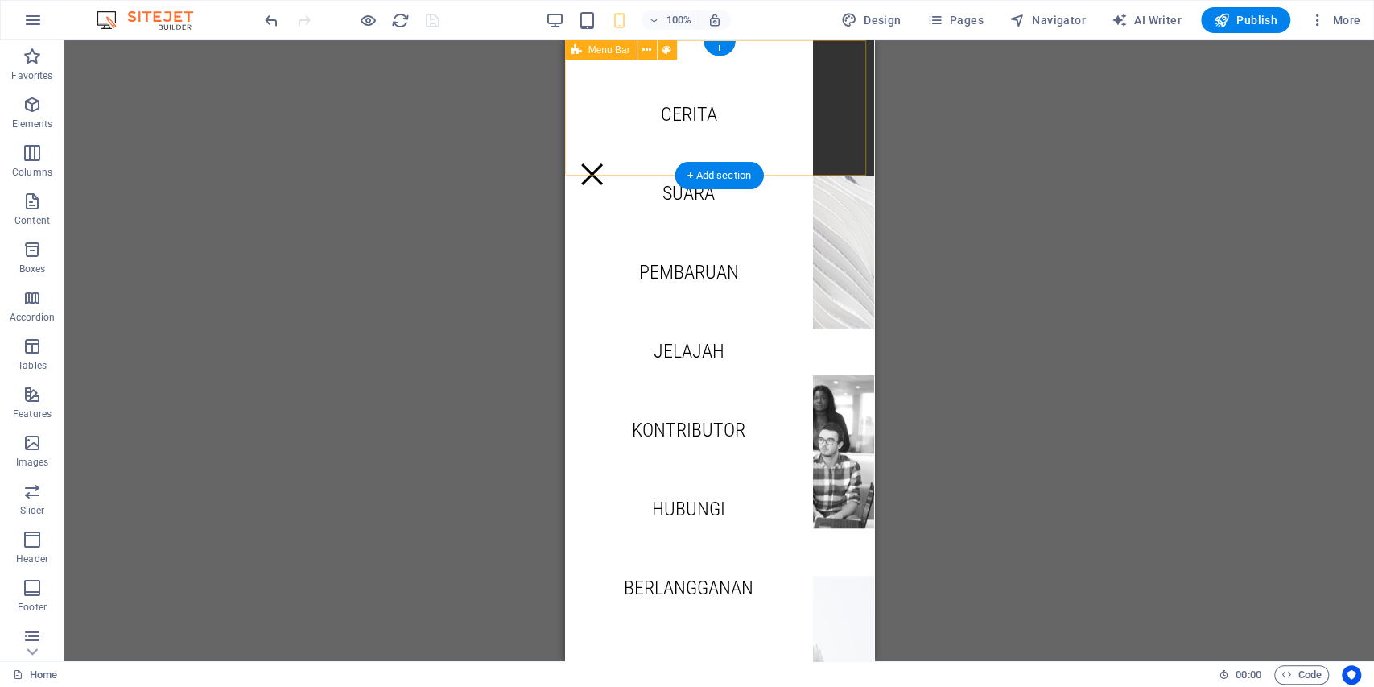
select select "px"
select select "hover_box_bottom"
select select "px"
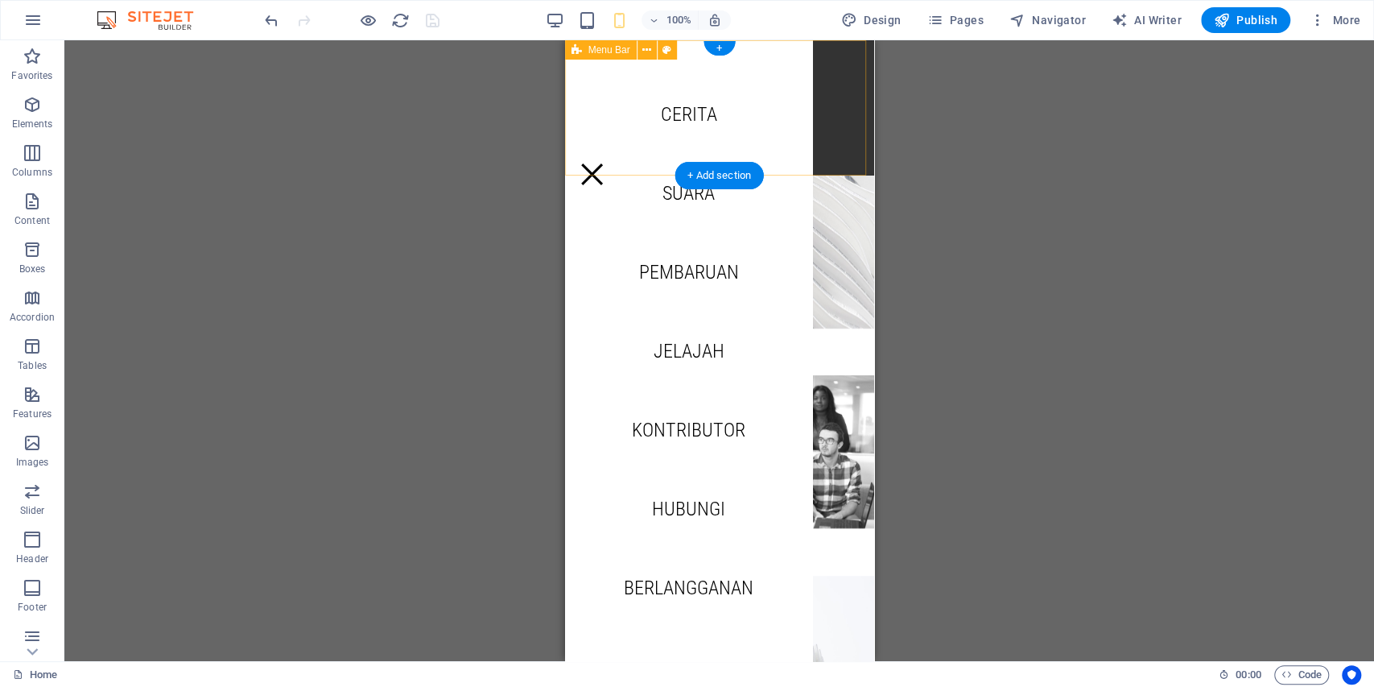
select select "rem"
select select "400"
select select "px"
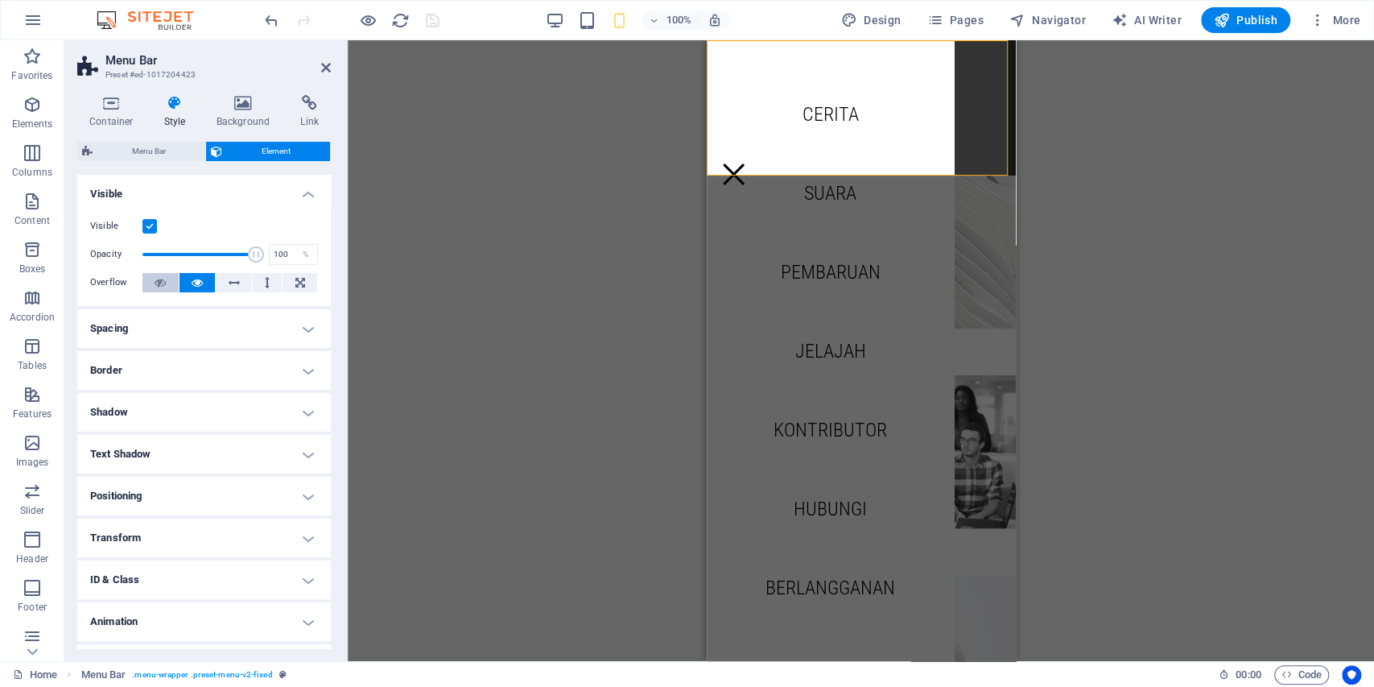
click at [151, 282] on button at bounding box center [160, 282] width 36 height 19
click at [325, 66] on icon at bounding box center [326, 67] width 10 height 13
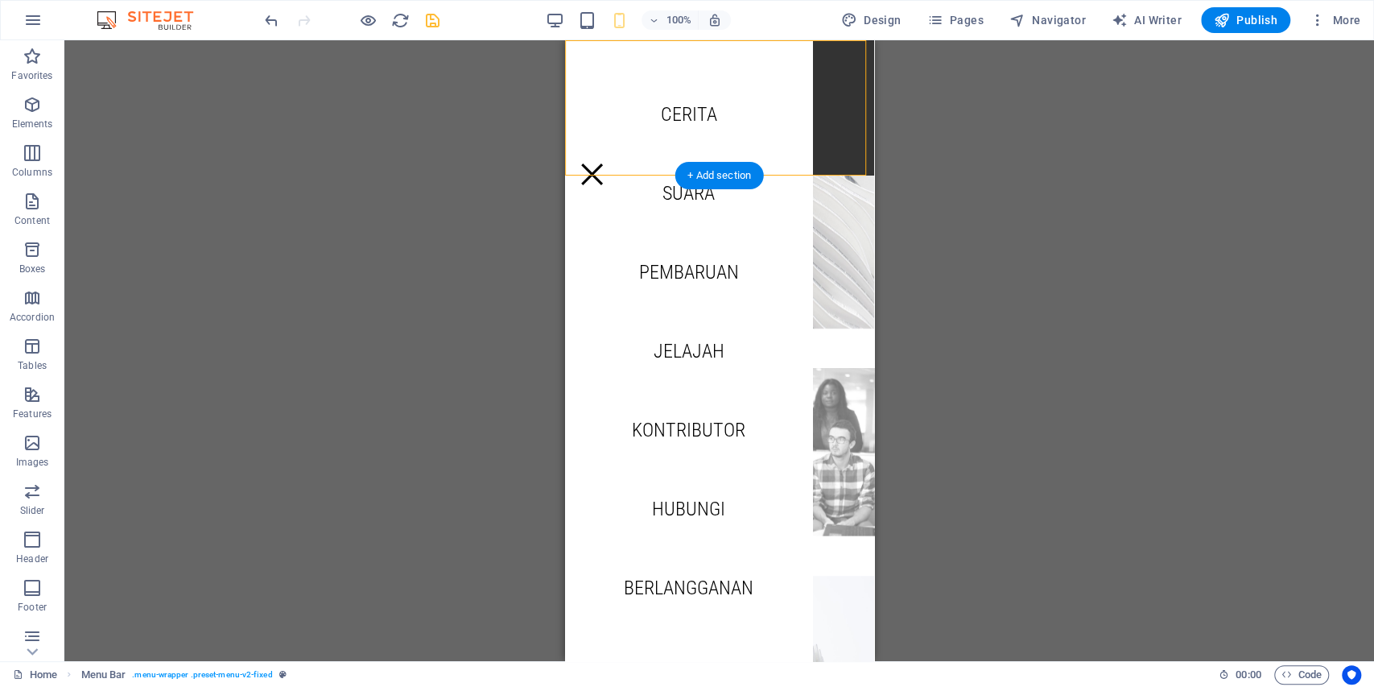
click at [835, 368] on figure at bounding box center [719, 452] width 340 height 168
select select "vh"
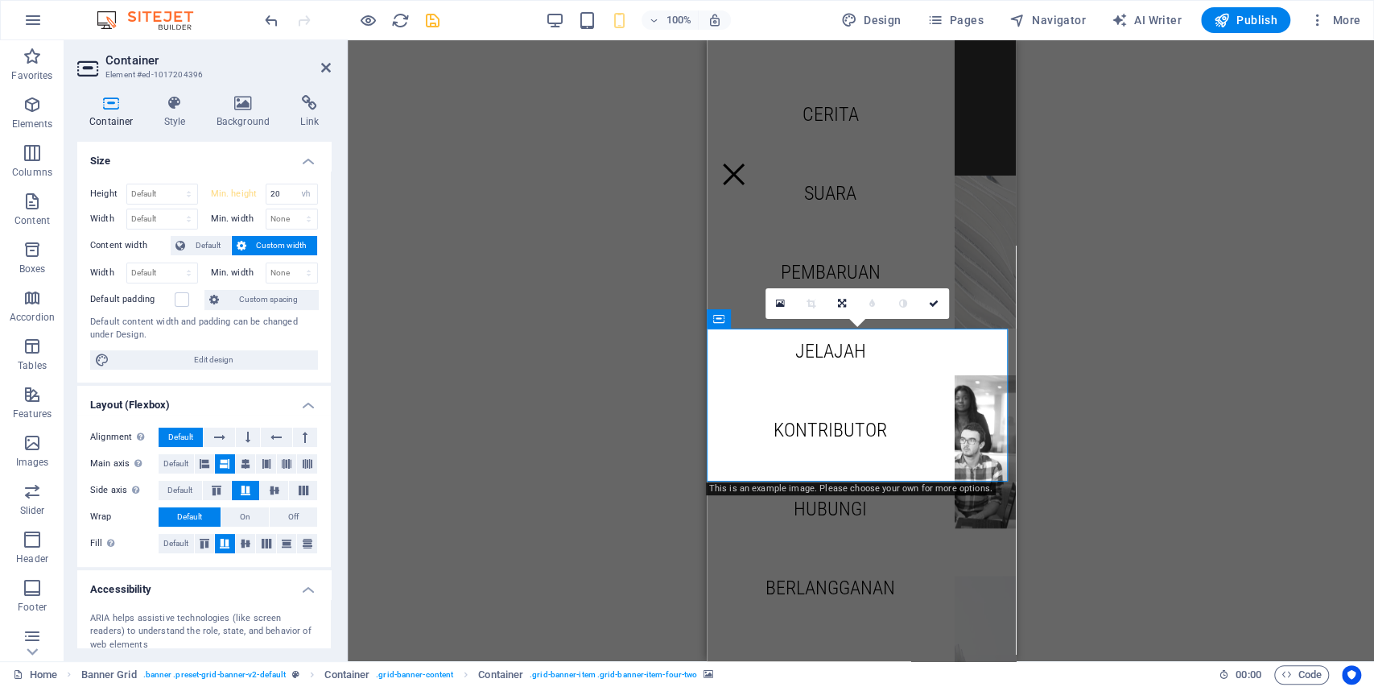
click at [318, 65] on h2 "Container" at bounding box center [217, 60] width 225 height 14
click at [324, 68] on icon at bounding box center [326, 67] width 10 height 13
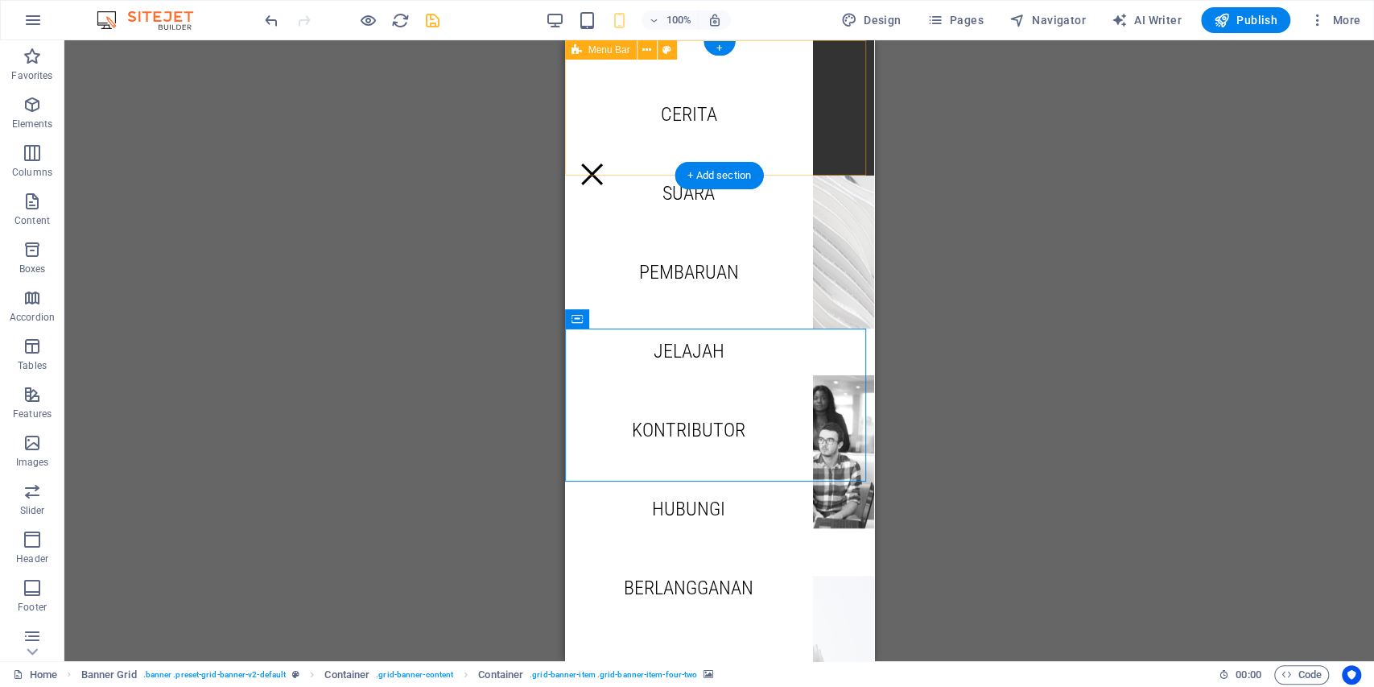
click at [851, 143] on div "Menu Cerita Suara Pembaruan Jelajah Kontributor Hubungi Berlangganan" at bounding box center [718, 107] width 309 height 135
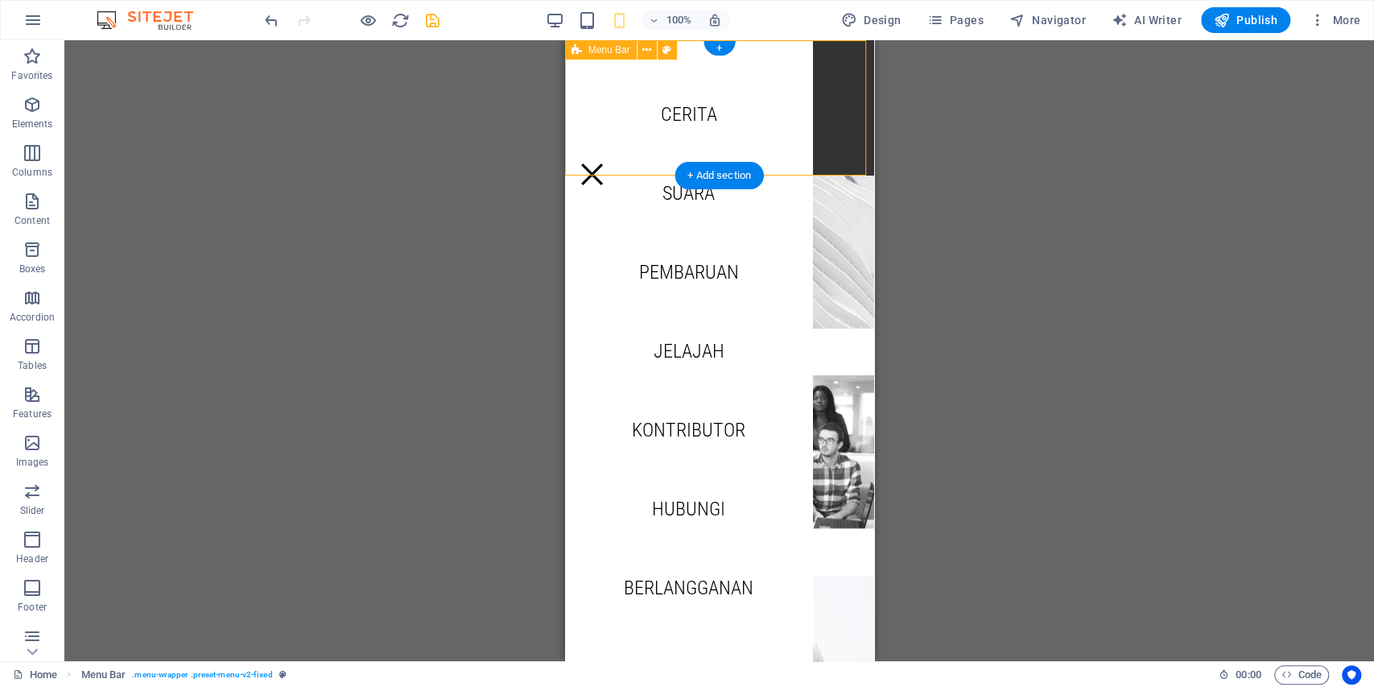
click at [851, 143] on div "Menu Cerita Suara Pembaruan Jelajah Kontributor Hubungi Berlangganan" at bounding box center [718, 107] width 309 height 135
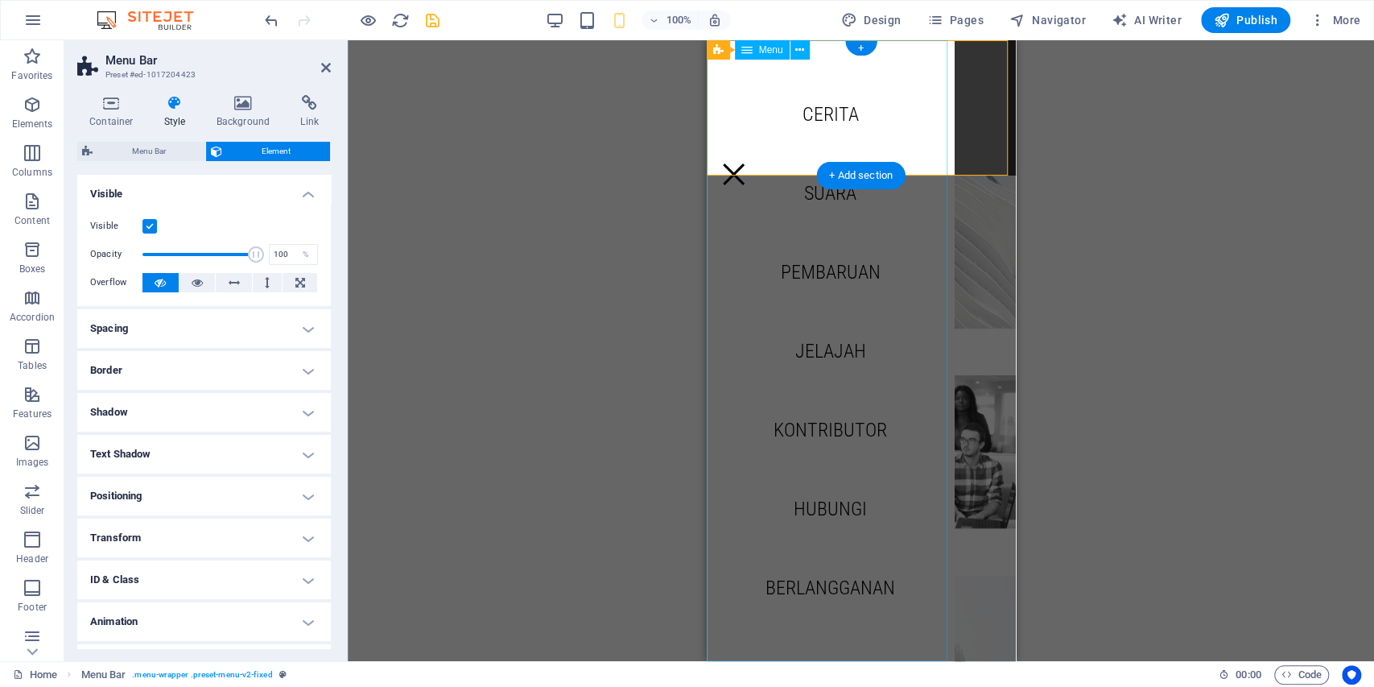
click at [851, 143] on nav "Cerita Suara Pembaruan Jelajah Kontributor Hubungi Berlangganan" at bounding box center [829, 350] width 247 height 621
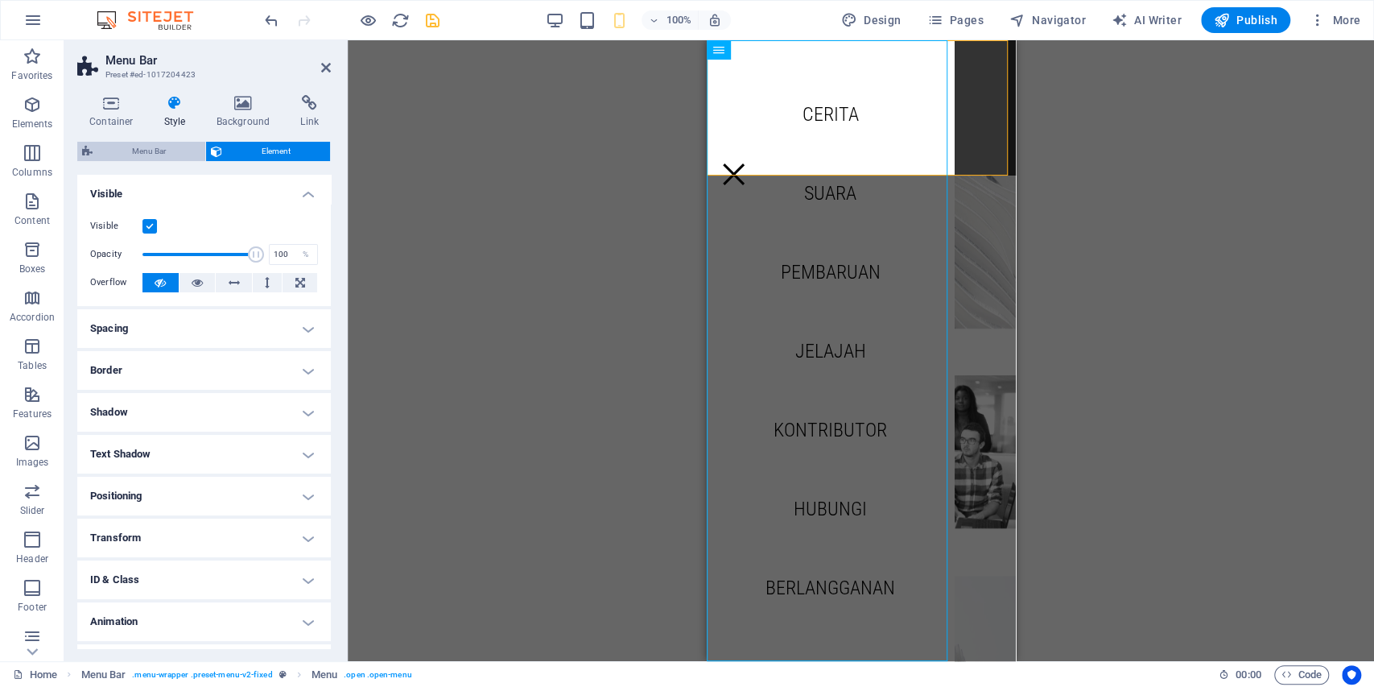
click at [167, 155] on span "Menu Bar" at bounding box center [148, 151] width 103 height 19
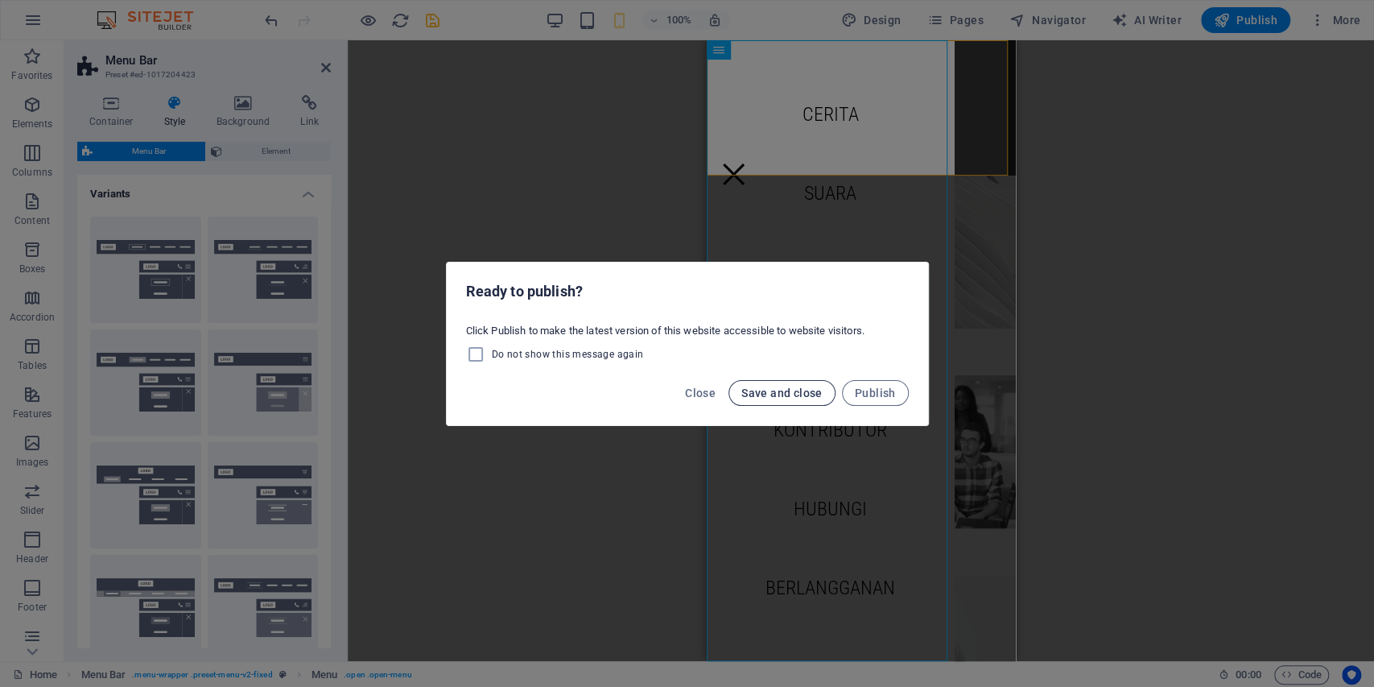
click at [783, 386] on span "Save and close" at bounding box center [781, 392] width 81 height 13
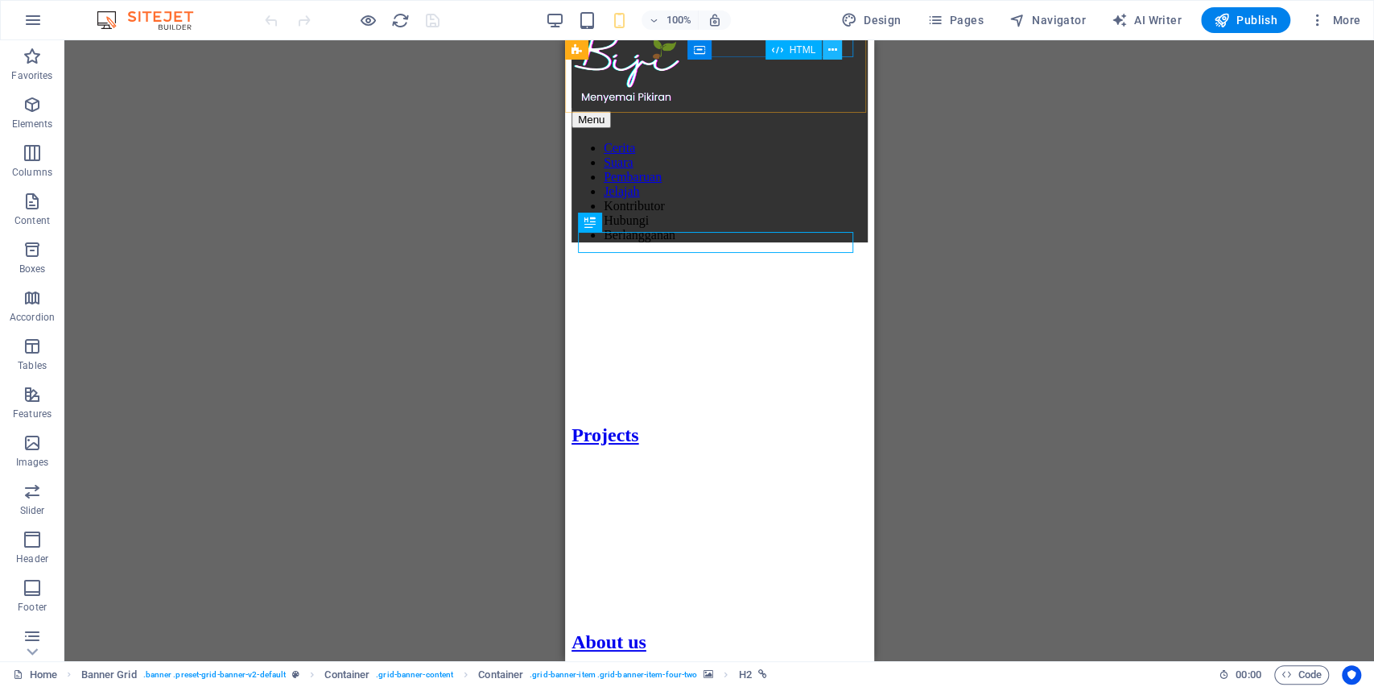
click at [836, 52] on icon at bounding box center [832, 50] width 9 height 17
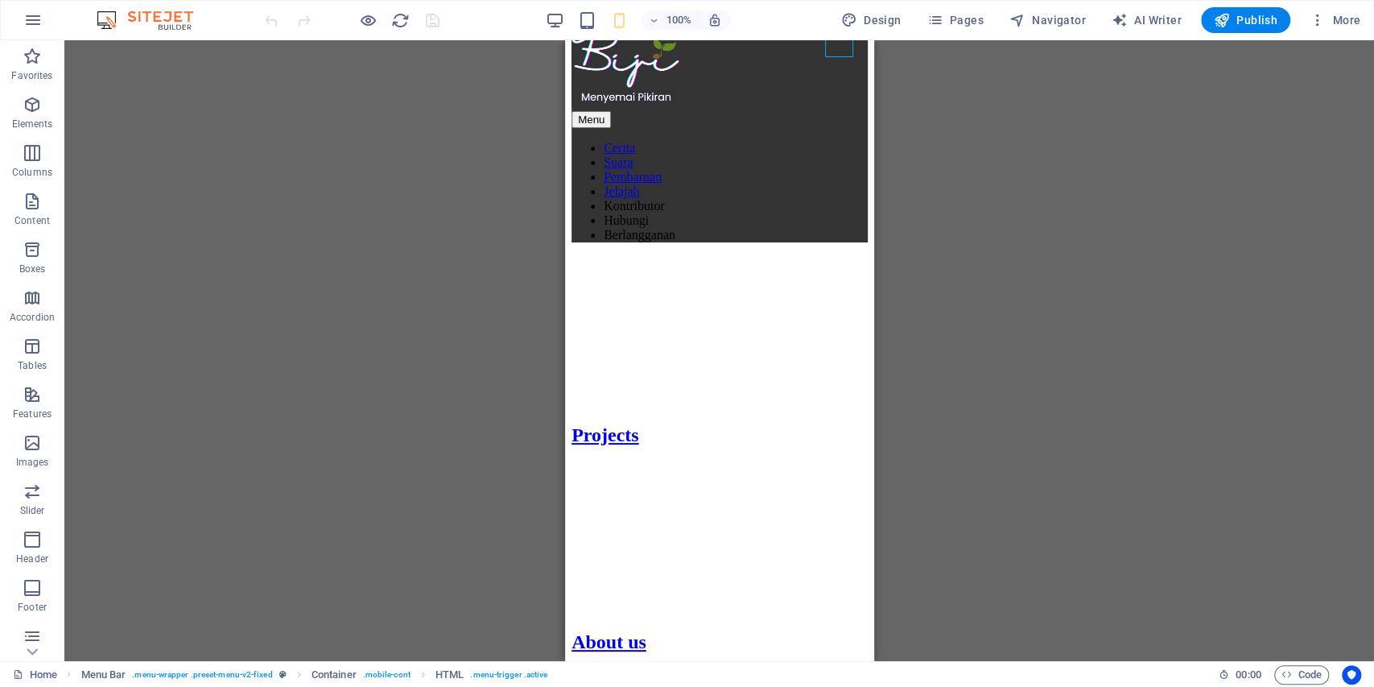
click at [982, 139] on div "Drag here to replace the existing content. Press “Ctrl” if you want to create a…" at bounding box center [719, 350] width 1310 height 621
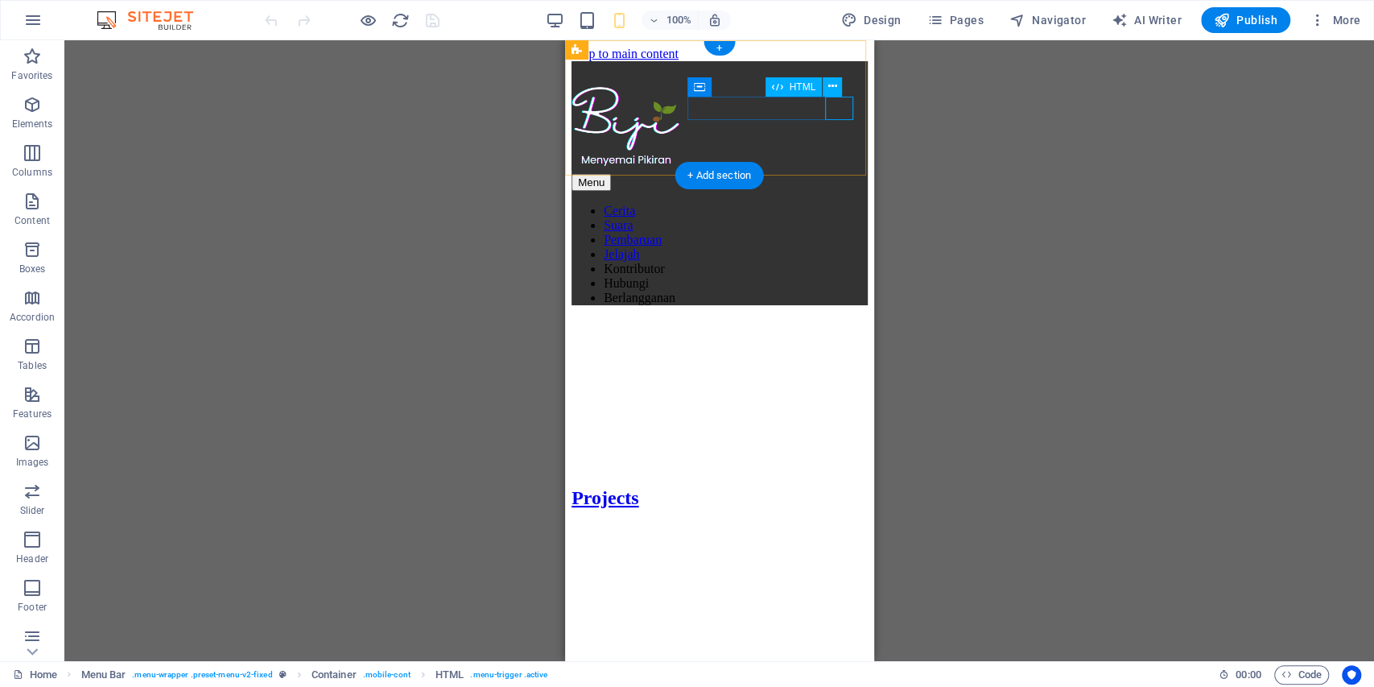
click at [836, 174] on div "Menu" at bounding box center [719, 182] width 296 height 17
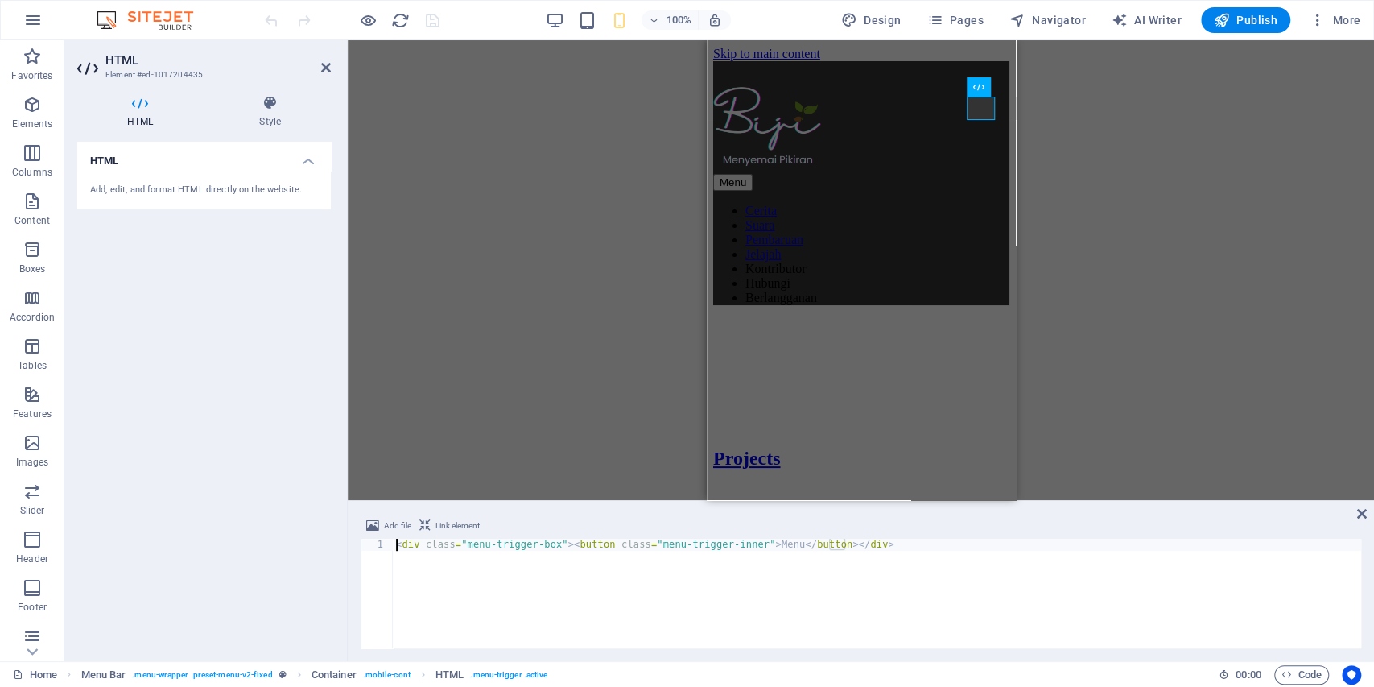
click at [332, 69] on aside "HTML Element #ed-1017204435 HTML Style HTML Add, edit, and format HTML directly…" at bounding box center [205, 350] width 283 height 621
click at [329, 70] on icon at bounding box center [326, 67] width 10 height 13
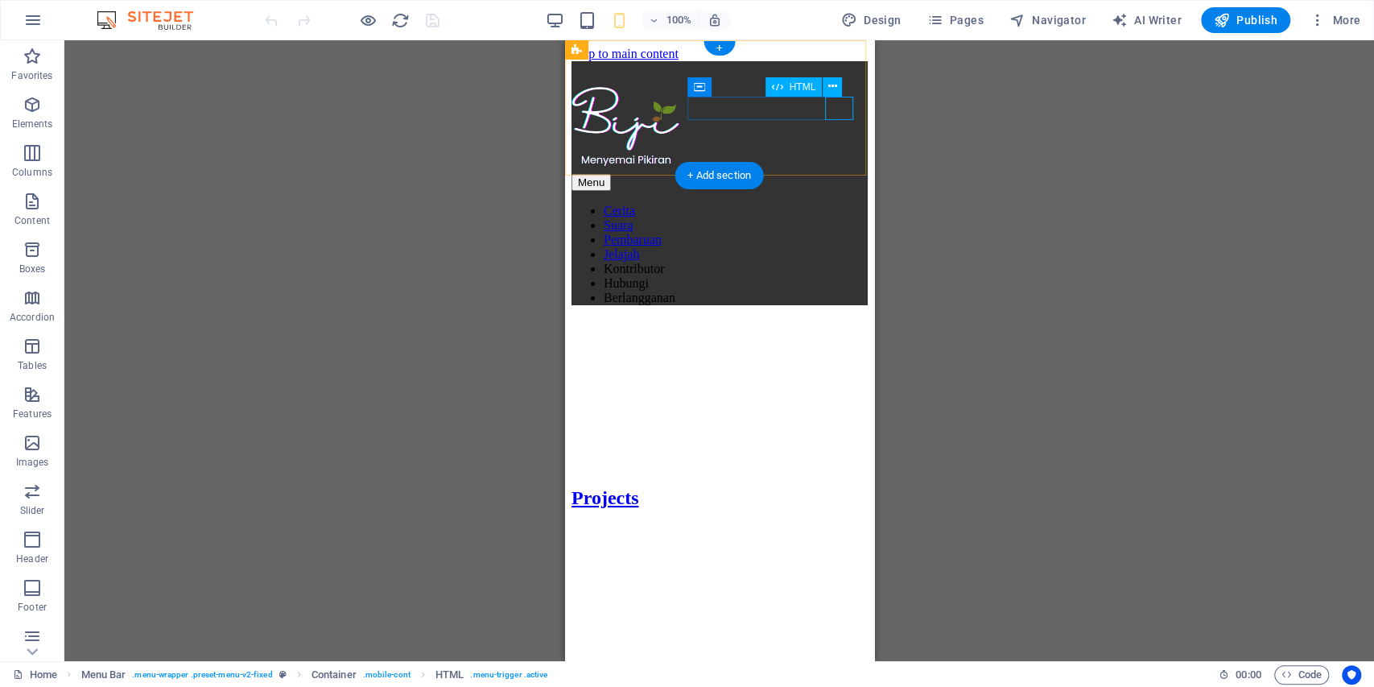
click at [836, 174] on div "Menu" at bounding box center [719, 182] width 296 height 17
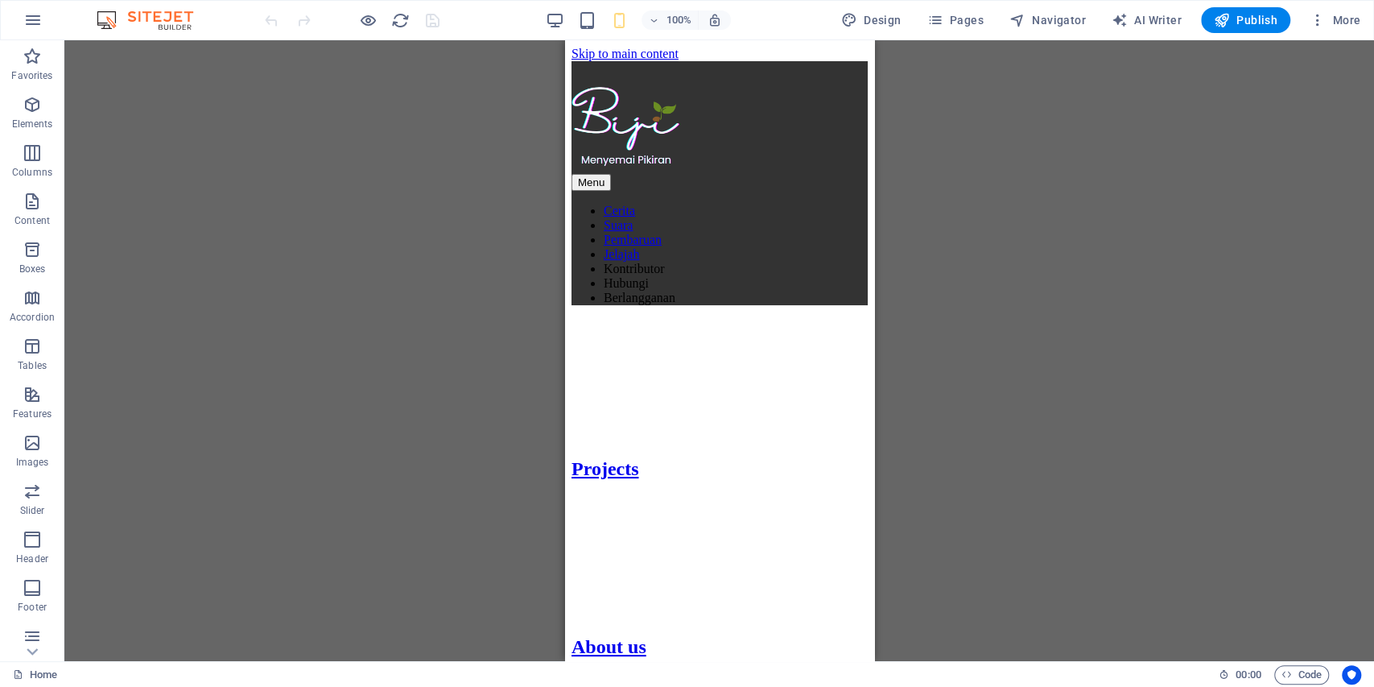
drag, startPoint x: 870, startPoint y: 220, endPoint x: 1438, endPoint y: 79, distance: 584.7
click at [832, 174] on div "Menu" at bounding box center [719, 182] width 296 height 17
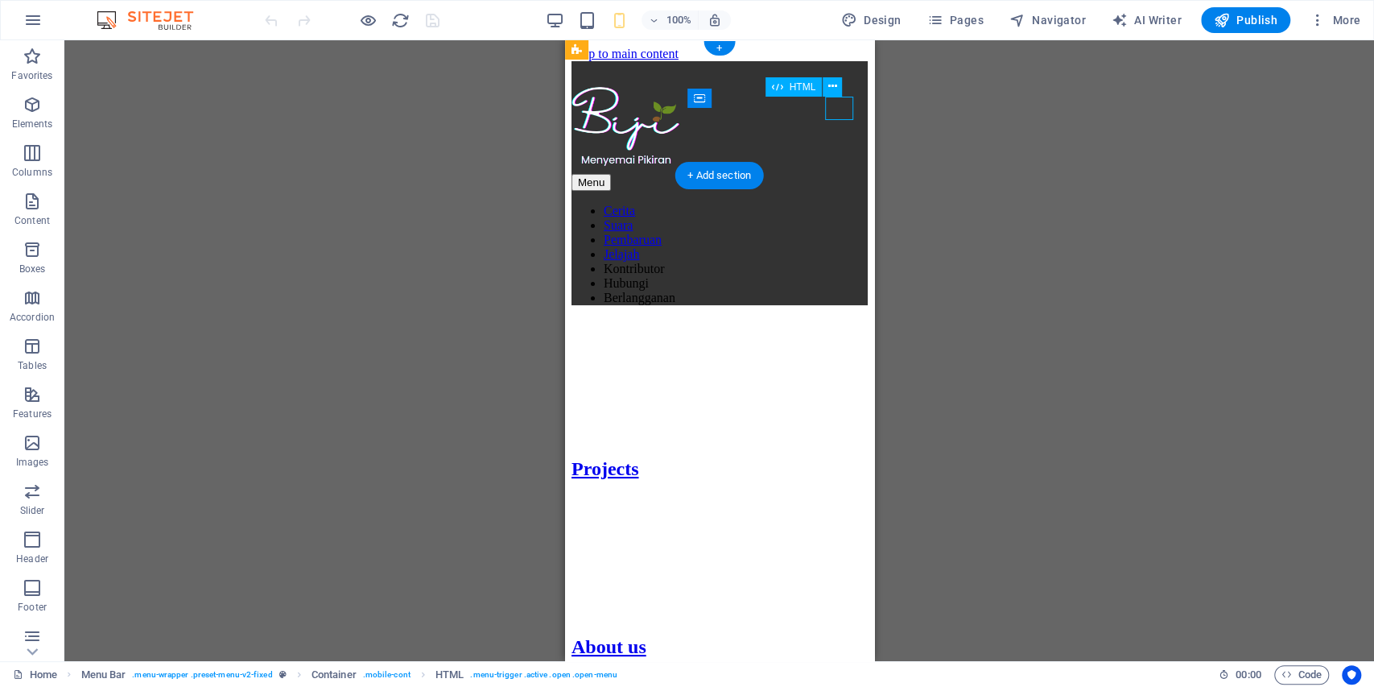
click at [832, 174] on div "Menu" at bounding box center [719, 182] width 296 height 17
click at [840, 93] on button at bounding box center [832, 86] width 19 height 19
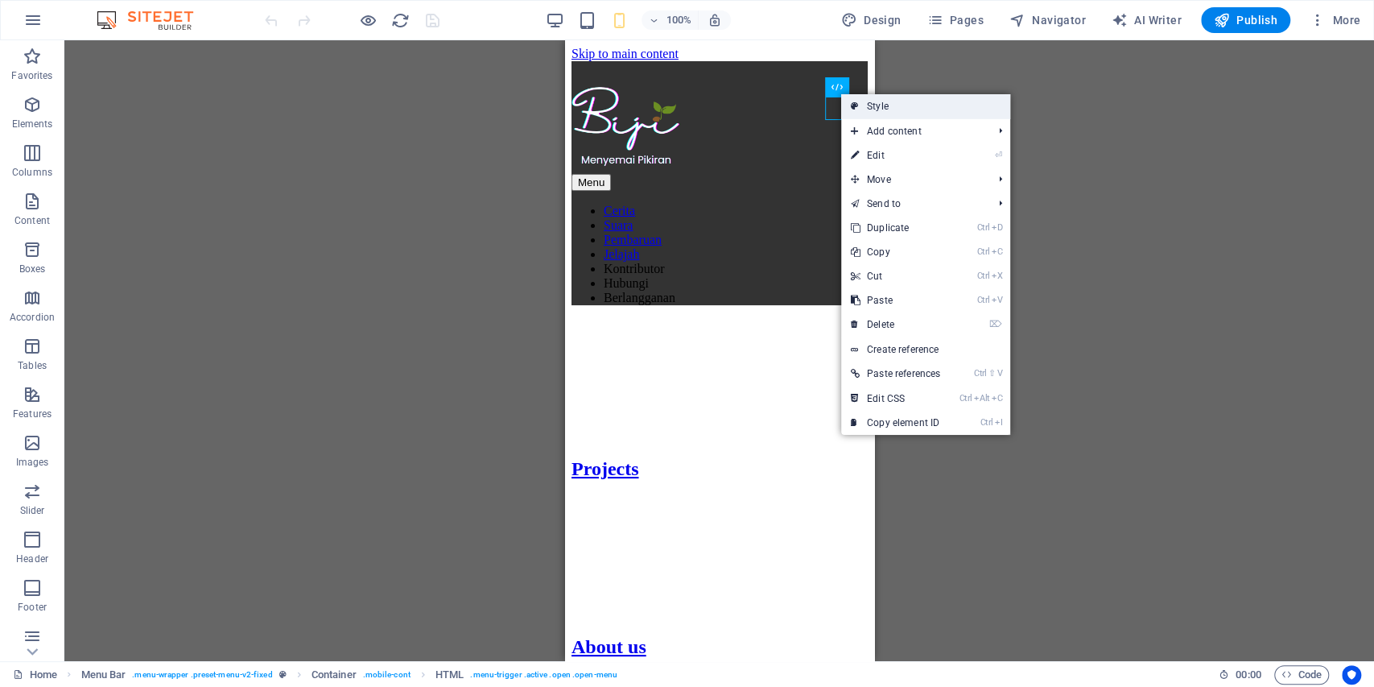
click at [868, 103] on link "Style" at bounding box center [925, 106] width 169 height 24
select select "rem"
select select "sticky_banner"
select select "px"
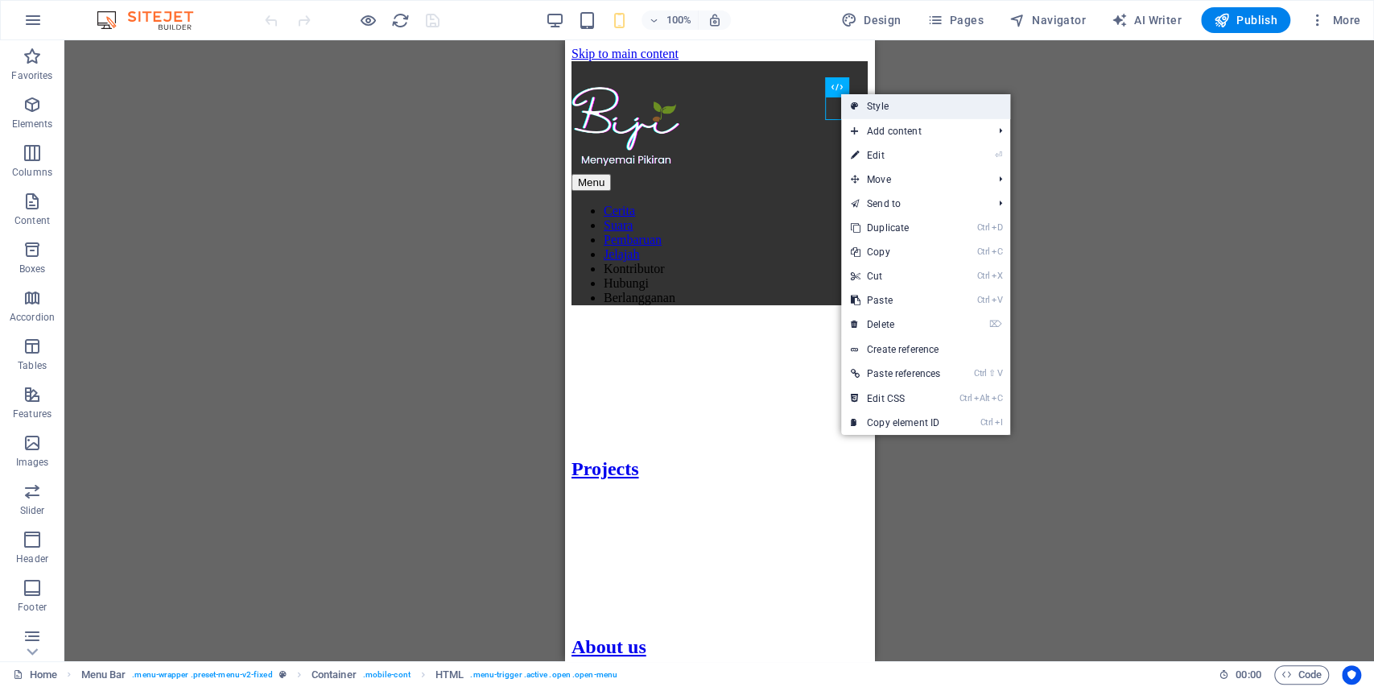
select select "px"
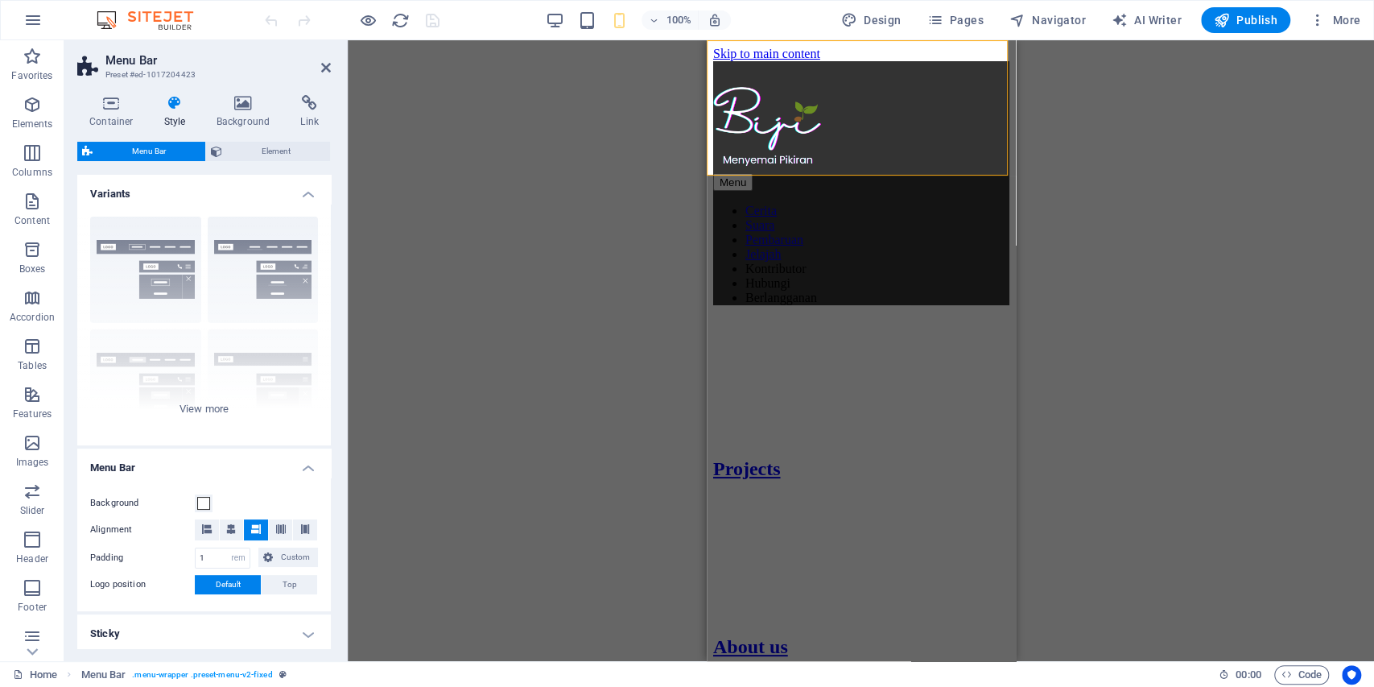
click at [299, 631] on h4 "Sticky" at bounding box center [204, 633] width 254 height 39
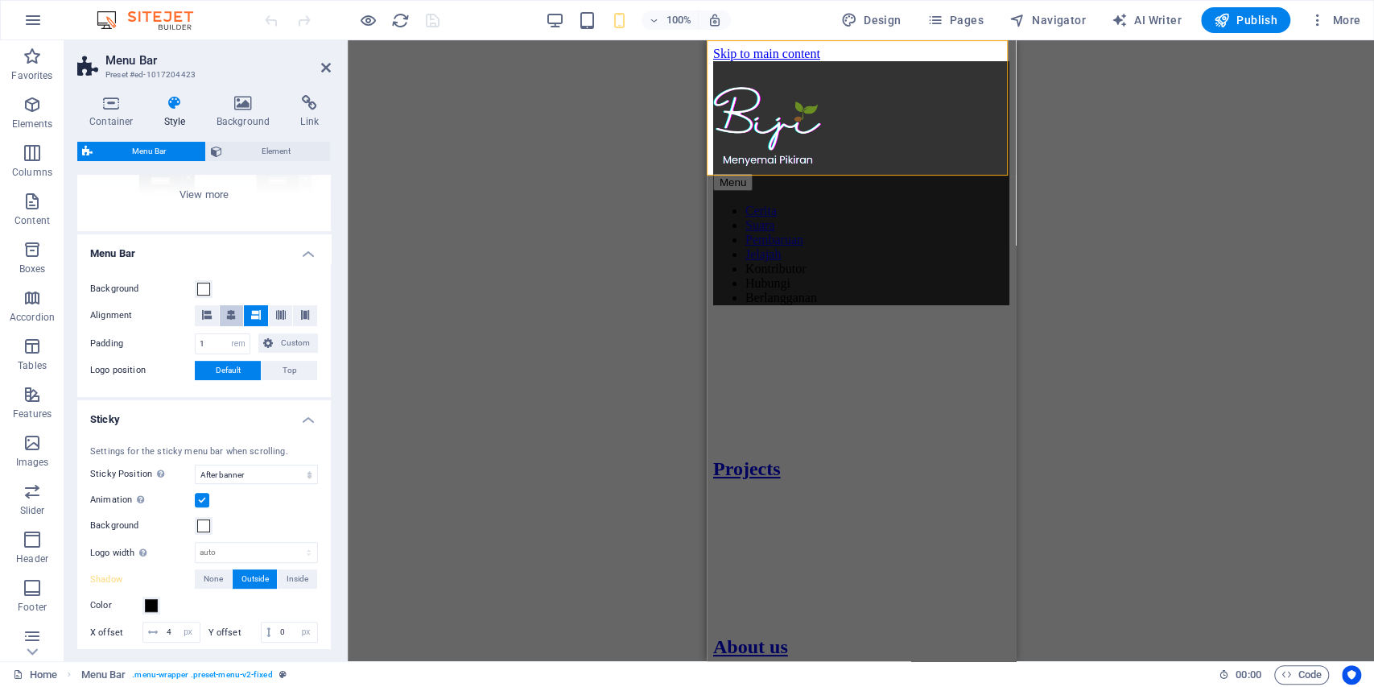
scroll to position [268, 0]
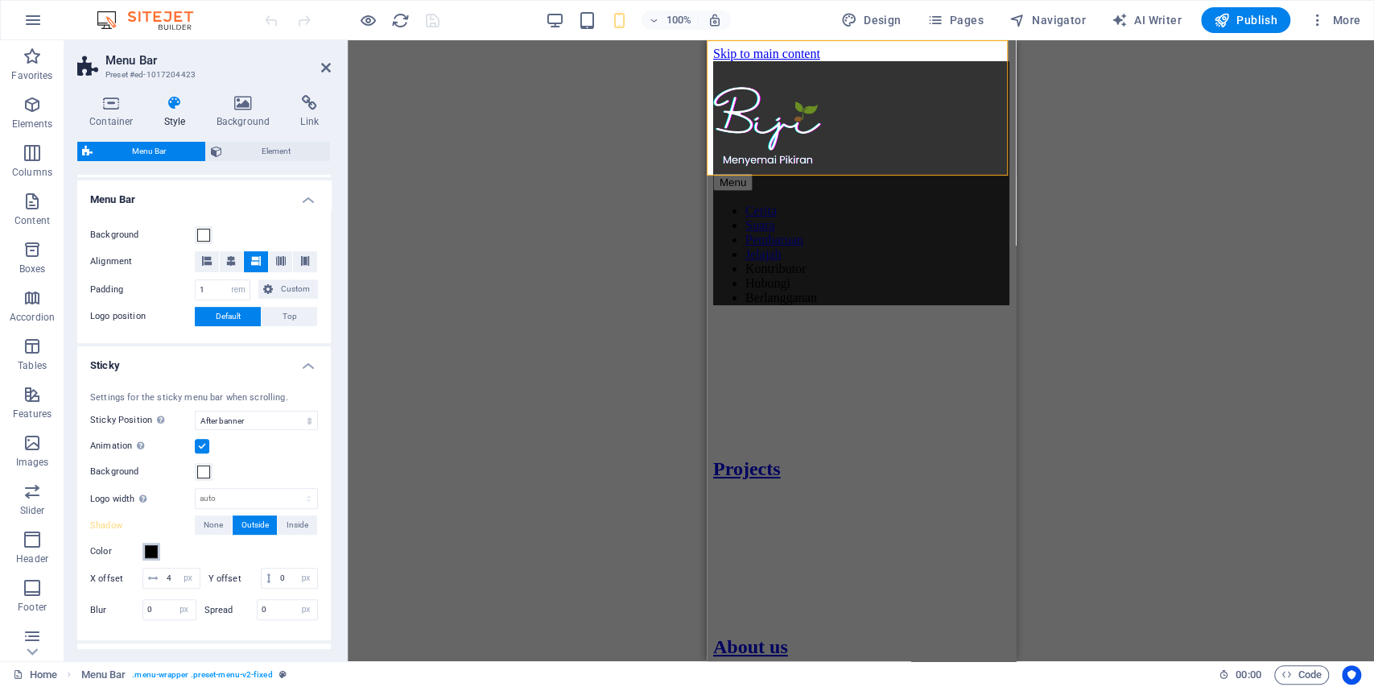
click at [153, 555] on span at bounding box center [151, 551] width 13 height 13
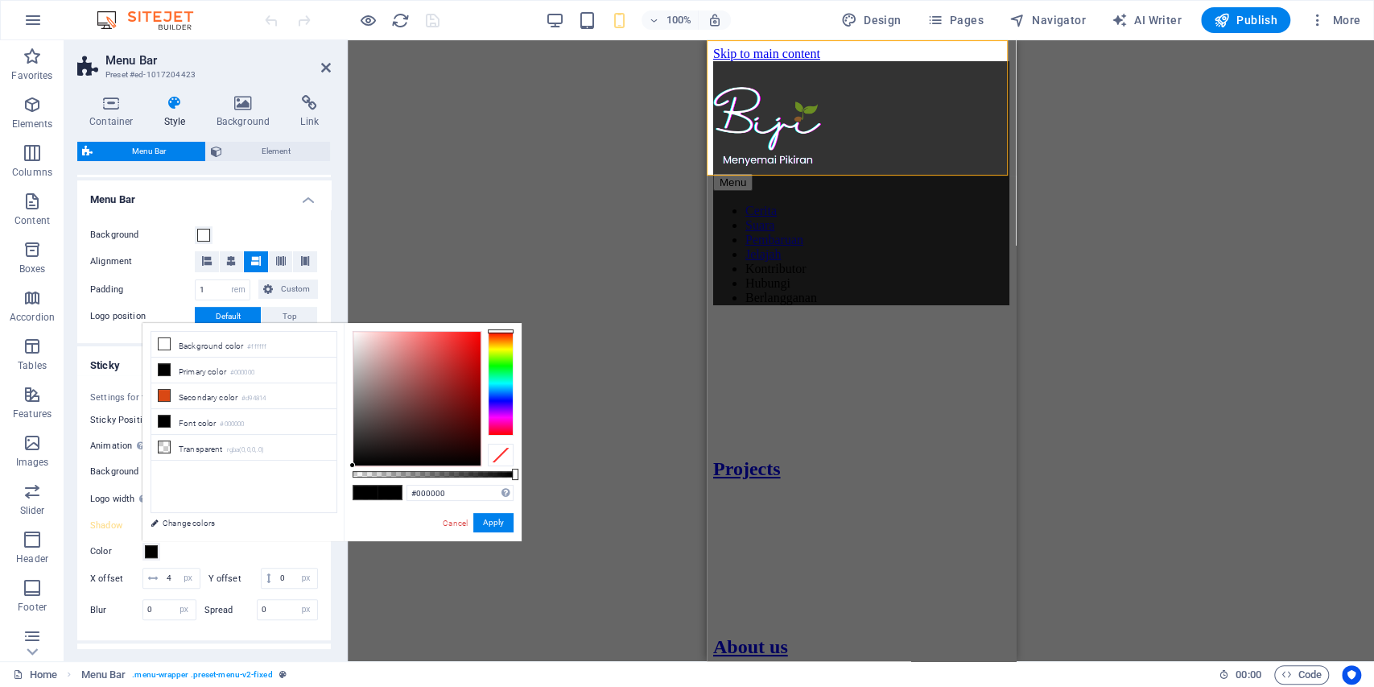
type input "#fbf7f7"
click at [354, 333] on div at bounding box center [416, 399] width 127 height 134
click at [454, 524] on link "Cancel" at bounding box center [455, 523] width 28 height 12
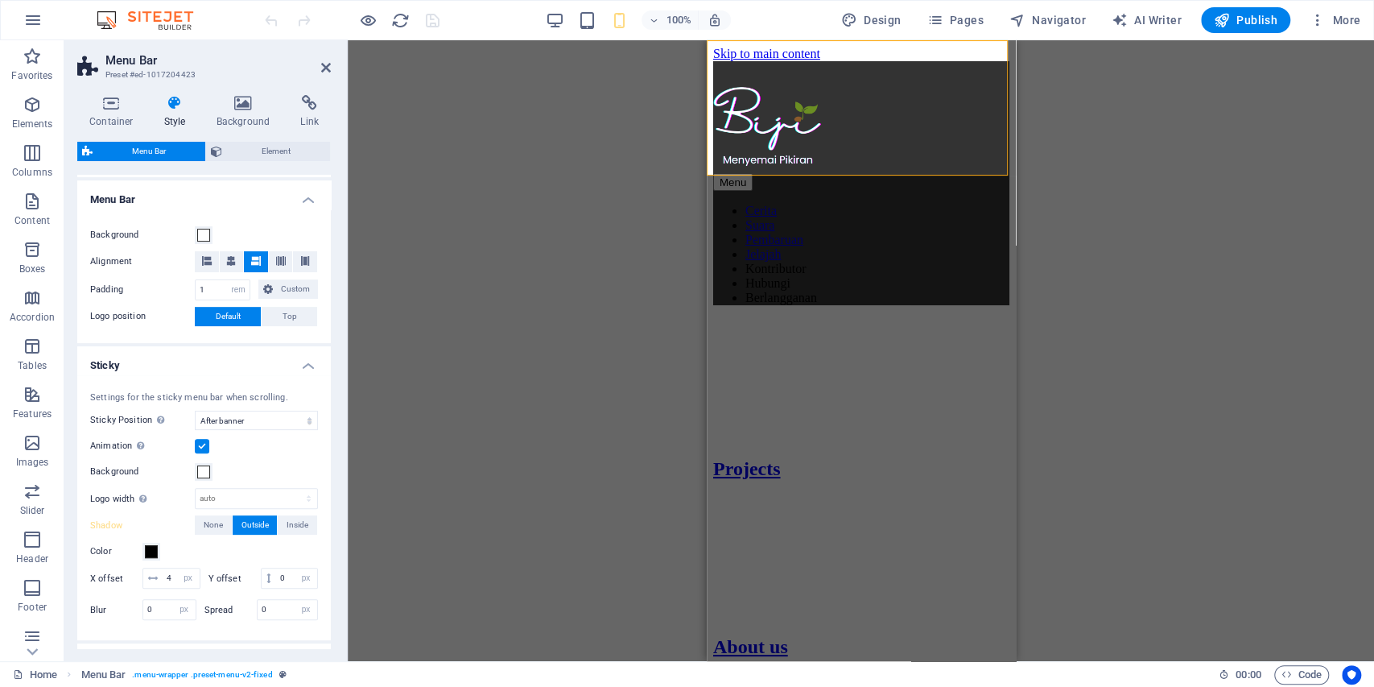
click at [454, 524] on div "Drag here to replace the existing content. Press “Ctrl” if you want to create a…" at bounding box center [861, 350] width 1026 height 621
click at [430, 435] on div "Drag here to replace the existing content. Press “Ctrl” if you want to create a…" at bounding box center [861, 350] width 1026 height 621
click at [973, 174] on div "Menu" at bounding box center [860, 182] width 296 height 17
click at [1160, 130] on div "Drag here to replace the existing content. Press “Ctrl” if you want to create a…" at bounding box center [861, 350] width 1026 height 621
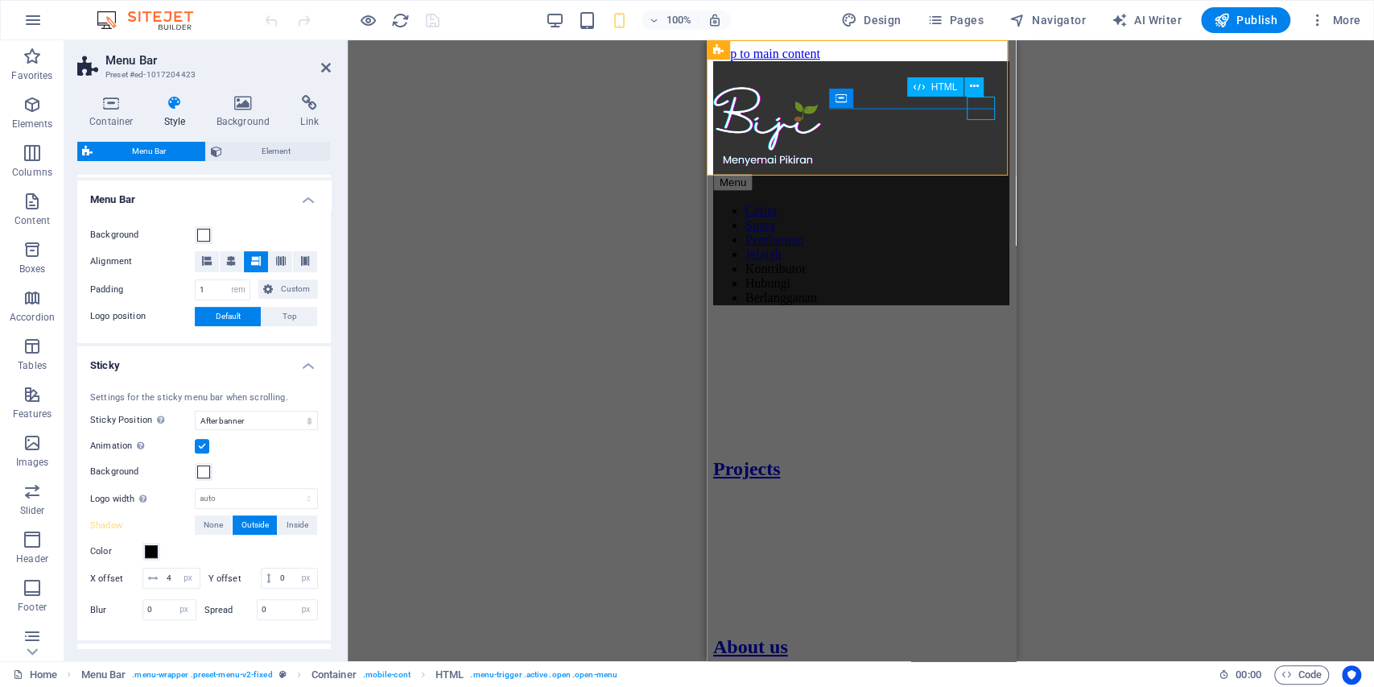
click at [976, 174] on div "Menu" at bounding box center [860, 182] width 296 height 17
click at [328, 68] on icon at bounding box center [326, 67] width 10 height 13
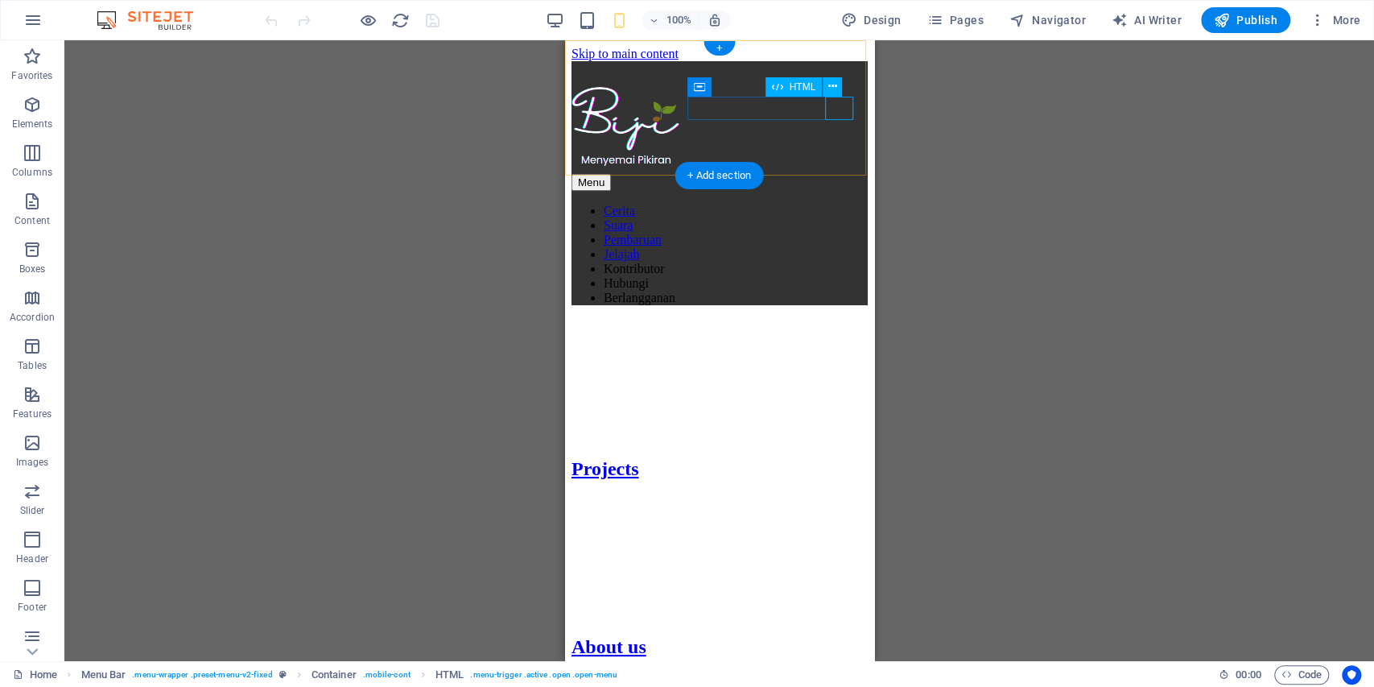
click at [830, 174] on div "Menu" at bounding box center [719, 182] width 296 height 17
click at [1047, 124] on div "Drag here to replace the existing content. Press “Ctrl” if you want to create a…" at bounding box center [719, 350] width 1310 height 621
click at [978, 108] on div "Drag here to replace the existing content. Press “Ctrl” if you want to create a…" at bounding box center [719, 350] width 1310 height 621
click at [939, 104] on div "Drag here to replace the existing content. Press “Ctrl” if you want to create a…" at bounding box center [719, 350] width 1310 height 621
click at [839, 174] on div "Menu" at bounding box center [719, 182] width 296 height 17
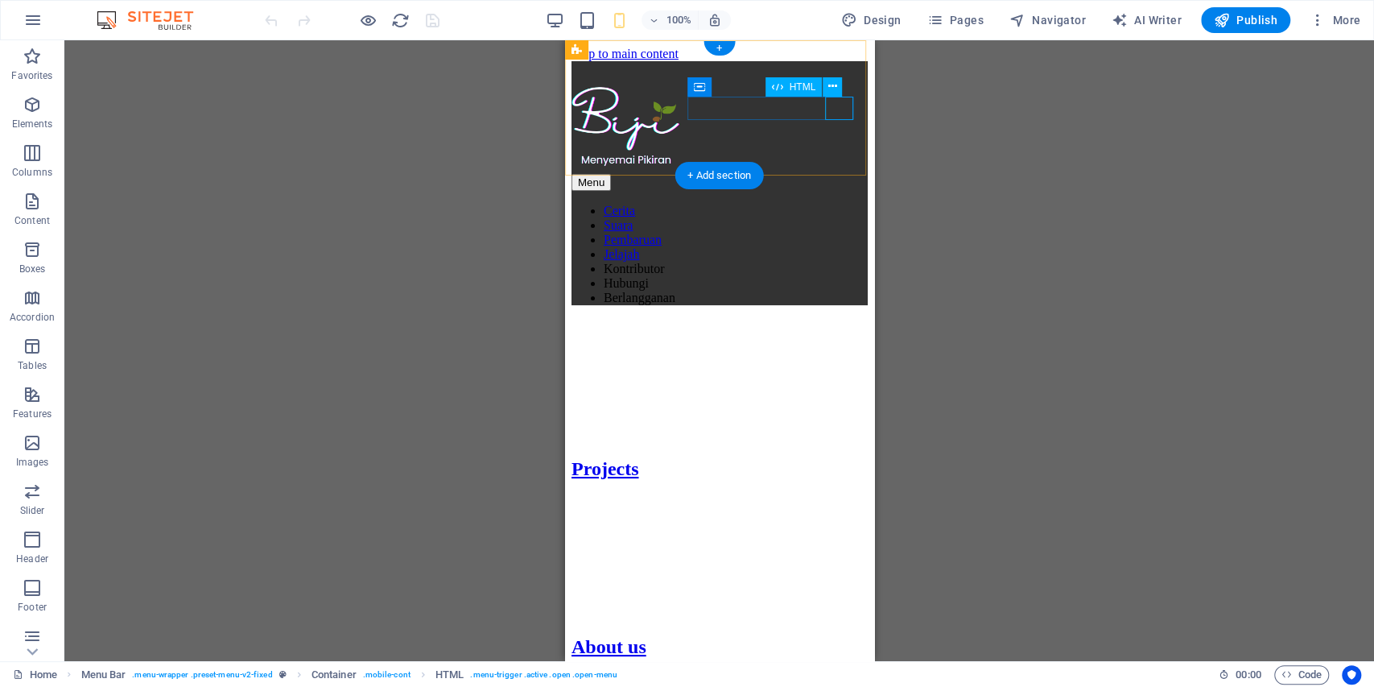
click at [839, 174] on div "Menu" at bounding box center [719, 182] width 296 height 17
click at [697, 174] on div "Menu" at bounding box center [719, 182] width 296 height 17
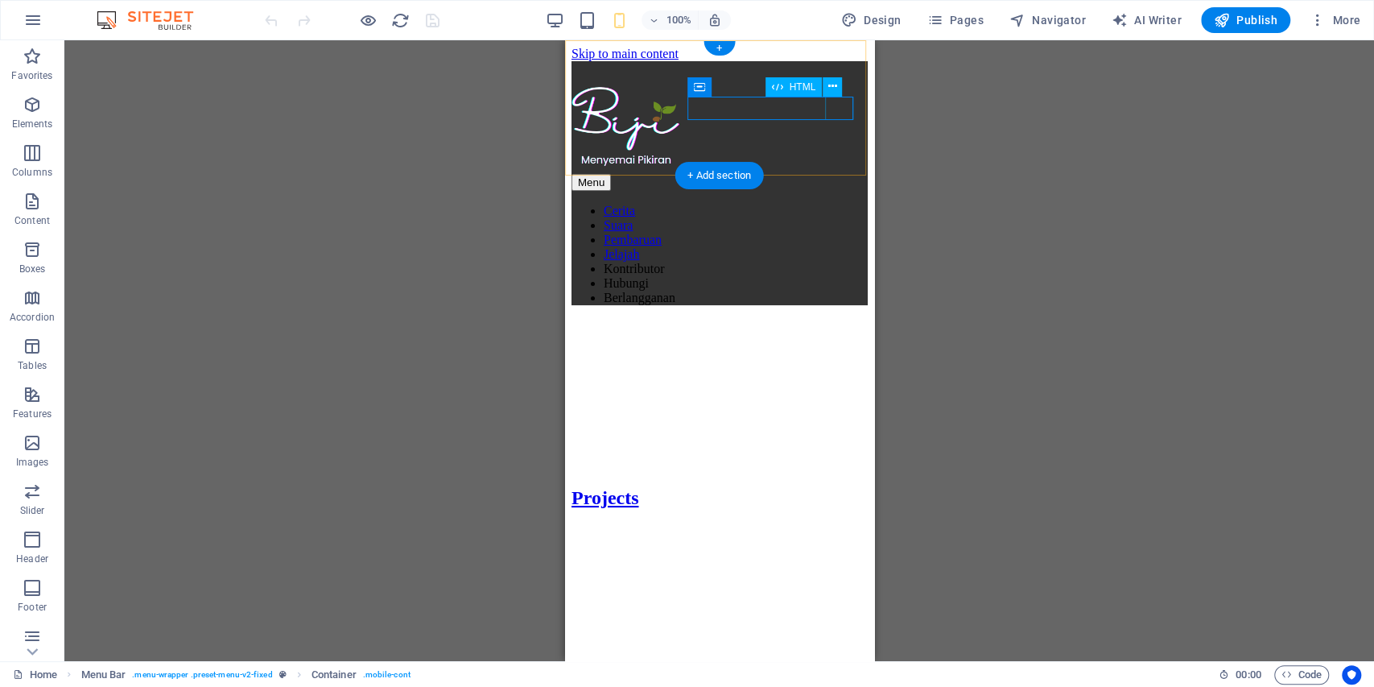
click at [838, 174] on div "Menu" at bounding box center [719, 182] width 296 height 17
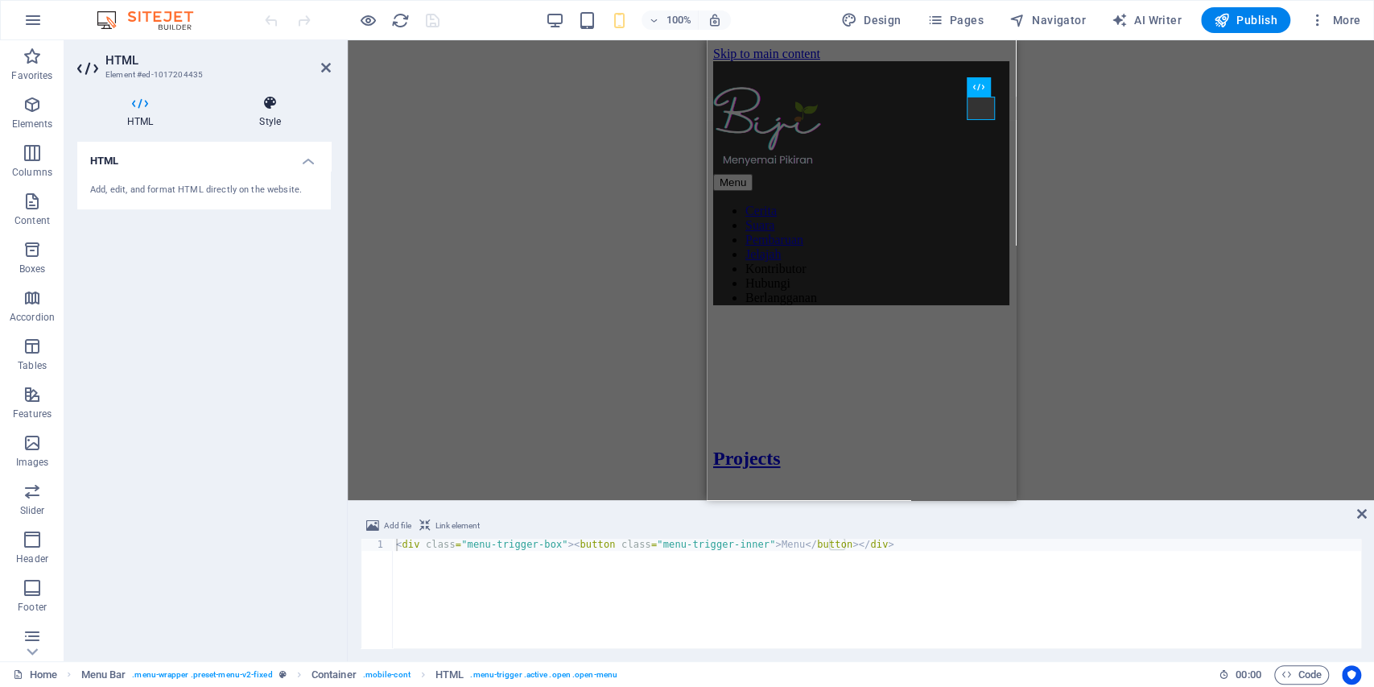
click at [255, 116] on h4 "Style" at bounding box center [270, 112] width 122 height 34
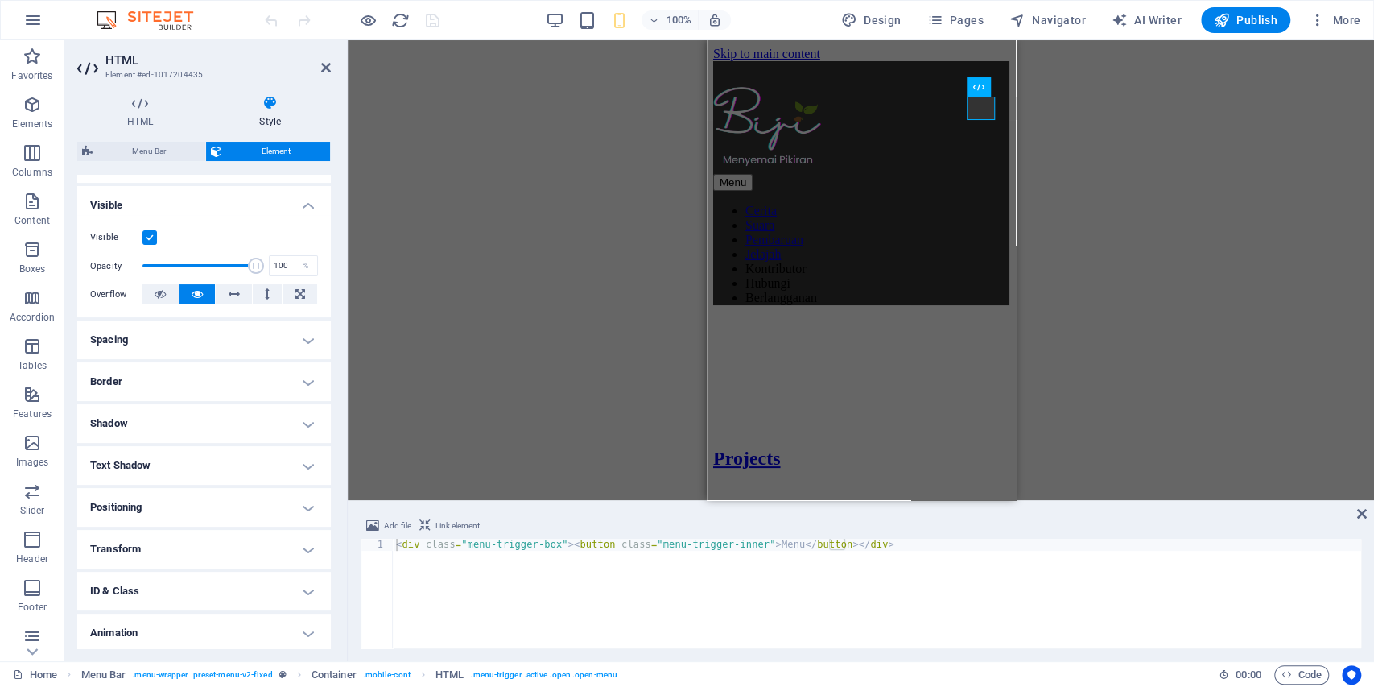
scroll to position [206, 0]
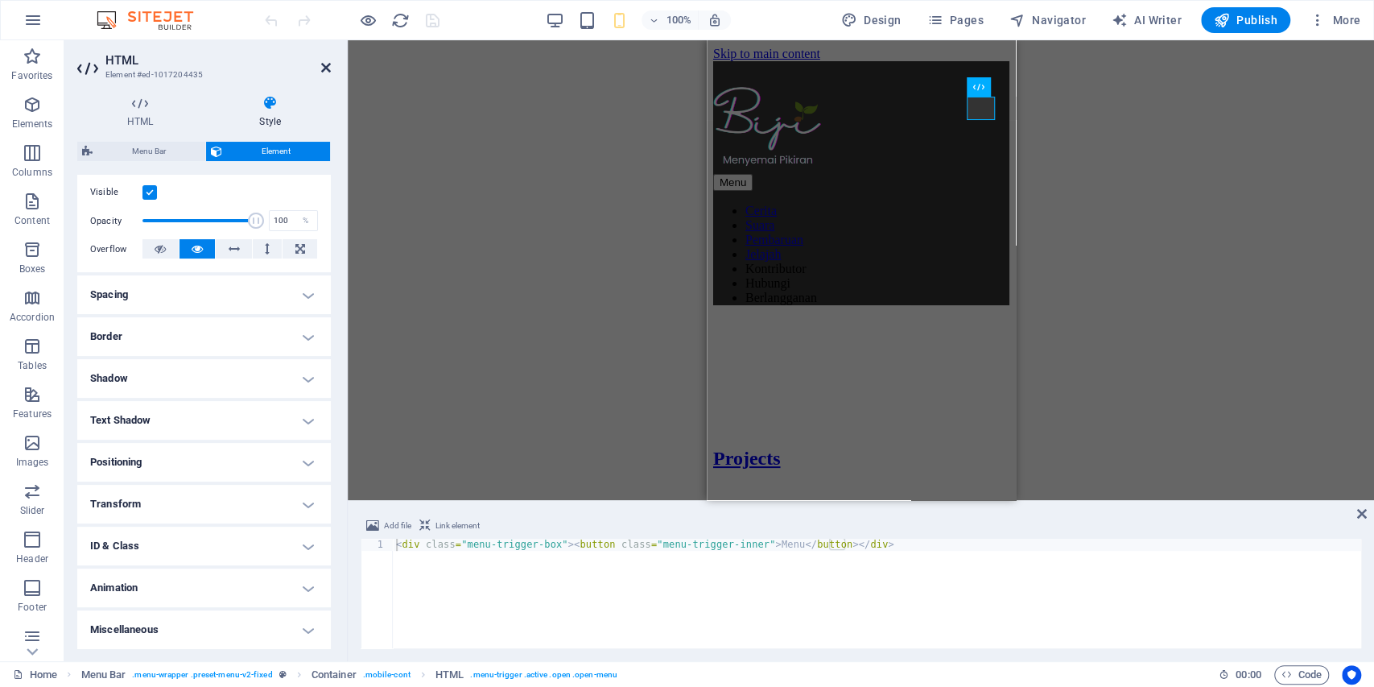
click at [324, 72] on icon at bounding box center [326, 67] width 10 height 13
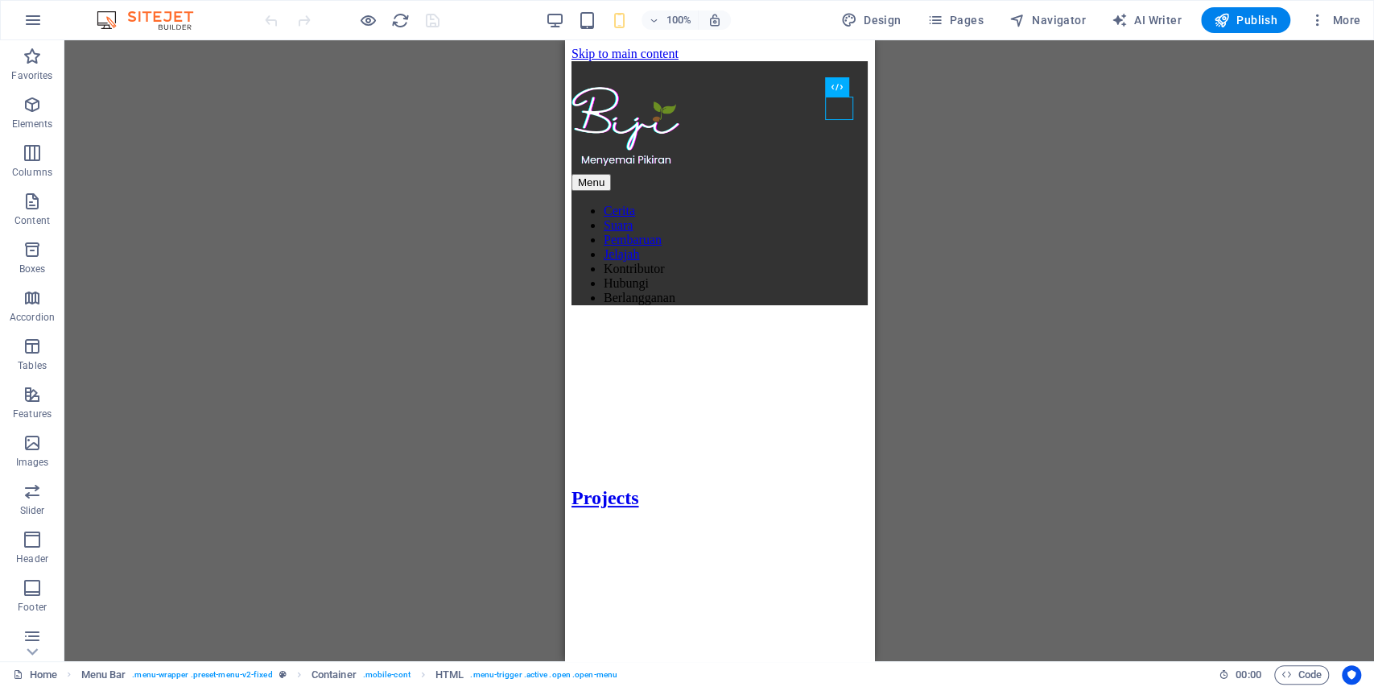
click at [365, 184] on div "H2 Banner Grid Banner Grid Container Container Menu Bar Menu Bar Logo HTML Cont…" at bounding box center [719, 350] width 1310 height 621
click at [836, 174] on div "Menu" at bounding box center [719, 182] width 296 height 17
click at [787, 166] on div "Menu Cerita Suara Pembaruan Jelajah Kontributor Hubungi Berlangganan" at bounding box center [719, 183] width 296 height 244
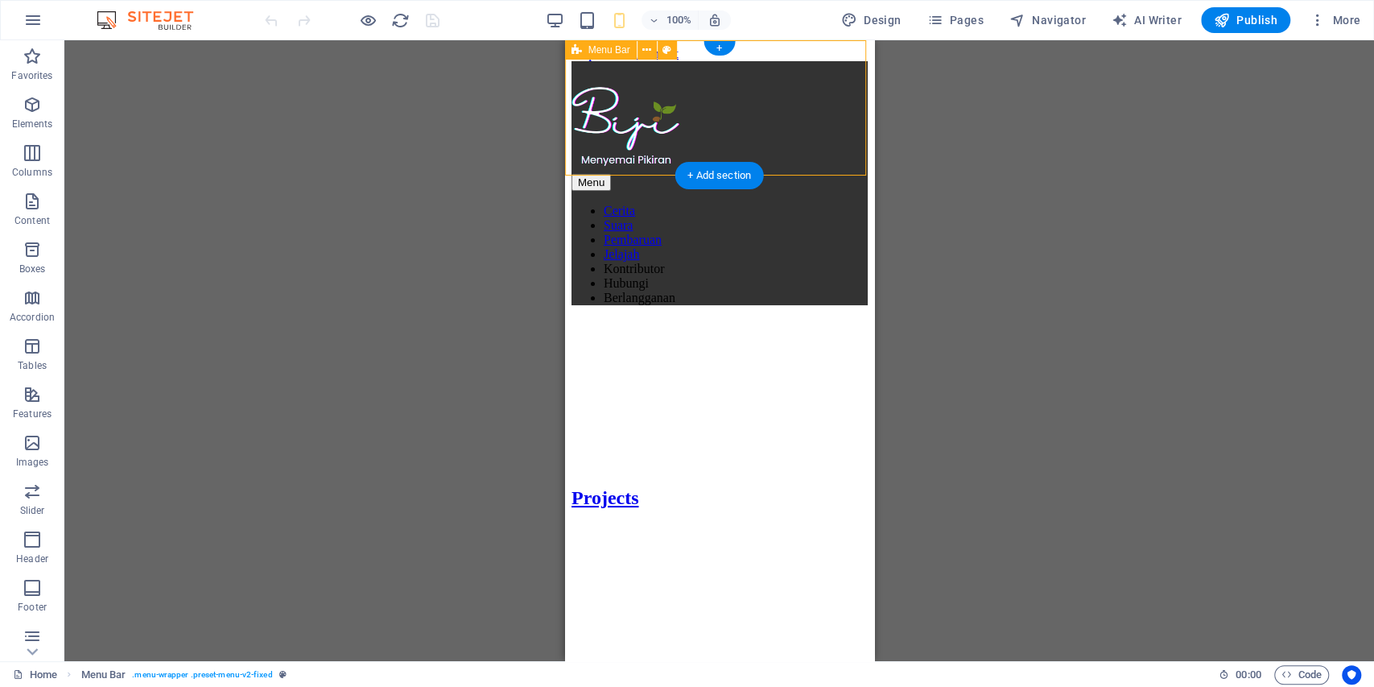
click at [787, 166] on div "Menu Cerita Suara Pembaruan Jelajah Kontributor Hubungi Berlangganan" at bounding box center [719, 183] width 296 height 244
select select "rem"
select select "sticky_banner"
select select "px"
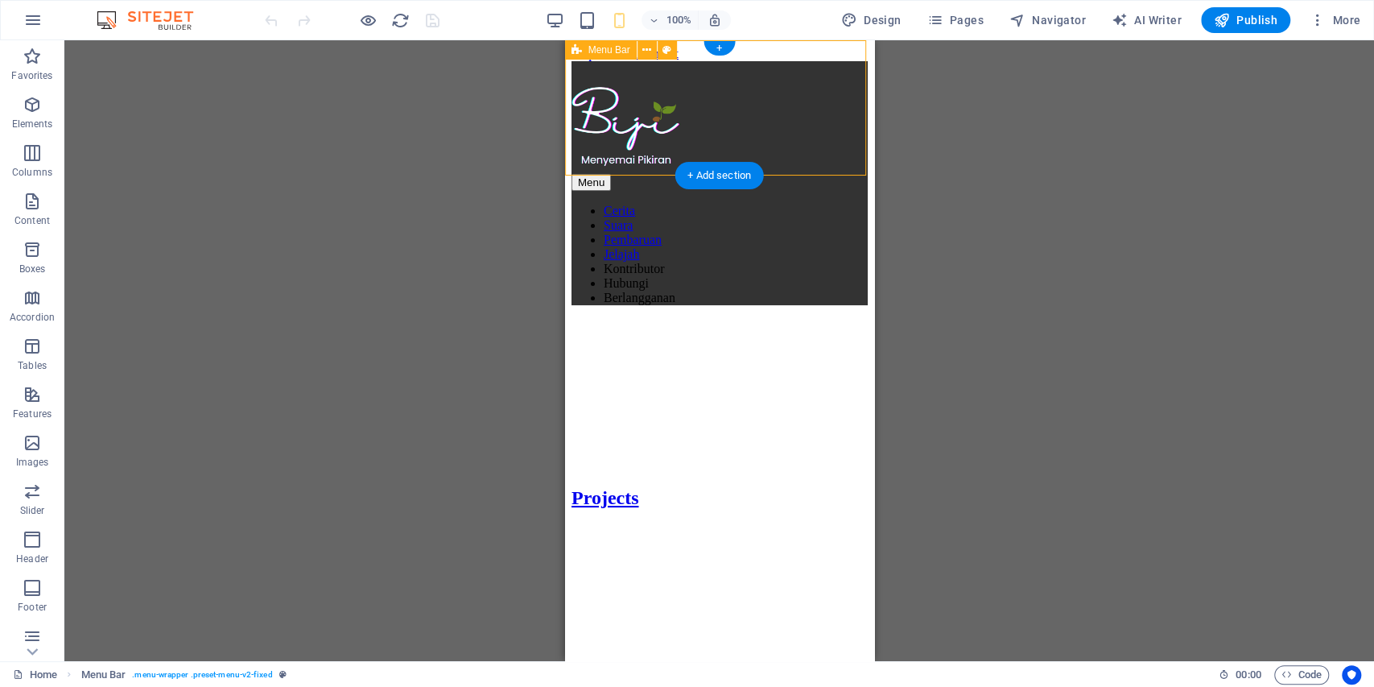
select select "px"
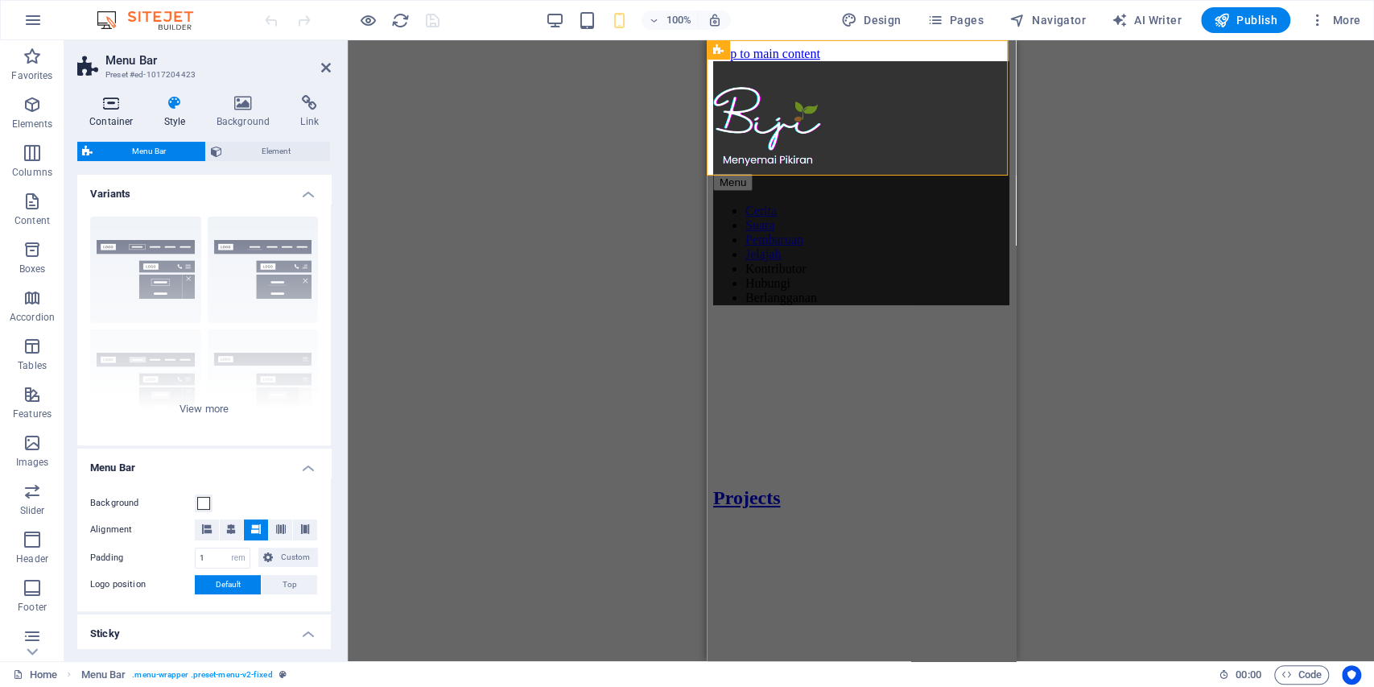
click at [119, 126] on h4 "Container" at bounding box center [114, 112] width 75 height 34
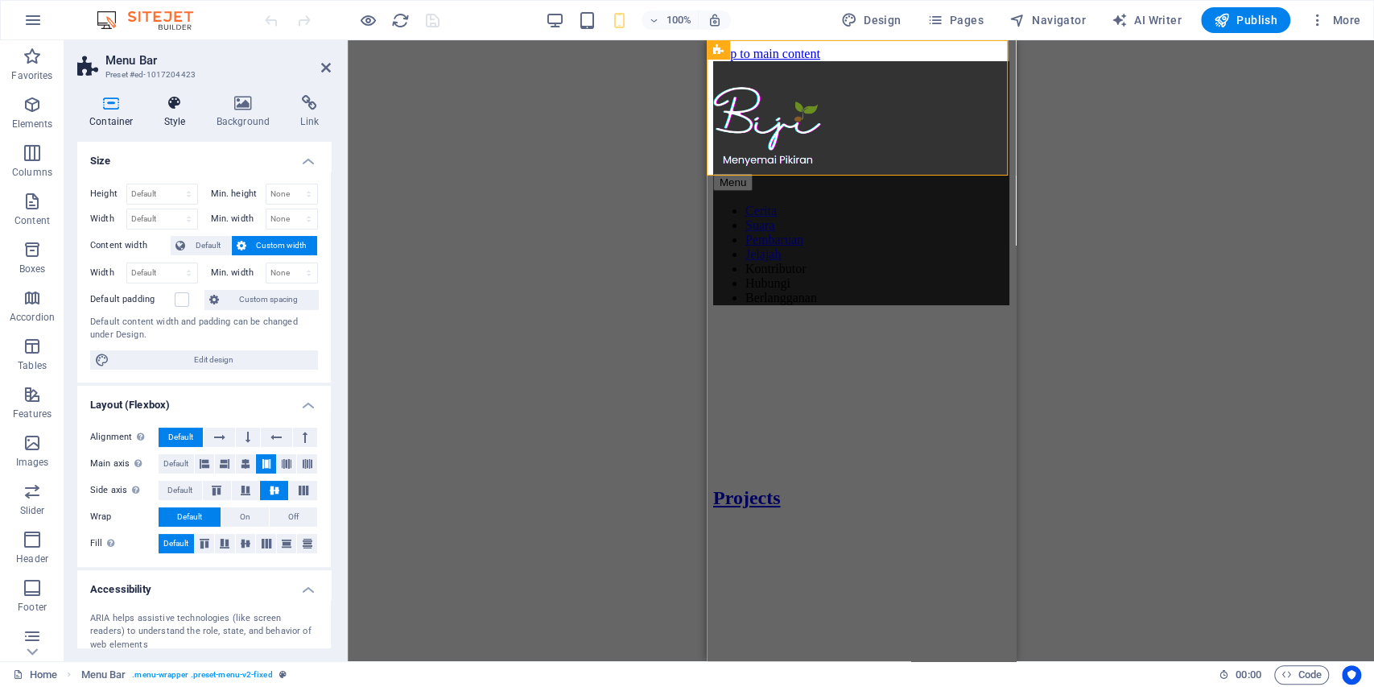
click at [156, 117] on h4 "Style" at bounding box center [178, 112] width 52 height 34
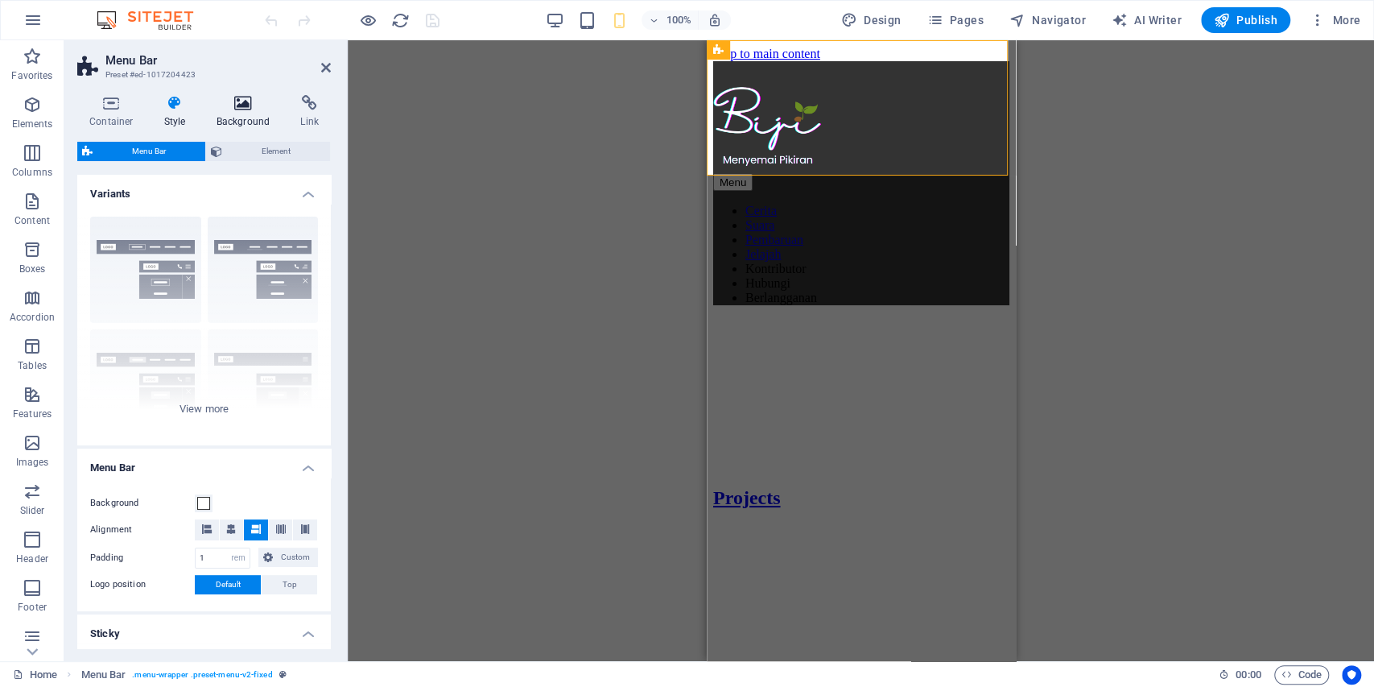
click at [240, 111] on h4 "Background" at bounding box center [246, 112] width 85 height 34
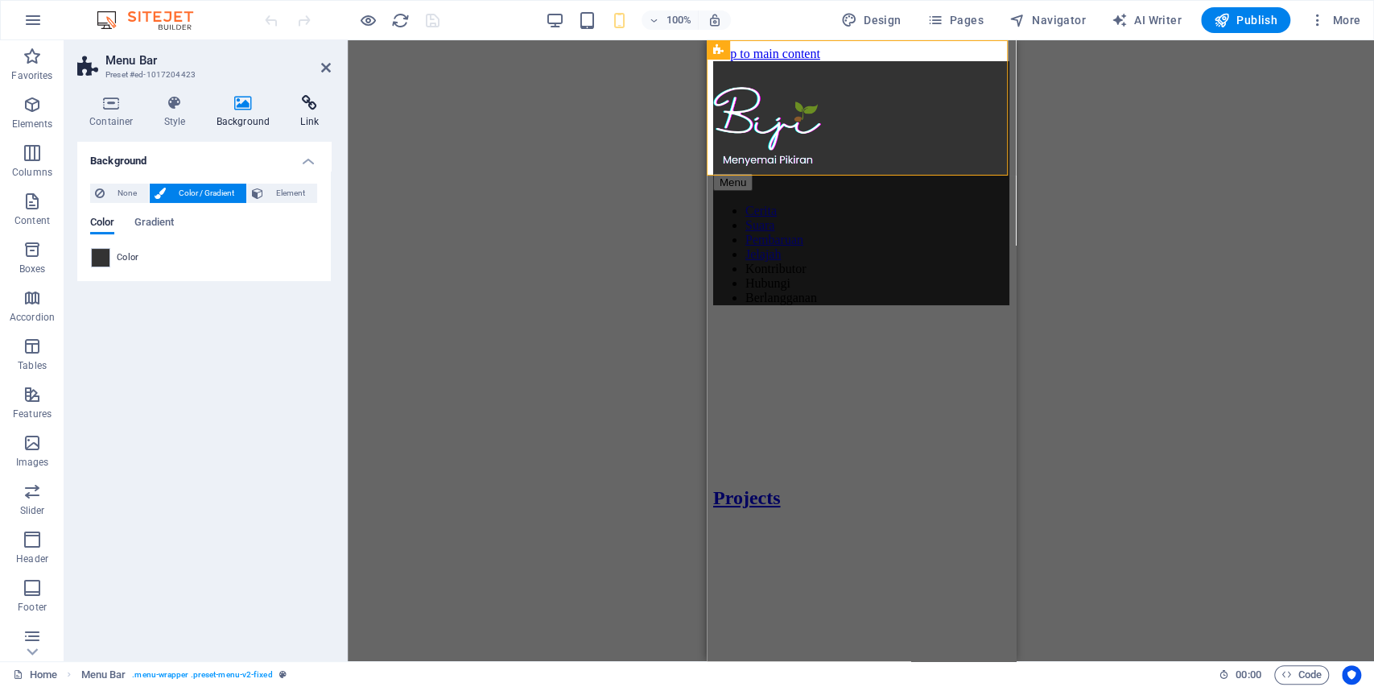
click at [299, 110] on icon at bounding box center [309, 103] width 43 height 16
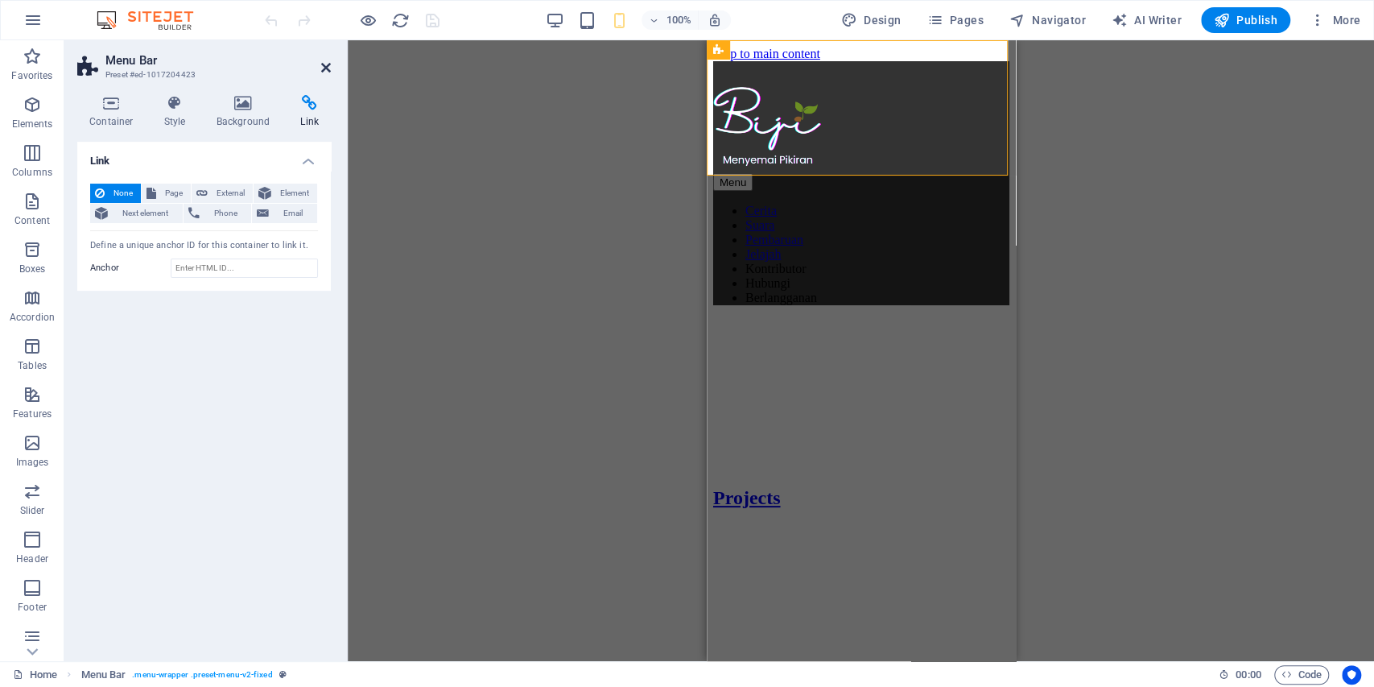
click at [326, 74] on link at bounding box center [326, 68] width 10 height 14
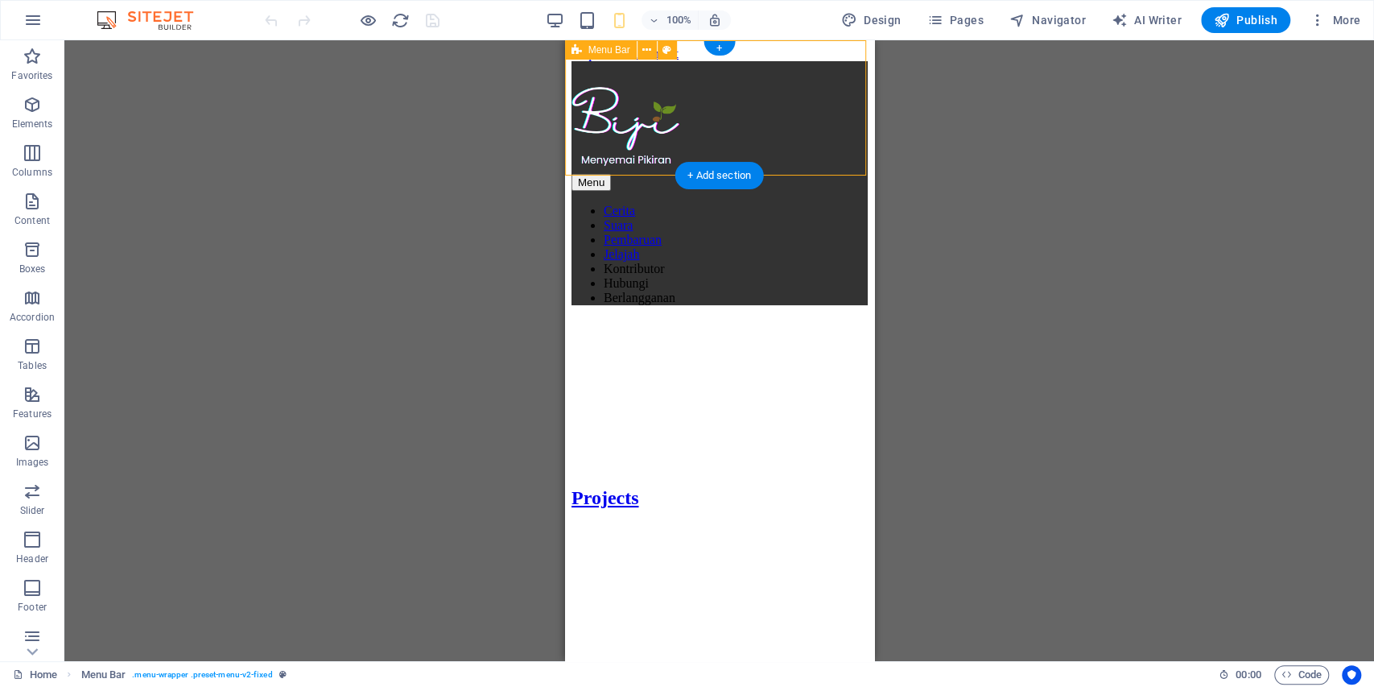
click at [845, 174] on div "Menu" at bounding box center [719, 182] width 296 height 17
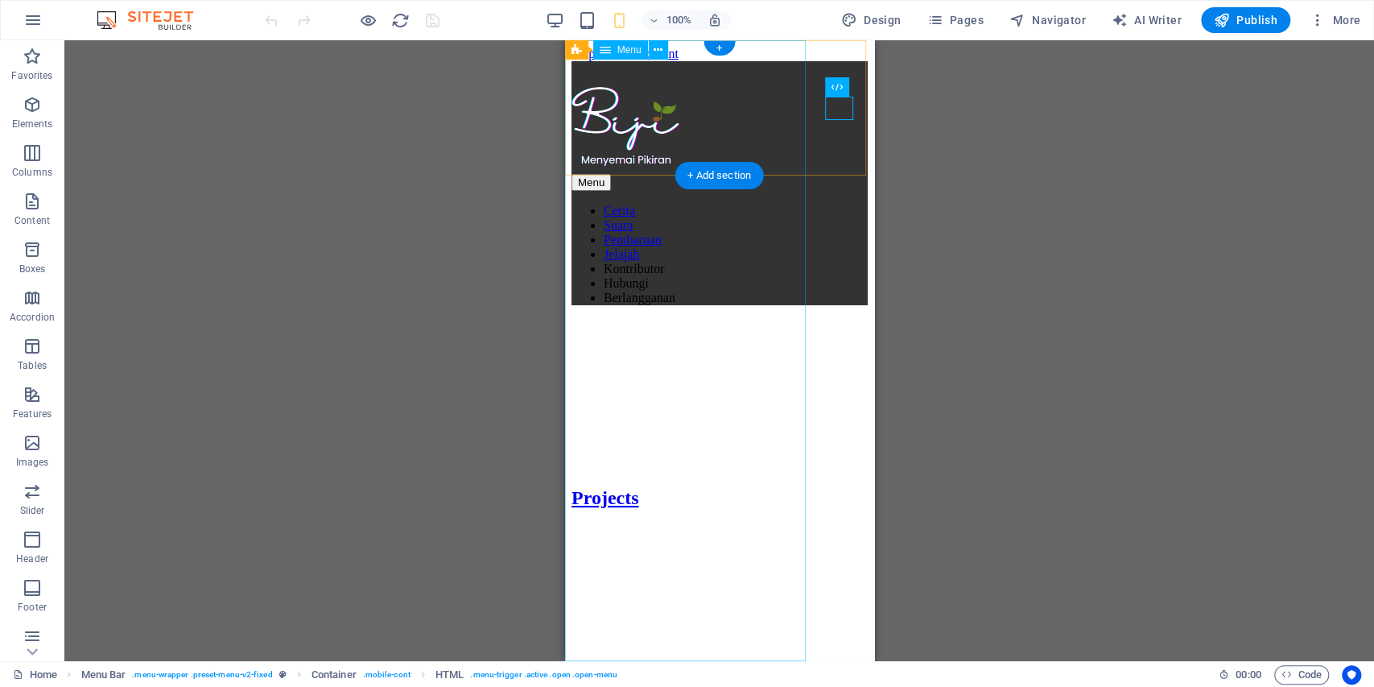
click at [697, 204] on nav "Cerita Suara Pembaruan Jelajah Kontributor Hubungi Berlangganan" at bounding box center [719, 254] width 296 height 101
select select "1"
select select
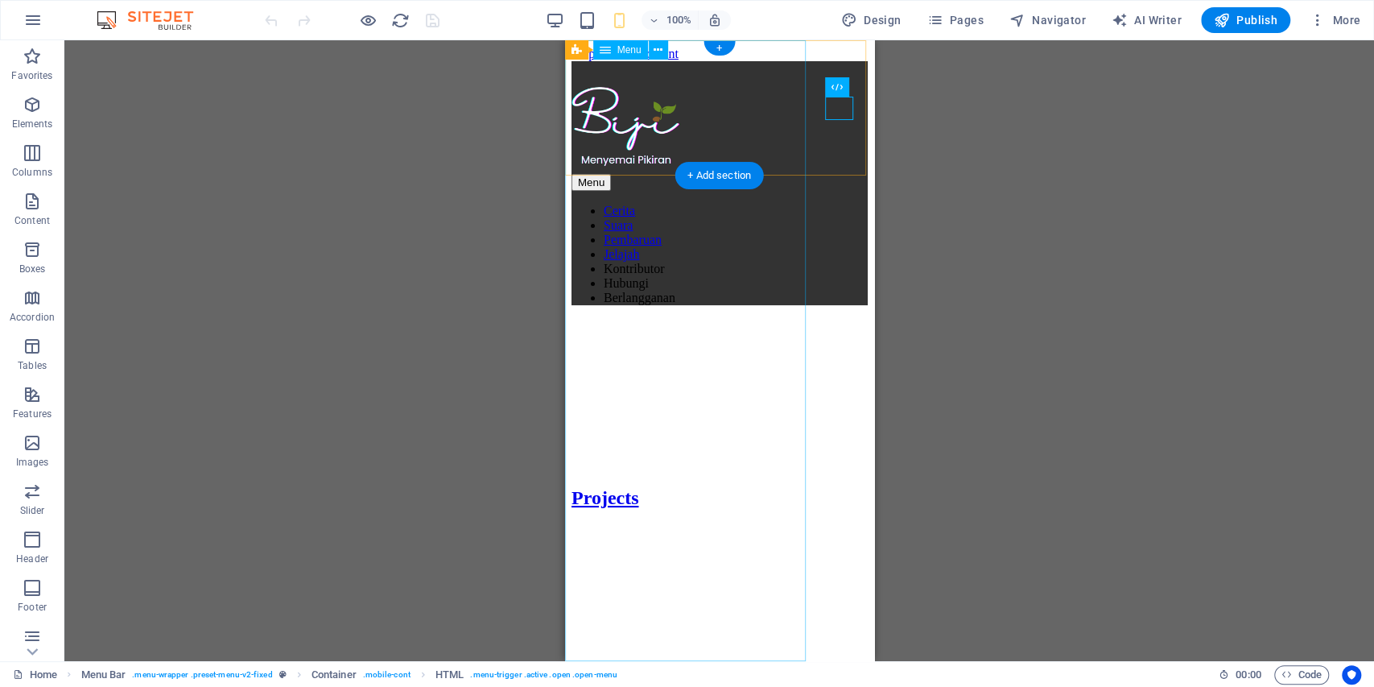
select select
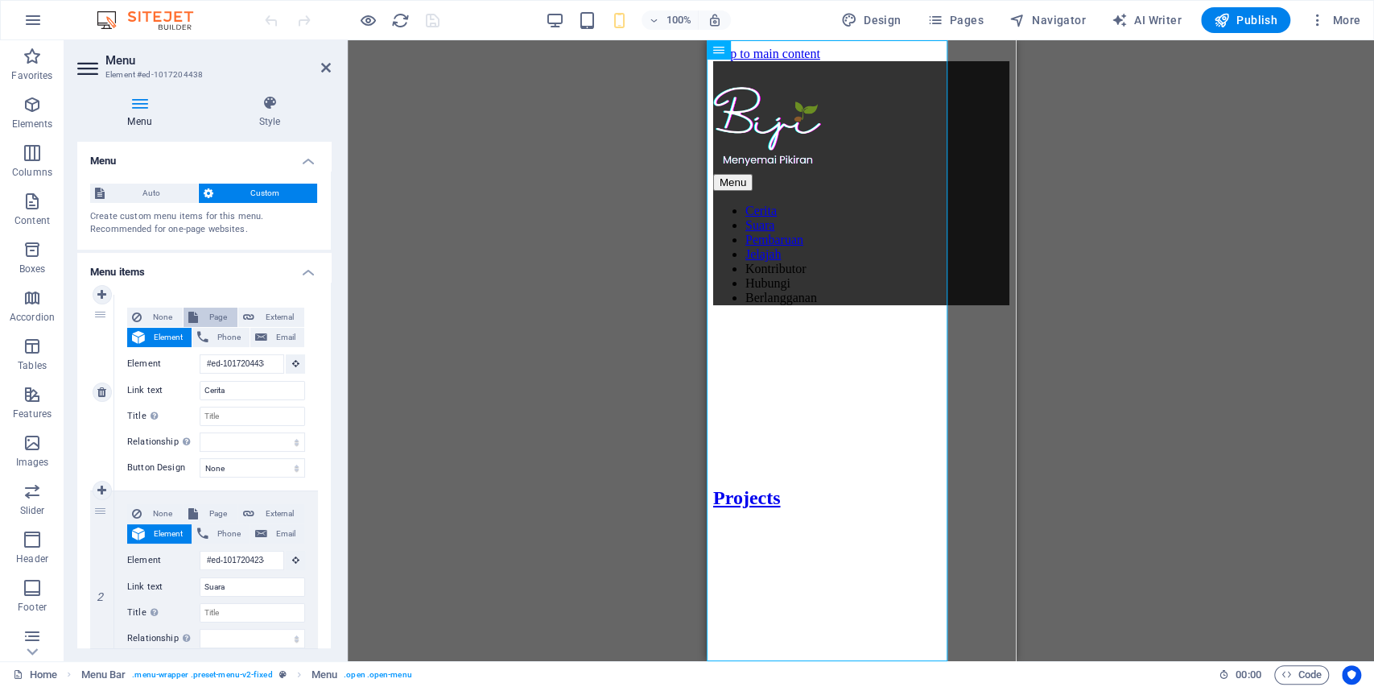
click at [216, 319] on span "Page" at bounding box center [218, 317] width 30 height 19
select select
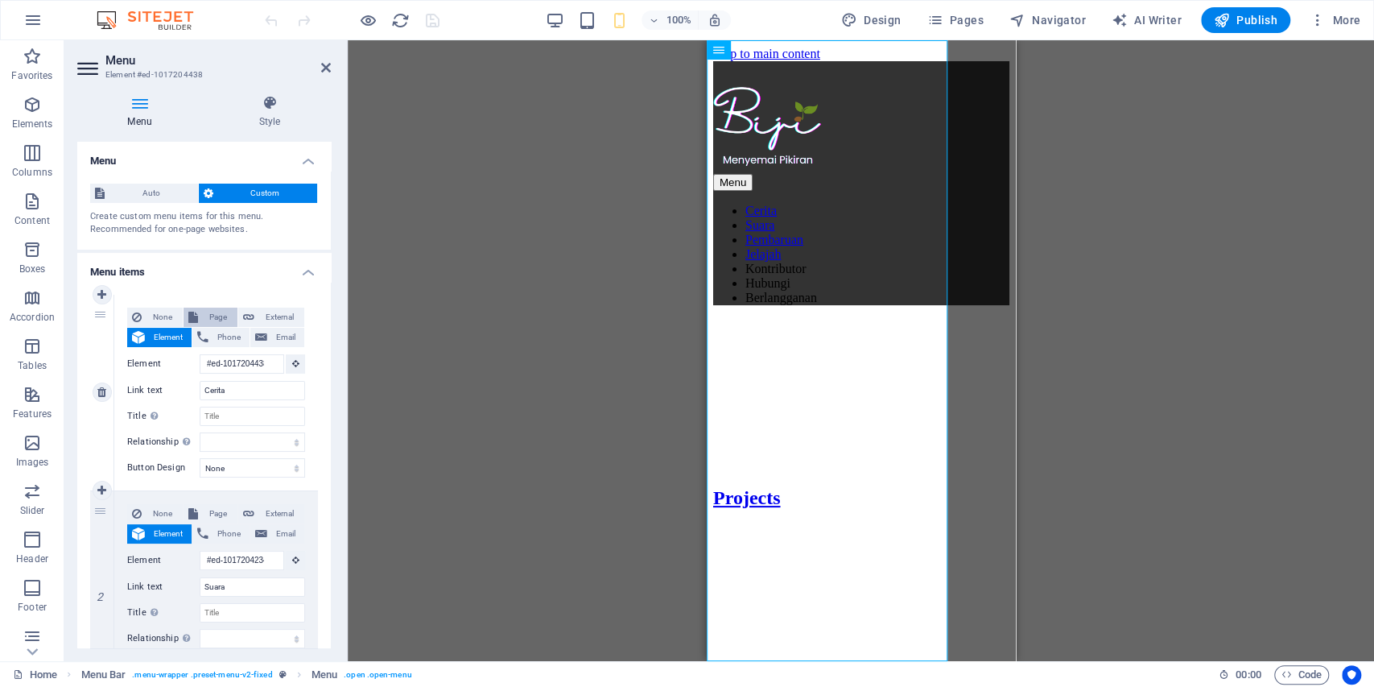
select select
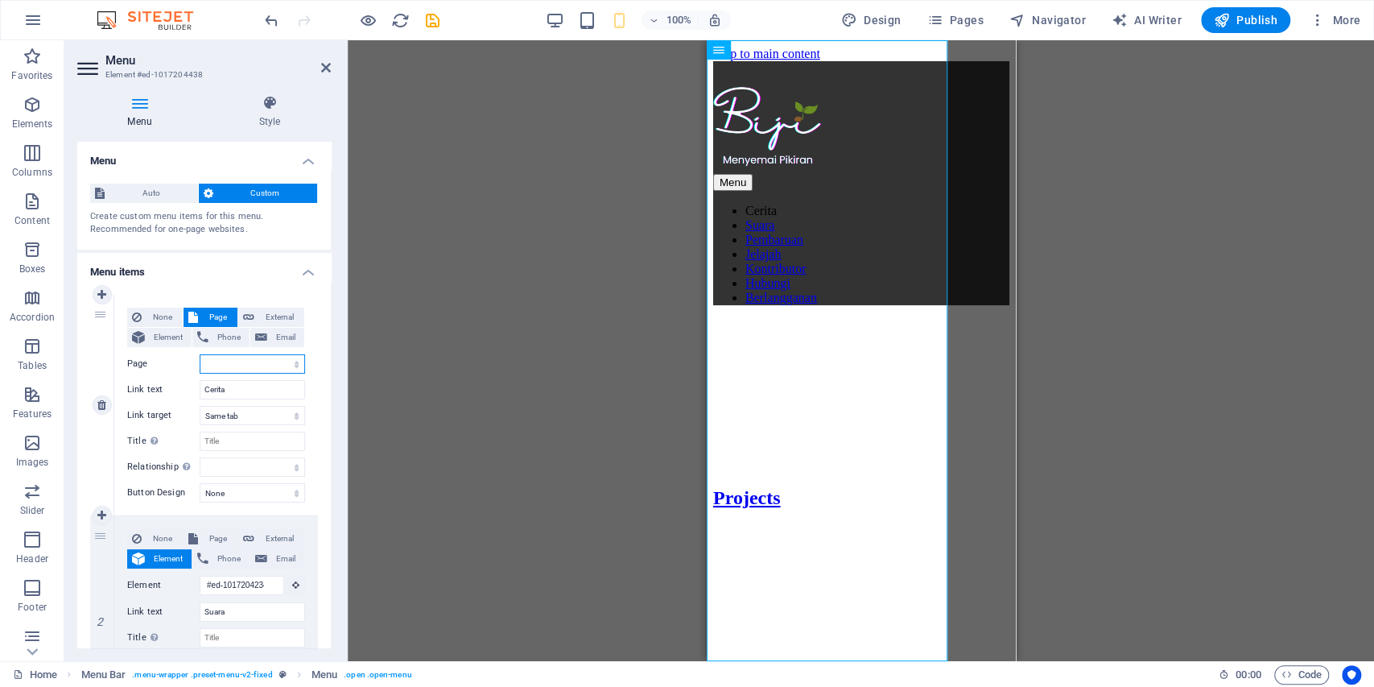
click at [249, 367] on select "Home Projects Legal Notice Privacy" at bounding box center [252, 363] width 105 height 19
click at [964, 18] on span "Pages" at bounding box center [955, 20] width 56 height 16
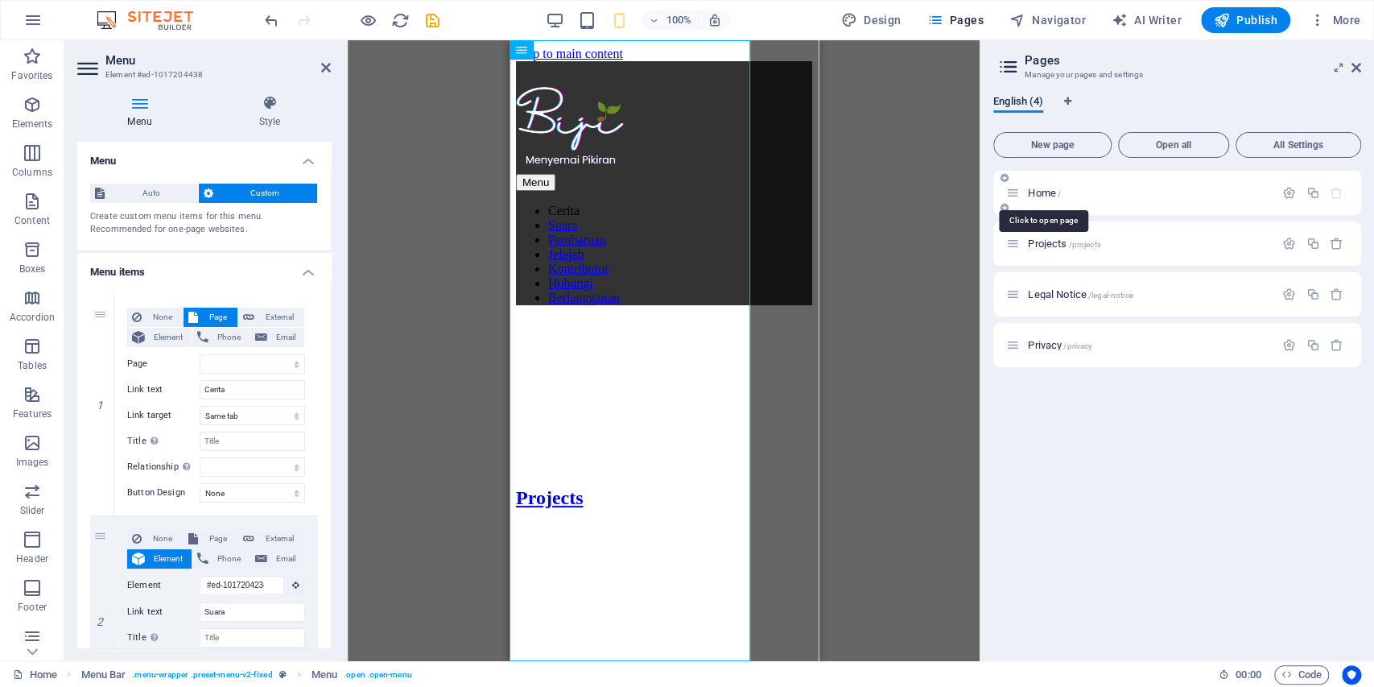
click at [1042, 197] on span "Home /" at bounding box center [1044, 193] width 33 height 12
click at [1045, 197] on span "Home /" at bounding box center [1044, 193] width 33 height 12
click at [1042, 193] on span "Home /" at bounding box center [1044, 193] width 33 height 12
click at [1283, 200] on div at bounding box center [1313, 193] width 71 height 18
click at [1290, 195] on icon "button" at bounding box center [1289, 193] width 14 height 14
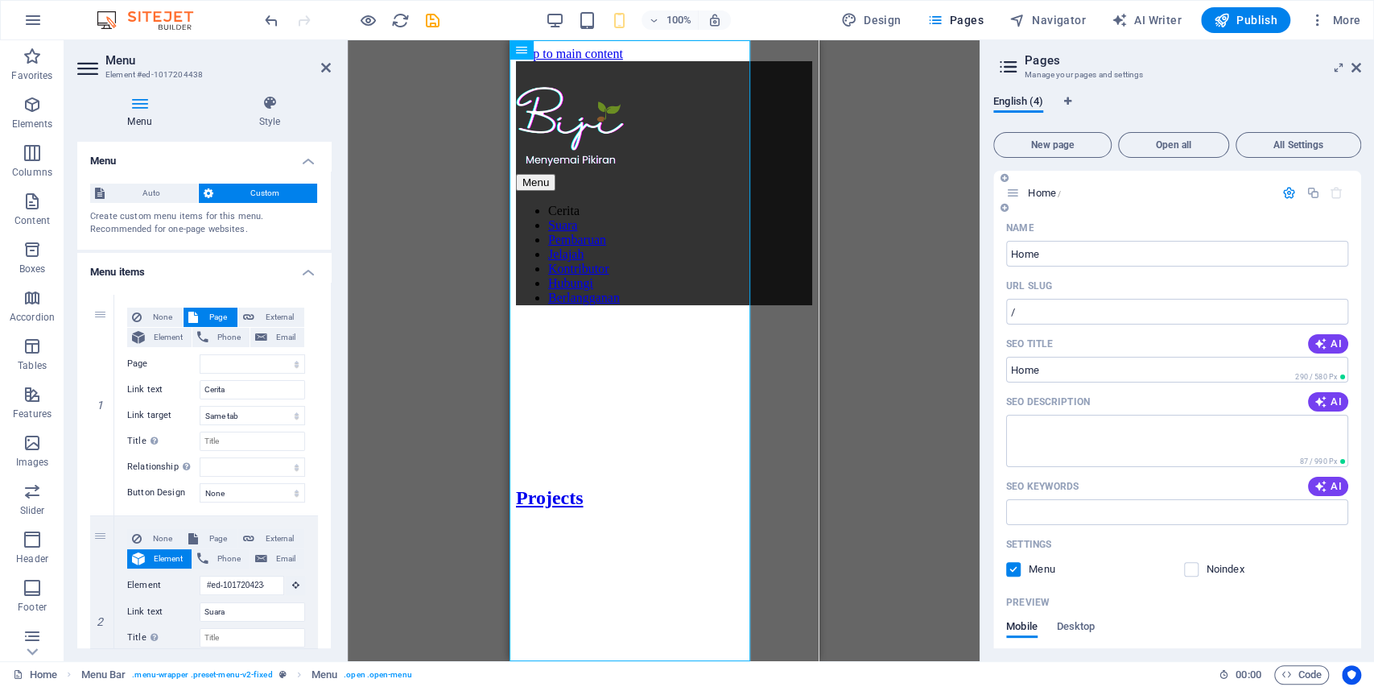
click at [1189, 195] on p "Home /" at bounding box center [1149, 193] width 242 height 10
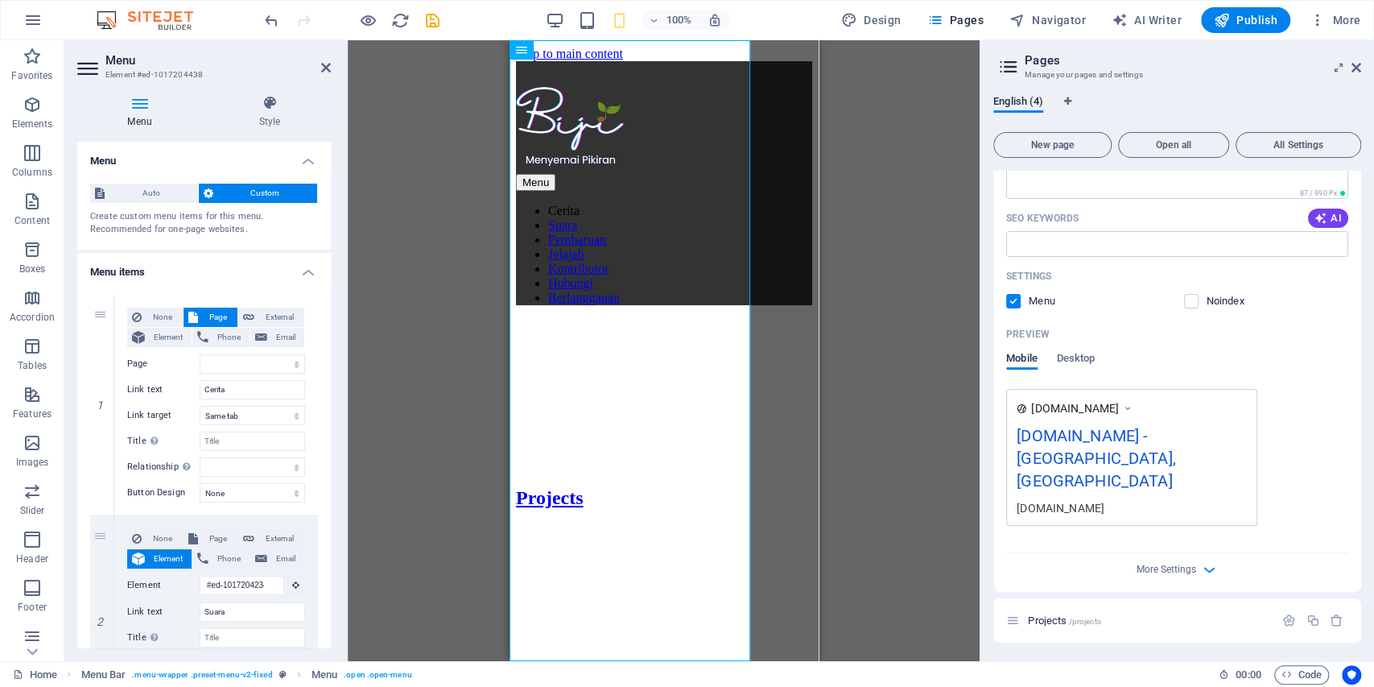
scroll to position [325, 0]
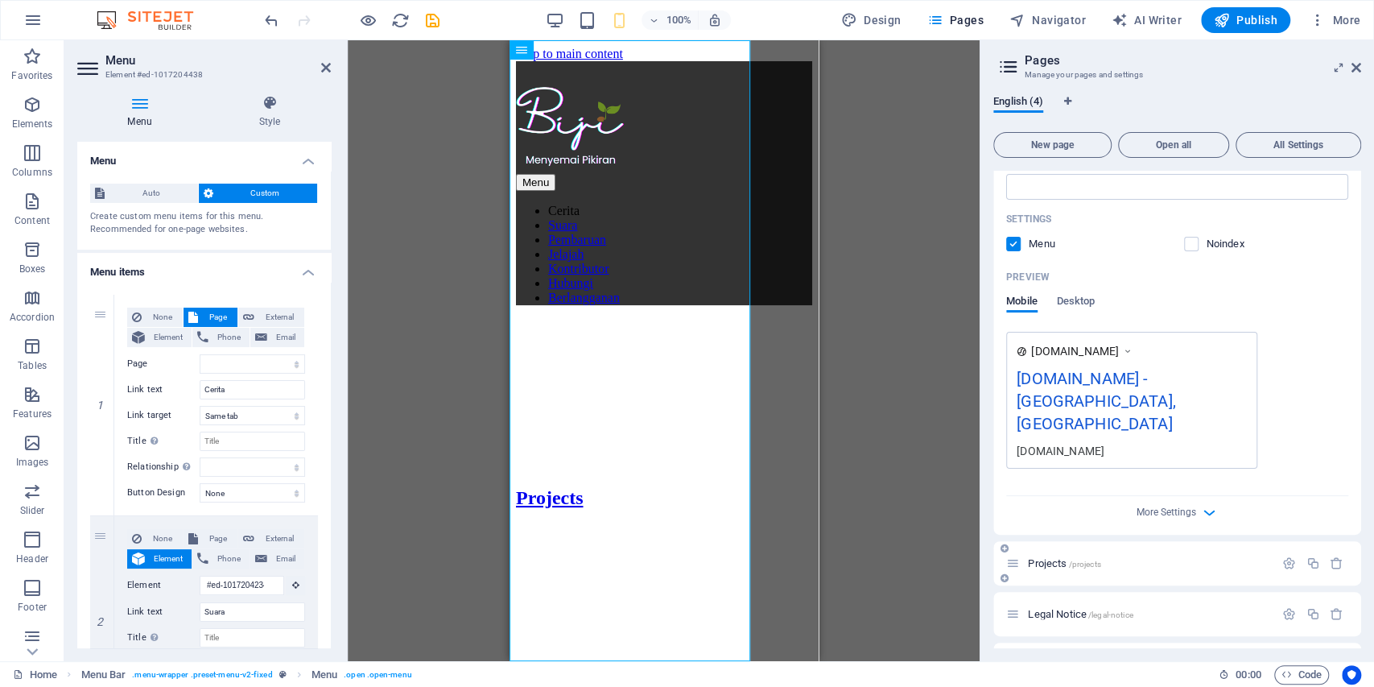
click at [1129, 558] on p "Projects /projects" at bounding box center [1149, 563] width 242 height 10
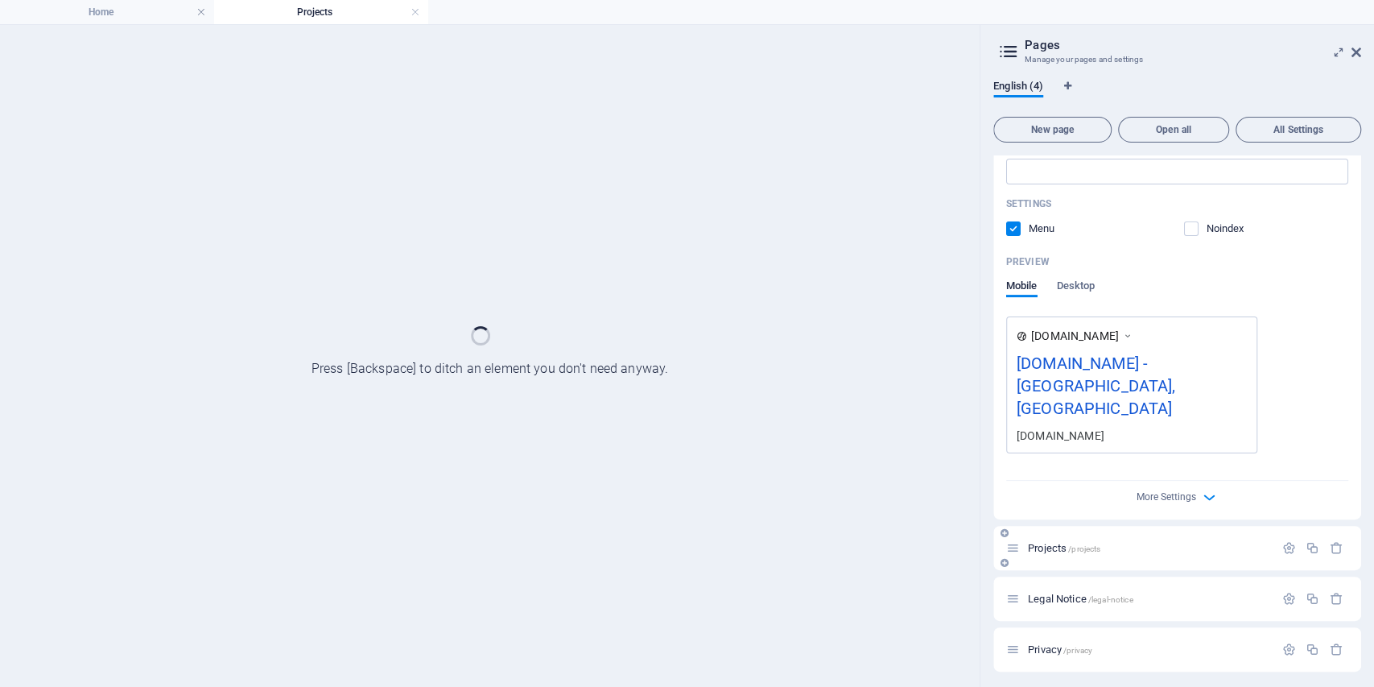
scroll to position [283, 0]
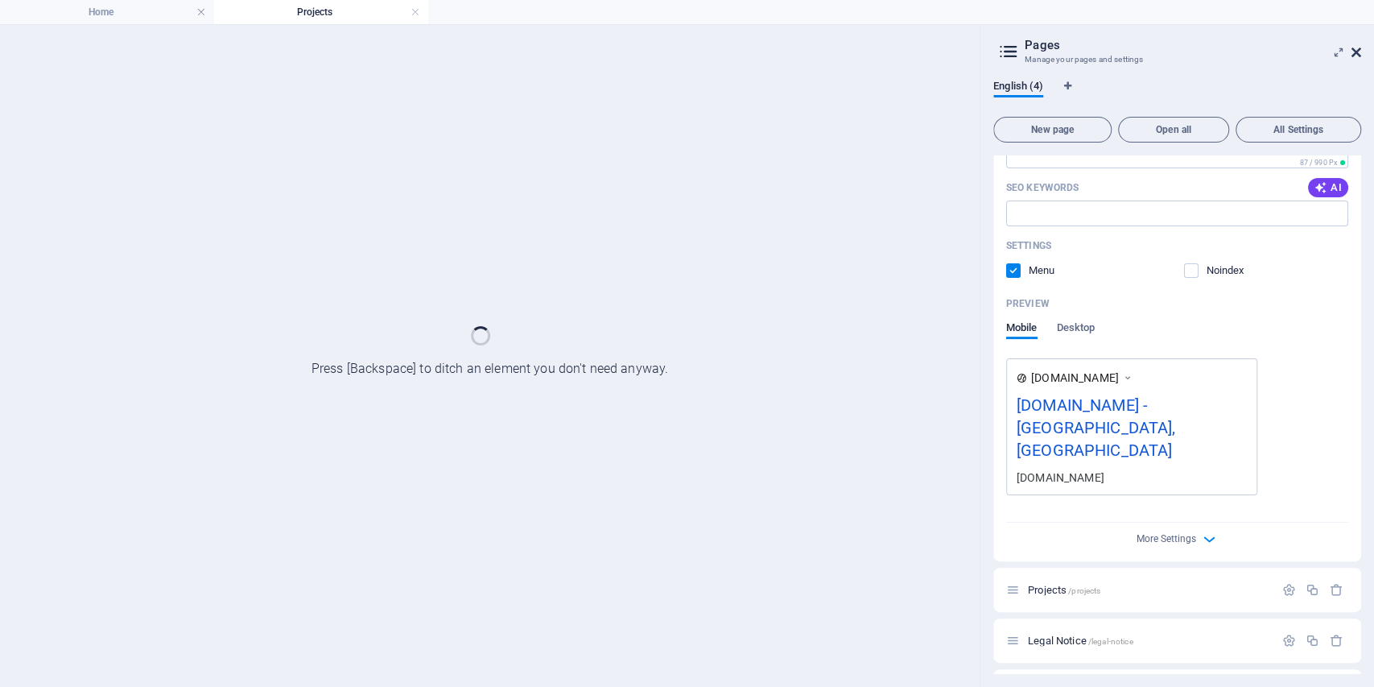
click at [1356, 56] on icon at bounding box center [1357, 52] width 10 height 13
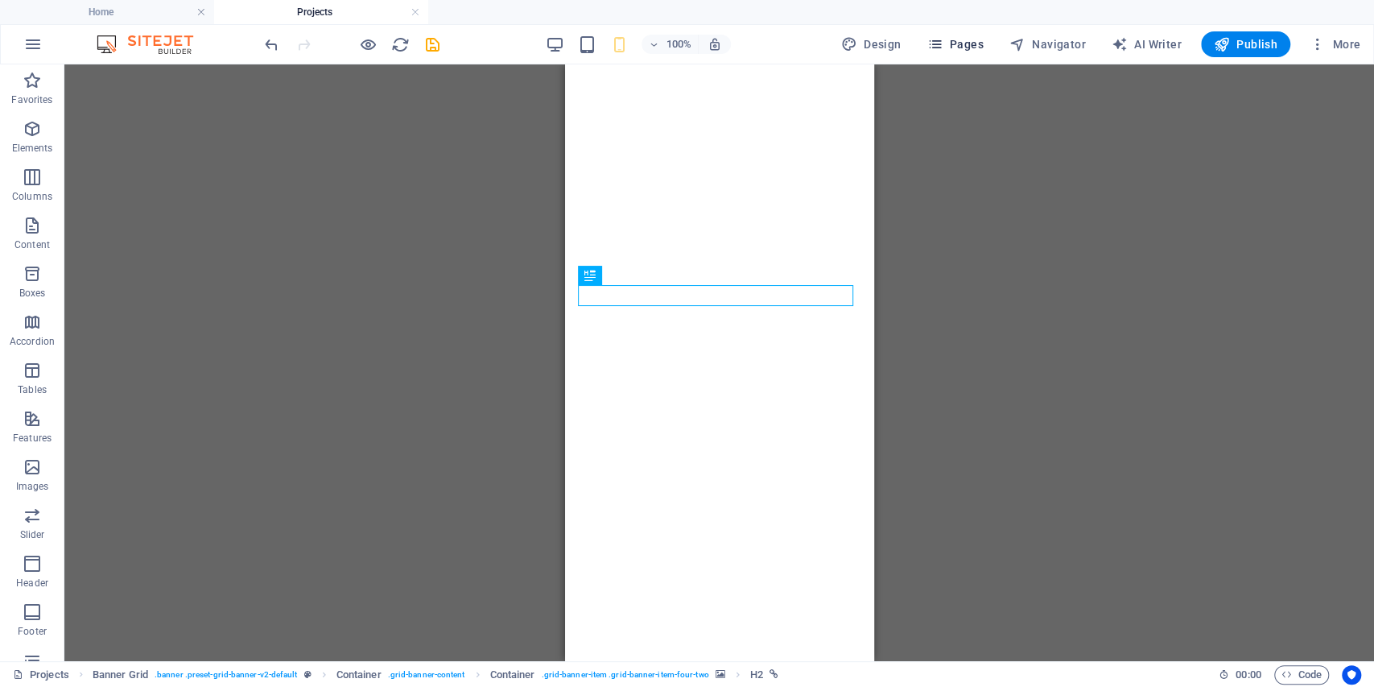
click at [943, 42] on icon "button" at bounding box center [935, 44] width 16 height 16
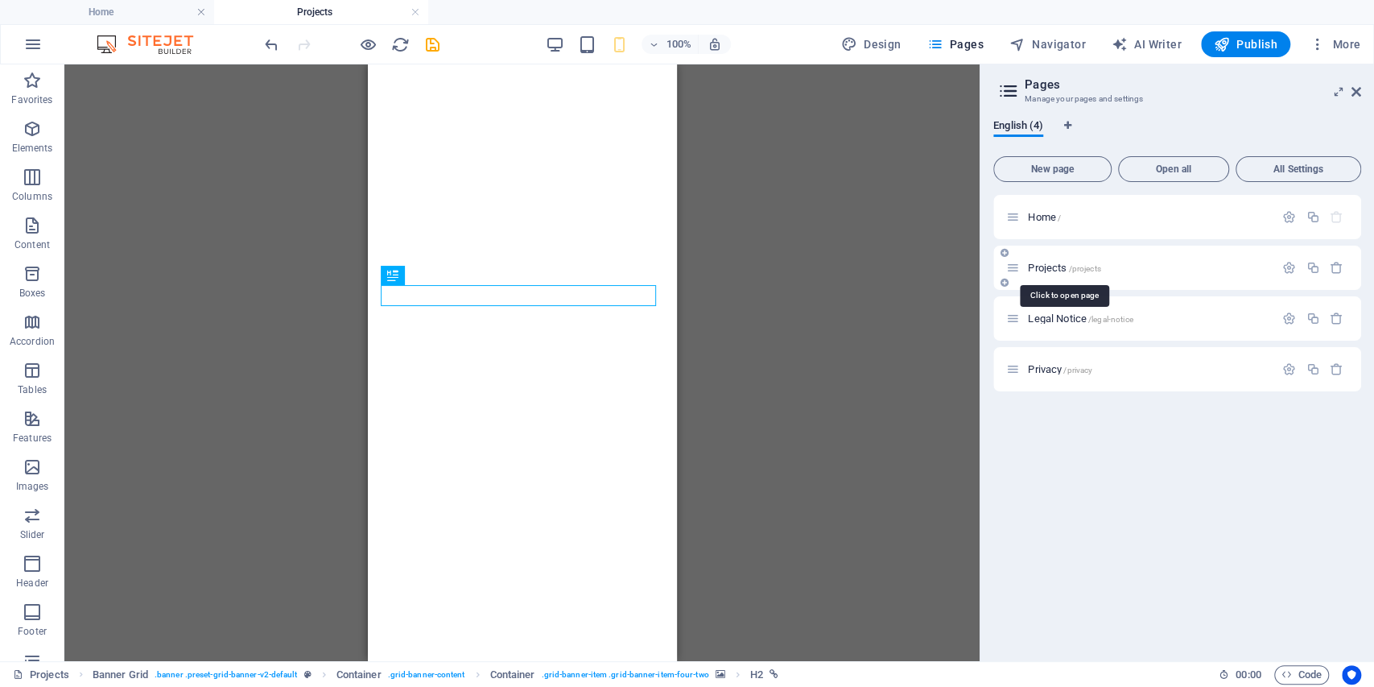
click at [1053, 269] on span "Projects /projects" at bounding box center [1064, 268] width 72 height 12
click at [1058, 270] on span "Projects /projects" at bounding box center [1064, 268] width 72 height 12
click at [431, 45] on icon "save" at bounding box center [432, 44] width 19 height 19
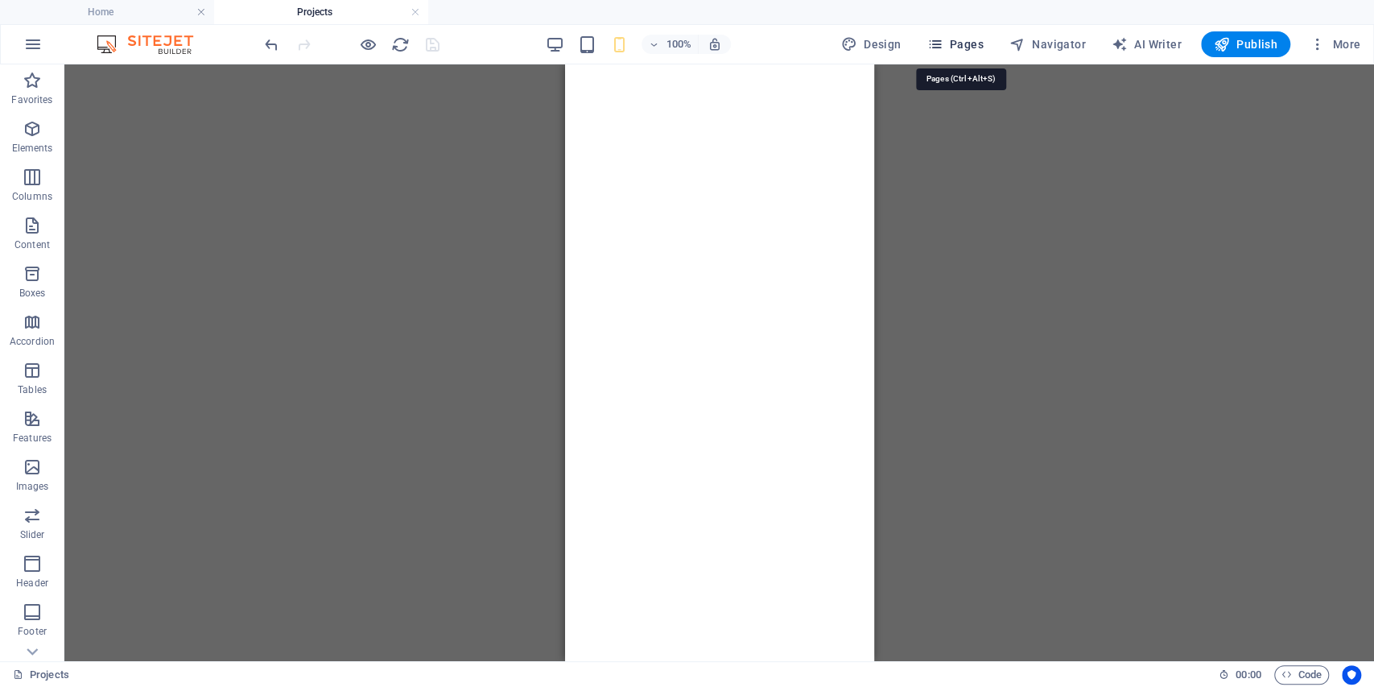
click at [951, 44] on span "Pages" at bounding box center [955, 44] width 56 height 16
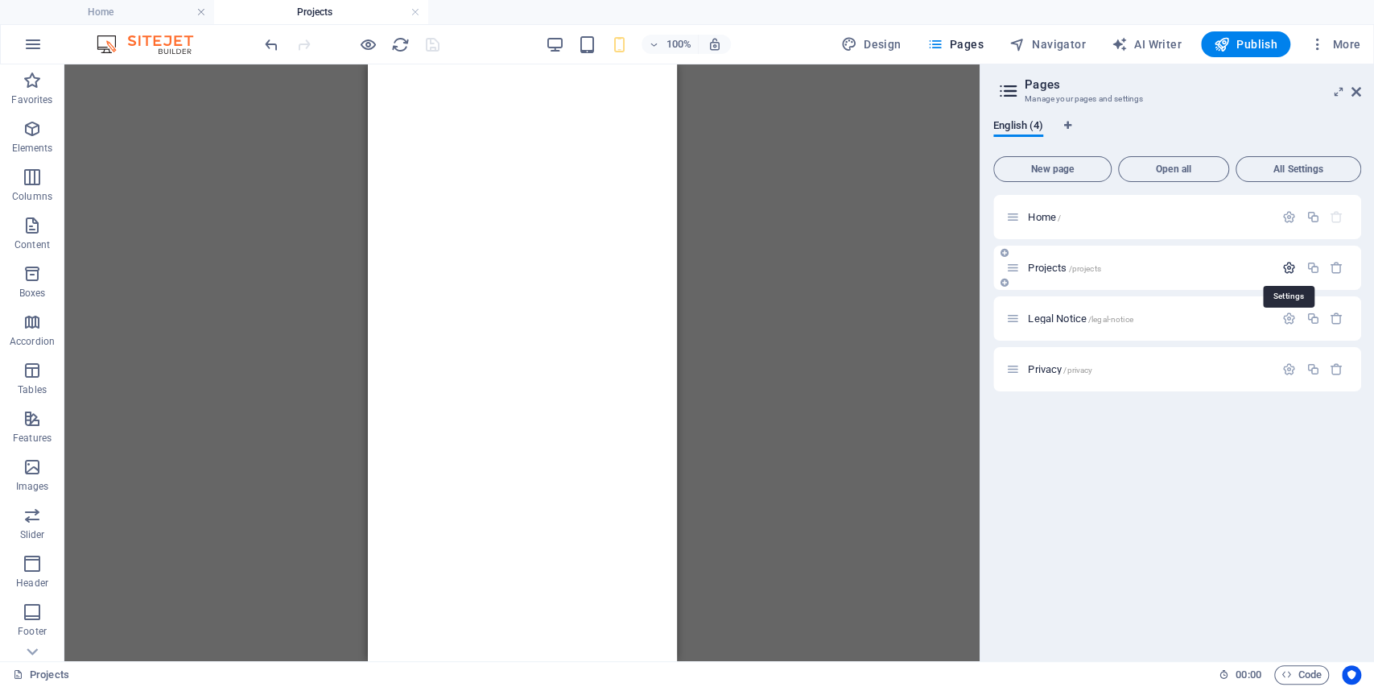
click at [1286, 270] on icon "button" at bounding box center [1289, 268] width 14 height 14
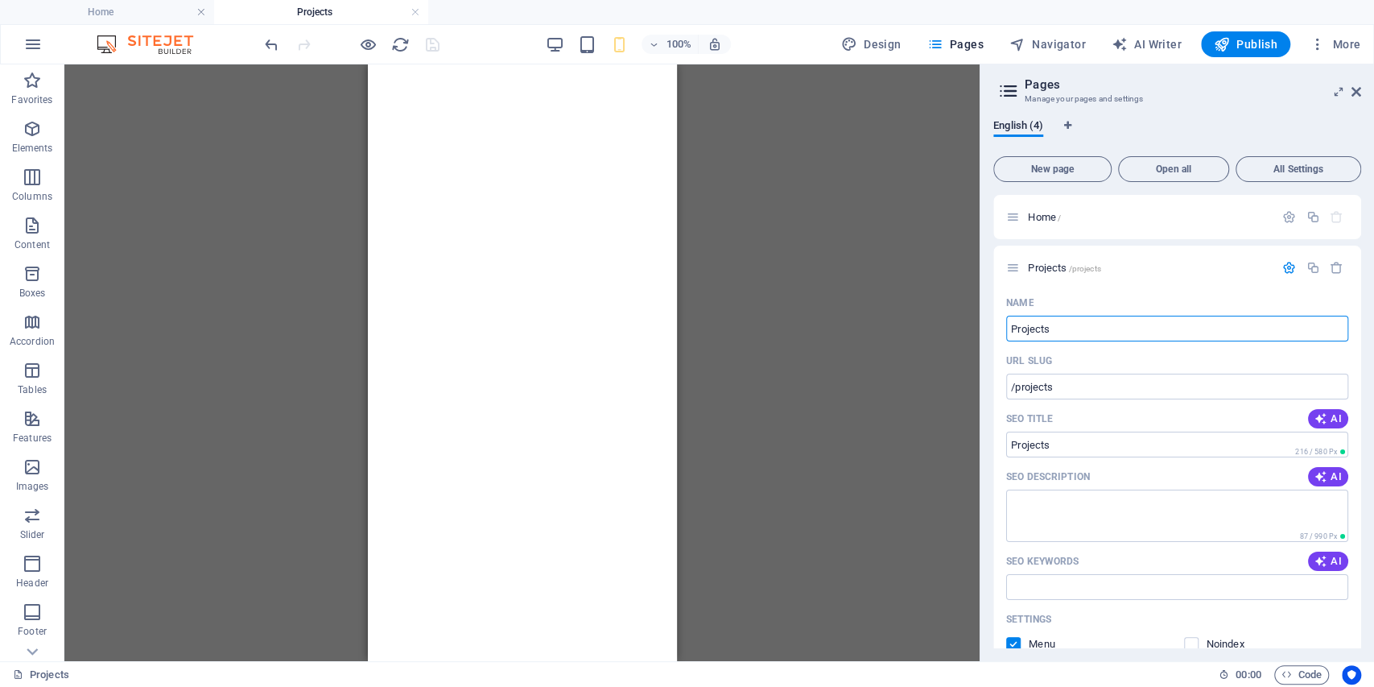
drag, startPoint x: 1063, startPoint y: 330, endPoint x: 960, endPoint y: 329, distance: 102.2
click at [960, 329] on div "Home Projects Favorites Elements Columns Content Boxes Accordion Tables Feature…" at bounding box center [687, 362] width 1374 height 597
type input "Cer"
type input "/cert"
type input "Cert"
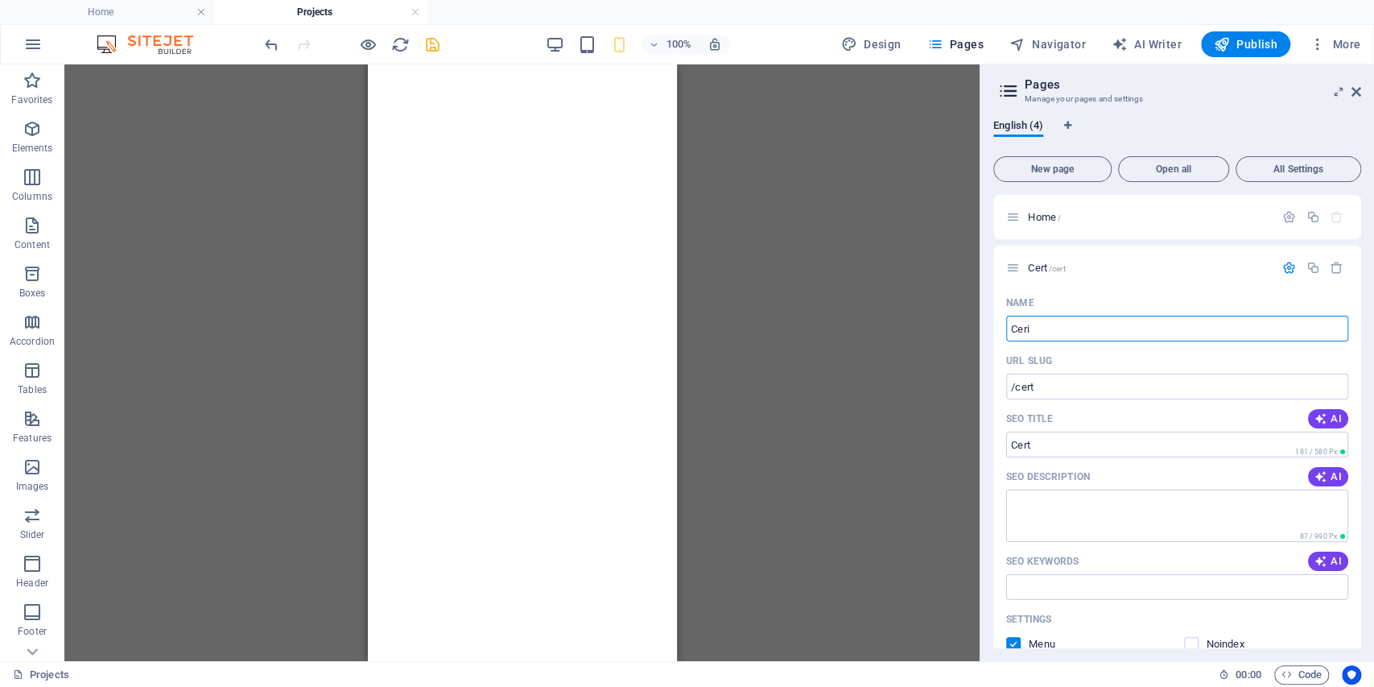
type input "Cerit"
type input "/cer"
type input "Cer"
type input "Cerita"
type input "/cerita"
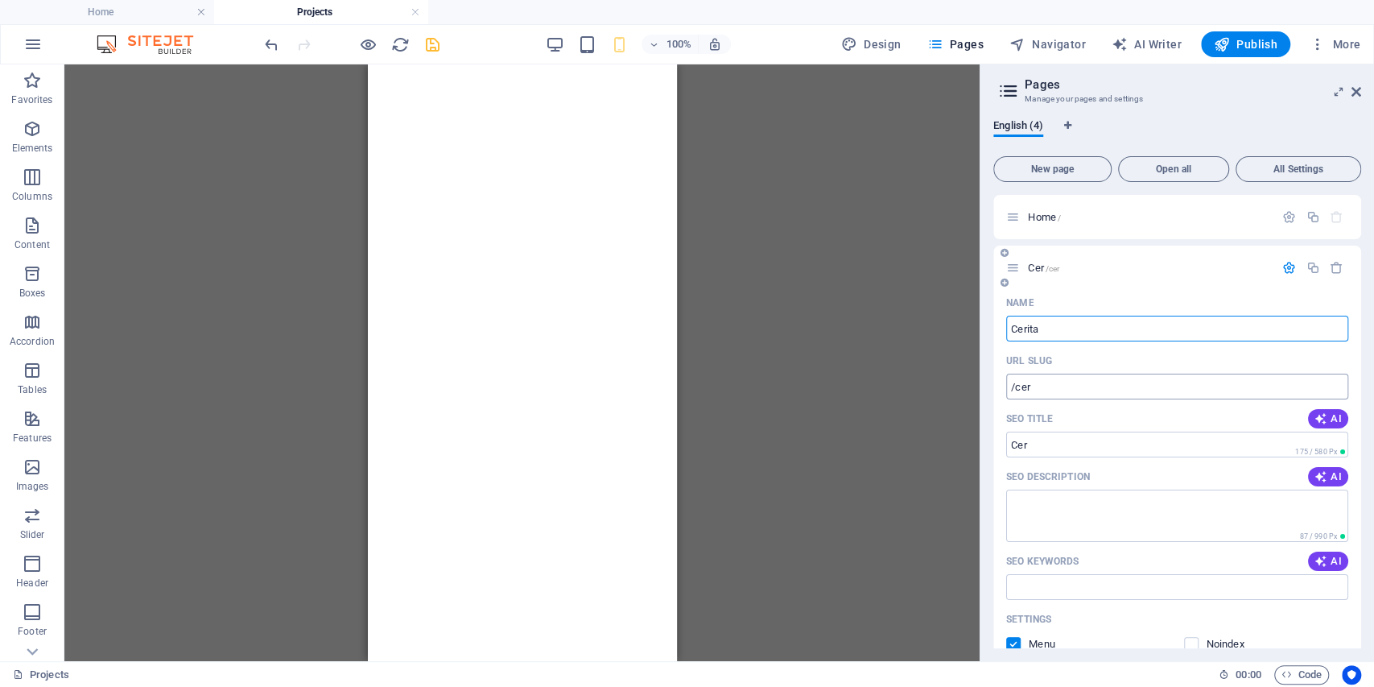
type input "Cerita"
click at [1049, 387] on input "/cerita" at bounding box center [1177, 387] width 342 height 26
click at [1119, 549] on div "SEO Keywords AI" at bounding box center [1177, 561] width 342 height 26
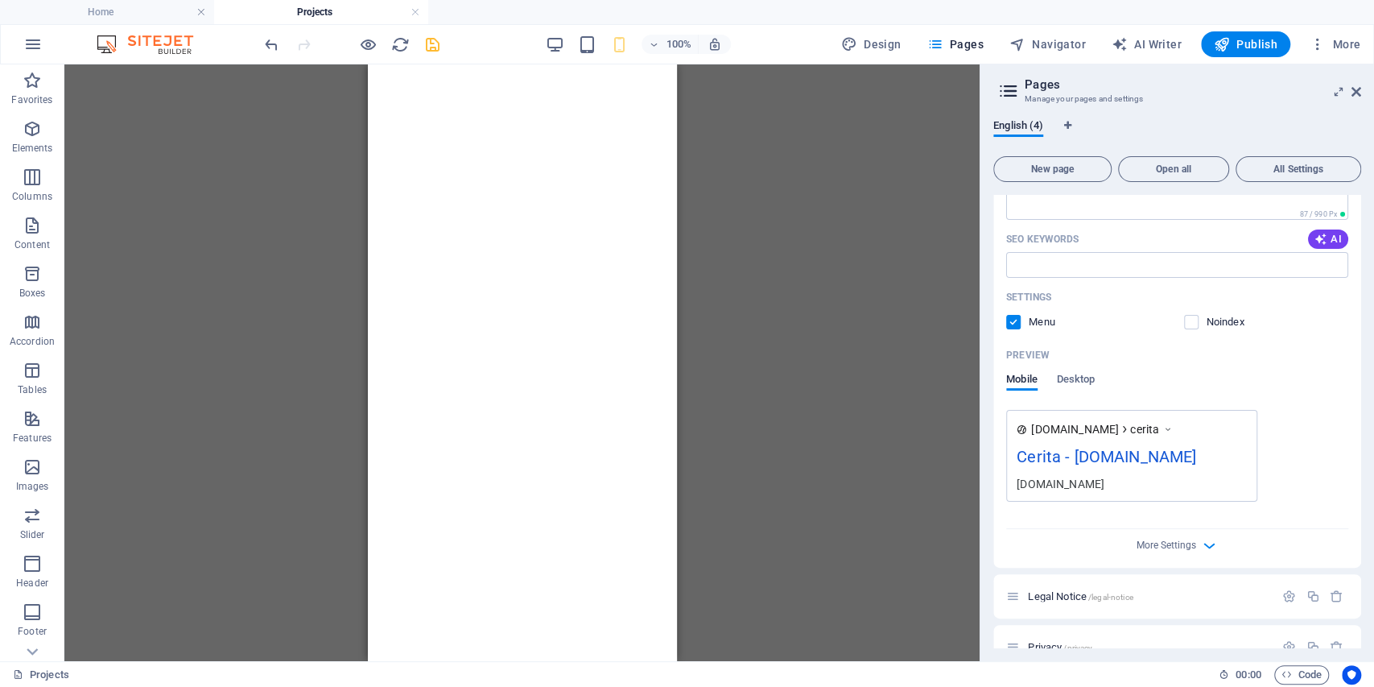
scroll to position [349, 0]
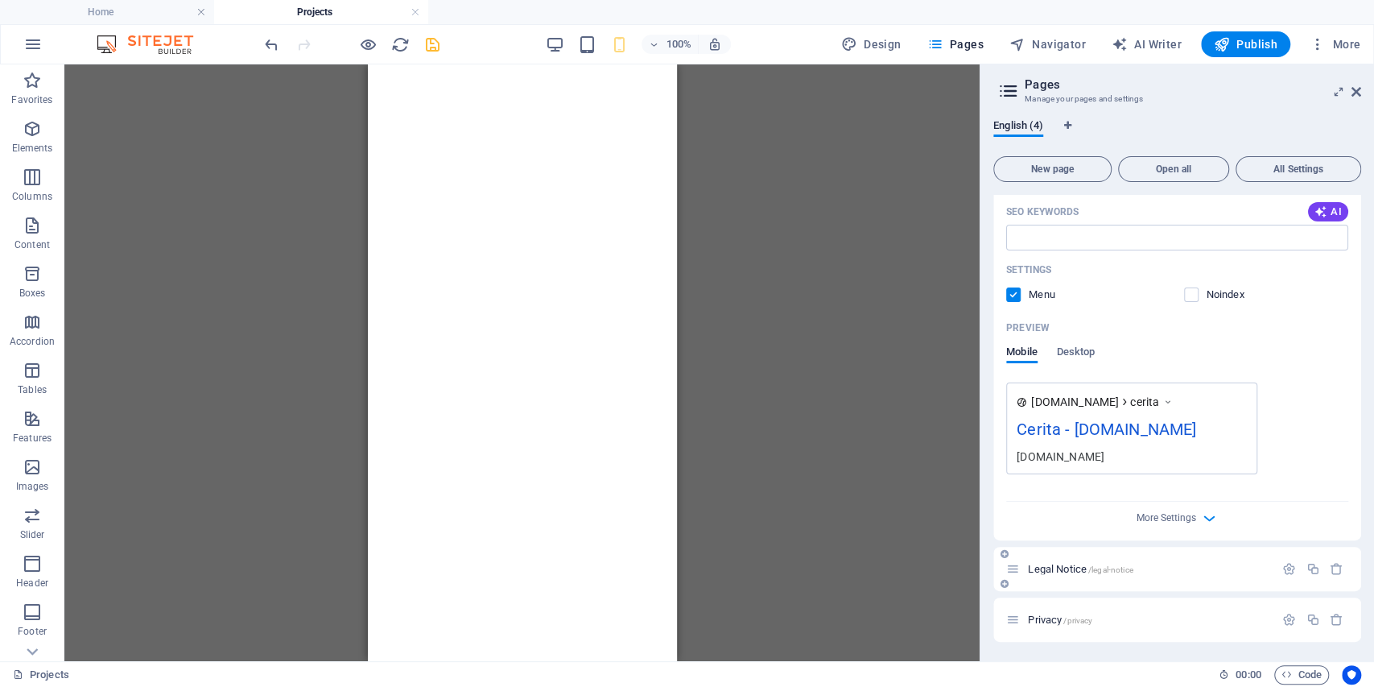
click at [1052, 567] on span "Legal Notice /legal-notice" at bounding box center [1080, 569] width 105 height 12
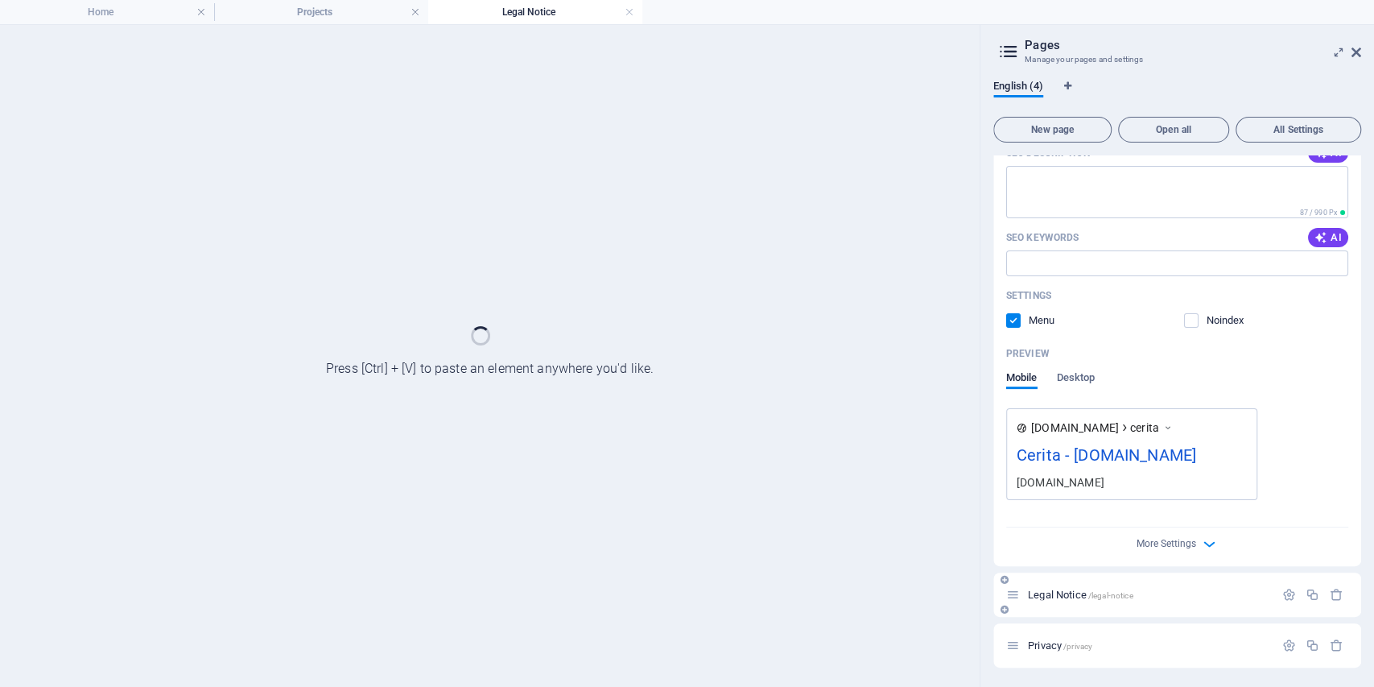
scroll to position [283, 0]
click at [1285, 597] on icon "button" at bounding box center [1289, 595] width 14 height 14
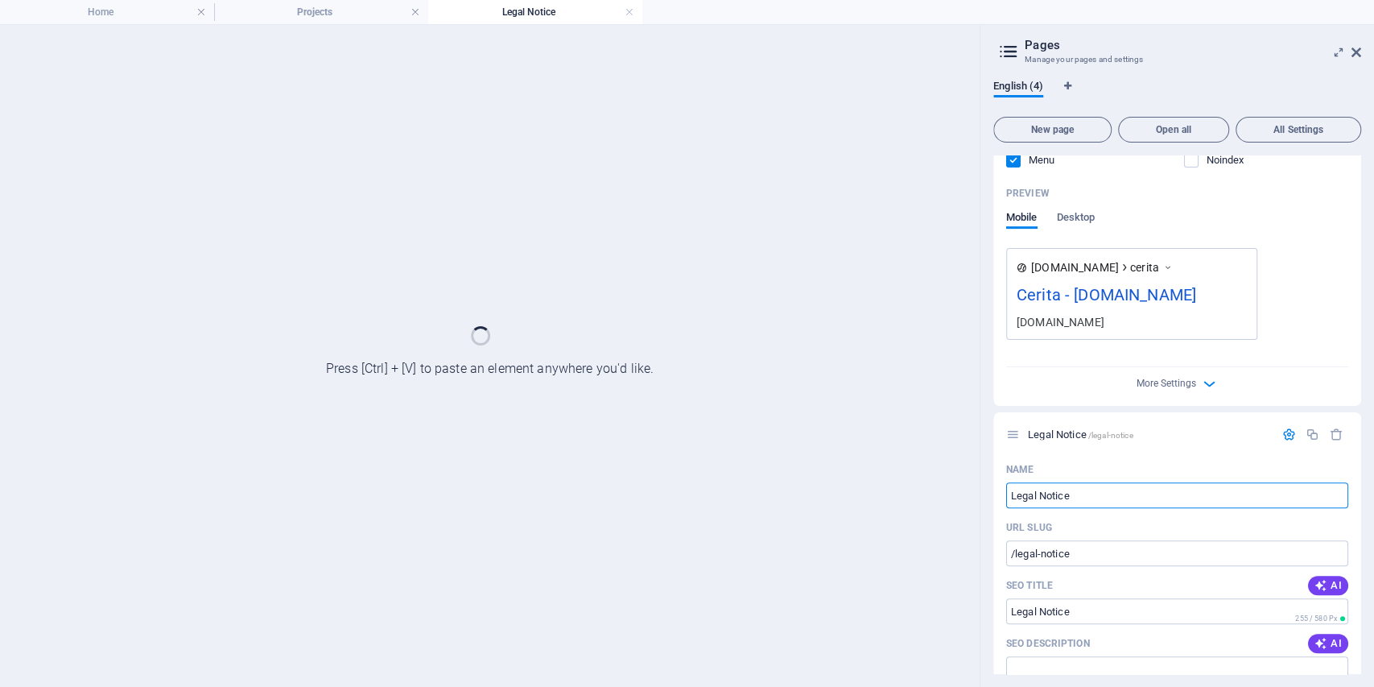
drag, startPoint x: 1066, startPoint y: 494, endPoint x: 968, endPoint y: 481, distance: 98.3
click at [969, 486] on div "Home Projects Legal Notice Favorites Elements Columns Content Boxes Accordion T…" at bounding box center [687, 355] width 1374 height 663
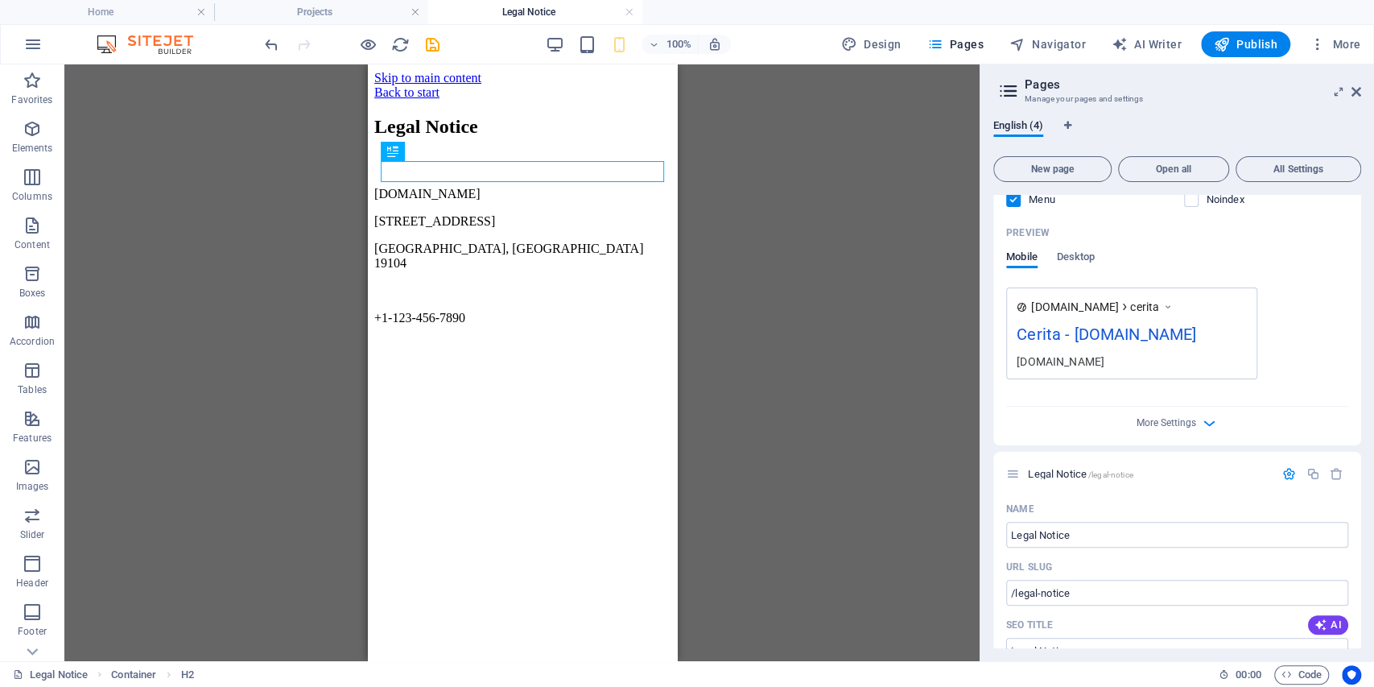
scroll to position [0, 0]
click at [1106, 539] on input "Legal Notice" at bounding box center [1177, 535] width 342 height 26
drag, startPoint x: 1108, startPoint y: 539, endPoint x: 971, endPoint y: 539, distance: 136.8
click at [971, 539] on div "Home Projects Legal Notice Favorites Elements Columns Content Boxes Accordion T…" at bounding box center [687, 362] width 1374 height 597
type input "Suara"
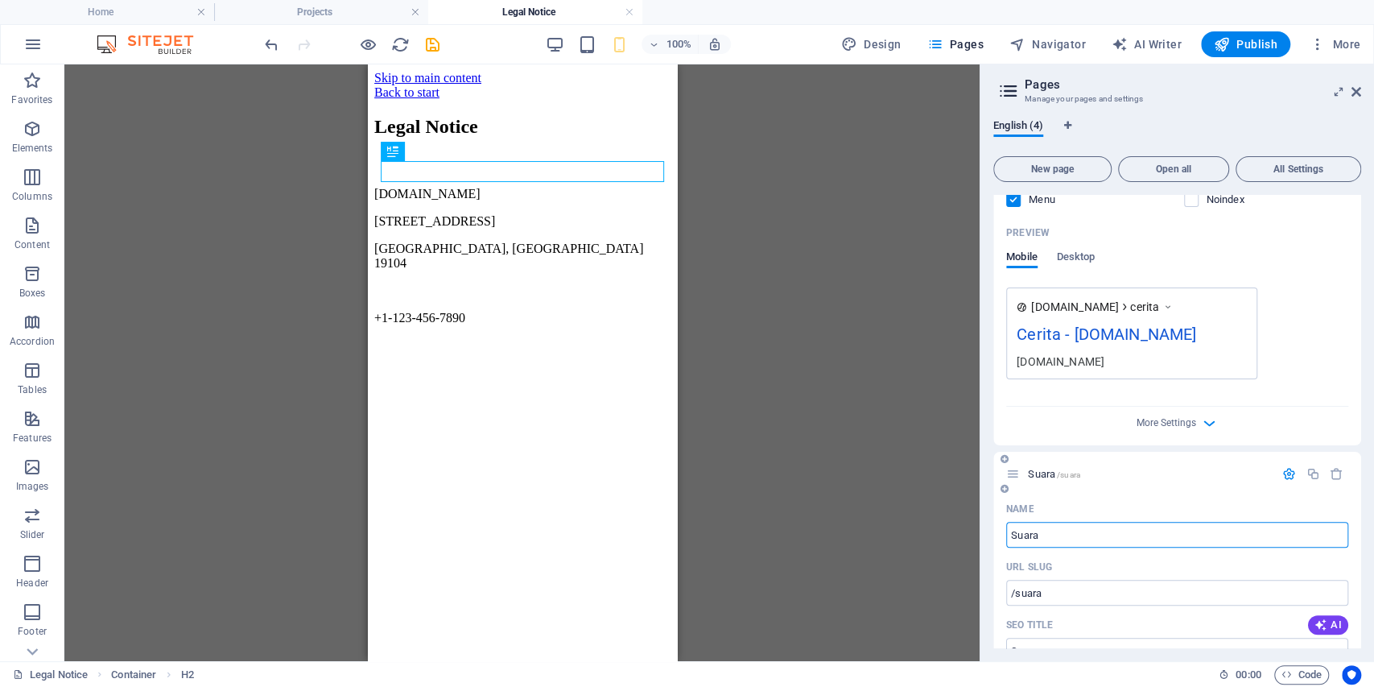
type input "/suara"
type input "Suara"
click at [1240, 498] on div "Name" at bounding box center [1177, 509] width 342 height 26
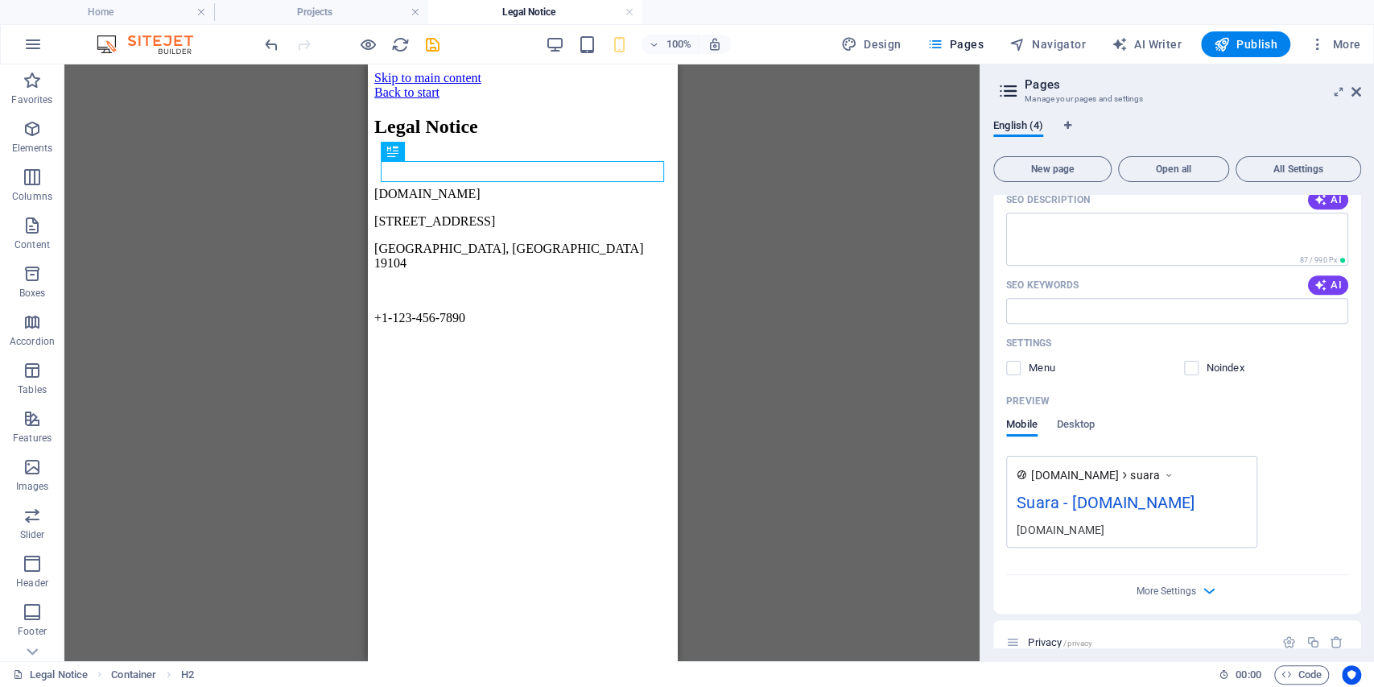
scroll to position [948, 0]
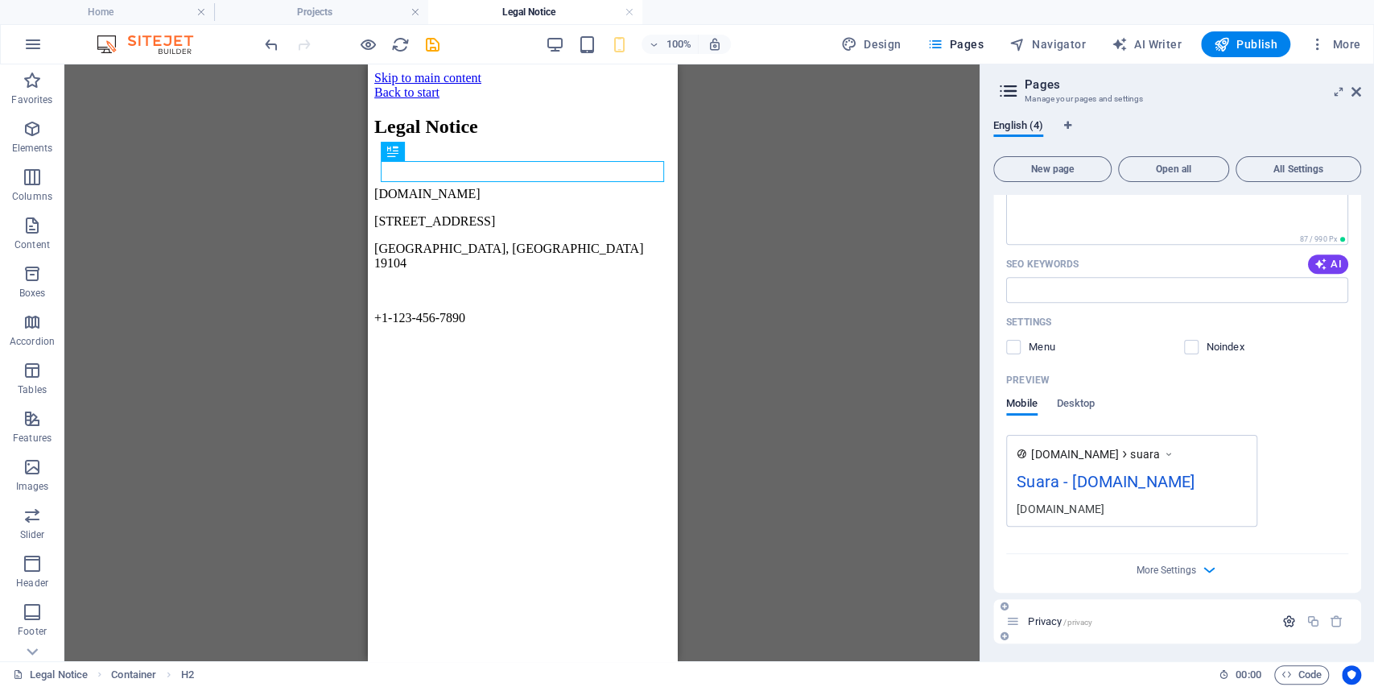
click at [1286, 614] on icon "button" at bounding box center [1289, 621] width 14 height 14
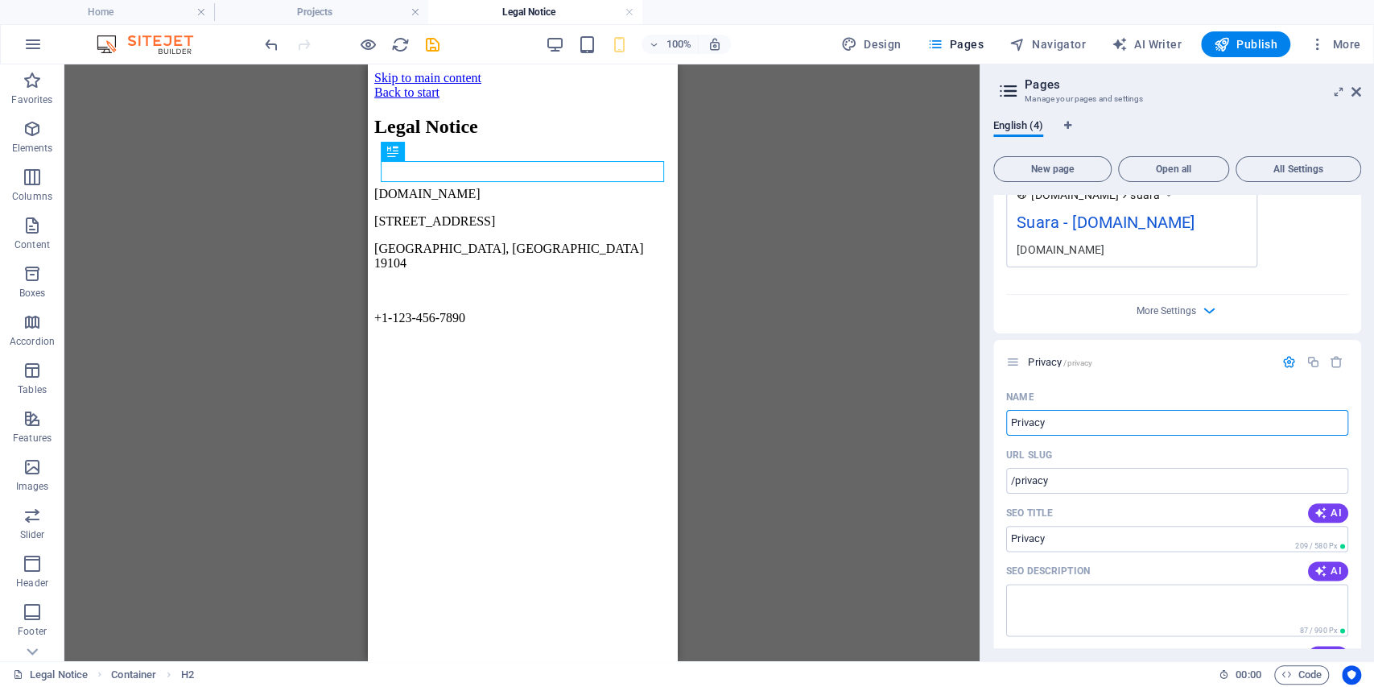
drag, startPoint x: 1102, startPoint y: 421, endPoint x: 894, endPoint y: 421, distance: 208.5
click at [894, 421] on div "Home Projects Legal Notice Favorites Elements Columns Content Boxes Accordion T…" at bounding box center [687, 362] width 1374 height 597
type input "Pembaruan"
type input "/pembaruan"
type input "Pembaruan"
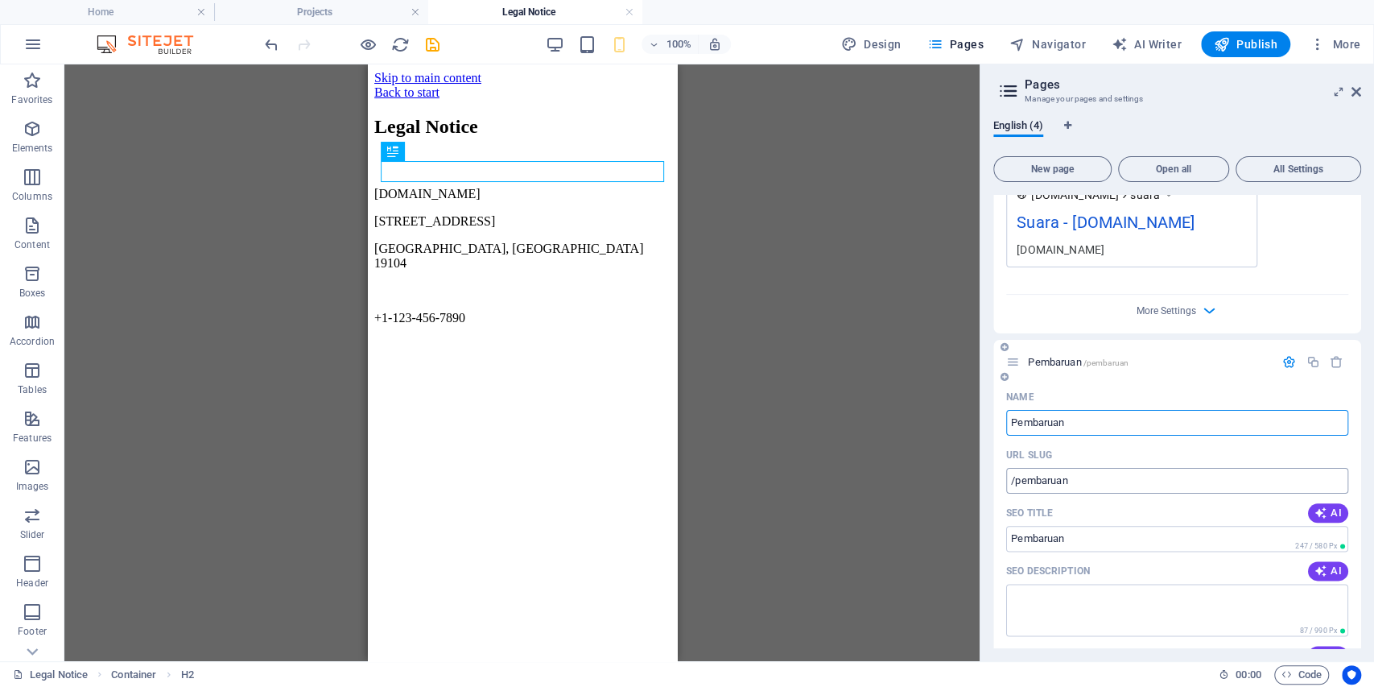
type input "Pembaruan"
drag, startPoint x: 1059, startPoint y: 479, endPoint x: 1042, endPoint y: 481, distance: 17.0
click at [1042, 481] on input "/pembaruan" at bounding box center [1177, 481] width 342 height 26
click at [1179, 451] on div "URL SLUG" at bounding box center [1177, 455] width 342 height 26
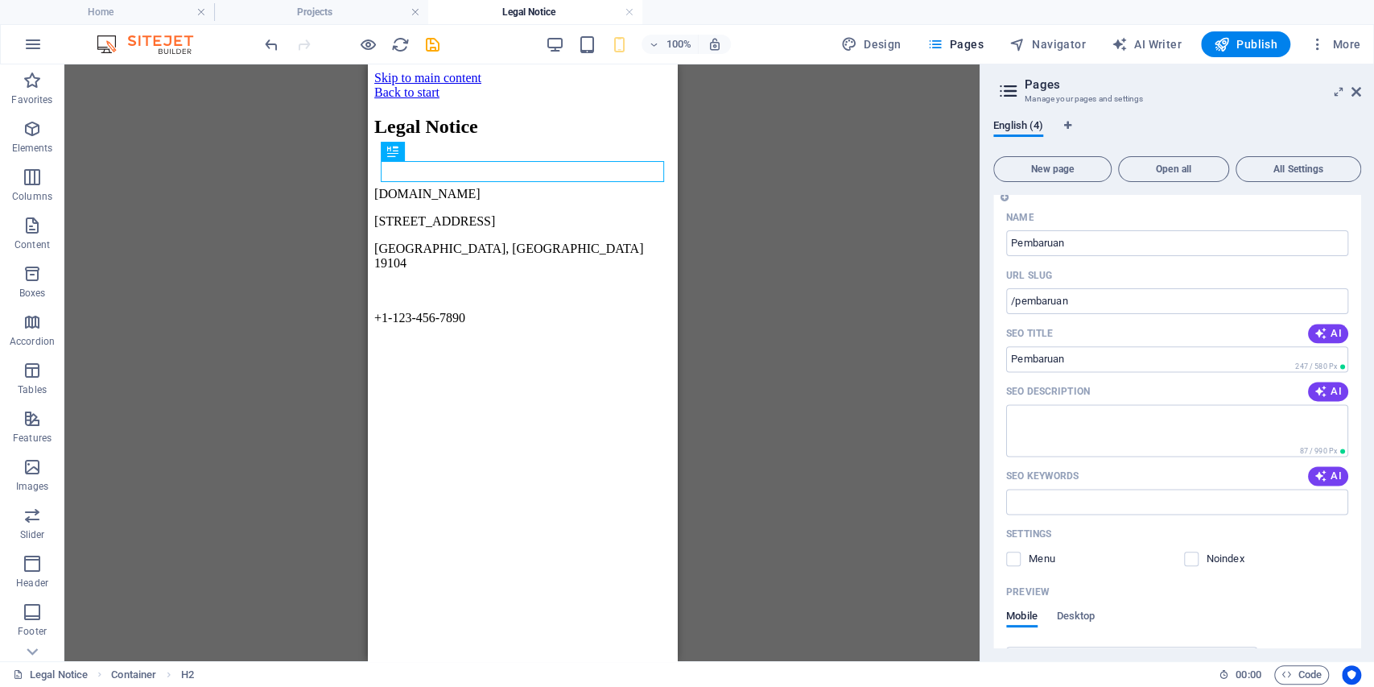
scroll to position [1333, 0]
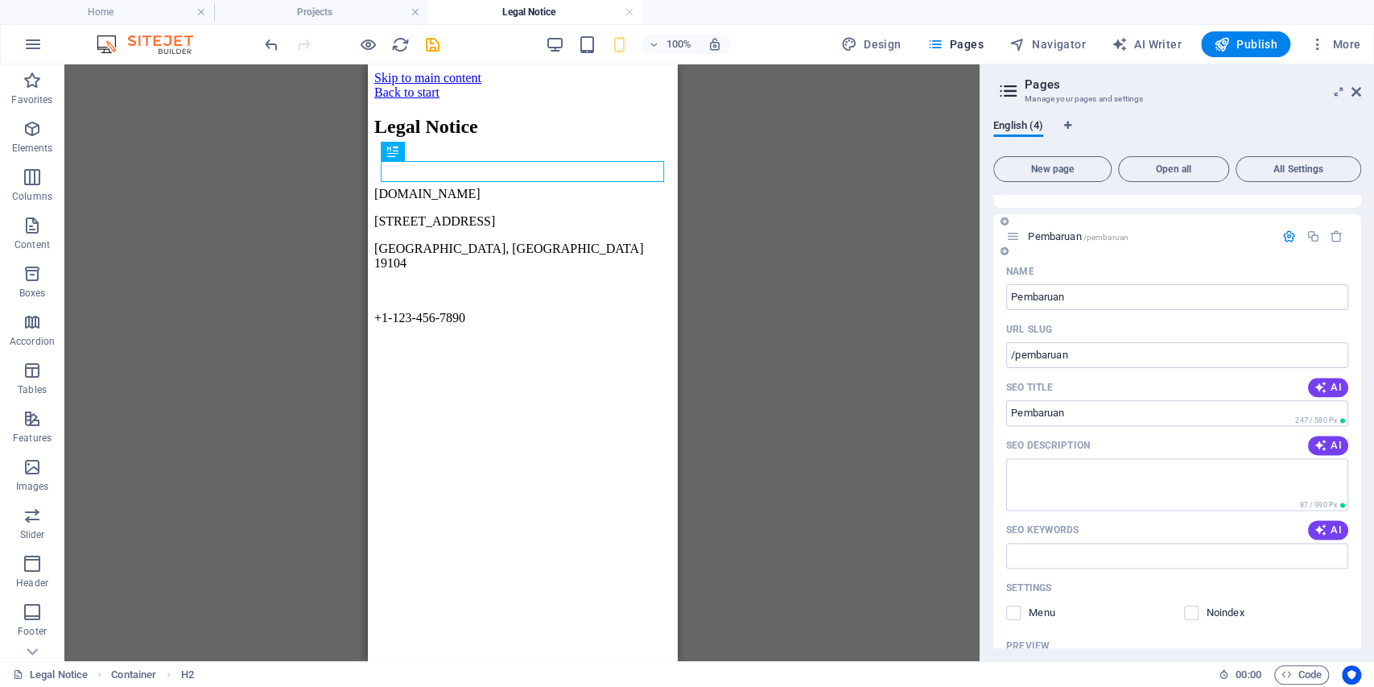
click at [1265, 580] on div "Settings" at bounding box center [1177, 588] width 342 height 26
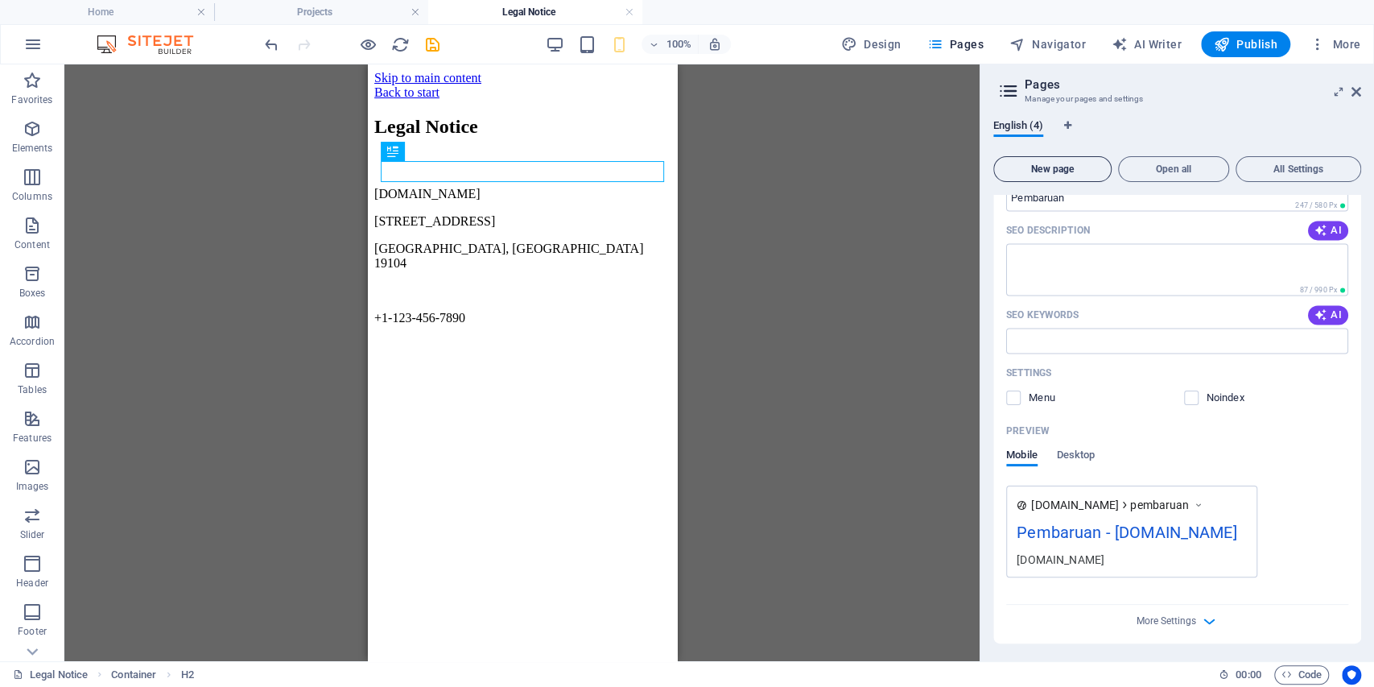
click at [1063, 167] on span "New page" at bounding box center [1053, 169] width 104 height 10
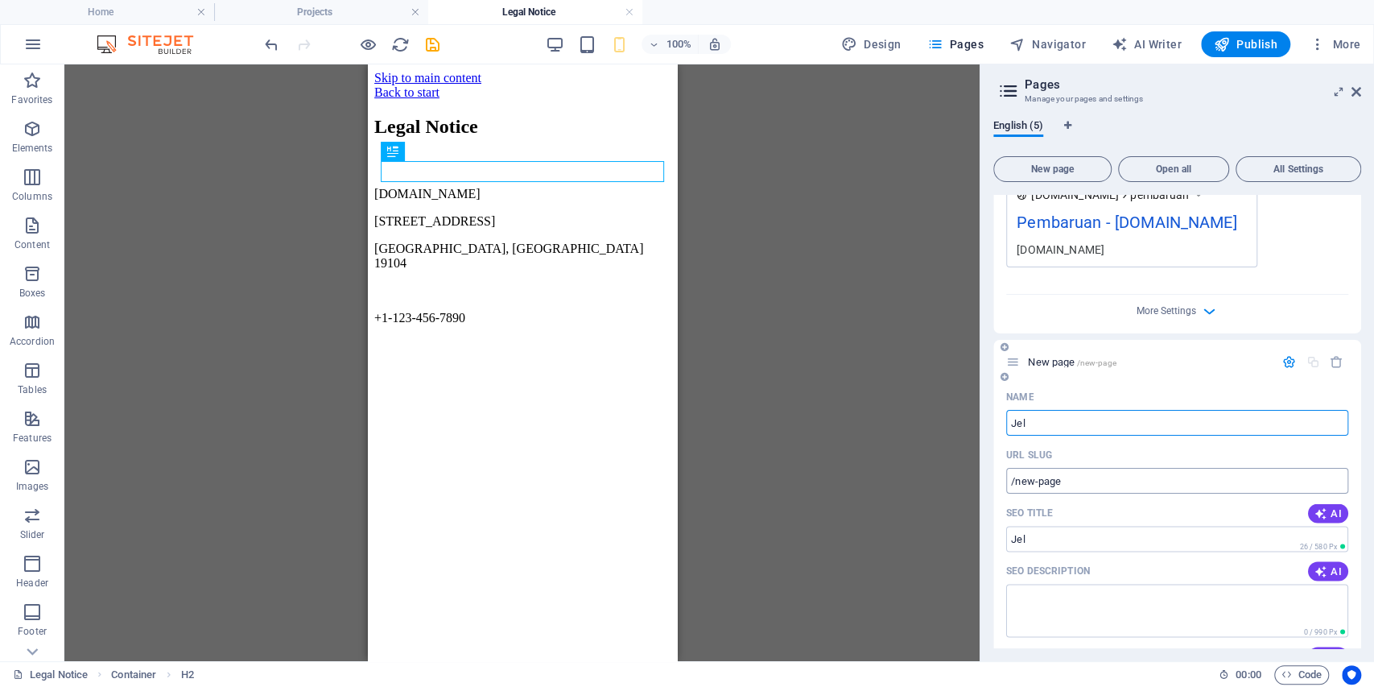
type input "Jela"
type input "/jel"
type input "Jelajah"
type input "/jelajah"
type input "Jelajah"
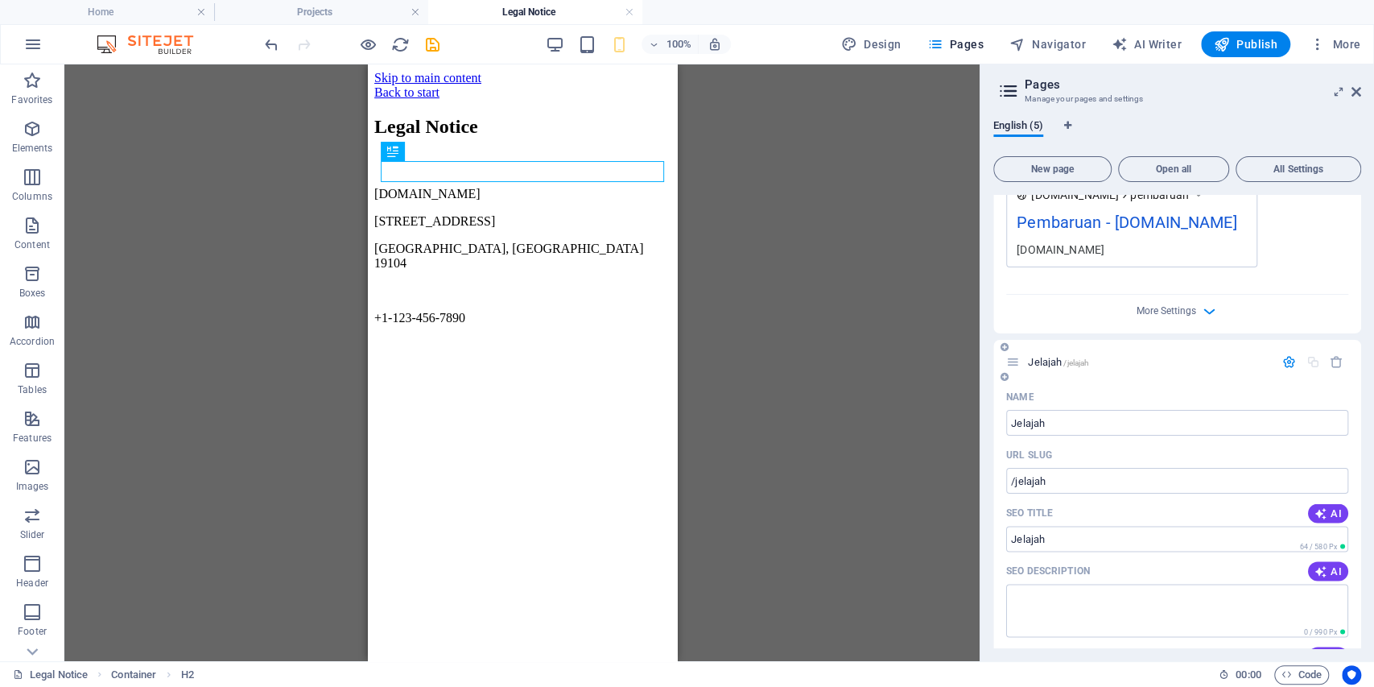
click at [1166, 390] on div "Name" at bounding box center [1177, 397] width 342 height 26
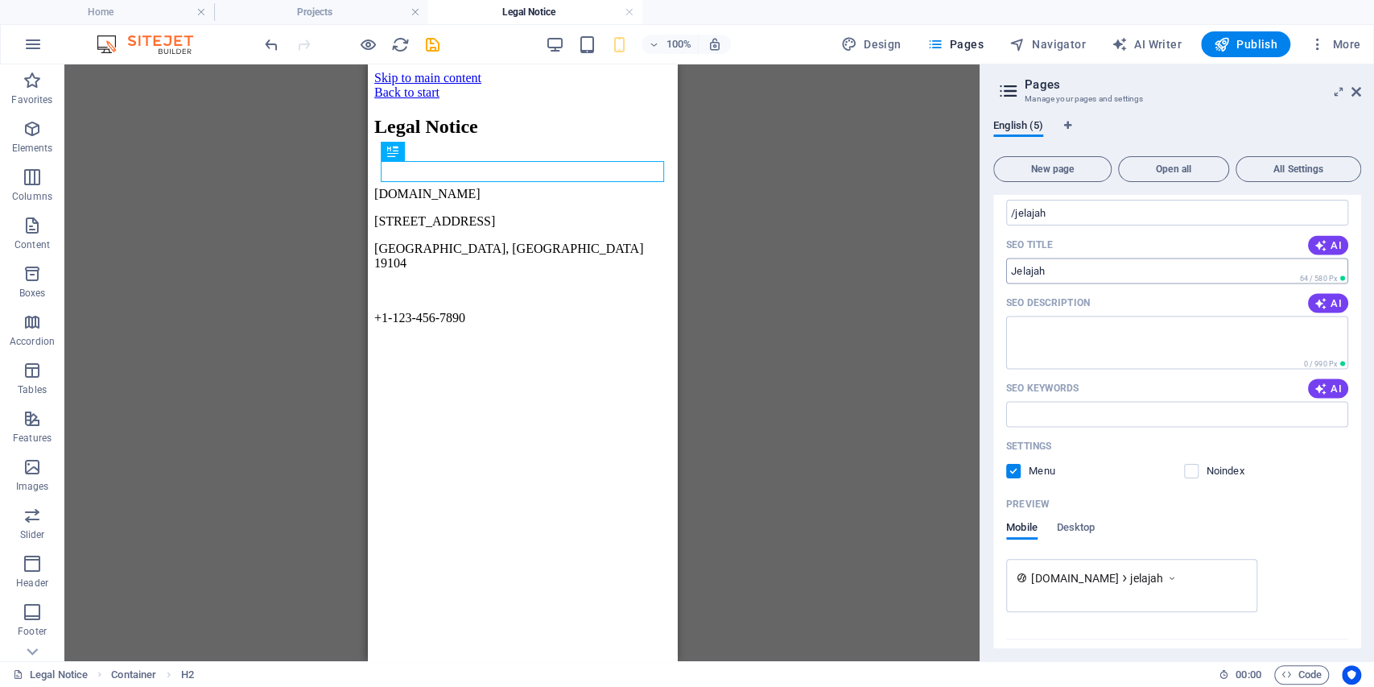
scroll to position [2160, 0]
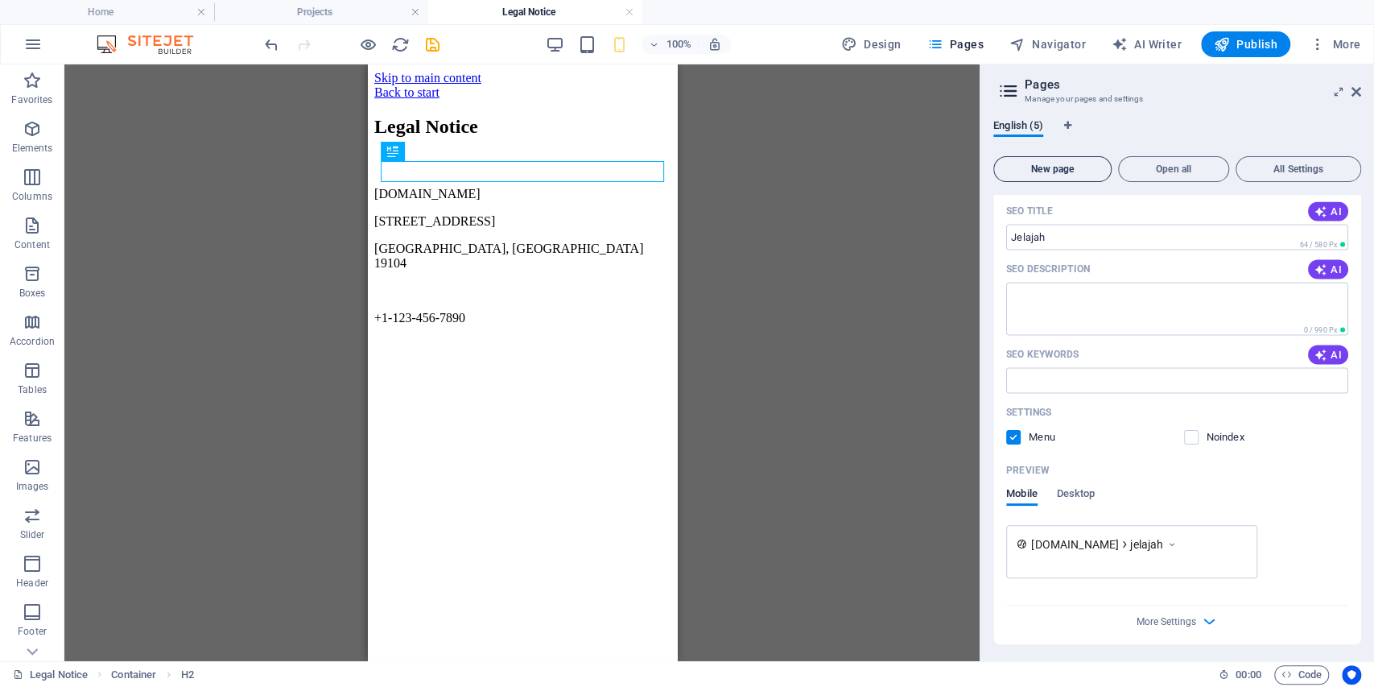
click at [1071, 180] on button "New page" at bounding box center [1052, 169] width 118 height 26
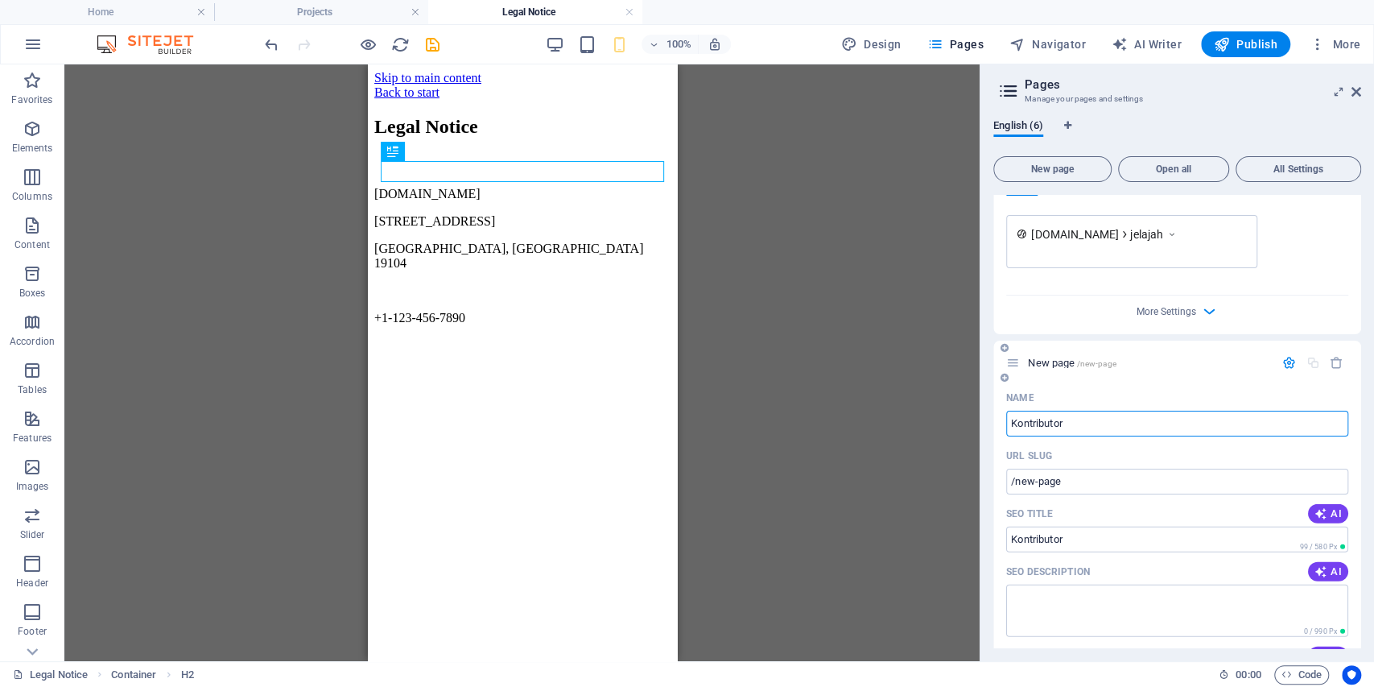
click at [1145, 385] on div "Name" at bounding box center [1177, 398] width 342 height 26
type input "Kontributor"
type input "/kontributor"
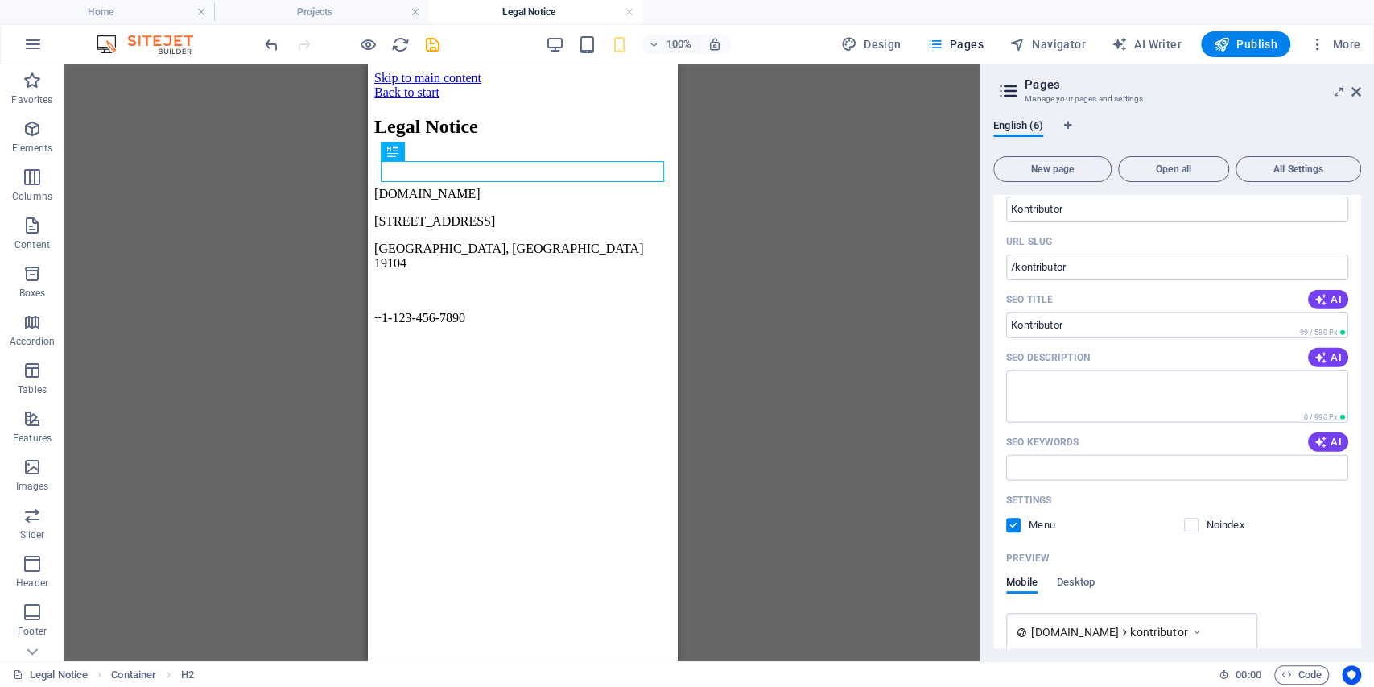
scroll to position [2772, 0]
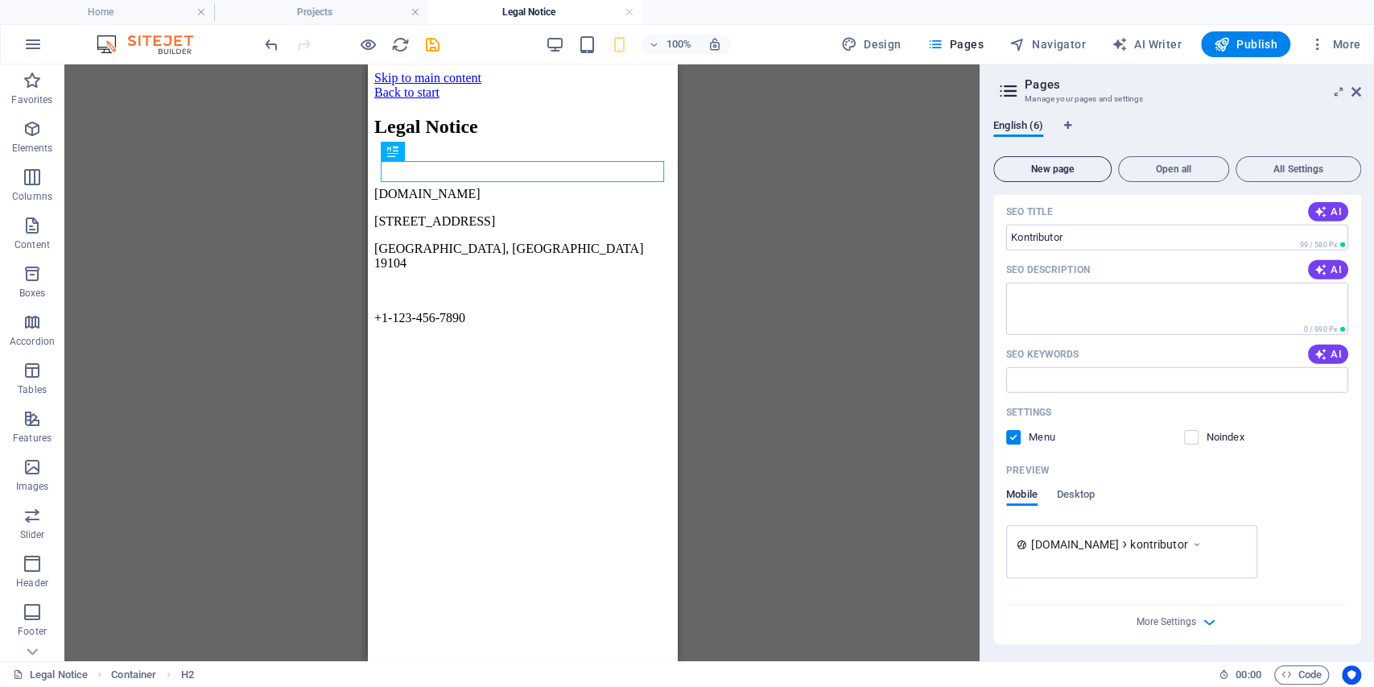
click at [1087, 179] on button "New page" at bounding box center [1052, 169] width 118 height 26
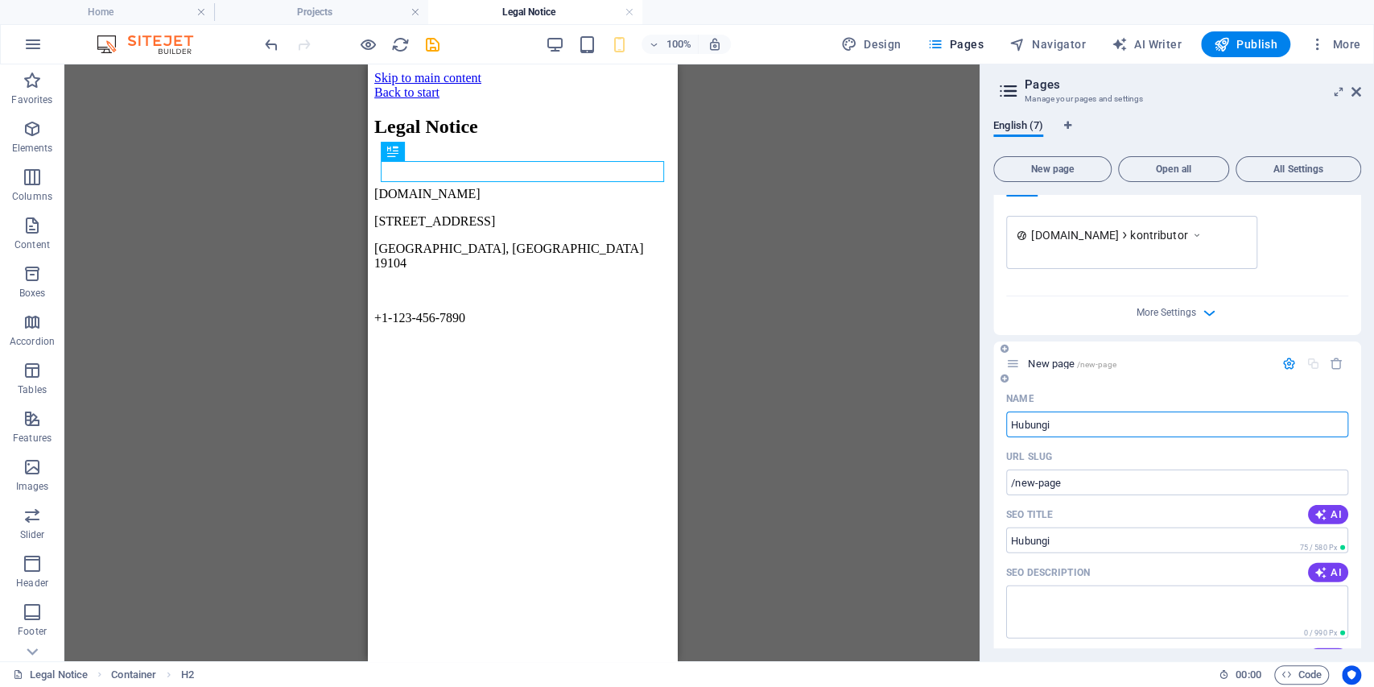
click at [1174, 382] on div "New page /new-page" at bounding box center [1177, 363] width 368 height 44
type input "Hubungi"
type input "/hubungi"
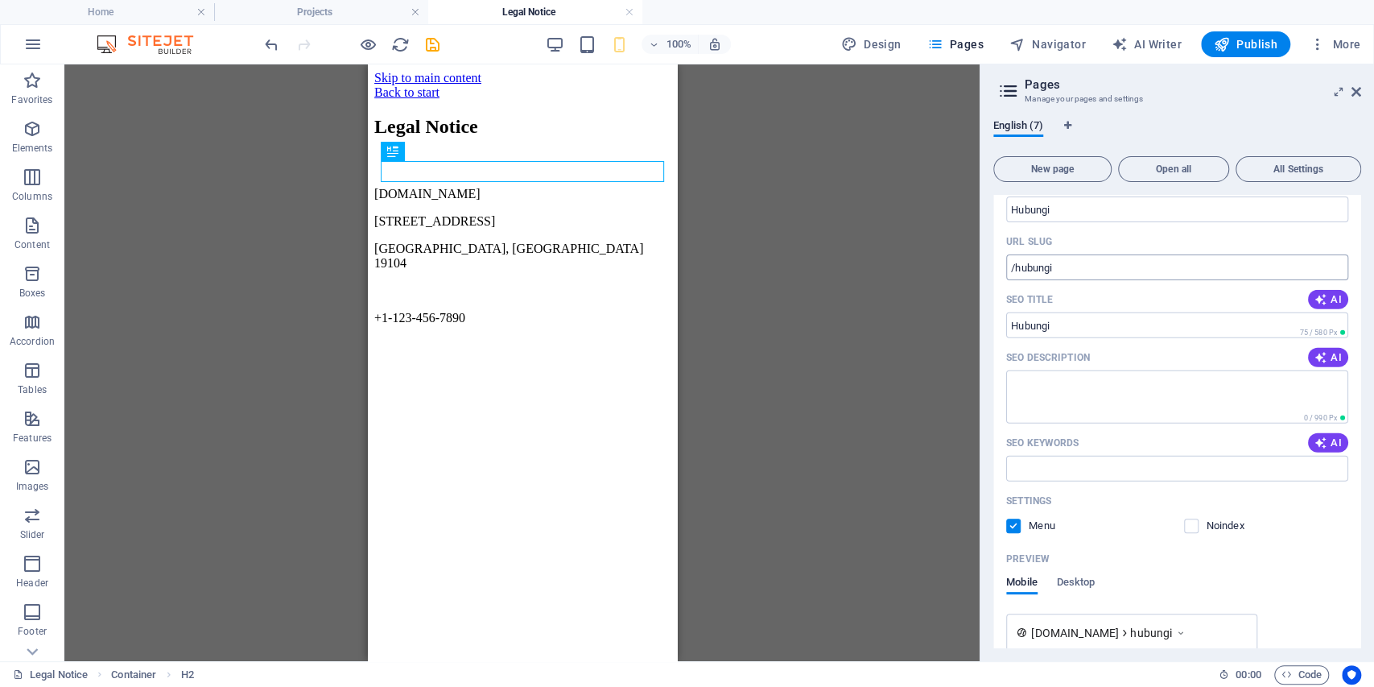
scroll to position [3383, 0]
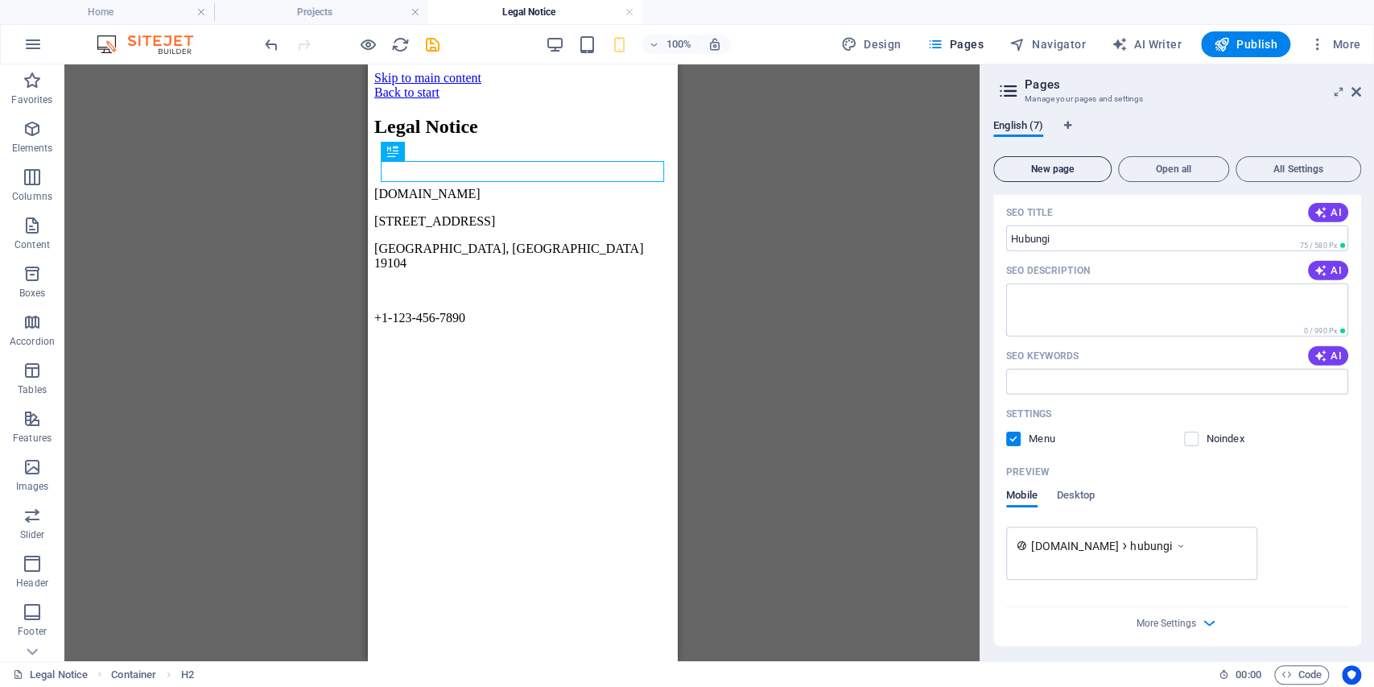
click at [1079, 180] on button "New page" at bounding box center [1052, 169] width 118 height 26
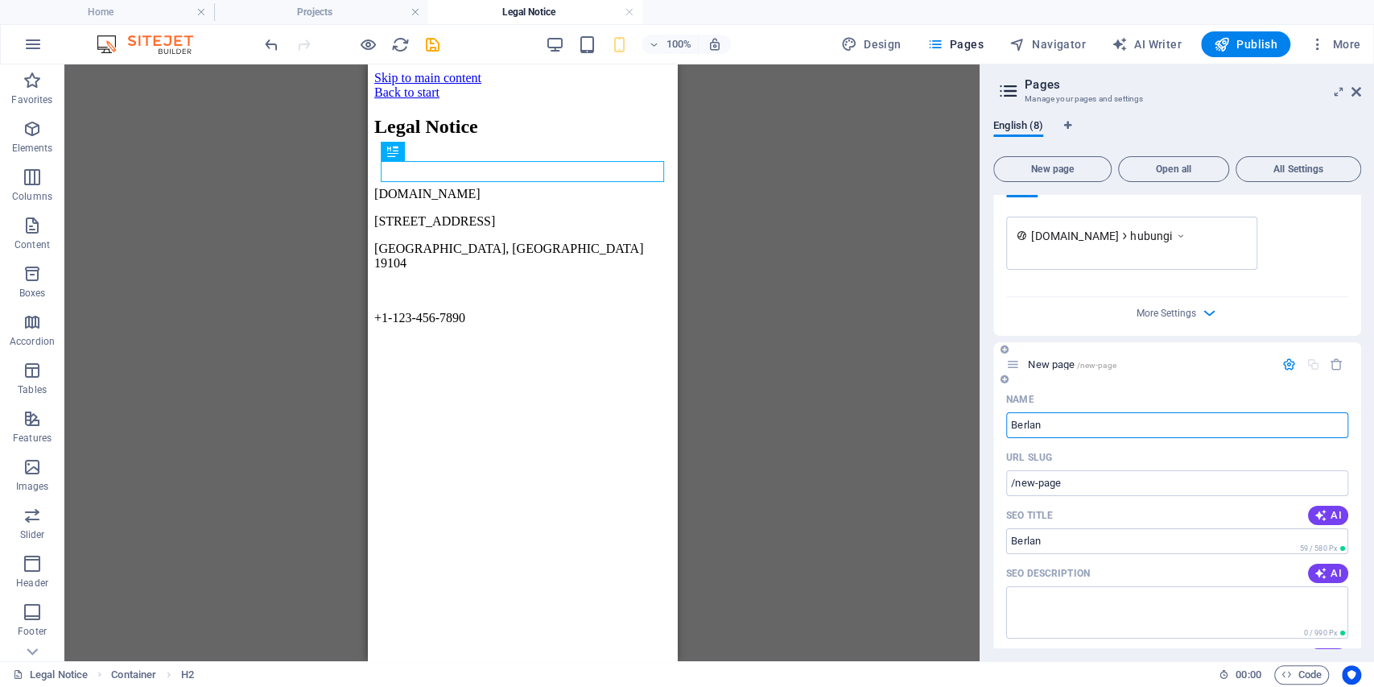
type input "Berlan"
type input "/berlan"
type input "Berlangganan"
type input "/berlangganan"
type input "Berlangganan"
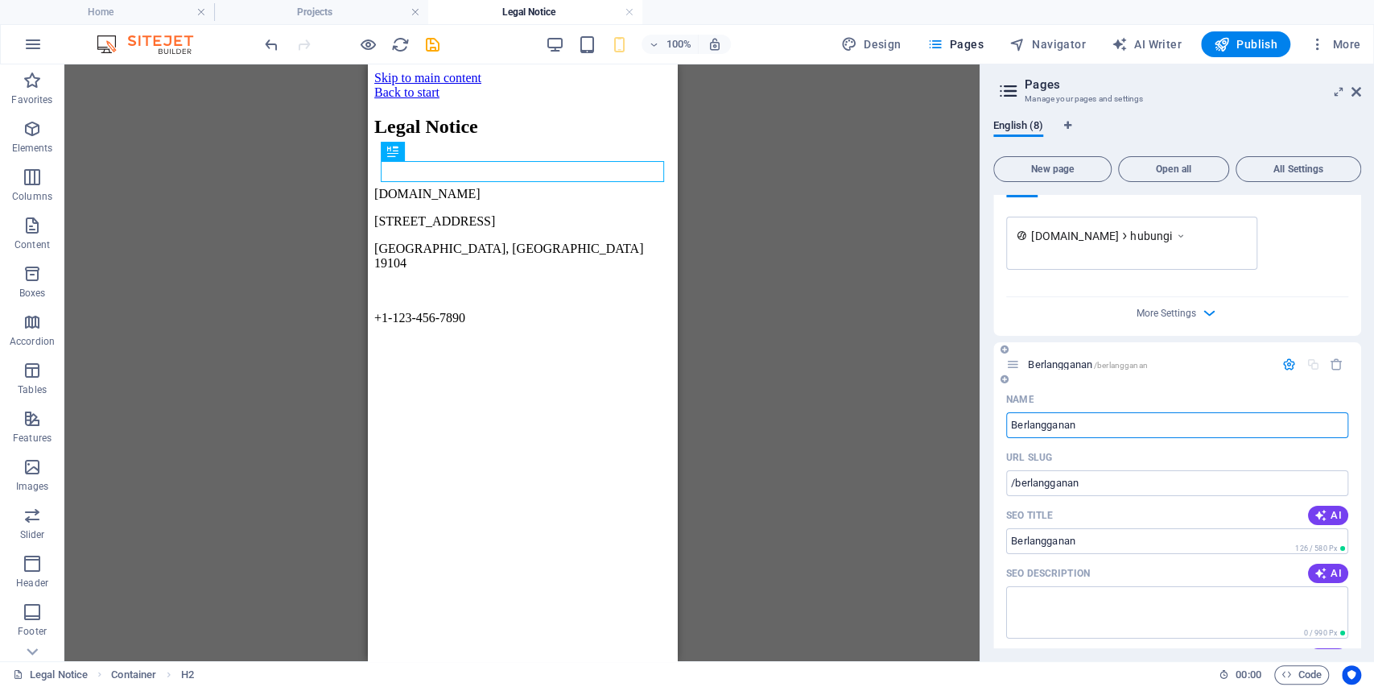
click at [1169, 444] on div "URL SLUG" at bounding box center [1177, 457] width 342 height 26
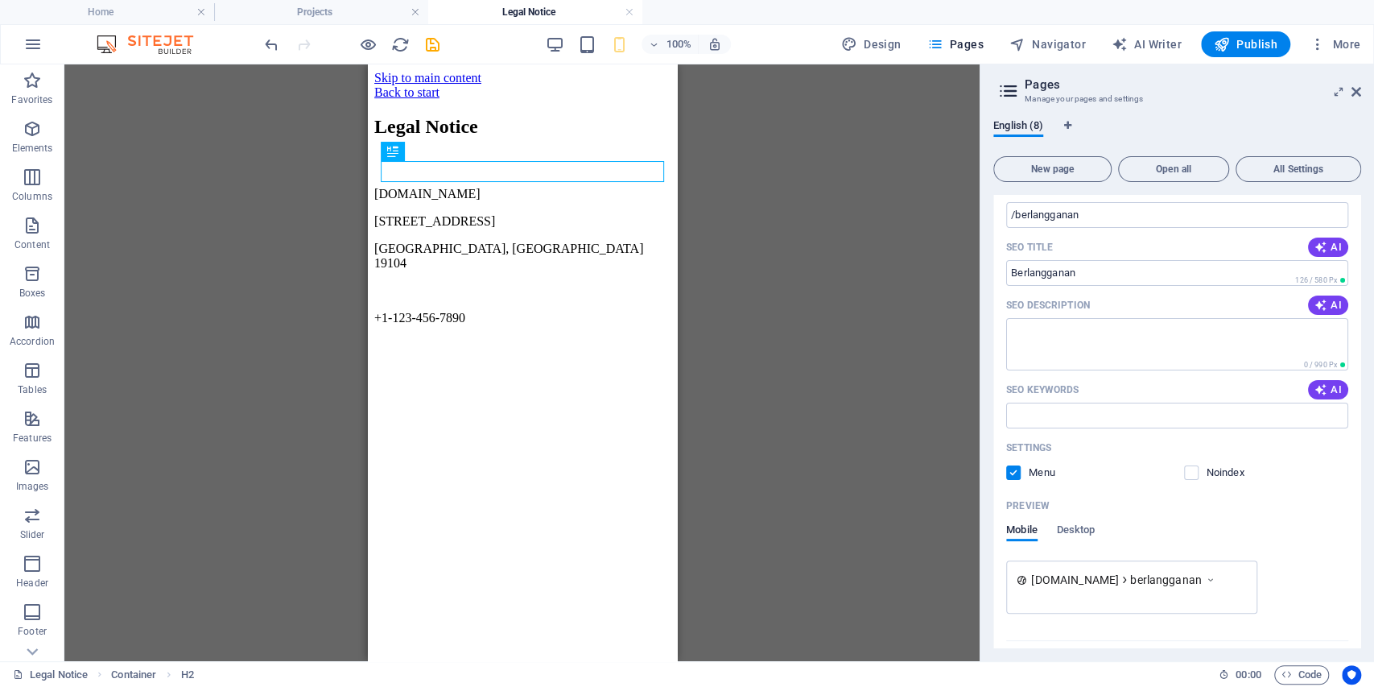
scroll to position [3994, 0]
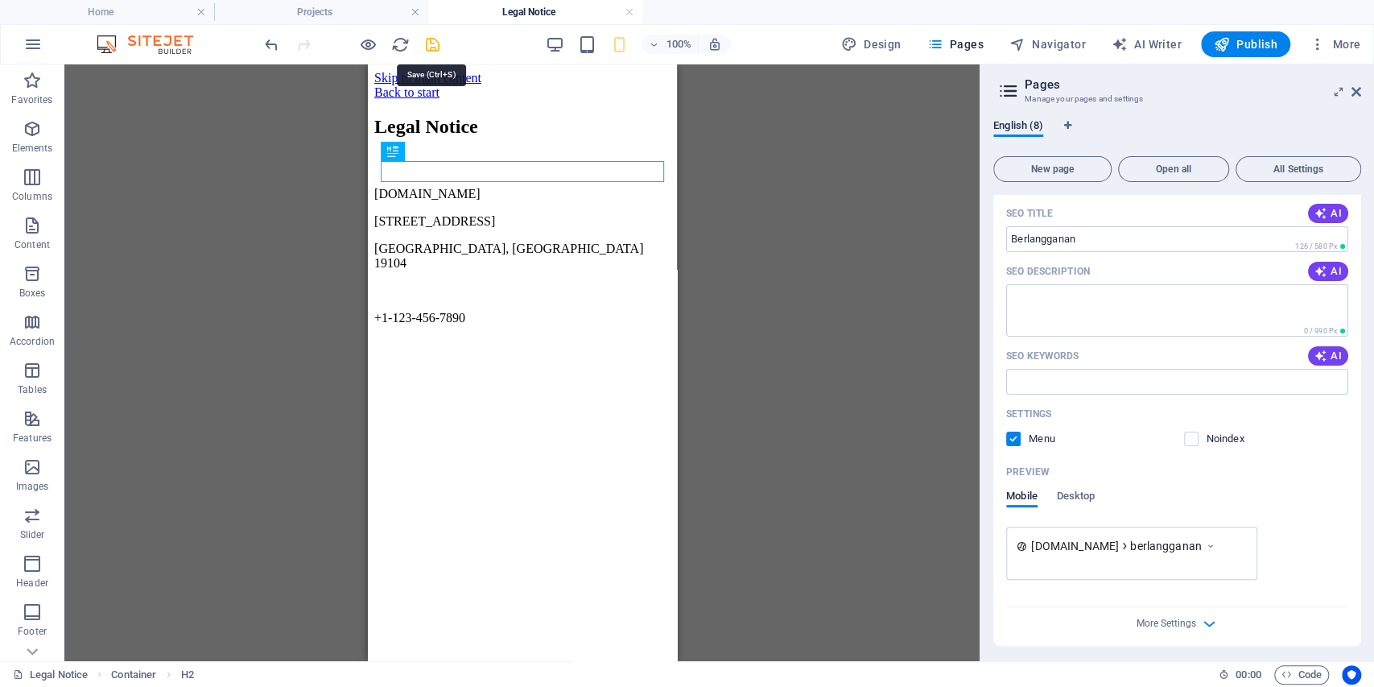
click at [436, 42] on icon "save" at bounding box center [432, 44] width 19 height 19
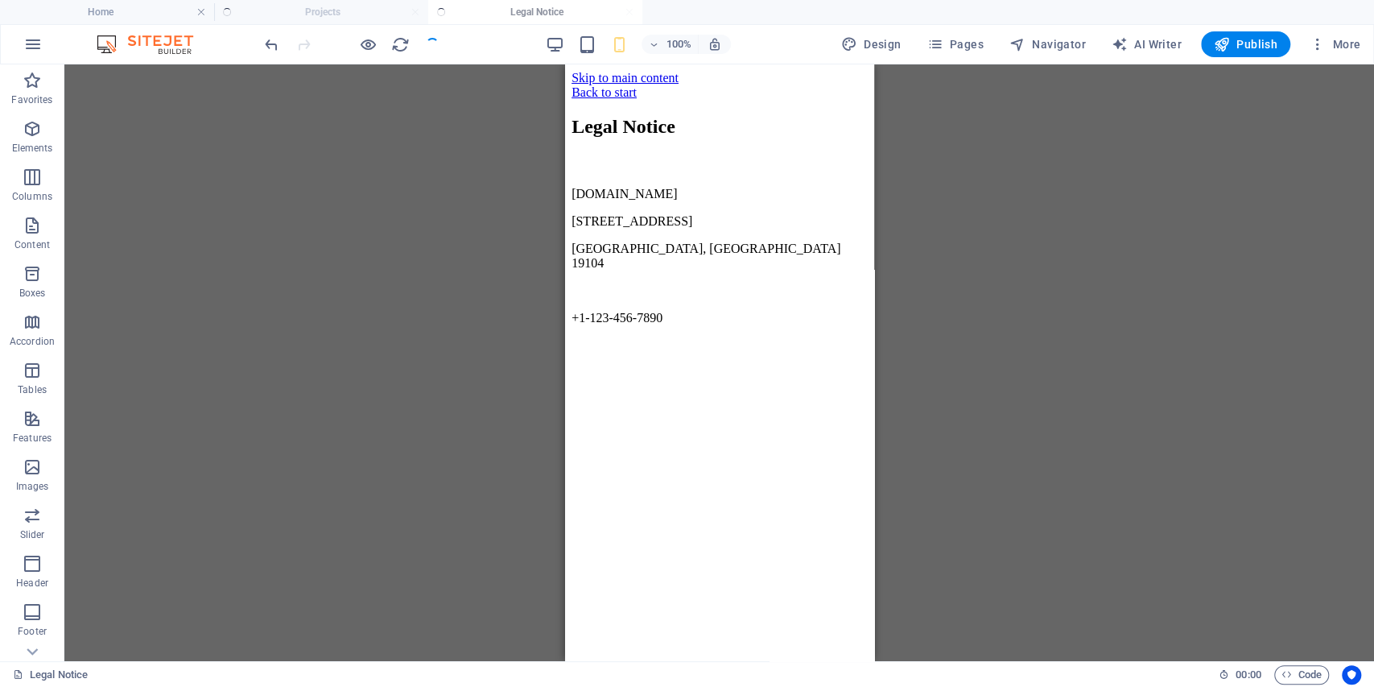
scroll to position [0, 0]
click at [942, 39] on icon "button" at bounding box center [935, 44] width 16 height 16
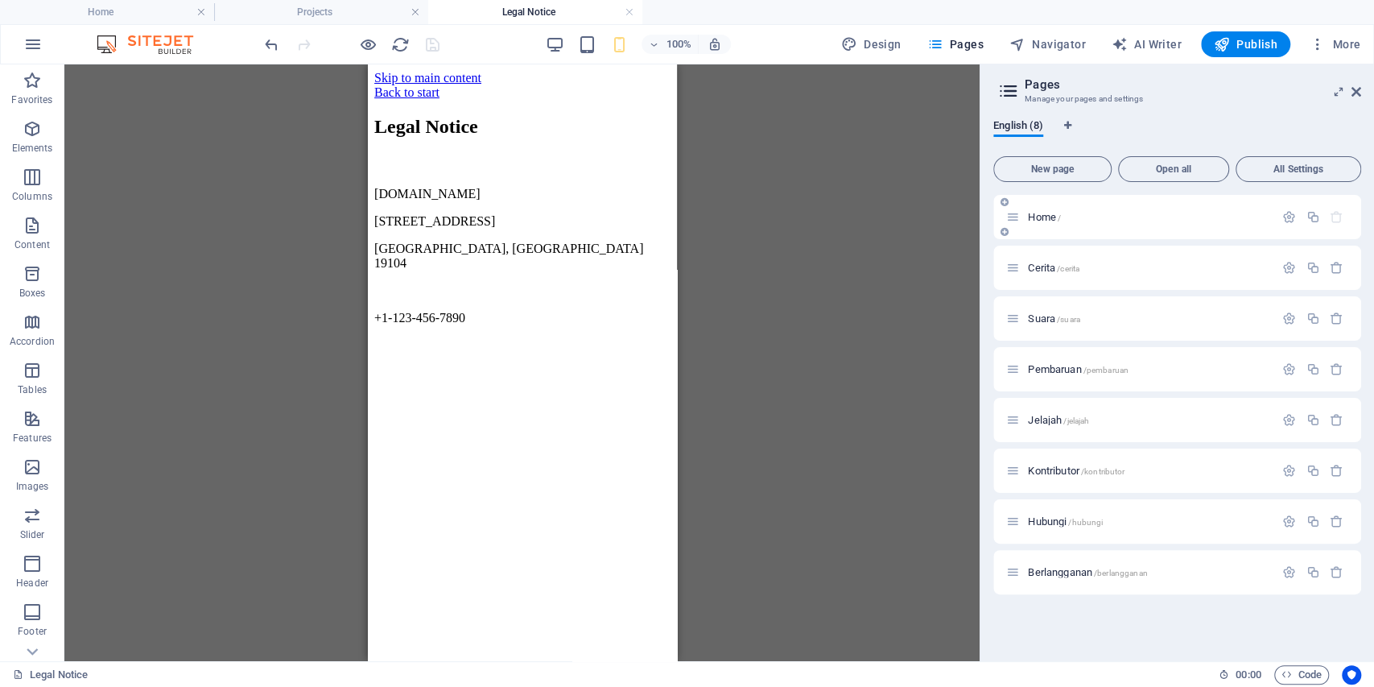
click at [1046, 222] on div "Home /" at bounding box center [1140, 217] width 268 height 19
click at [1048, 219] on span "Home /" at bounding box center [1044, 217] width 33 height 12
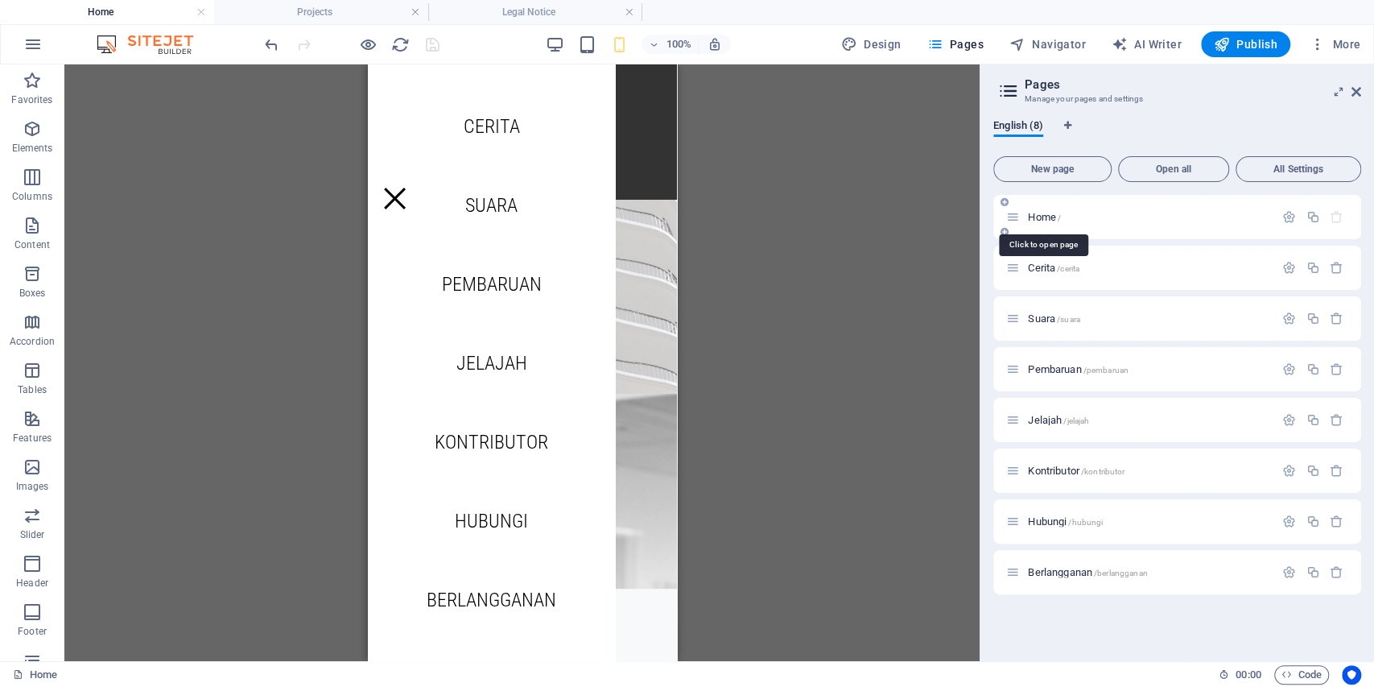
click at [1048, 219] on span "Home /" at bounding box center [1044, 217] width 33 height 12
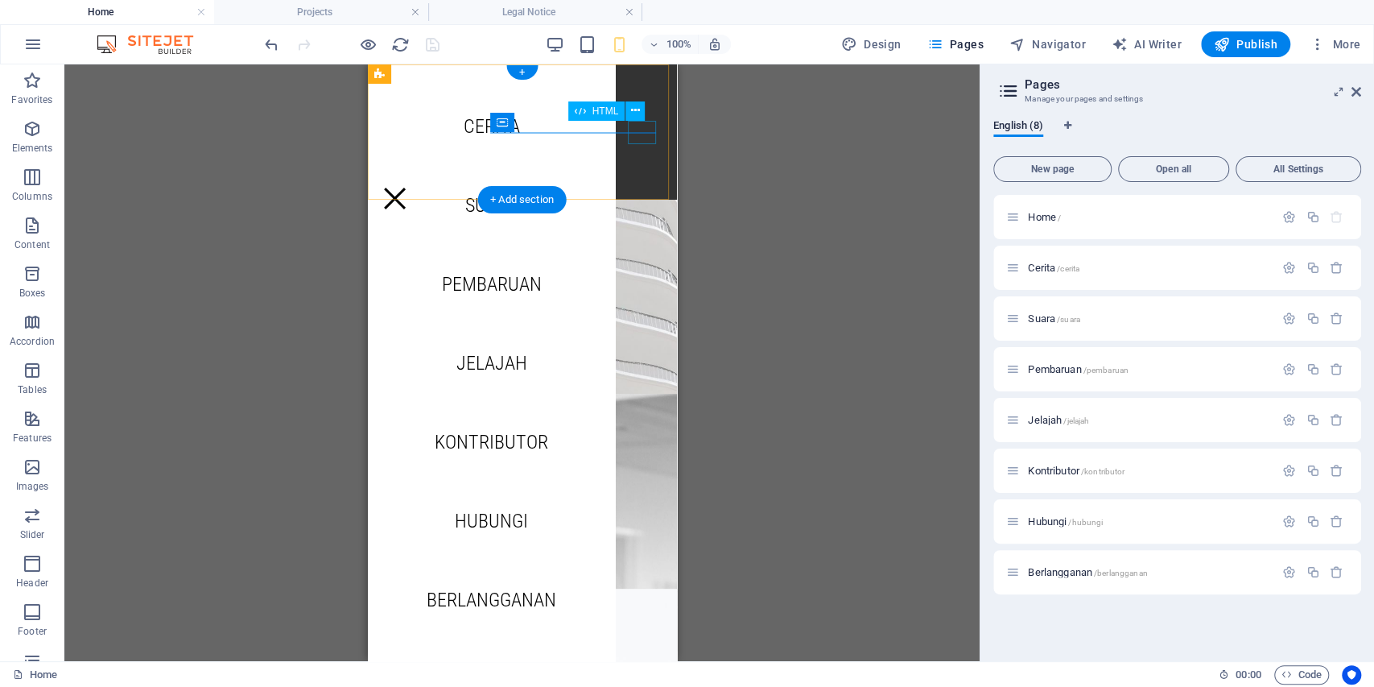
click at [408, 187] on div "Menu" at bounding box center [394, 198] width 28 height 23
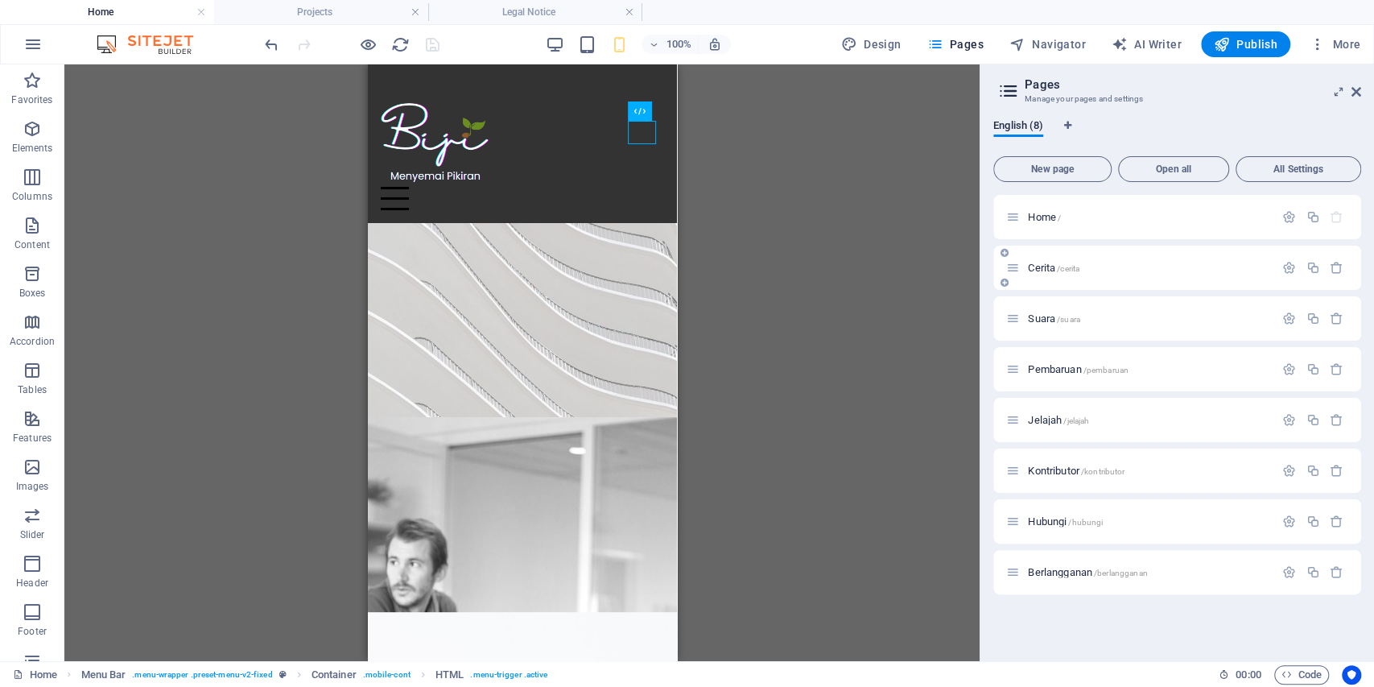
click at [1042, 266] on span "Cerita /cerita" at bounding box center [1054, 268] width 52 height 12
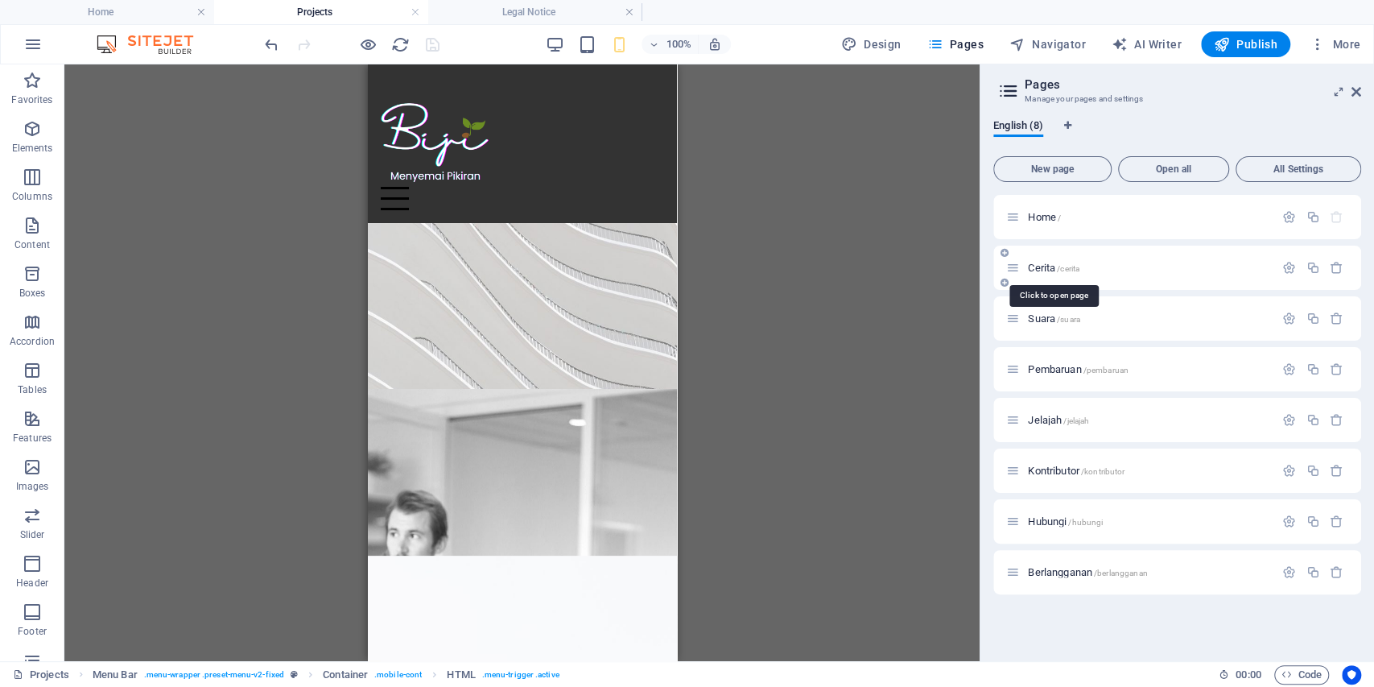
click at [1040, 269] on span "Cerita /cerita" at bounding box center [1054, 268] width 52 height 12
click at [1080, 269] on span "/cerita" at bounding box center [1068, 268] width 23 height 9
click at [1056, 266] on span "Cerita /cerita" at bounding box center [1054, 268] width 52 height 12
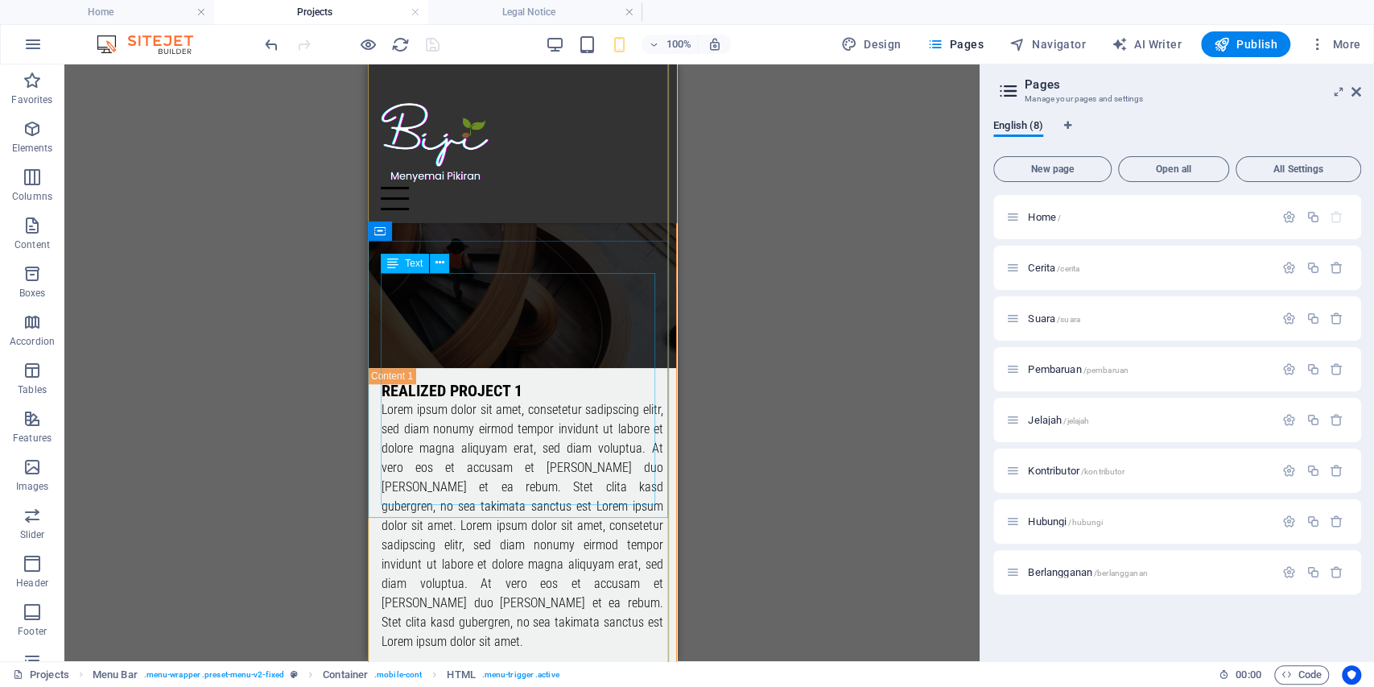
scroll to position [1019, 0]
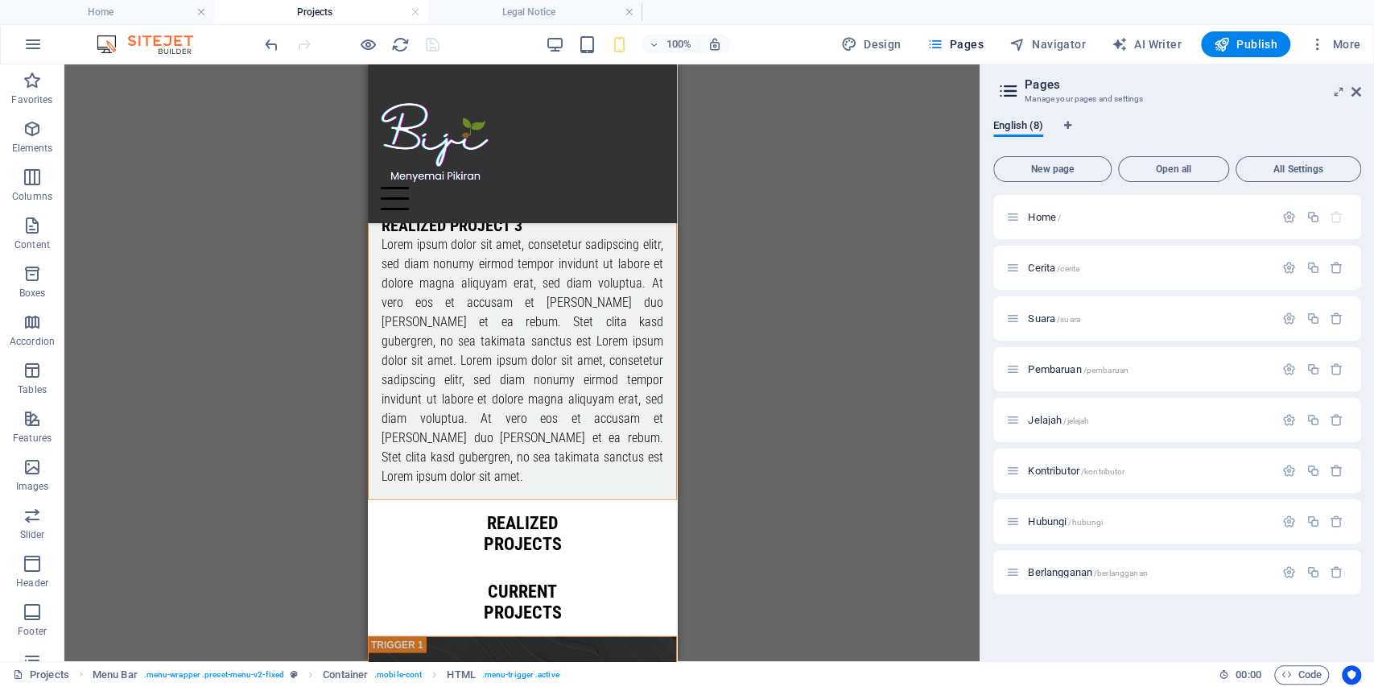
drag, startPoint x: 671, startPoint y: 196, endPoint x: 1045, endPoint y: 362, distance: 408.7
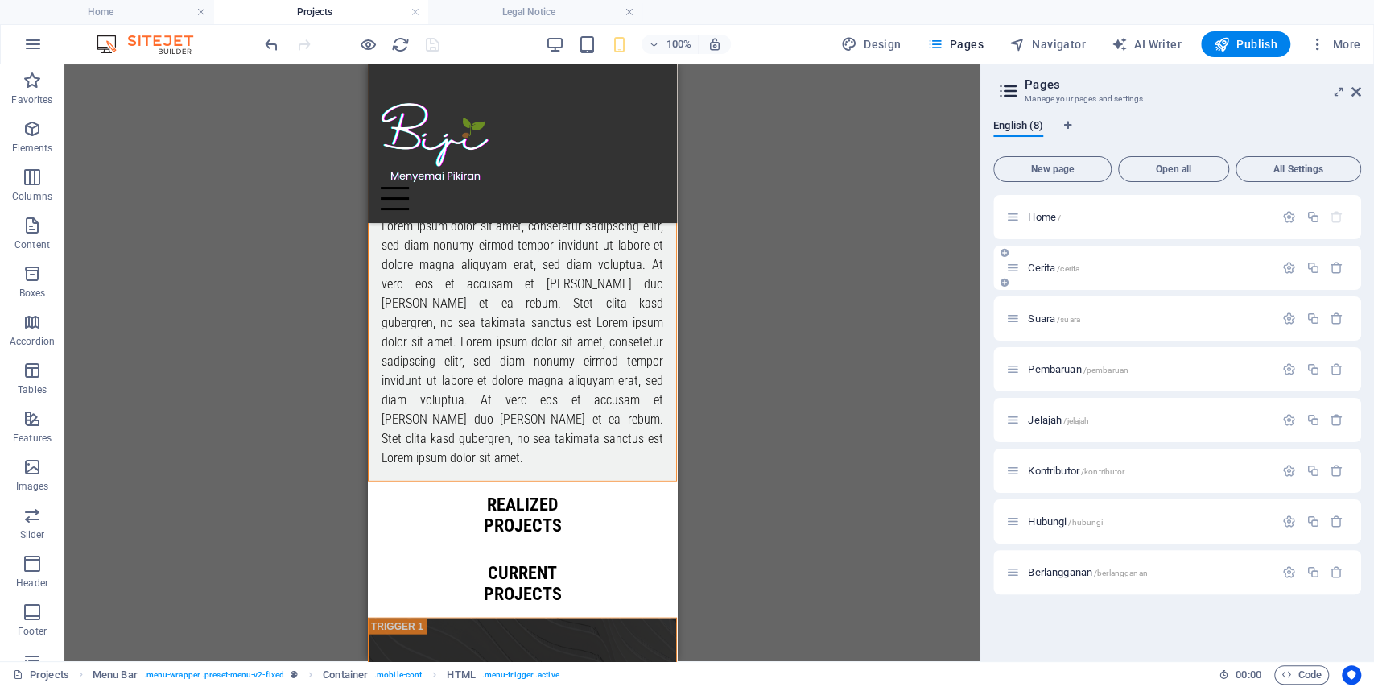
click at [1038, 269] on span "Cerita /cerita" at bounding box center [1054, 268] width 52 height 12
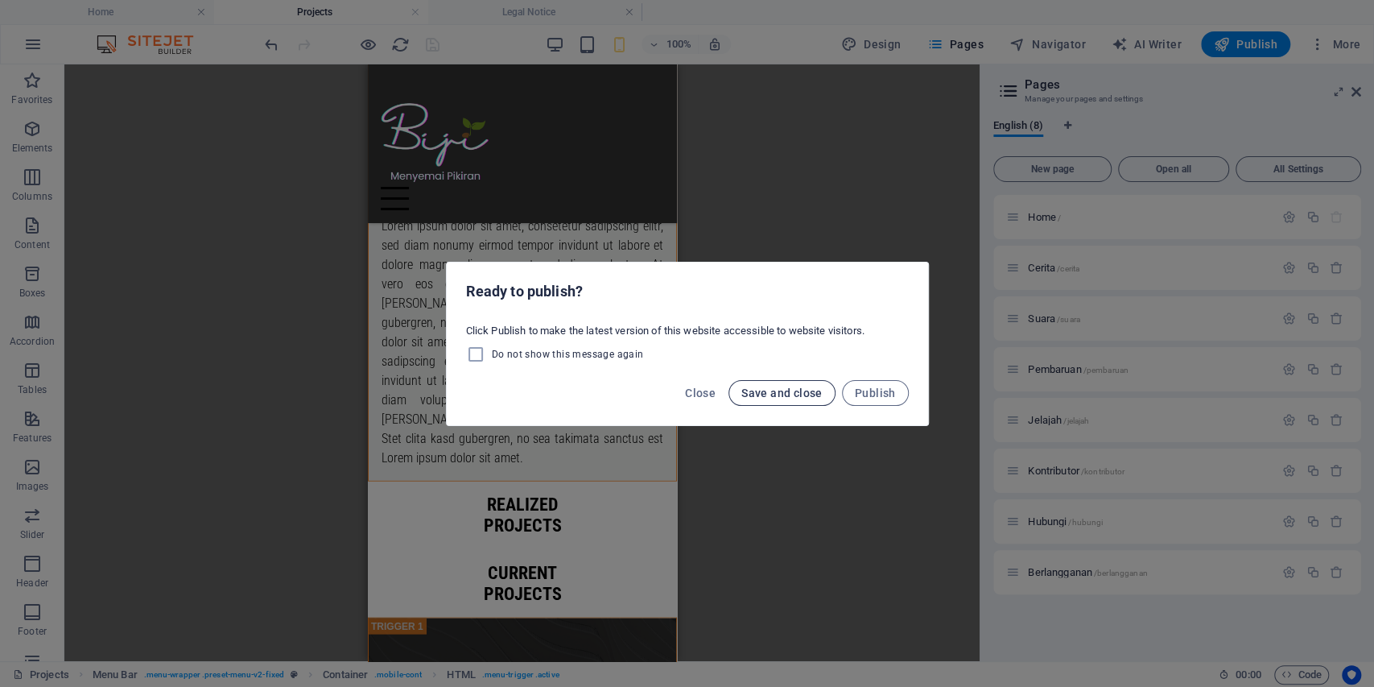
click at [768, 394] on span "Save and close" at bounding box center [781, 392] width 81 height 13
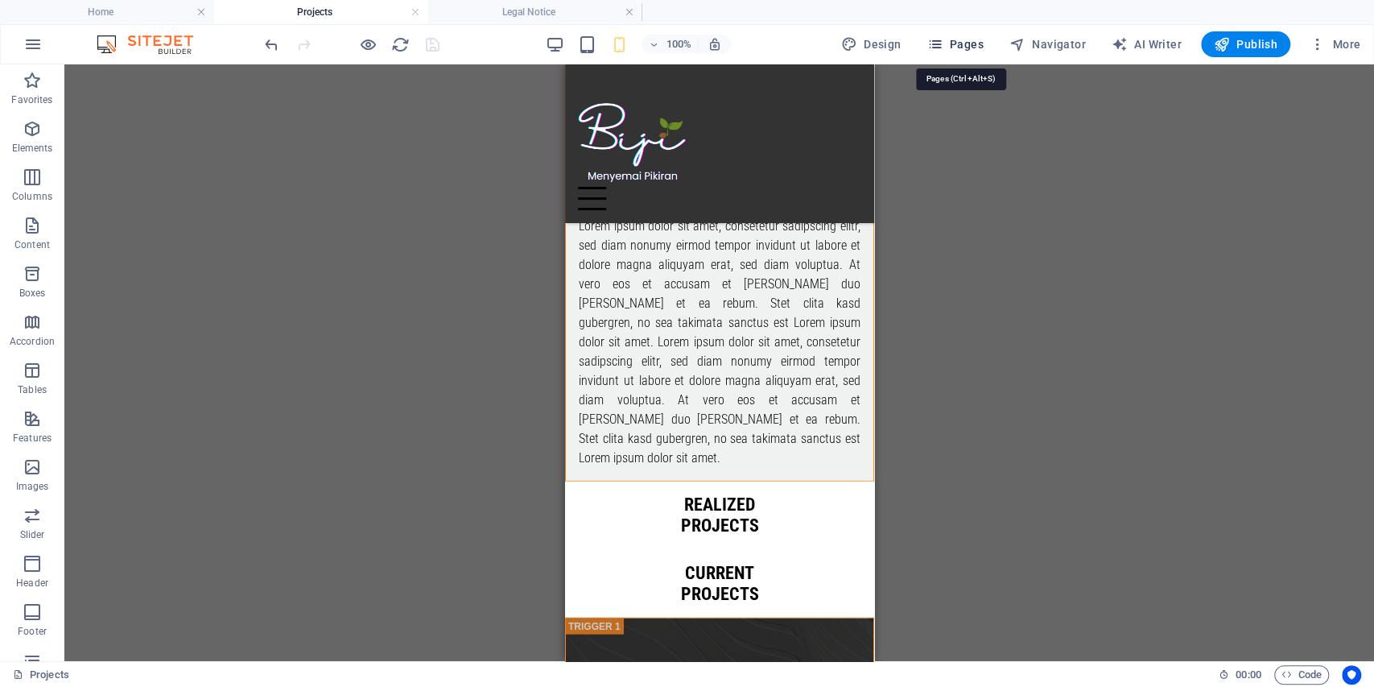
click at [970, 52] on span "Pages" at bounding box center [955, 44] width 56 height 16
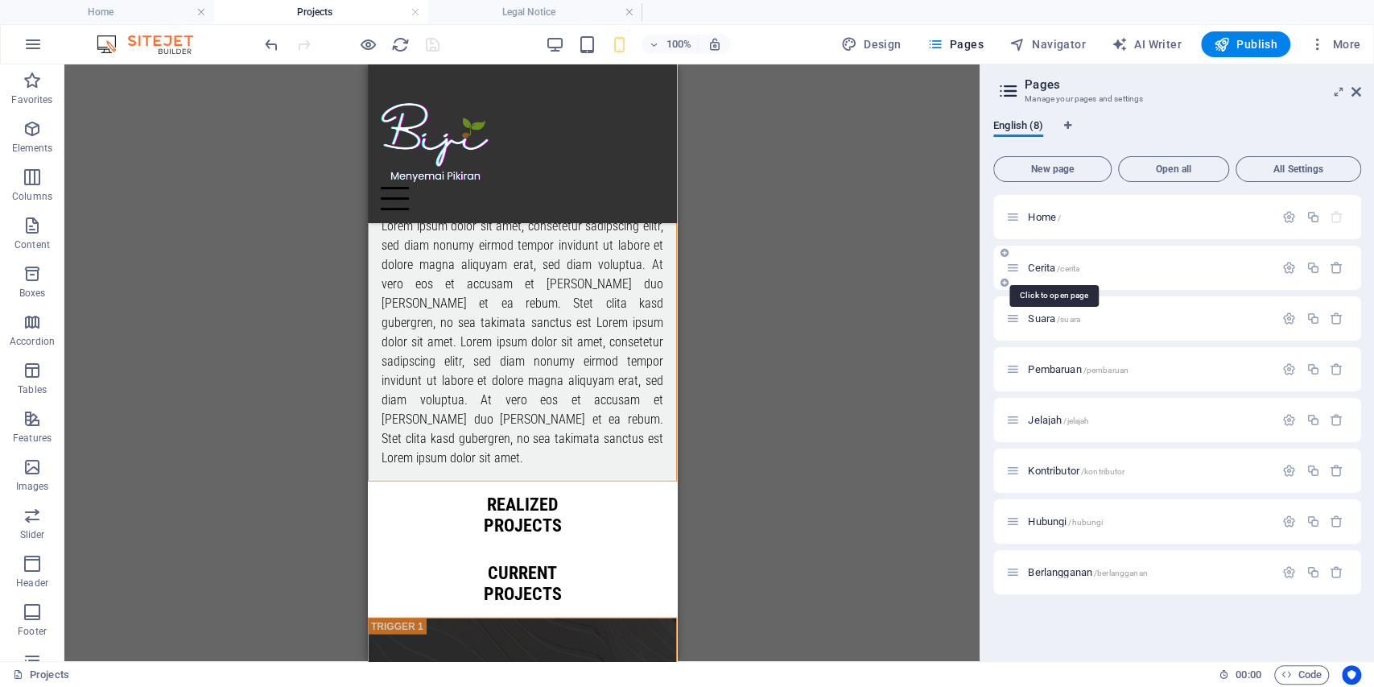
click at [1046, 269] on span "Cerita /cerita" at bounding box center [1054, 268] width 52 height 12
click at [1029, 271] on span "Cerita /cerita" at bounding box center [1054, 268] width 52 height 12
click at [1067, 269] on span "/cerita" at bounding box center [1068, 268] width 23 height 9
click at [1051, 320] on span "Suara /suara" at bounding box center [1054, 318] width 52 height 12
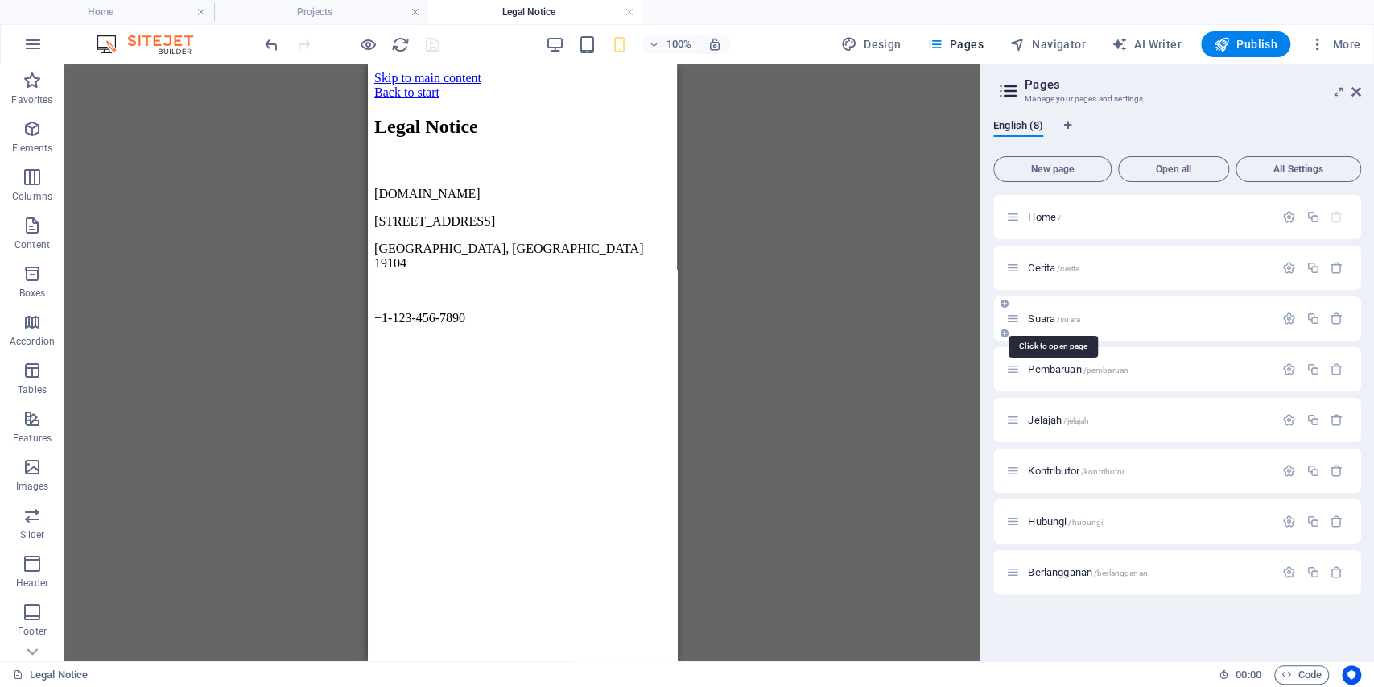
scroll to position [0, 0]
click at [1063, 364] on span "Pembaruan /pembaruan" at bounding box center [1078, 369] width 101 height 12
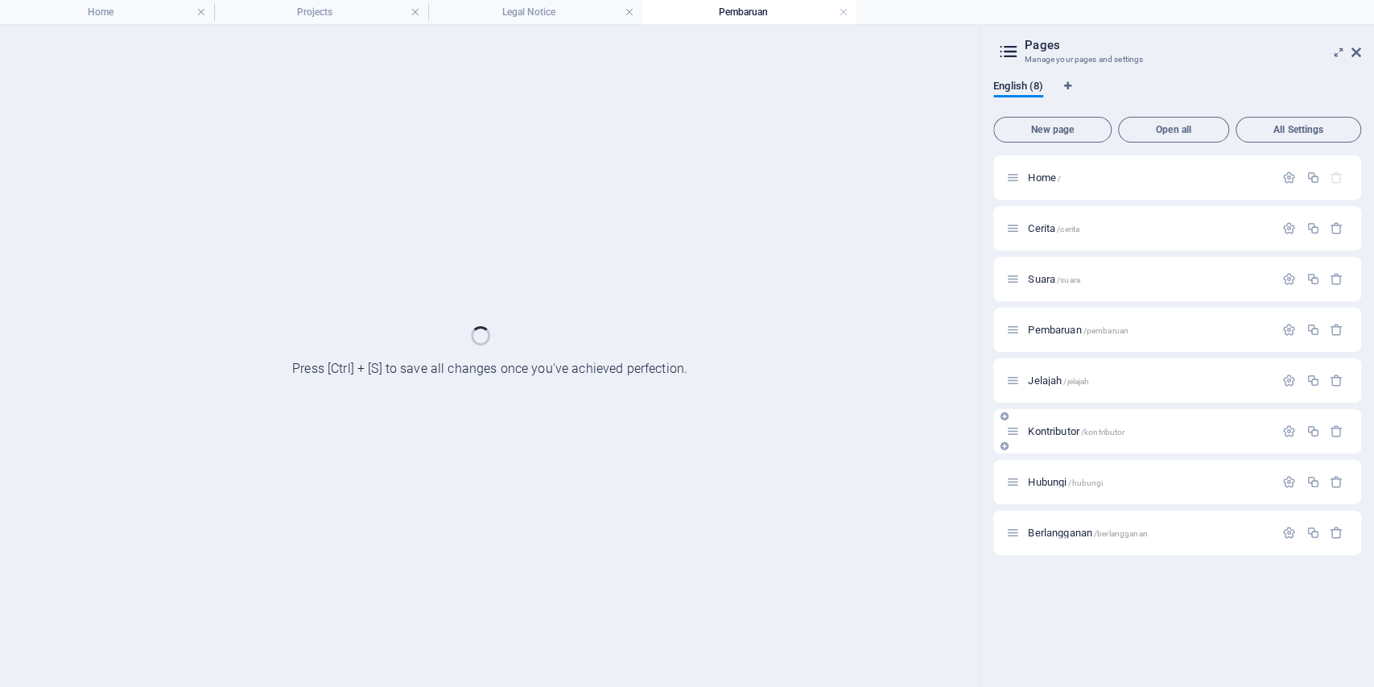
click at [1046, 432] on span "Kontributor /kontributor" at bounding box center [1076, 431] width 97 height 12
click at [1037, 383] on span "Jelajah /jelajah" at bounding box center [1058, 380] width 61 height 12
click at [479, 14] on h4 "Legal Notice" at bounding box center [535, 12] width 214 height 18
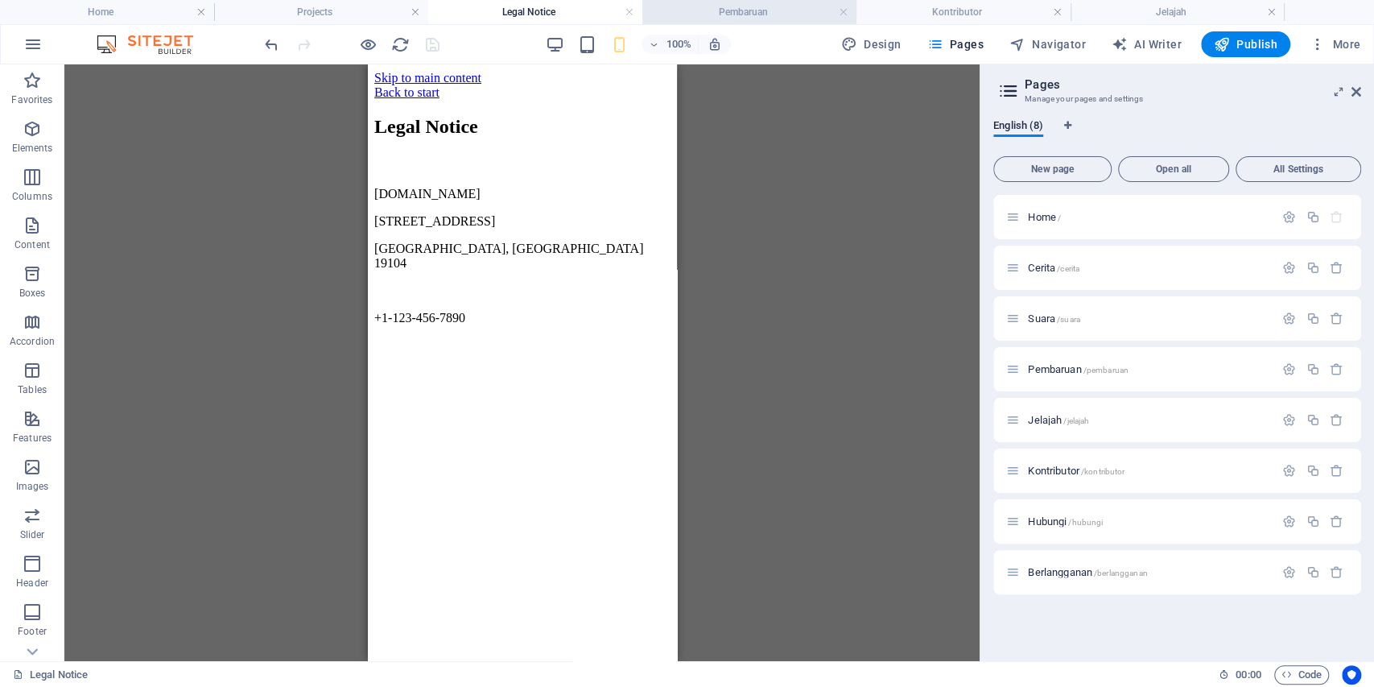
click at [696, 14] on h4 "Pembaruan" at bounding box center [749, 12] width 214 height 18
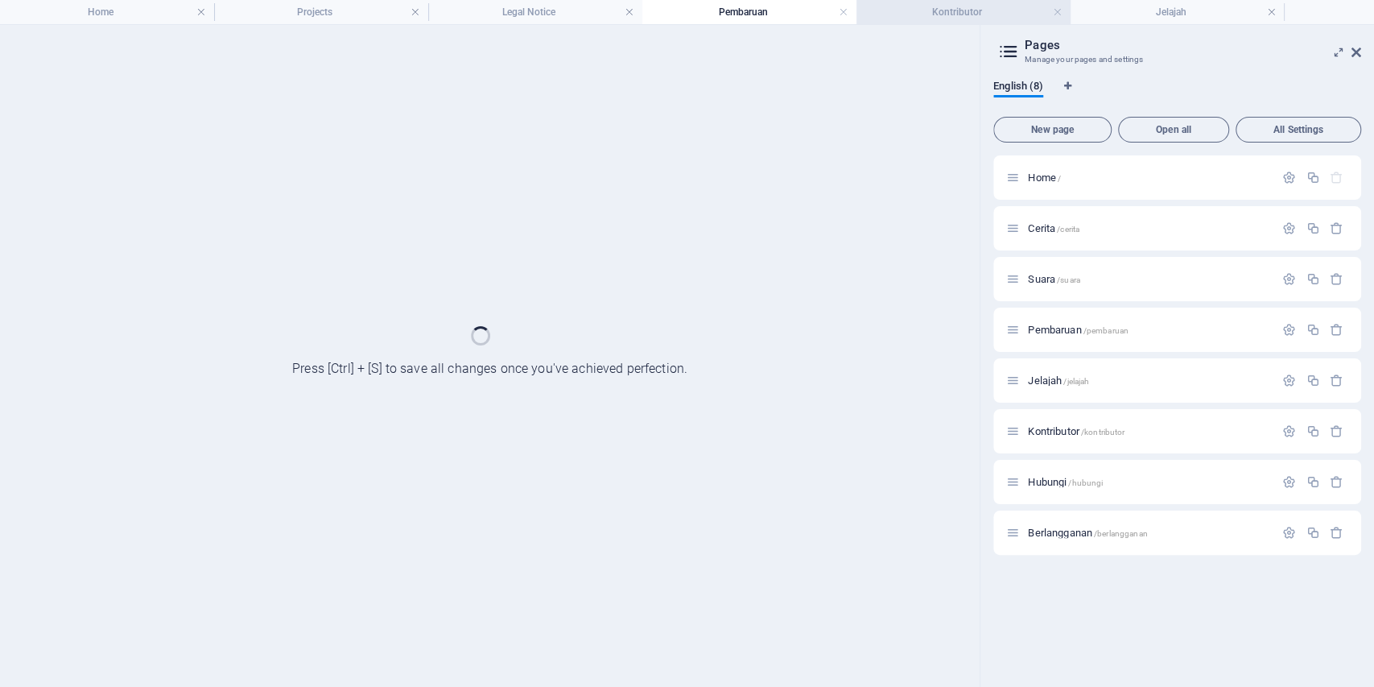
click at [931, 9] on h4 "Kontributor" at bounding box center [964, 12] width 214 height 18
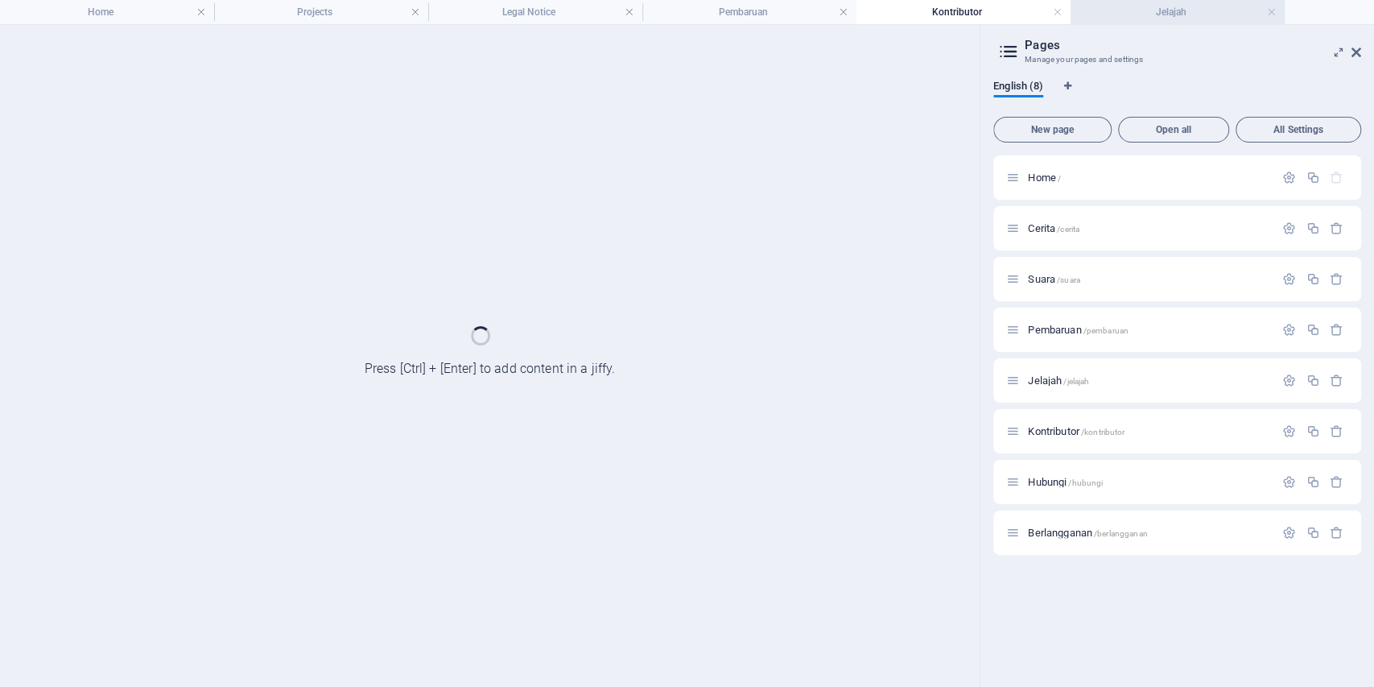
click at [1116, 7] on h4 "Jelajah" at bounding box center [1178, 12] width 214 height 18
click at [953, 10] on h4 "Kontributor" at bounding box center [964, 12] width 214 height 18
click at [760, 18] on h4 "Pembaruan" at bounding box center [749, 12] width 214 height 18
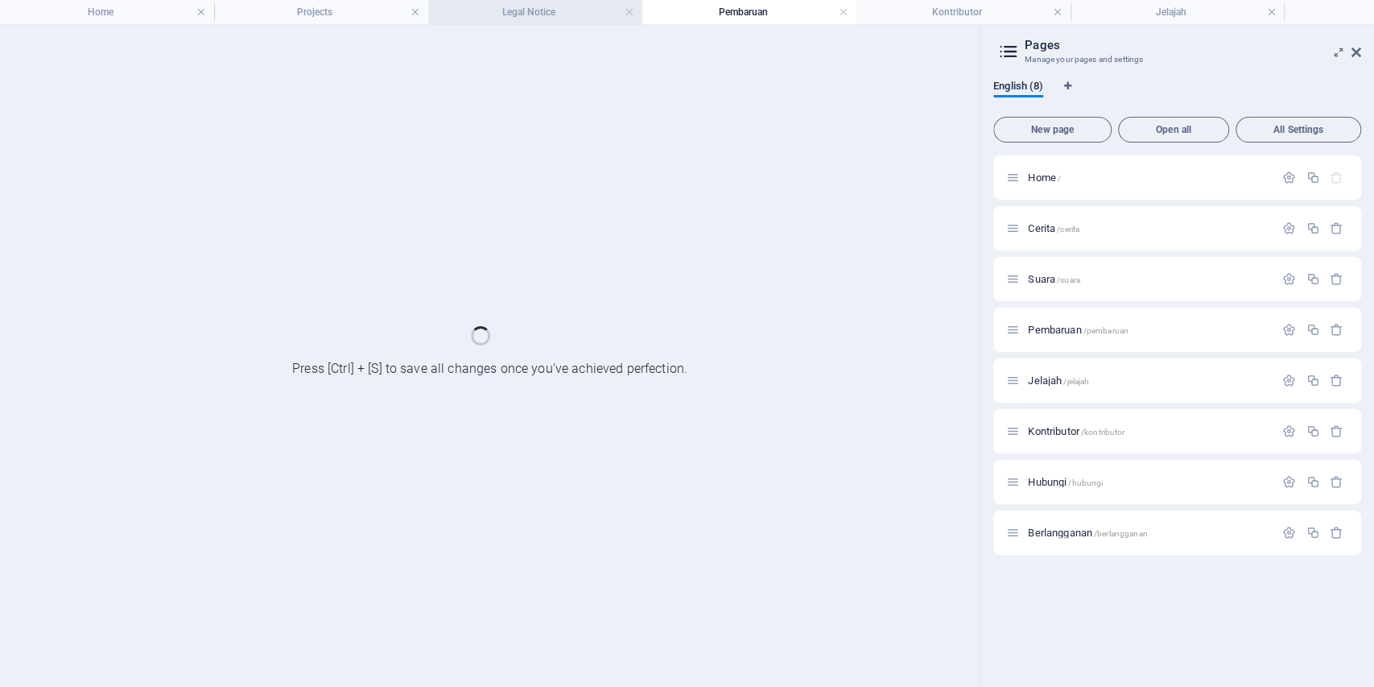
click at [571, 18] on h4 "Legal Notice" at bounding box center [535, 12] width 214 height 18
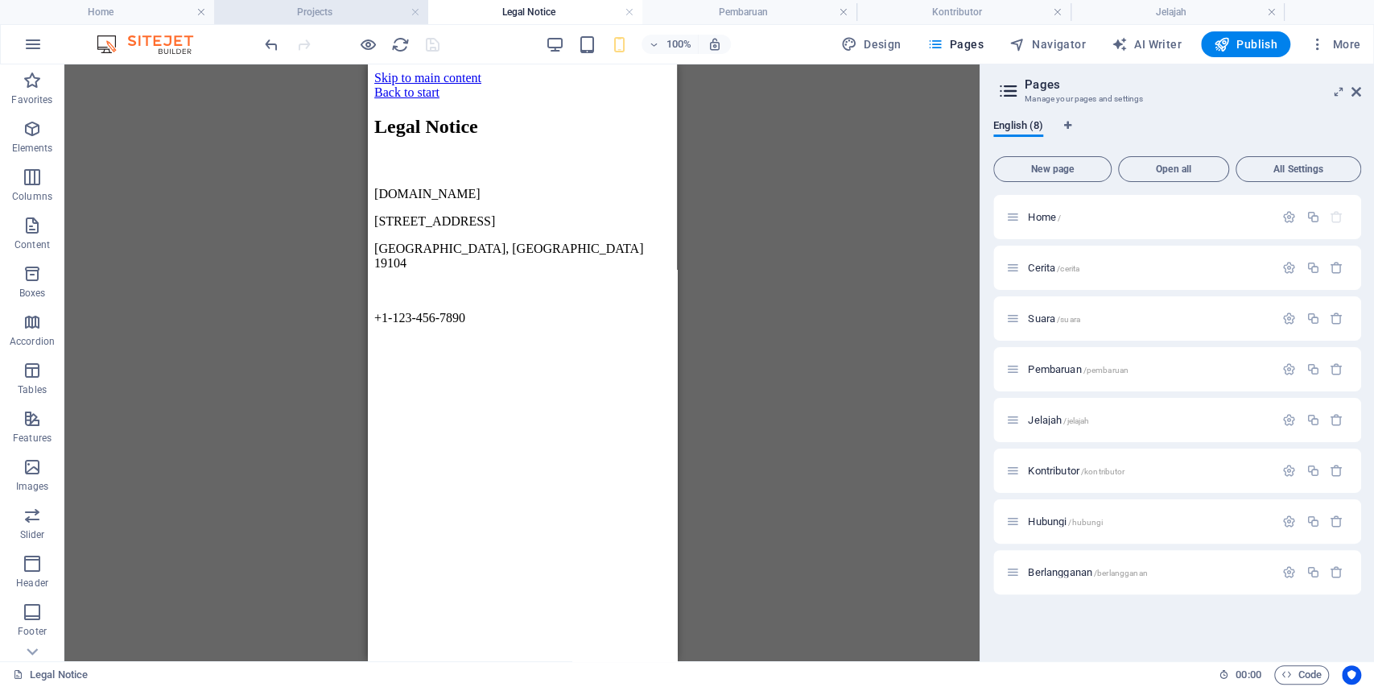
click at [338, 15] on h4 "Projects" at bounding box center [321, 12] width 214 height 18
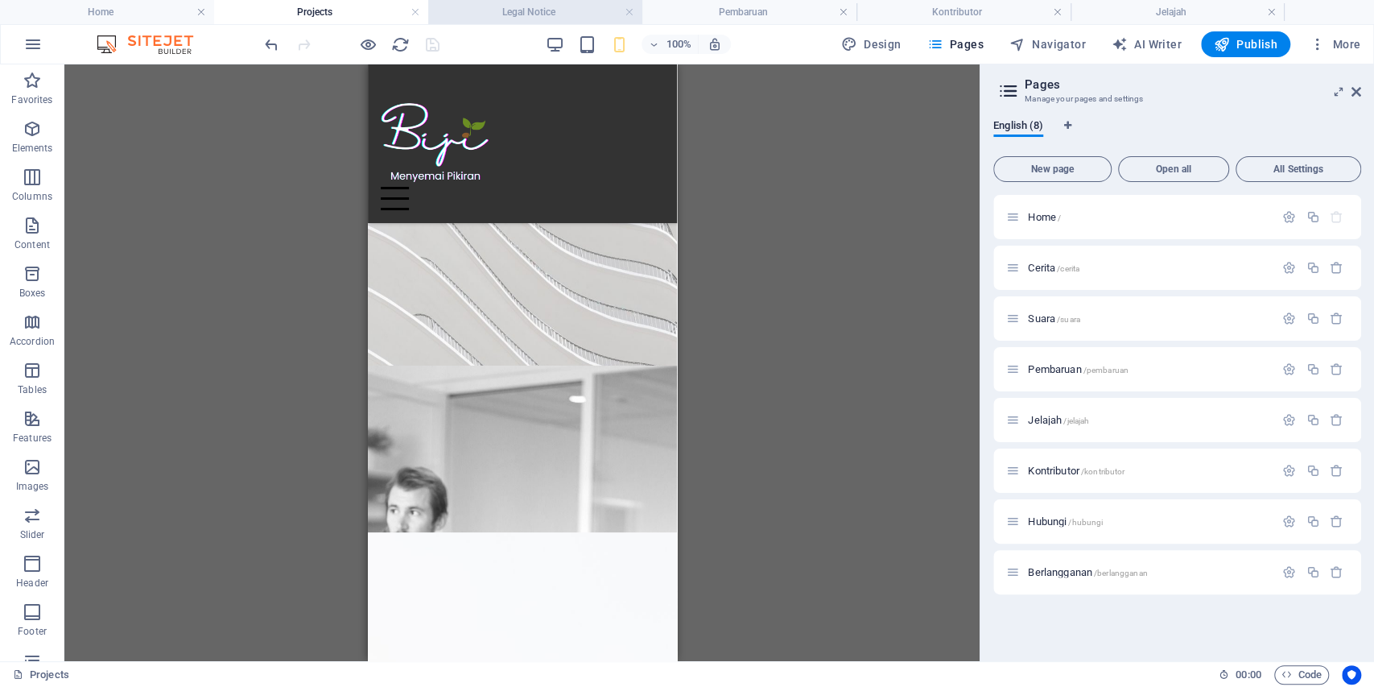
scroll to position [2196, 0]
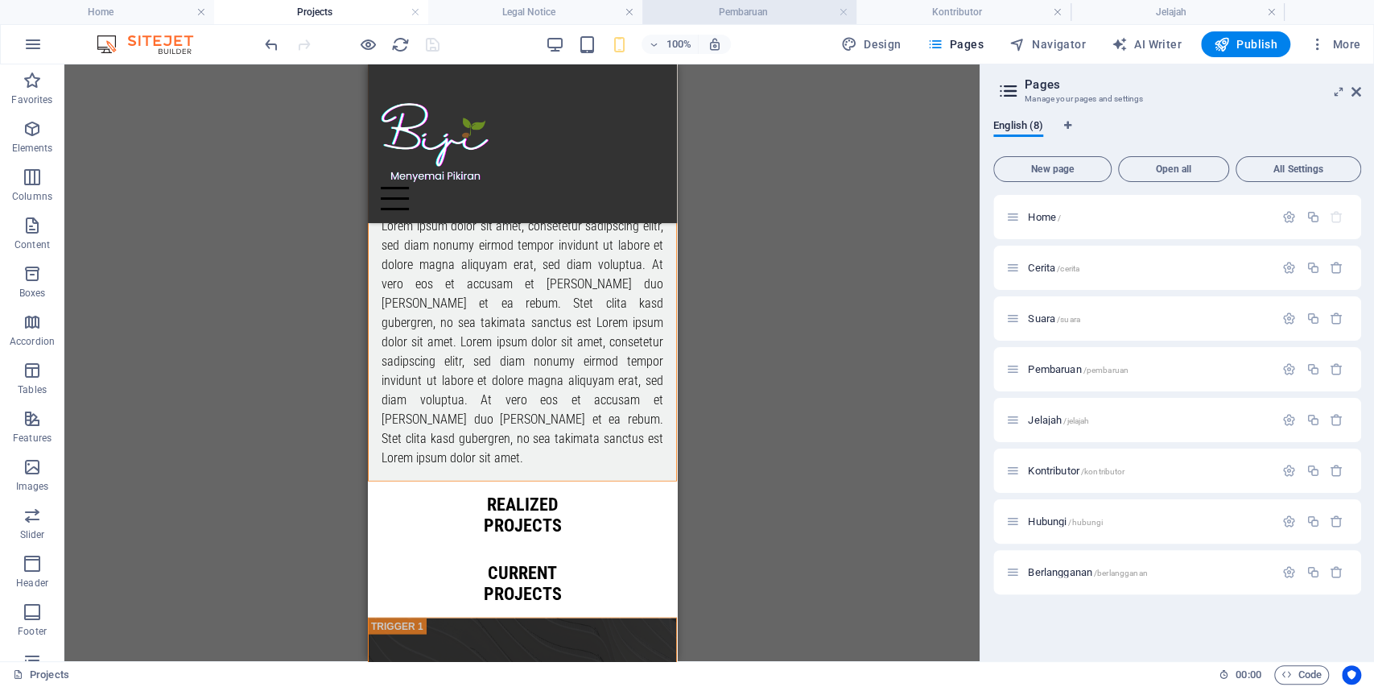
click at [707, 9] on h4 "Pembaruan" at bounding box center [749, 12] width 214 height 18
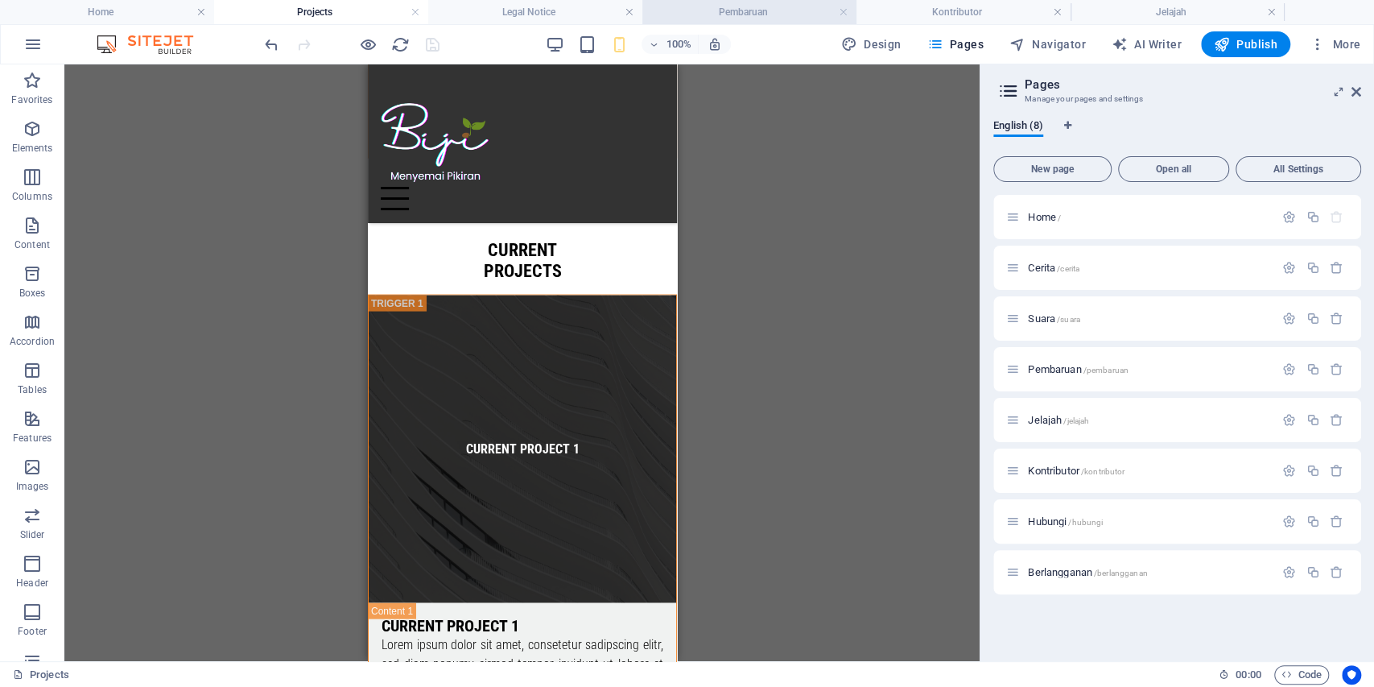
scroll to position [0, 0]
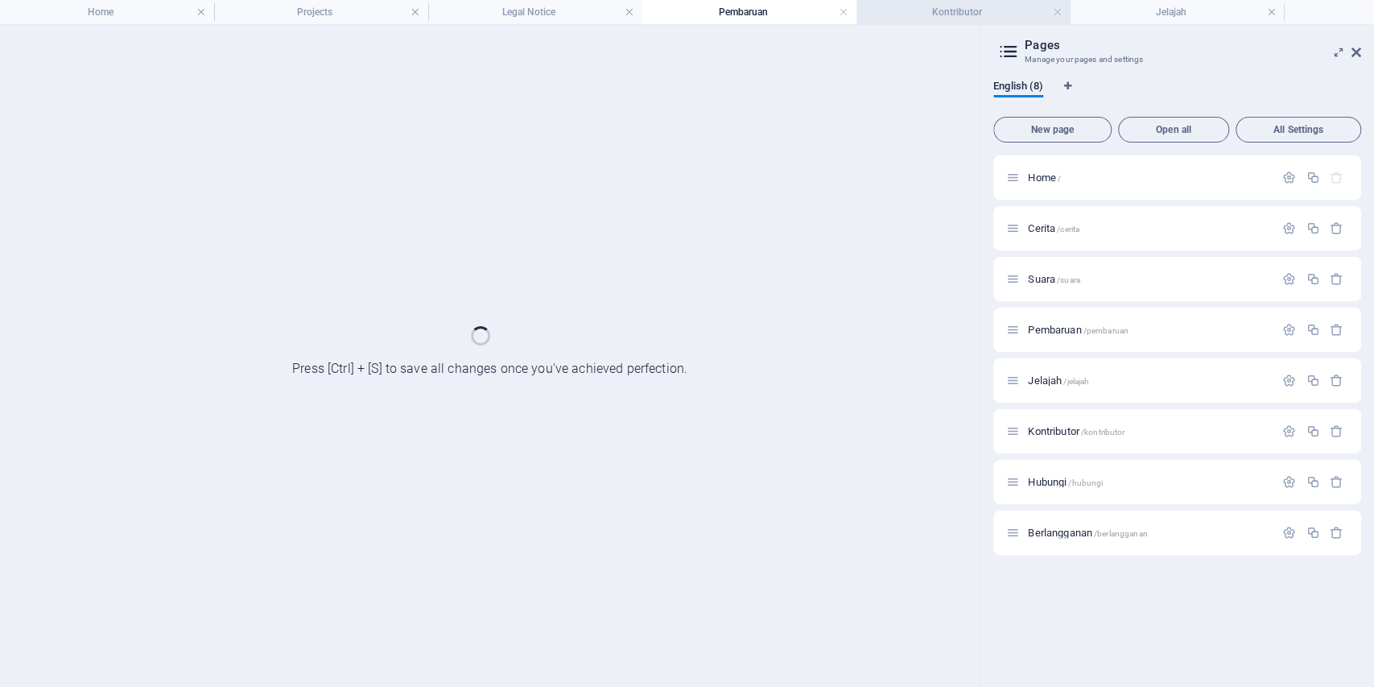
click at [998, 21] on li "Kontributor" at bounding box center [964, 12] width 214 height 24
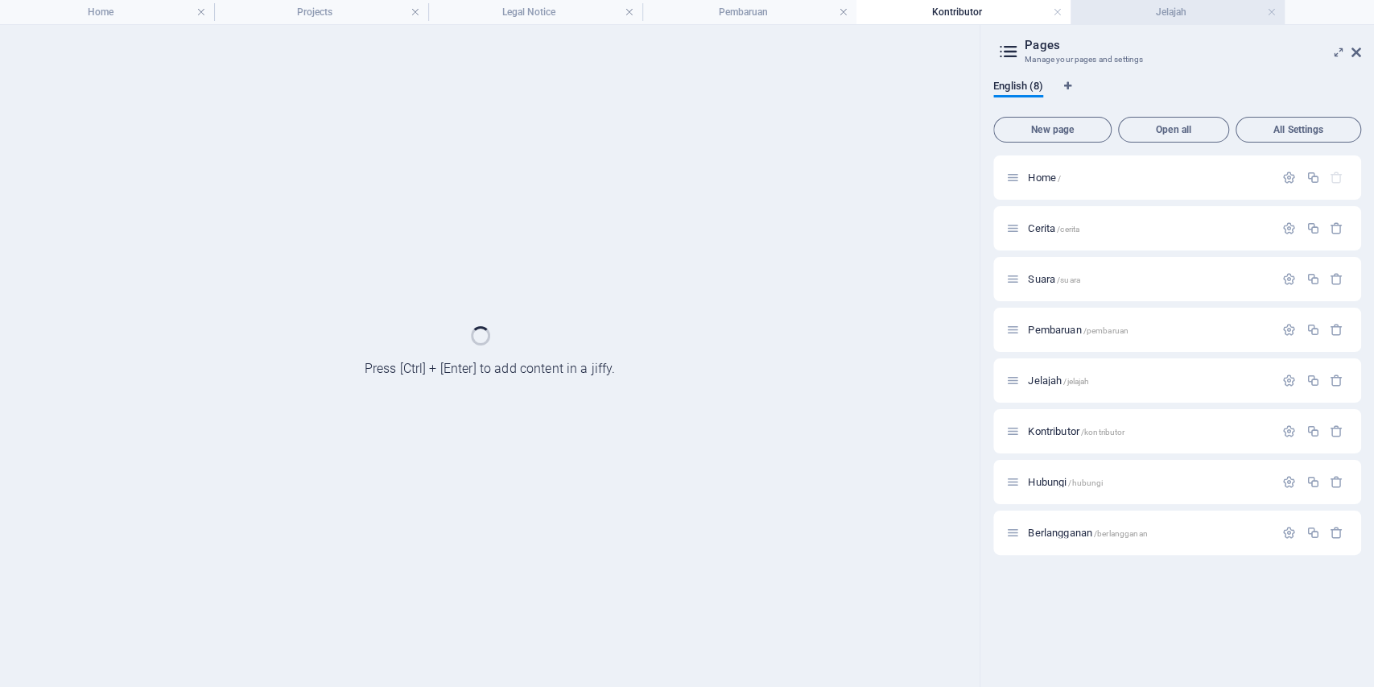
click at [1170, 14] on h4 "Jelajah" at bounding box center [1178, 12] width 214 height 18
click at [766, 23] on li "Pembaruan" at bounding box center [749, 12] width 214 height 24
click at [766, 20] on h4 "Pembaruan" at bounding box center [749, 12] width 214 height 18
click at [537, 27] on div at bounding box center [490, 356] width 980 height 662
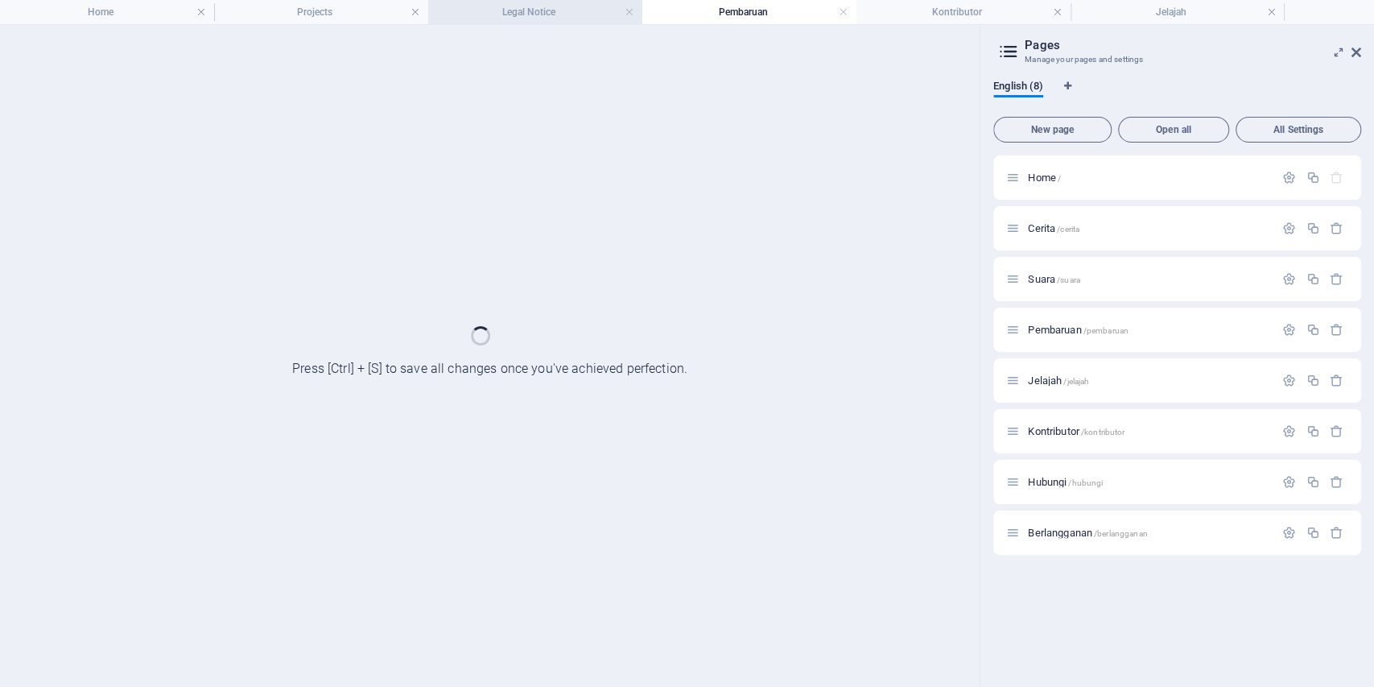
click at [545, 19] on h4 "Legal Notice" at bounding box center [535, 12] width 214 height 18
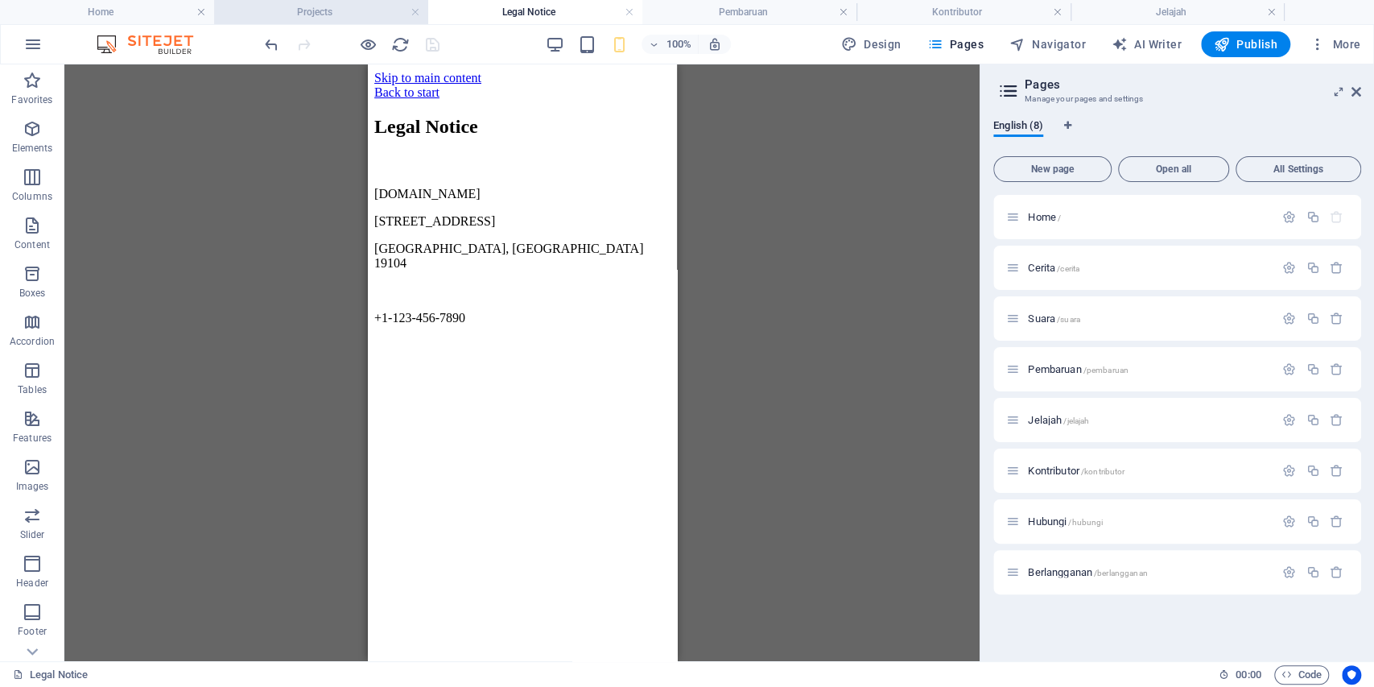
click at [348, 11] on h4 "Projects" at bounding box center [321, 12] width 214 height 18
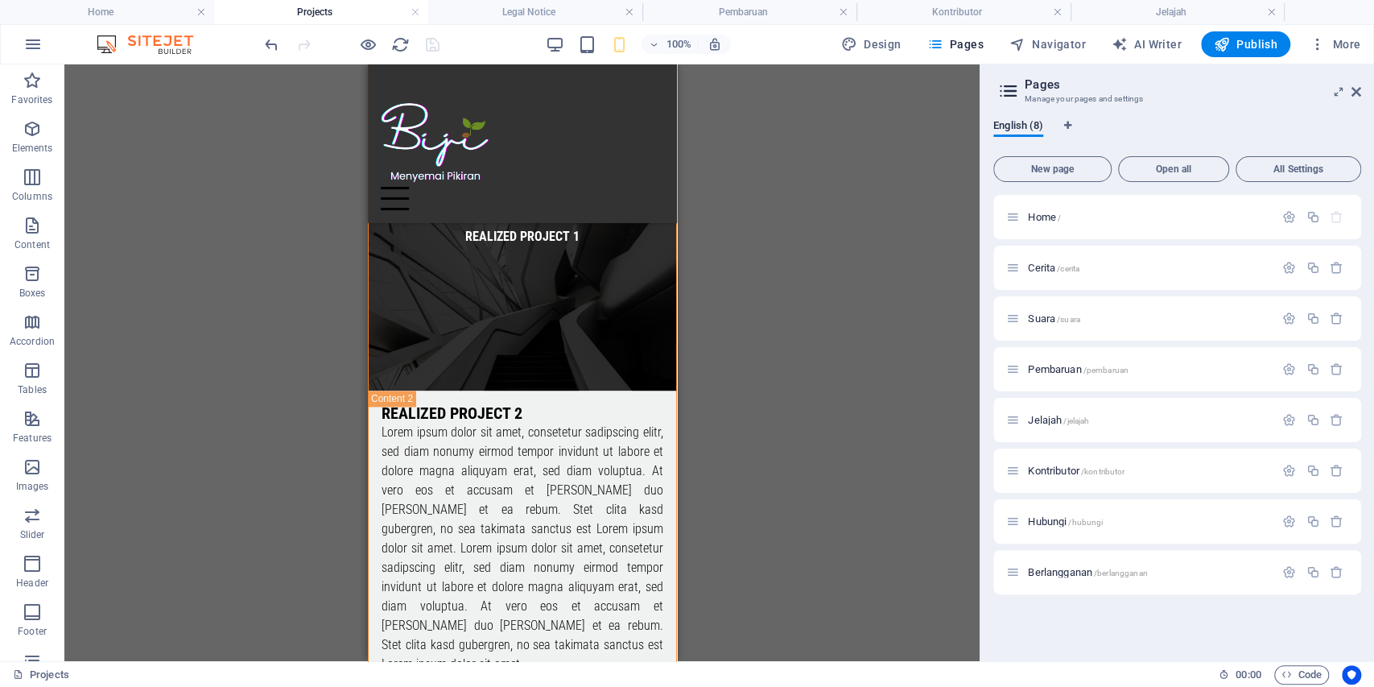
scroll to position [1113, 0]
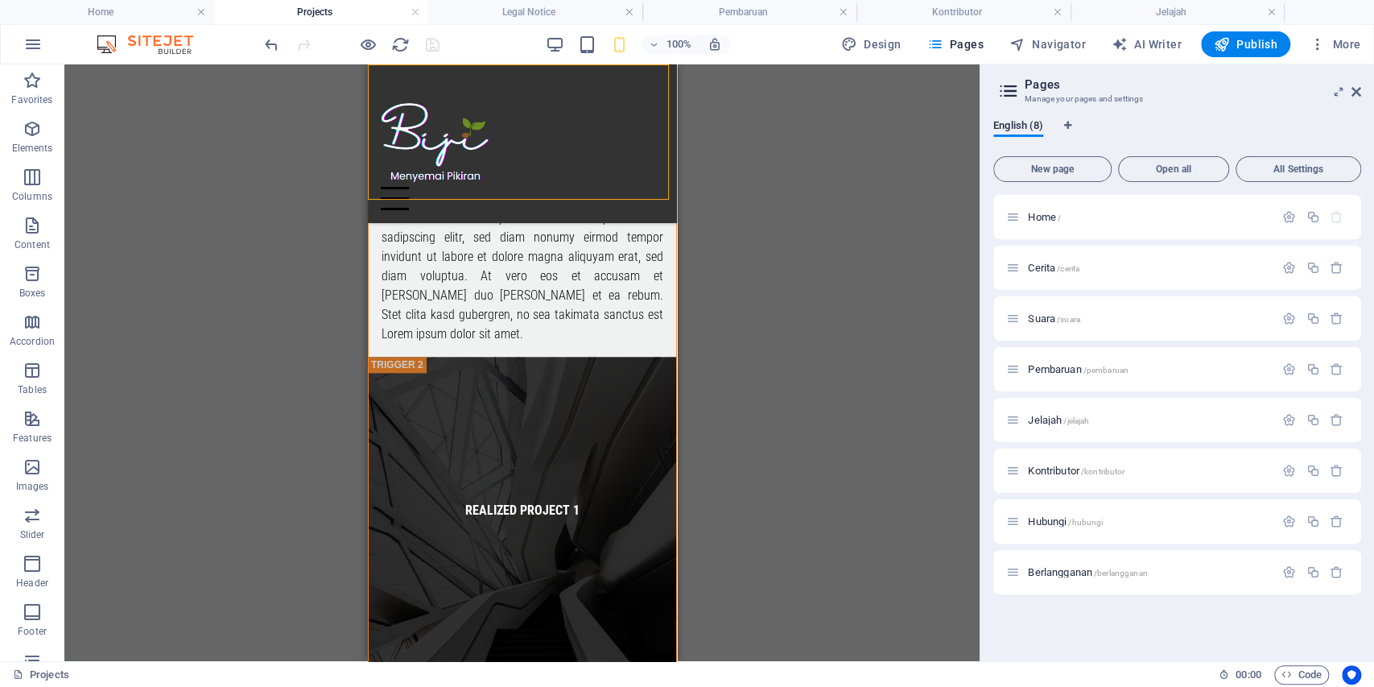
click at [667, 179] on div "Menu Cerita Suara Pembaruan Jelajah Kontributor Hubungi Berlangganan" at bounding box center [521, 143] width 309 height 159
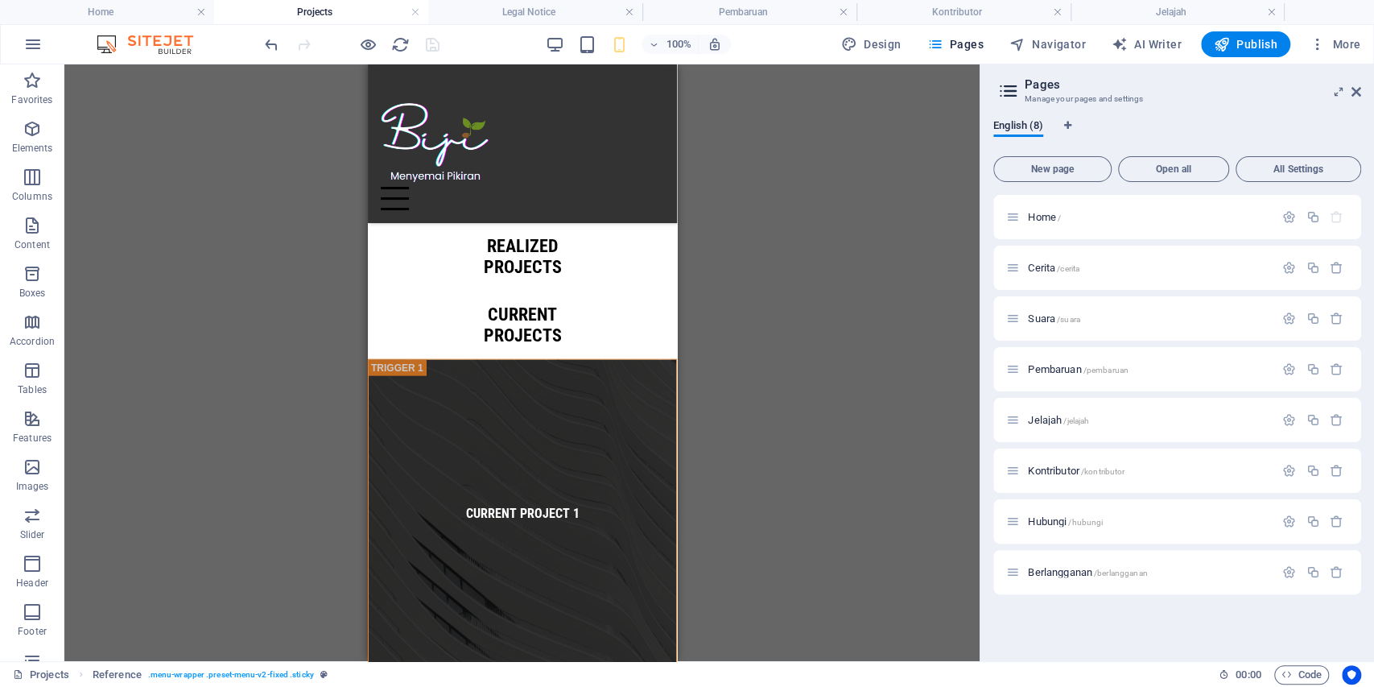
scroll to position [0, 0]
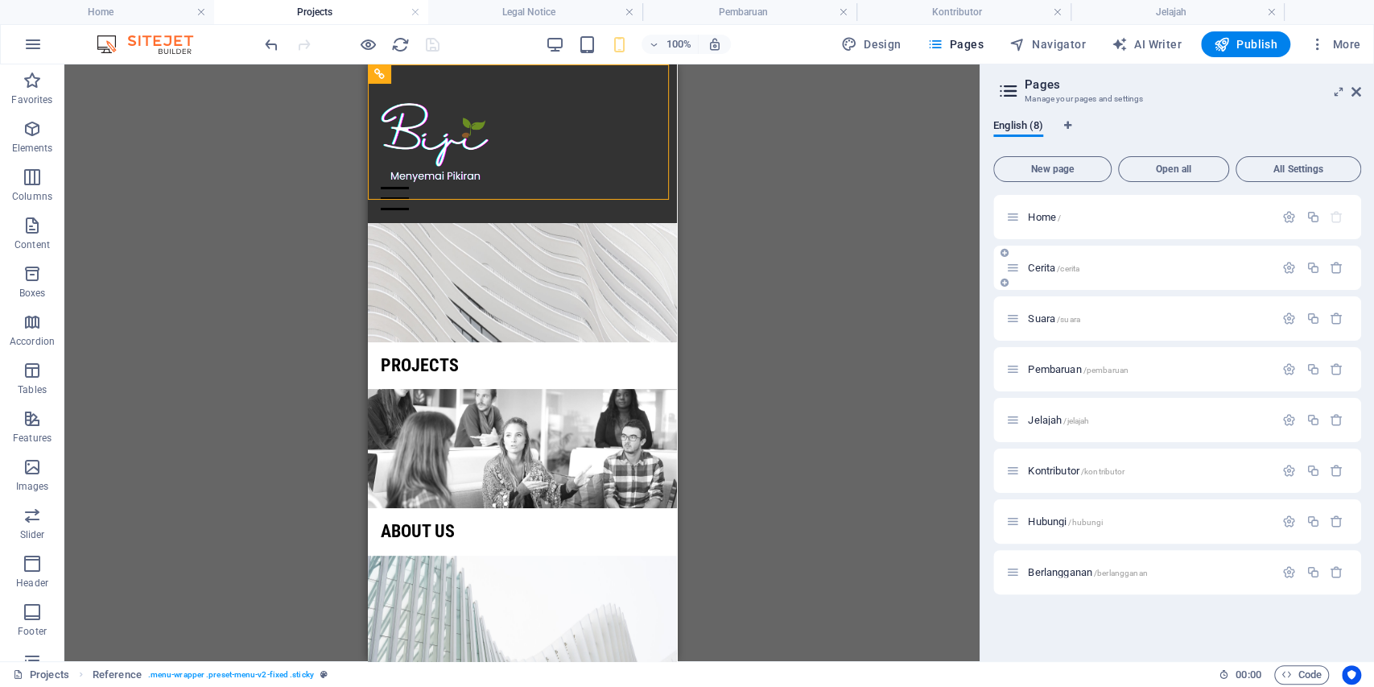
click at [1042, 271] on span "Cerita /cerita" at bounding box center [1054, 268] width 52 height 12
click at [1064, 270] on span "/cerita" at bounding box center [1068, 268] width 23 height 9
click at [1039, 266] on span "Cerita /cerita" at bounding box center [1054, 268] width 52 height 12
click at [1282, 273] on icon "button" at bounding box center [1289, 268] width 14 height 14
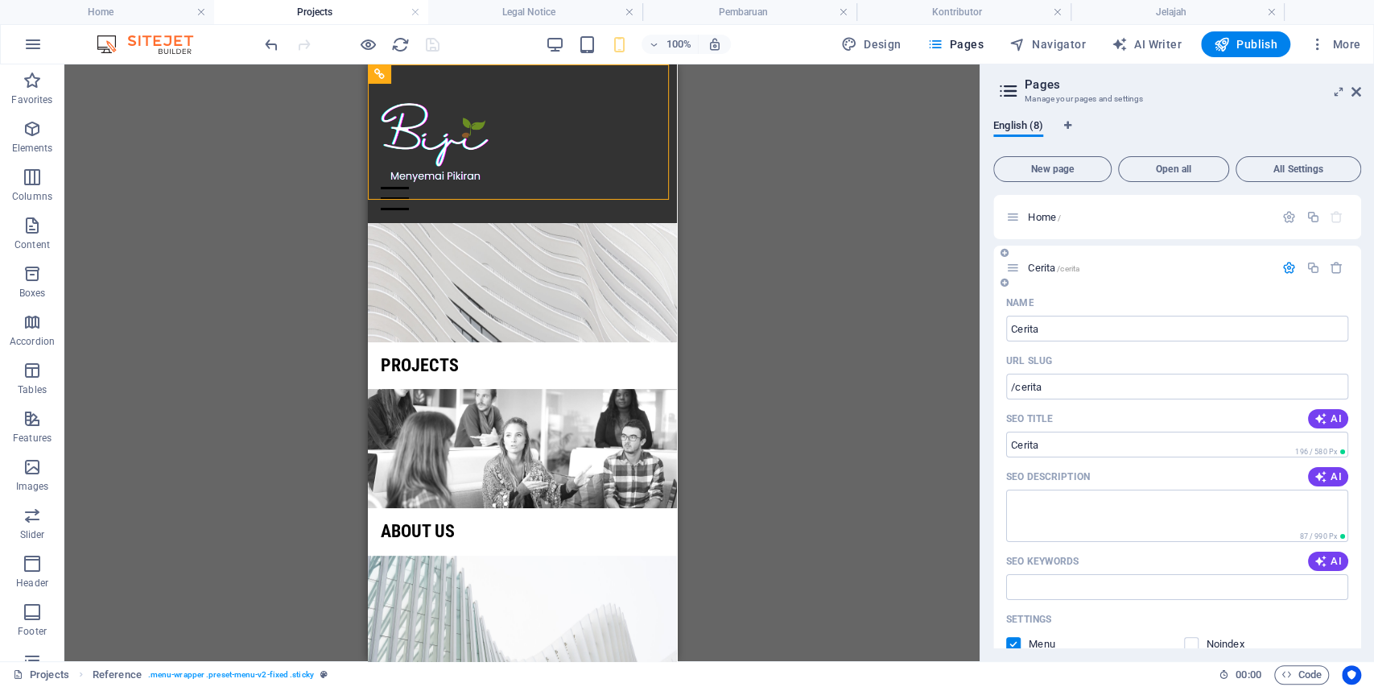
click at [1168, 262] on p "Cerita /cerita" at bounding box center [1149, 267] width 242 height 10
click at [1045, 273] on div "Cerita /cerita" at bounding box center [1140, 267] width 268 height 19
click at [1048, 267] on span "Cerita /cerita" at bounding box center [1054, 268] width 52 height 12
click at [1038, 270] on span "Cerita /cerita" at bounding box center [1054, 268] width 52 height 12
click at [1043, 268] on span "Cerita /cerita" at bounding box center [1054, 268] width 52 height 12
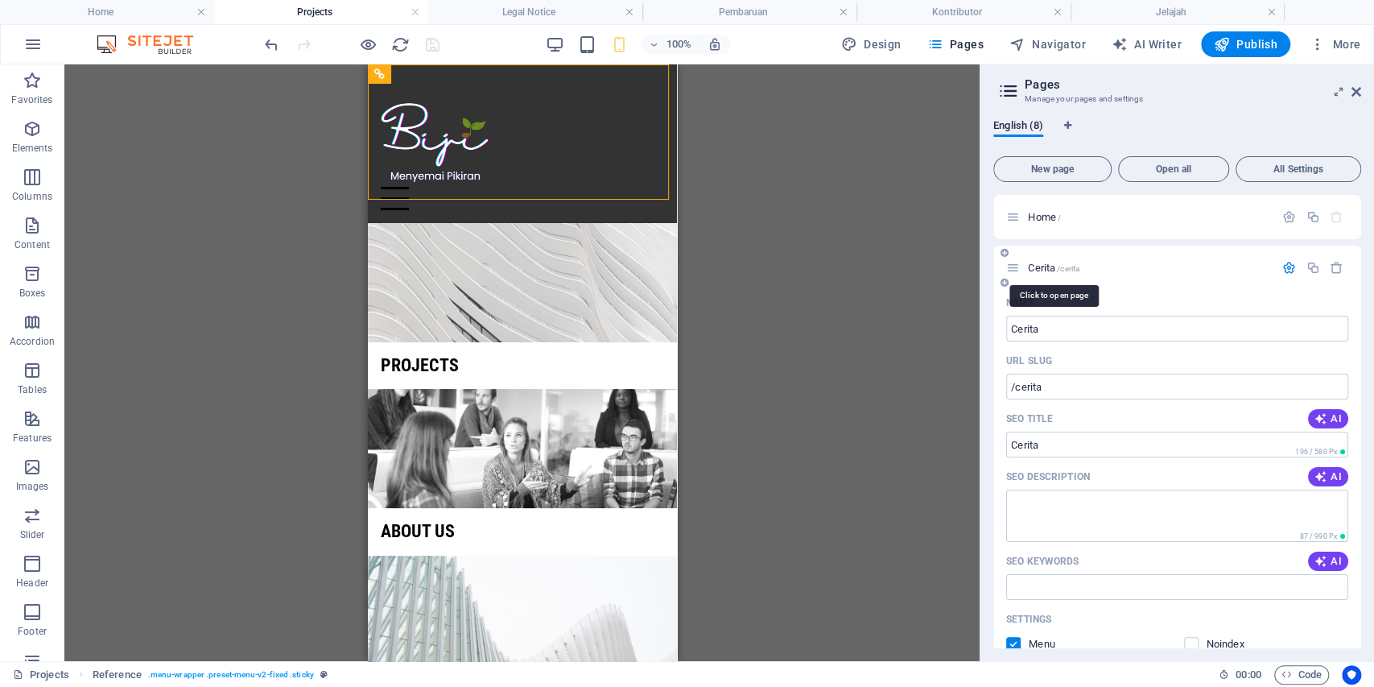
click at [1043, 268] on span "Cerita /cerita" at bounding box center [1054, 268] width 52 height 12
click at [1042, 270] on span "Cerita /cerita" at bounding box center [1054, 268] width 52 height 12
click at [1043, 270] on span "Cerita /cerita" at bounding box center [1054, 268] width 52 height 12
click at [1043, 269] on span "Cerita /cerita" at bounding box center [1054, 268] width 52 height 12
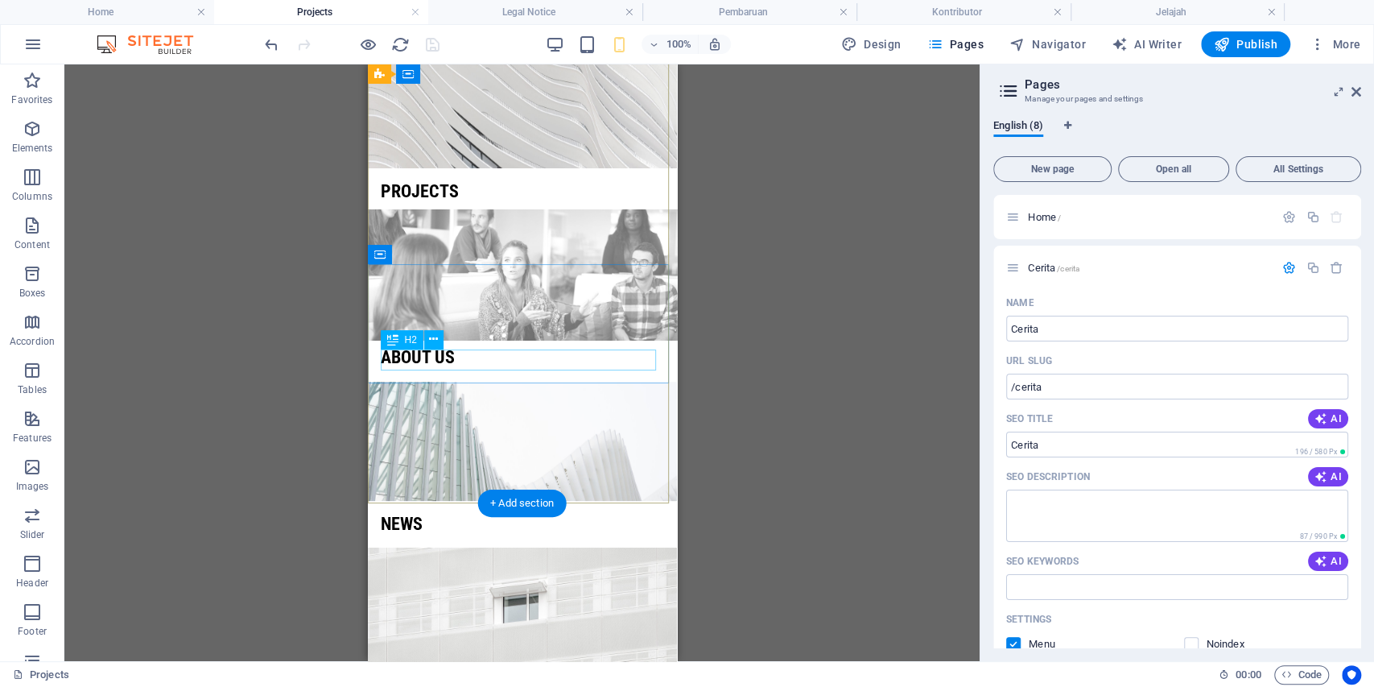
scroll to position [13, 0]
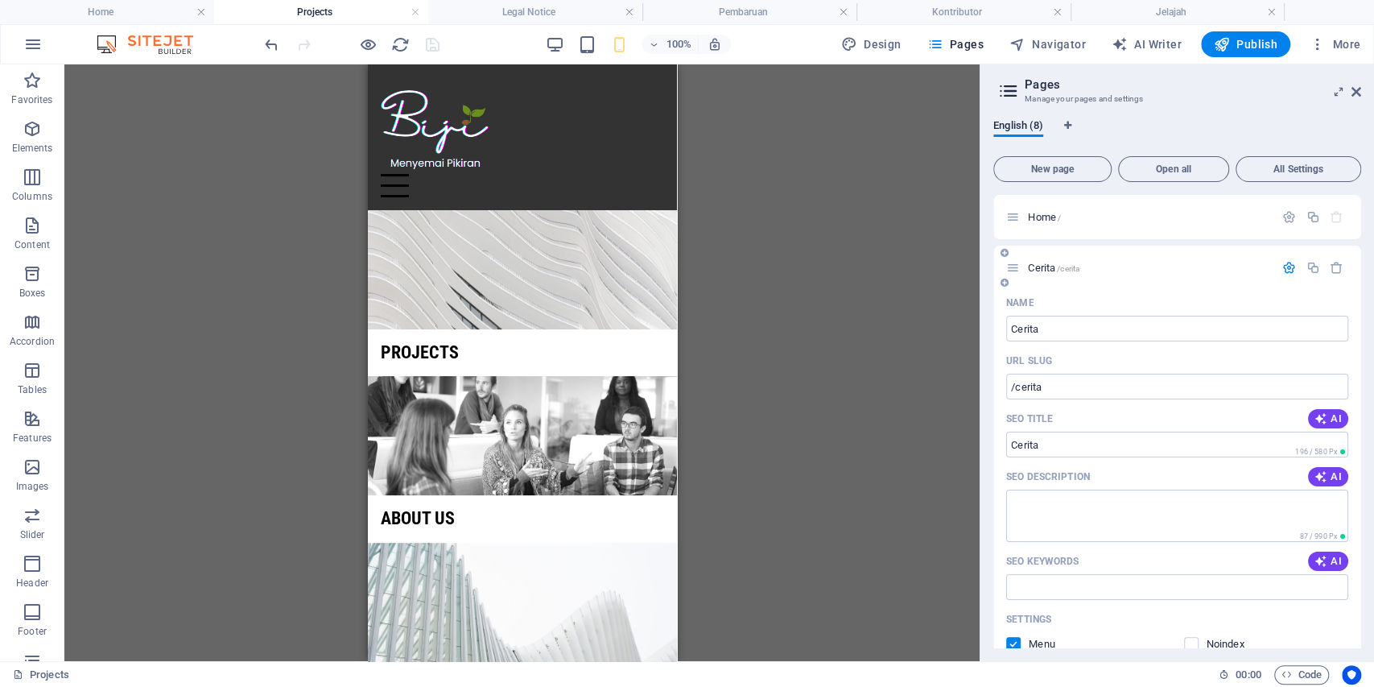
click at [1046, 269] on span "Cerita /cerita" at bounding box center [1054, 268] width 52 height 12
click at [1063, 270] on span "/cerita" at bounding box center [1068, 268] width 23 height 9
click at [1047, 270] on span "Cerita /cerita" at bounding box center [1054, 268] width 52 height 12
